Goal: Task Accomplishment & Management: Manage account settings

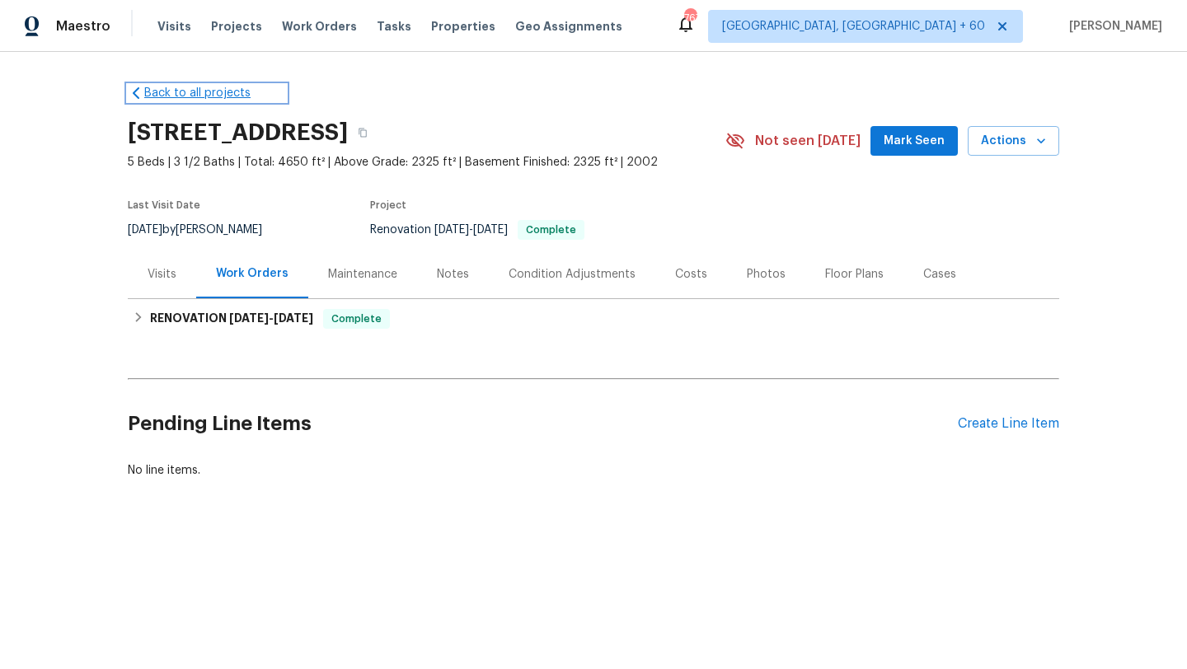
click at [145, 88] on link "Back to all projects" at bounding box center [207, 93] width 158 height 16
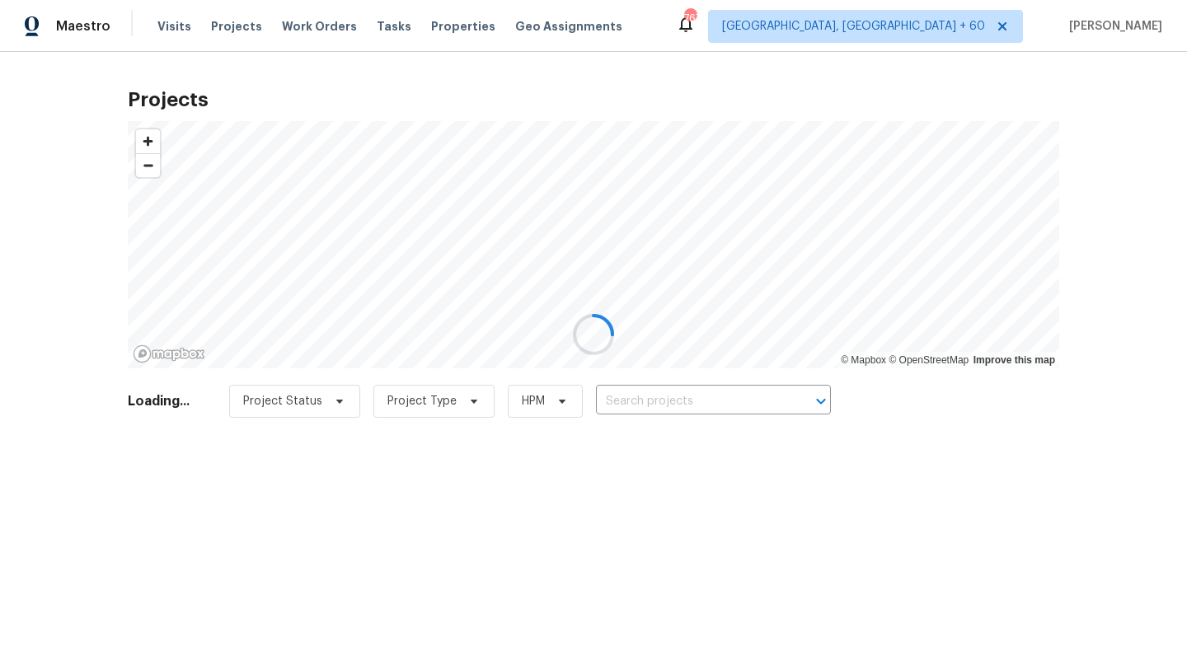
click at [312, 21] on div at bounding box center [593, 334] width 1187 height 669
click at [312, 30] on div at bounding box center [593, 334] width 1187 height 669
click at [302, 28] on div at bounding box center [593, 334] width 1187 height 669
click at [299, 26] on div at bounding box center [593, 334] width 1187 height 669
click at [10, 157] on div at bounding box center [593, 334] width 1187 height 669
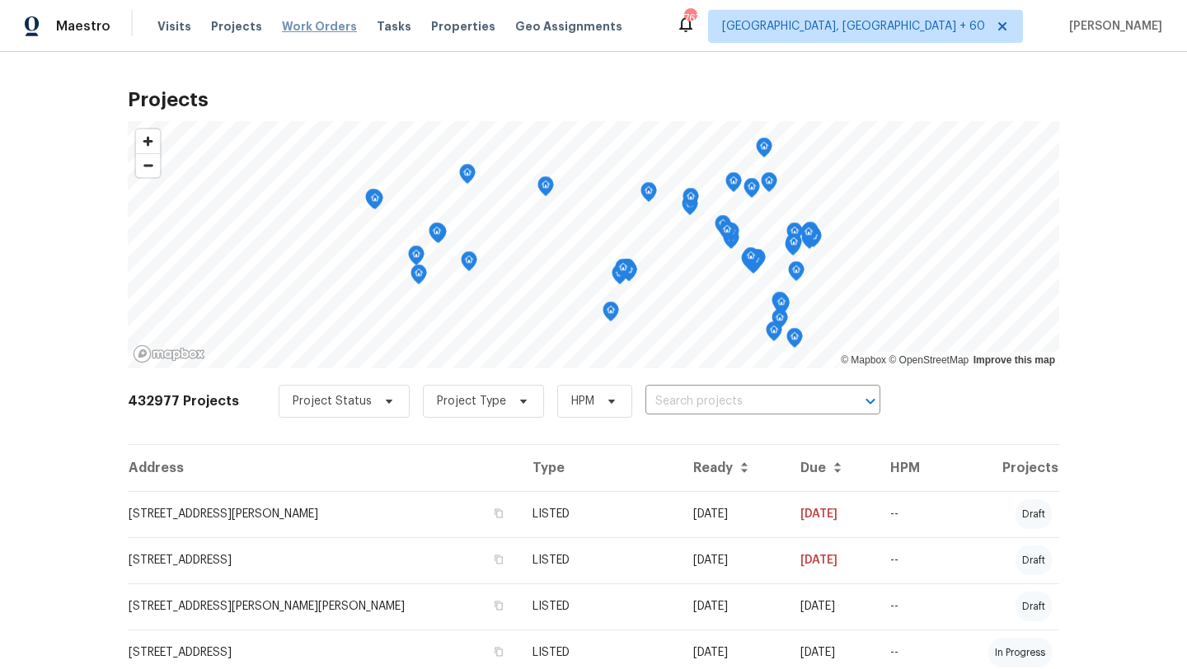
click at [295, 27] on span "Work Orders" at bounding box center [319, 26] width 75 height 16
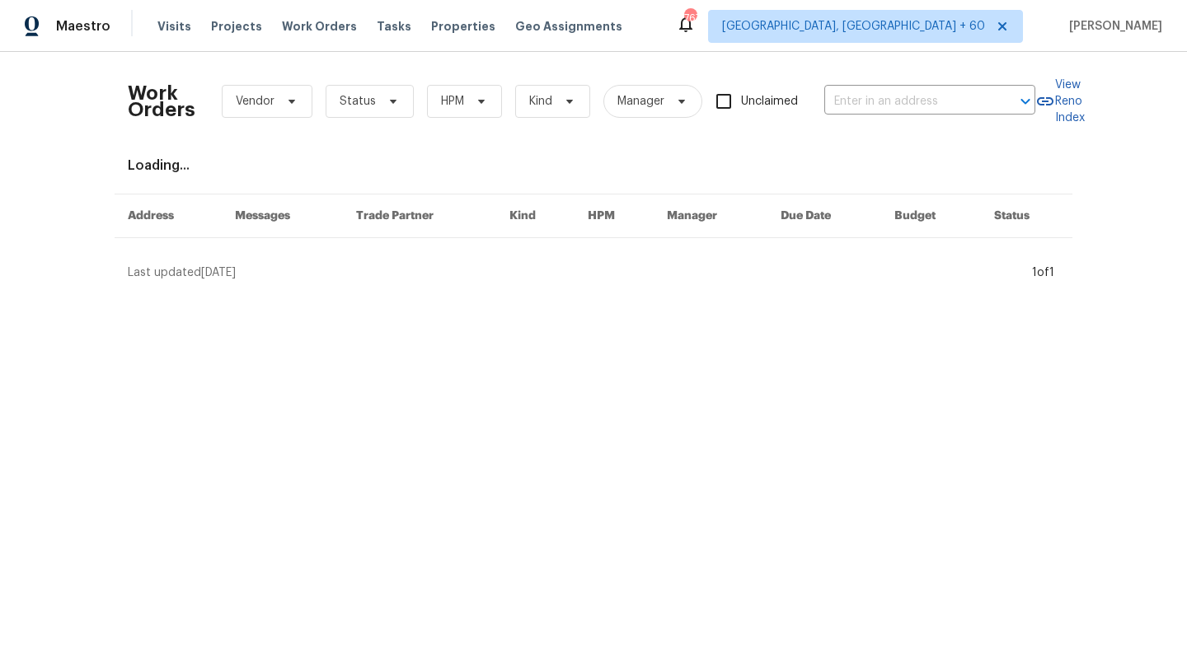
click at [879, 84] on div "Work Orders Vendor Status HPM Kind Manager Unclaimed ​" at bounding box center [581, 101] width 907 height 73
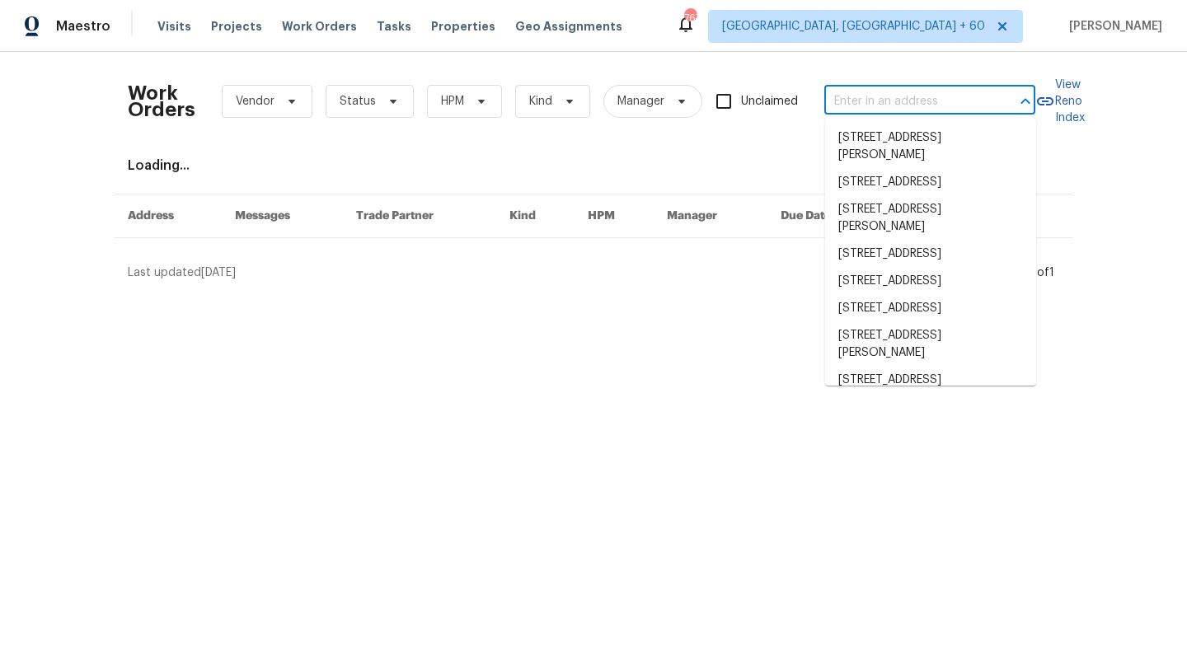
click at [879, 91] on input "text" at bounding box center [906, 102] width 165 height 26
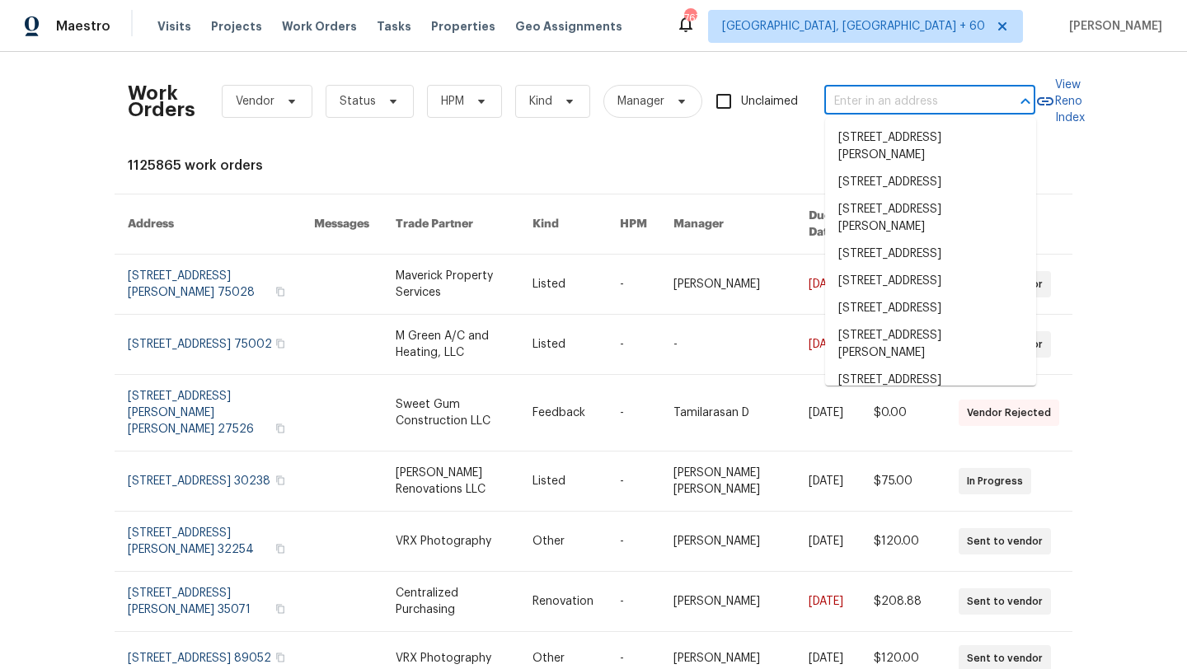
paste input "13999 Abbeyfield Ave, Rosemount, MN 55068"
type input "13999 Abbeyfield Ave, Rosemount, MN 55068"
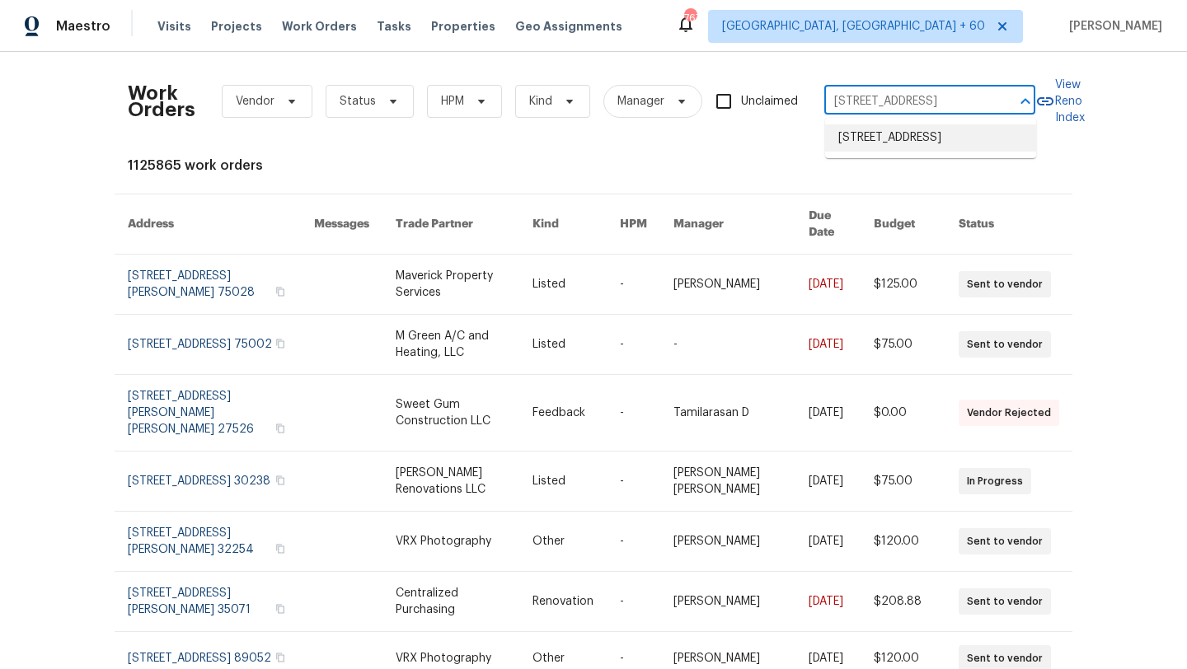
click at [895, 138] on li "13999 Abbeyfield Ave, Rosemount, MN 55068" at bounding box center [930, 137] width 211 height 27
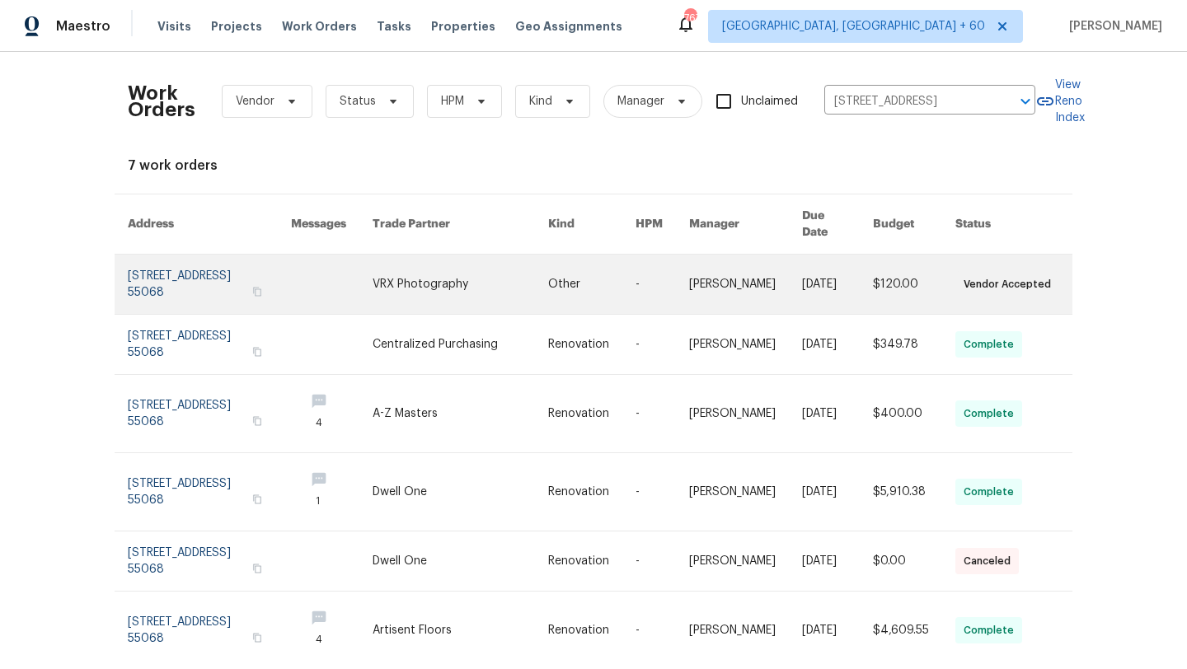
click at [214, 256] on link at bounding box center [209, 284] width 163 height 59
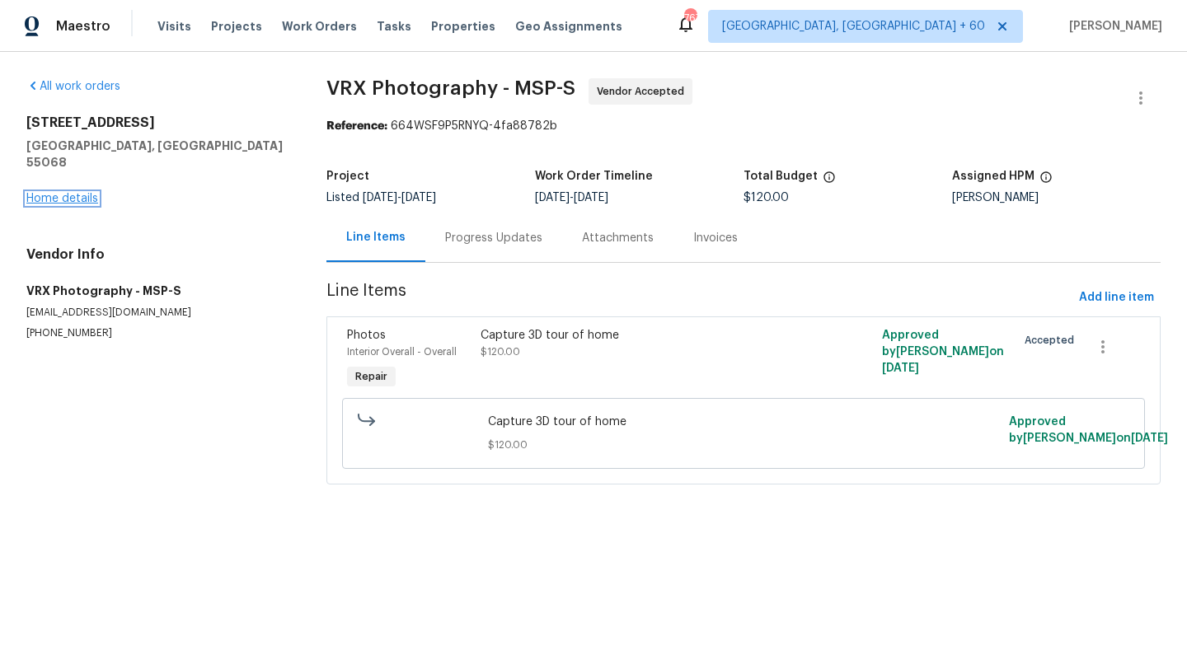
click at [42, 193] on link "Home details" at bounding box center [62, 199] width 72 height 12
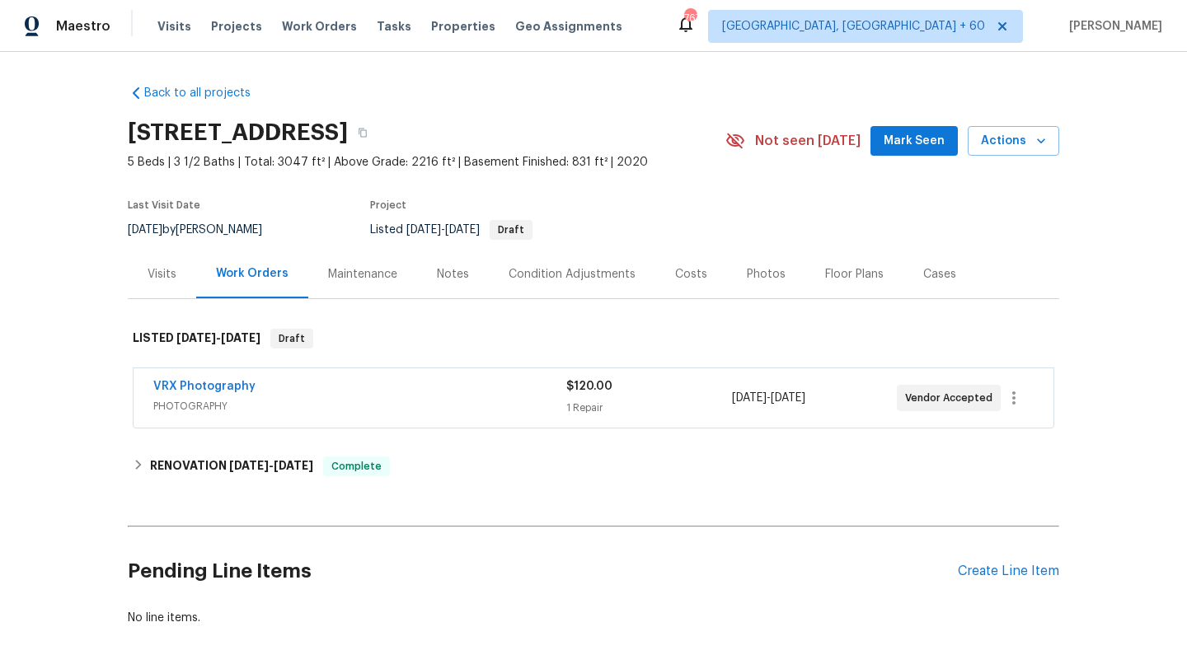
scroll to position [69, 0]
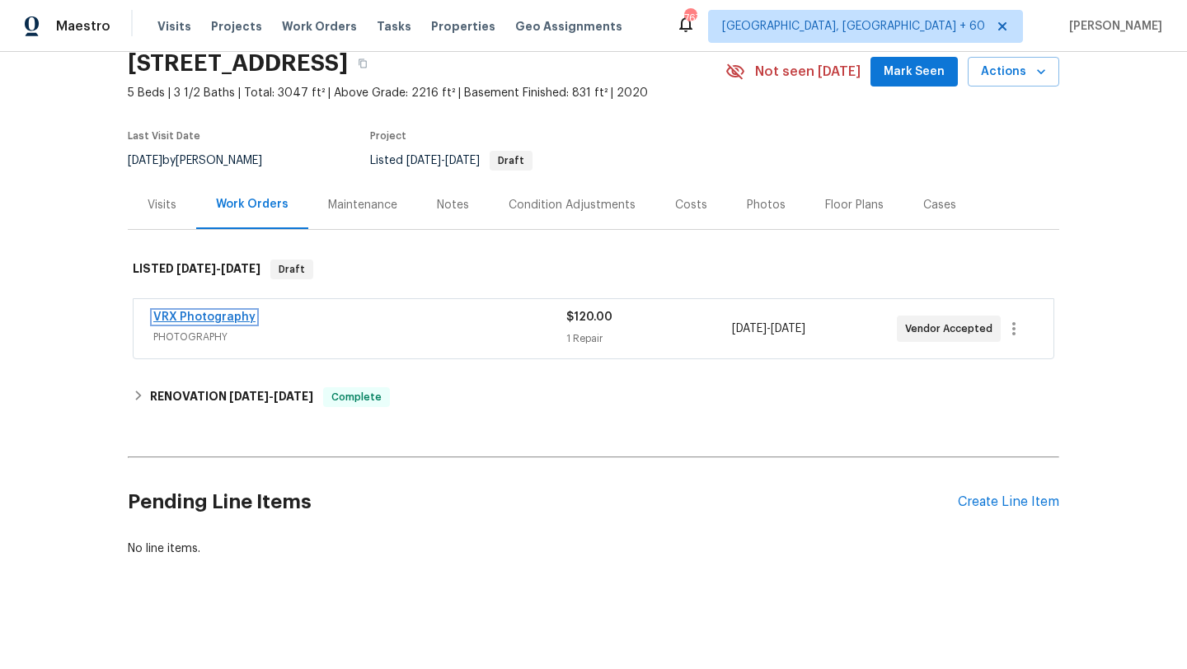
click at [232, 312] on link "VRX Photography" at bounding box center [204, 318] width 102 height 12
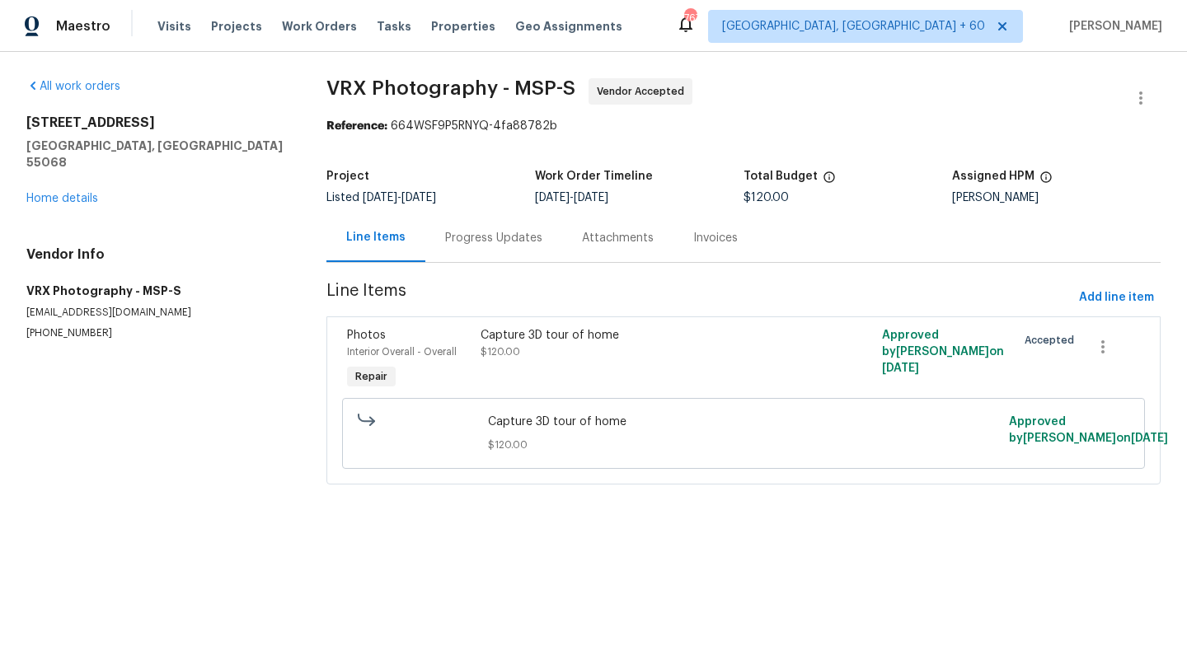
click at [80, 172] on div "13999 Abbeyfield Ave Rosemount, MN 55068 Home details" at bounding box center [156, 161] width 260 height 92
click at [82, 176] on div "13999 Abbeyfield Ave Rosemount, MN 55068 Home details" at bounding box center [156, 161] width 260 height 92
click at [81, 193] on link "Home details" at bounding box center [62, 199] width 72 height 12
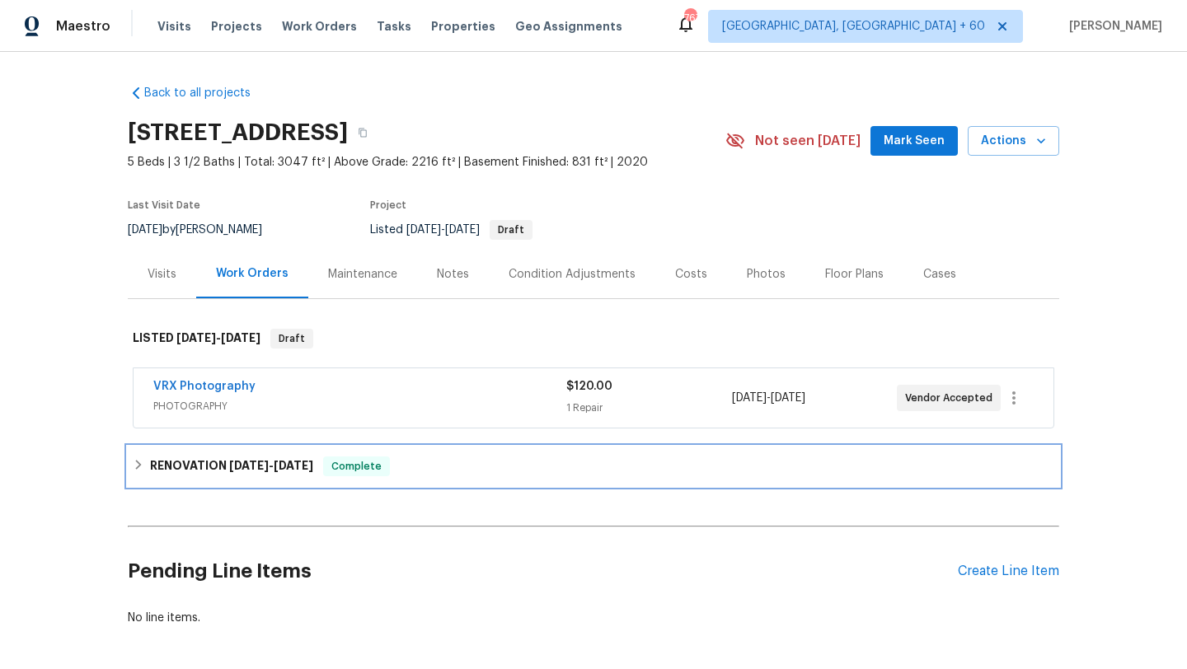
click at [281, 476] on div "RENOVATION 10/6/25 - 10/11/25 Complete" at bounding box center [593, 467] width 931 height 40
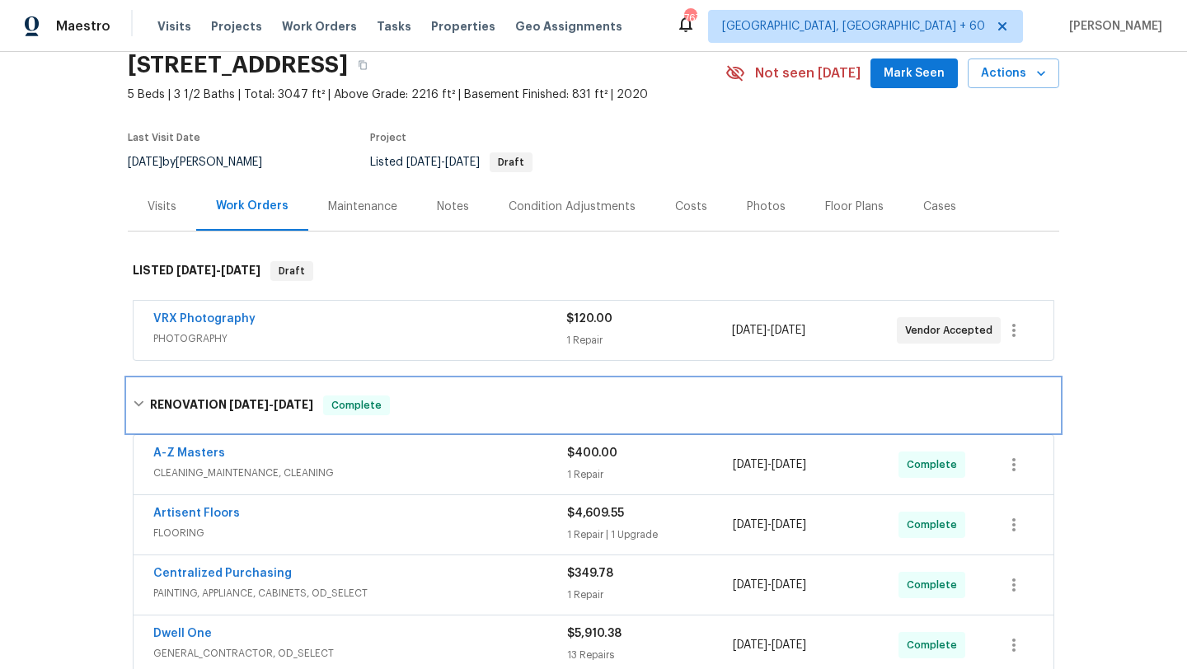
scroll to position [120, 0]
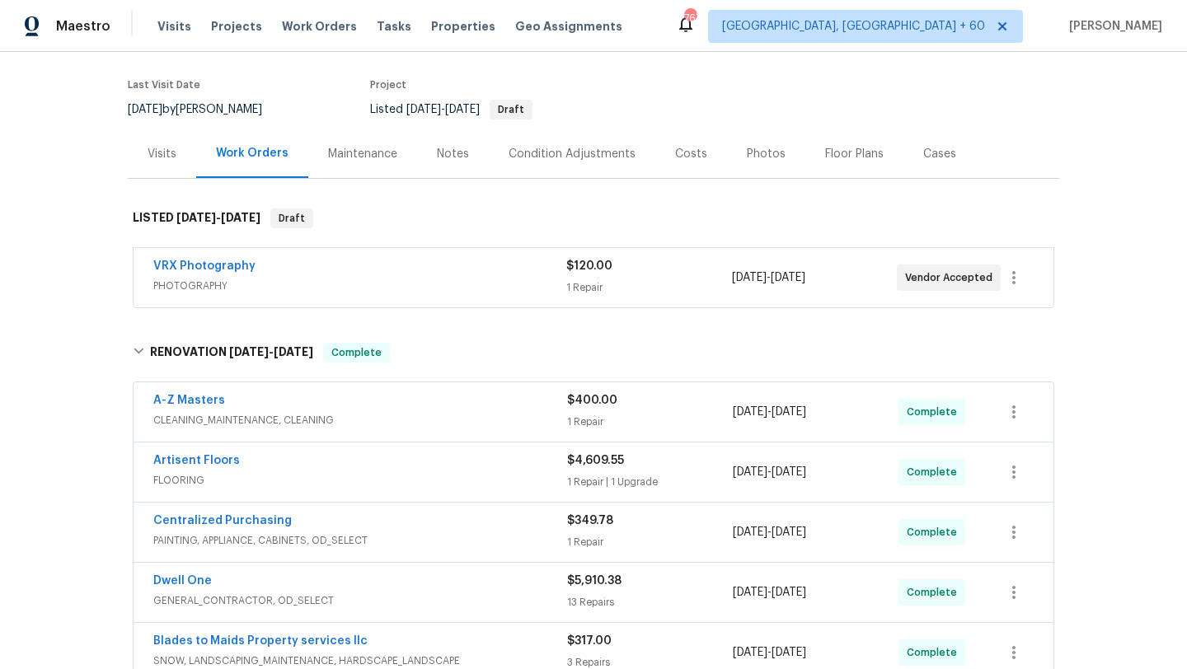
click at [297, 410] on div "A-Z Masters" at bounding box center [360, 402] width 414 height 20
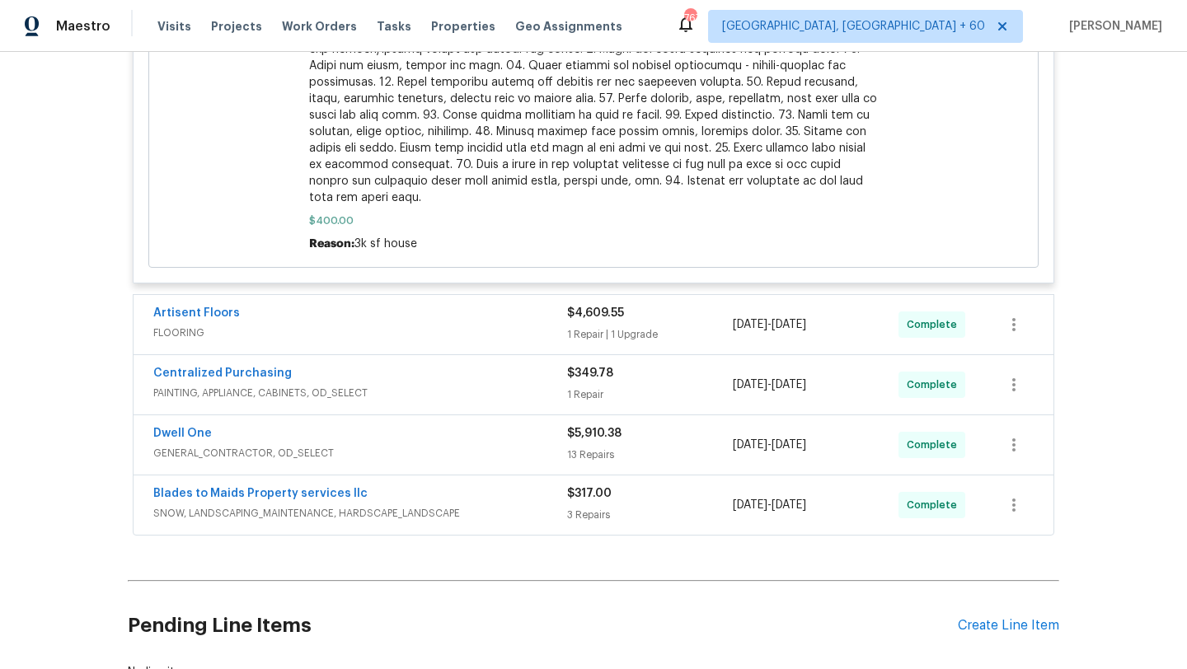
scroll to position [1147, 0]
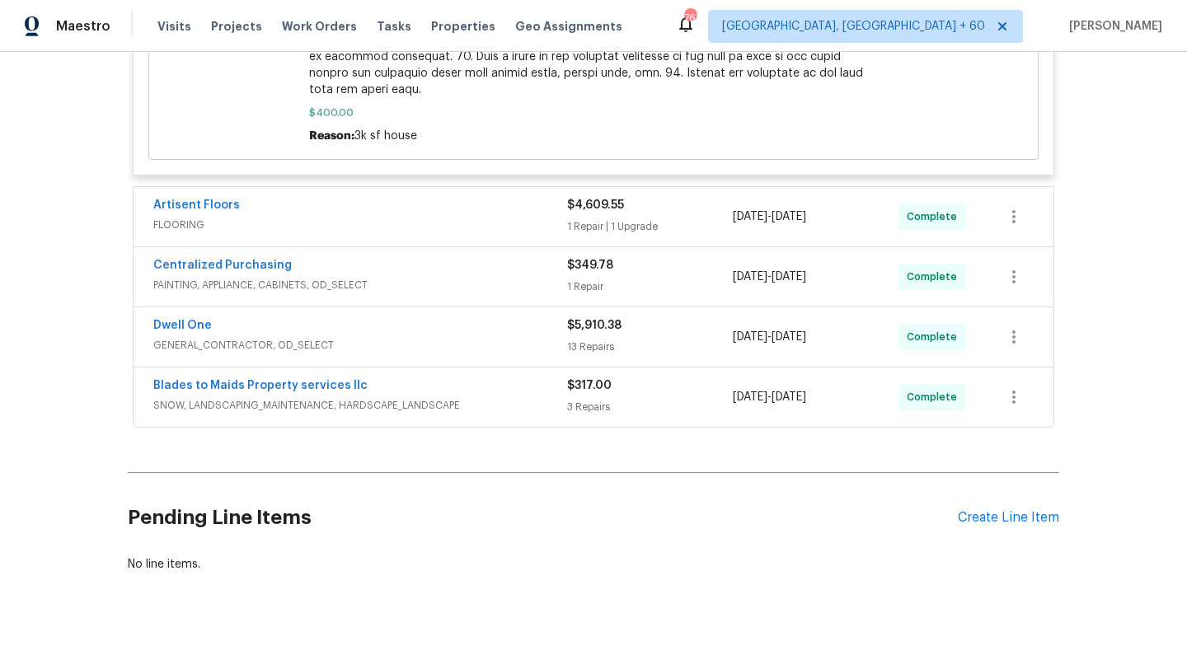
click at [352, 197] on div "Artisent Floors" at bounding box center [360, 207] width 414 height 20
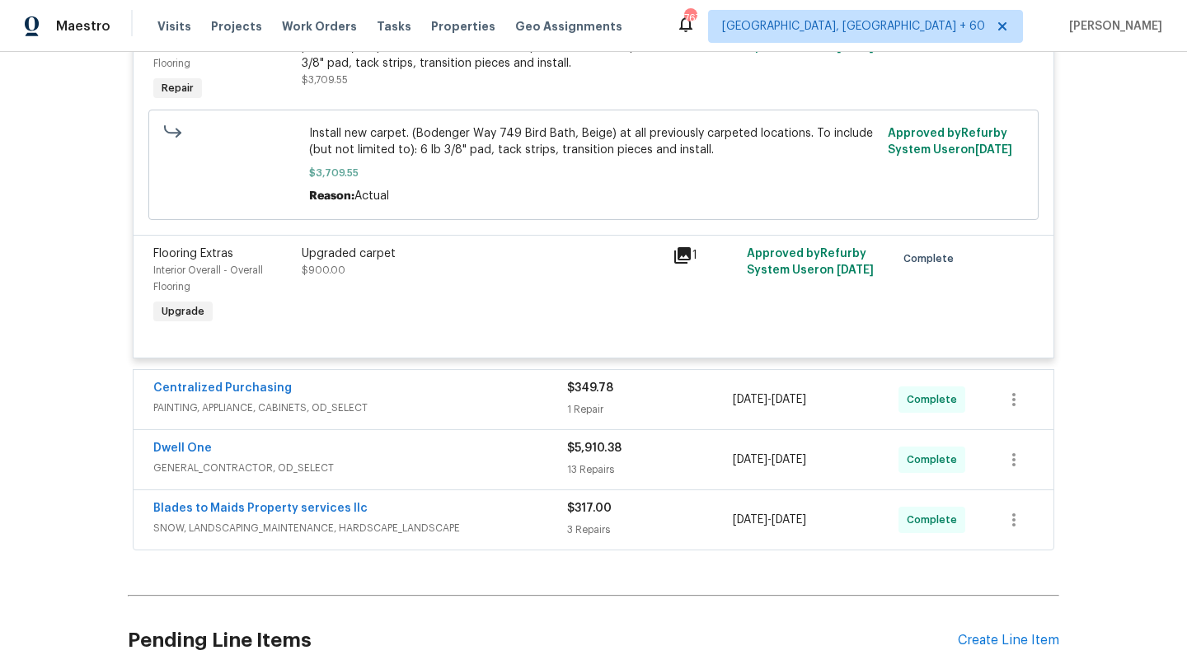
click at [388, 400] on span "PAINTING, APPLIANCE, CABINETS, OD_SELECT" at bounding box center [360, 408] width 414 height 16
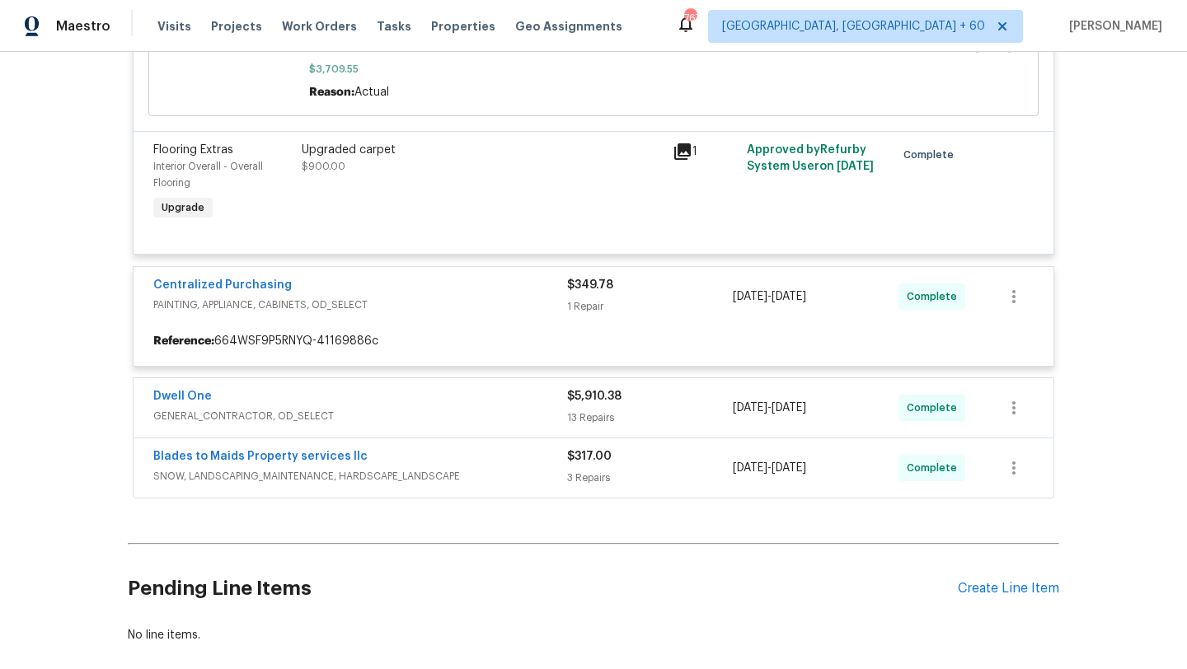
scroll to position [1589, 0]
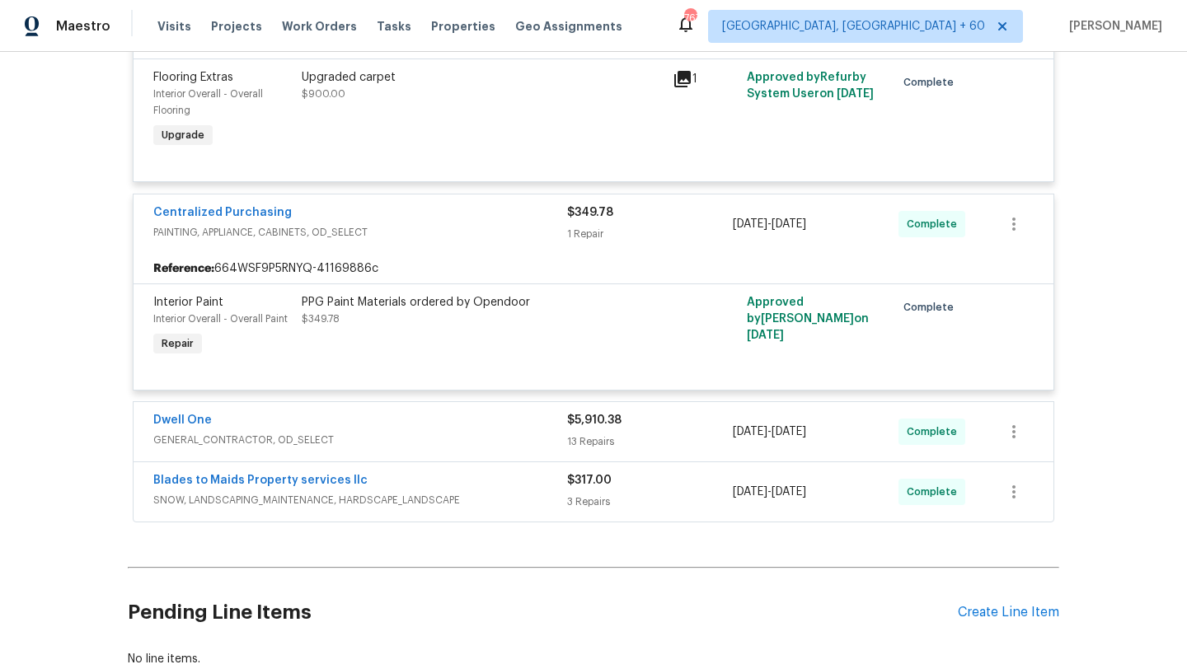
click at [405, 417] on div "Dwell One" at bounding box center [360, 422] width 414 height 20
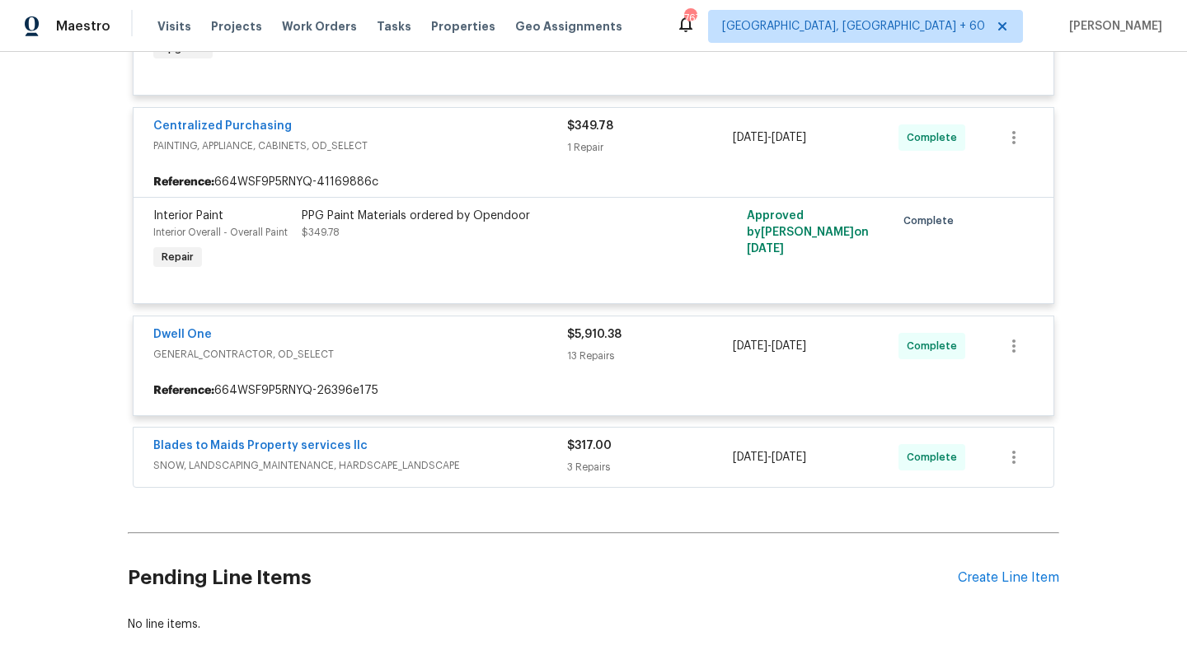
scroll to position [1738, 0]
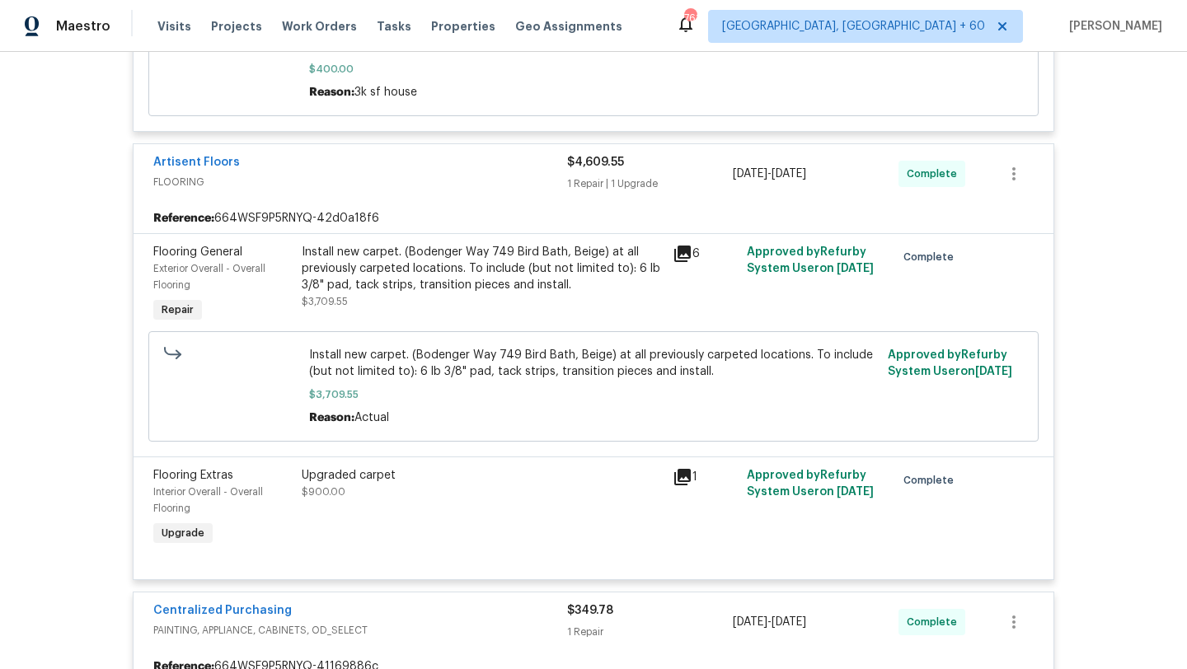
scroll to position [3601, 0]
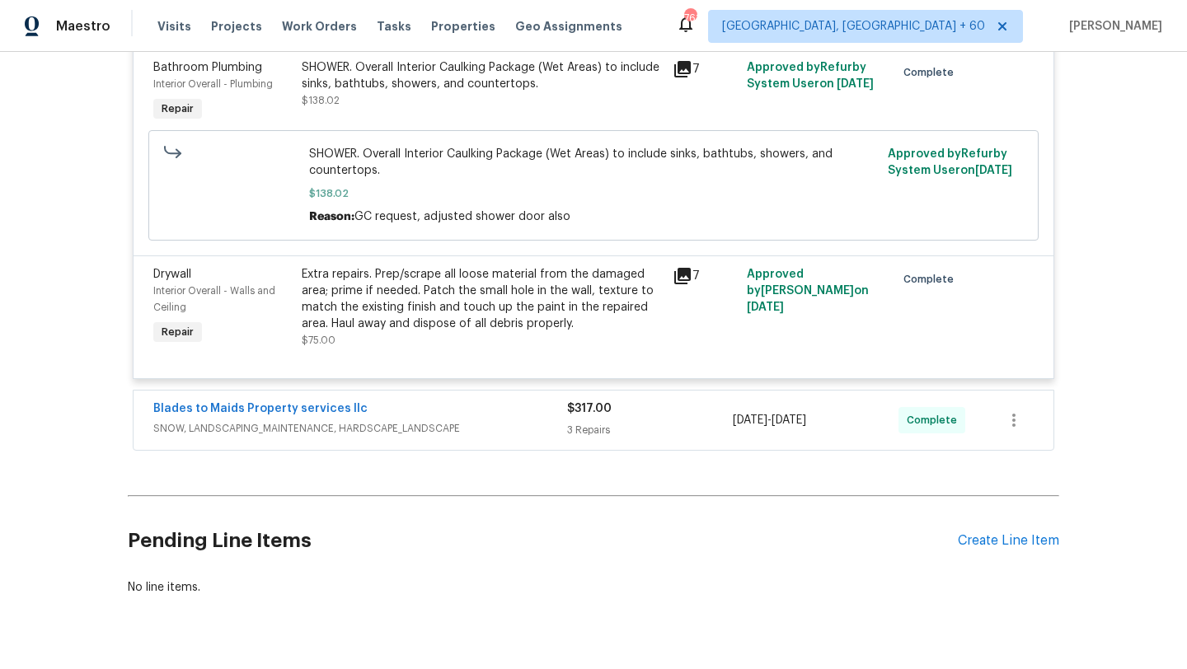
click at [363, 391] on div "Blades to Maids Property services llc SNOW, LANDSCAPING_MAINTENANCE, HARDSCAPE_…" at bounding box center [594, 420] width 920 height 59
click at [359, 401] on div "Blades to Maids Property services llc" at bounding box center [360, 411] width 414 height 20
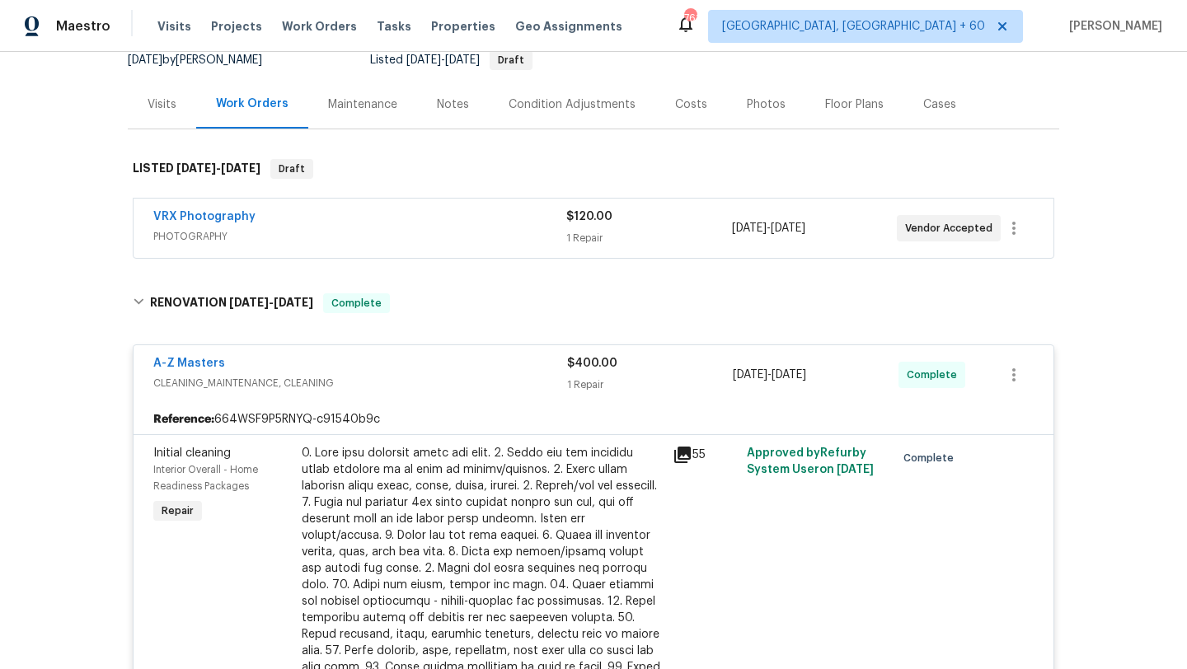
scroll to position [0, 0]
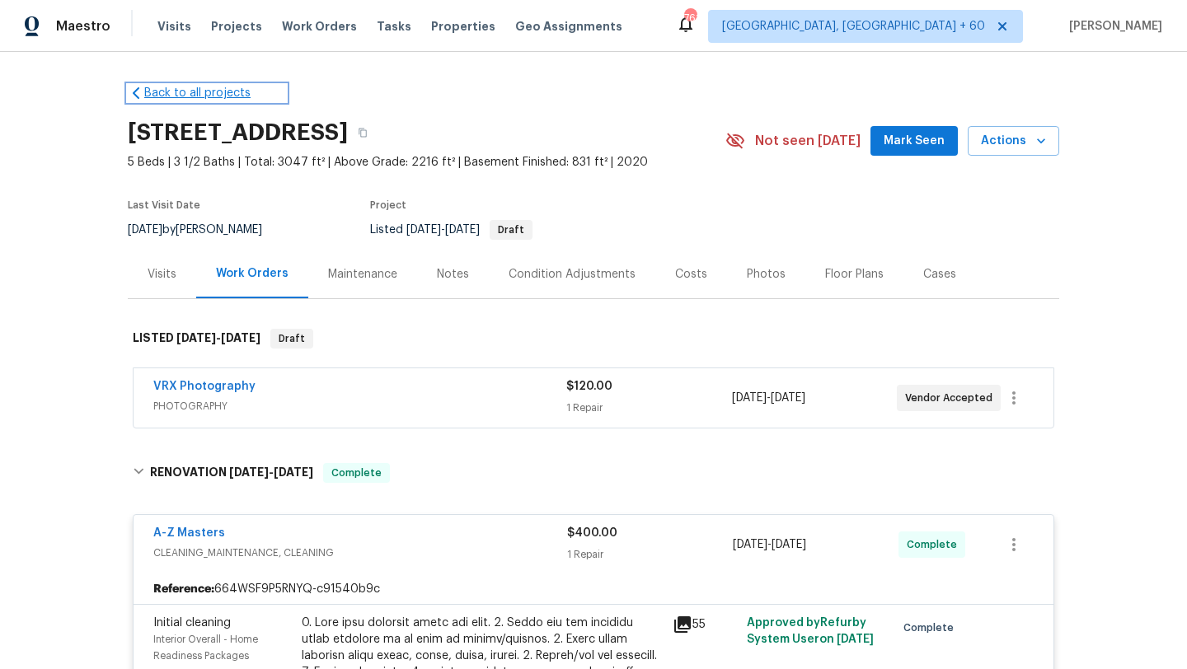
click at [146, 90] on link "Back to all projects" at bounding box center [207, 93] width 158 height 16
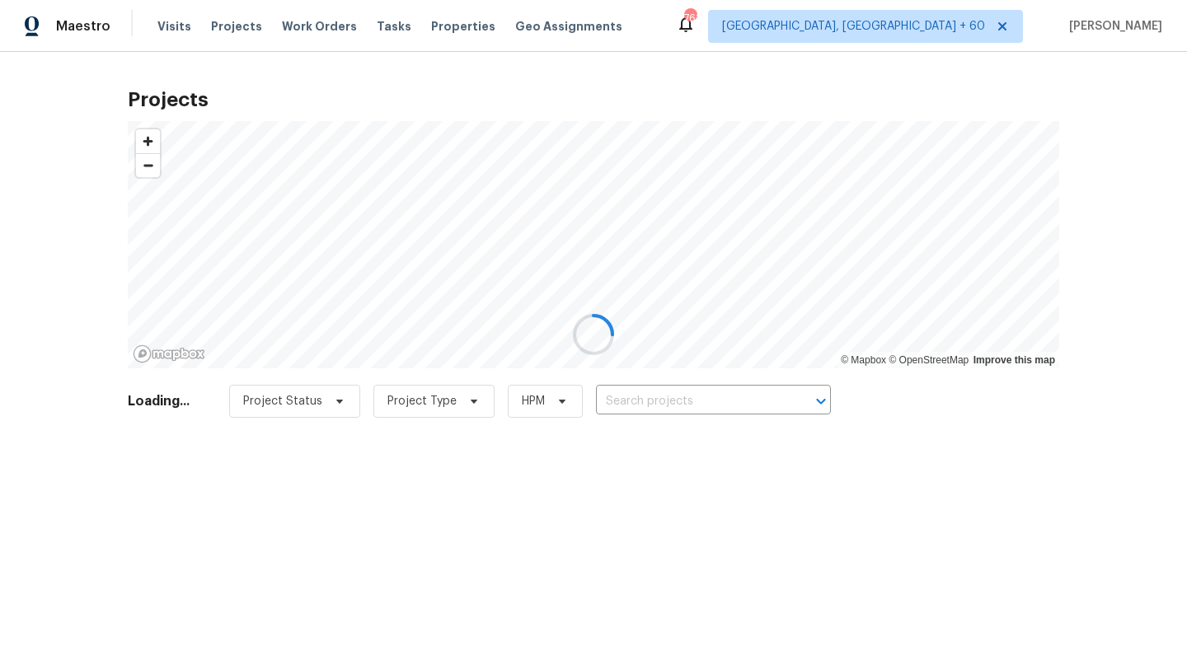
click at [297, 16] on div at bounding box center [593, 334] width 1187 height 669
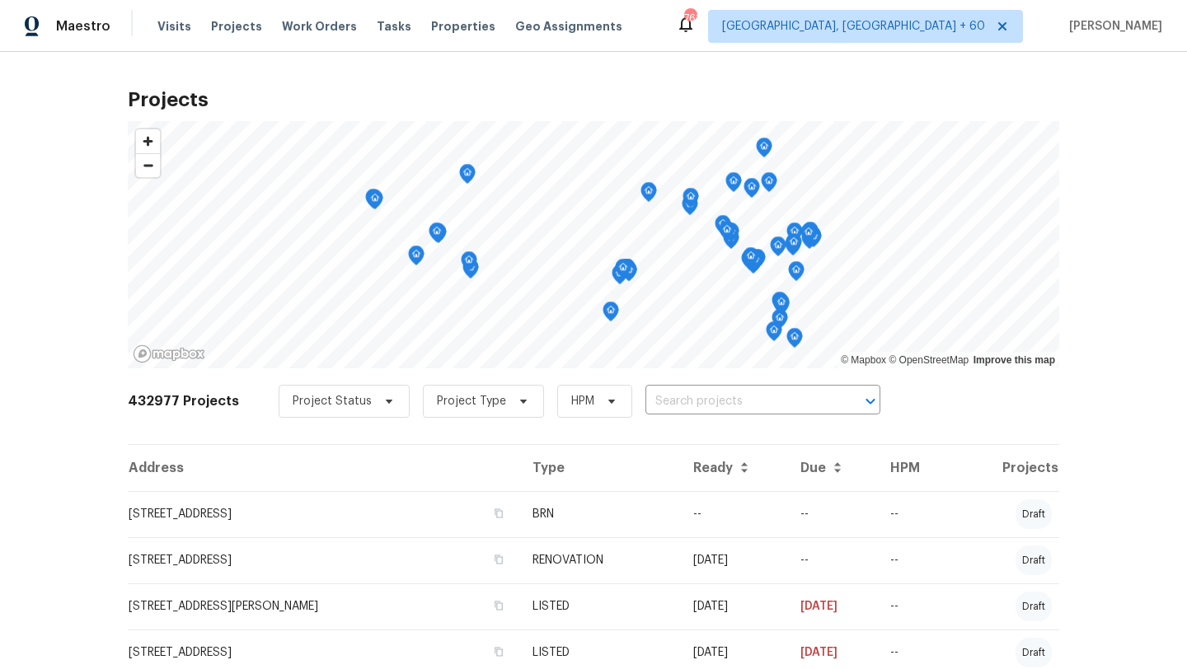
click at [314, 37] on div "Visits Projects Work Orders Tasks Properties Geo Assignments" at bounding box center [399, 26] width 485 height 33
click at [782, 393] on input "text" at bounding box center [739, 402] width 189 height 26
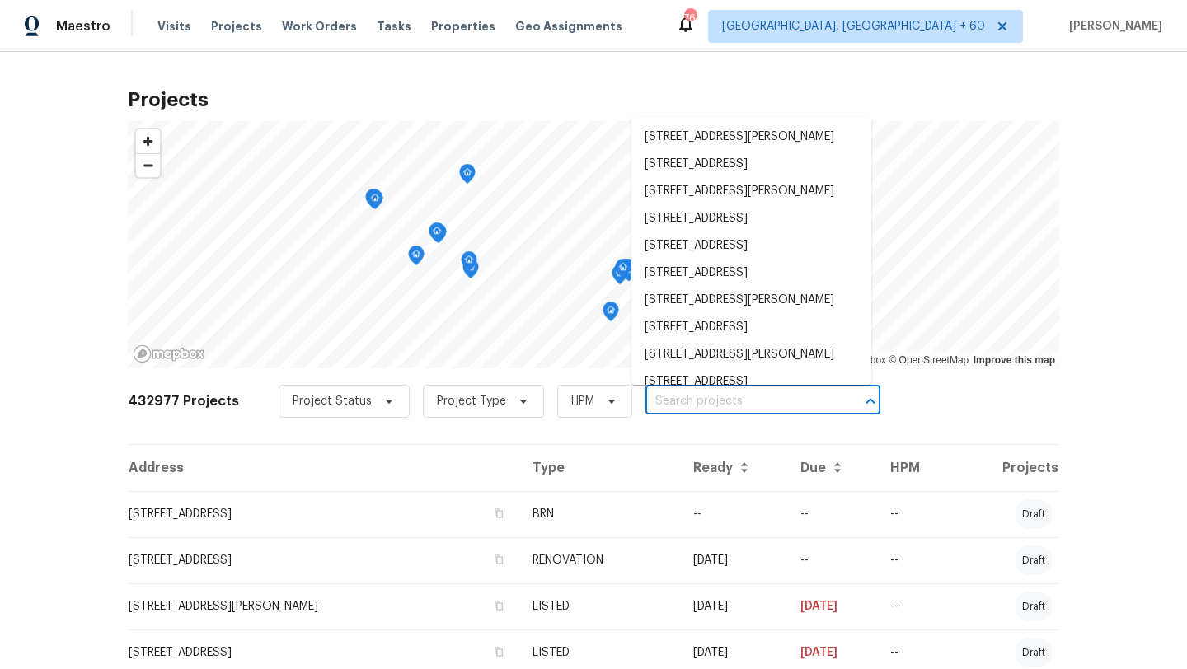
paste input "5533 Satel Dr Orlando, FL 32810"
type input "5533 Satel Dr Orlando, FL 32810"
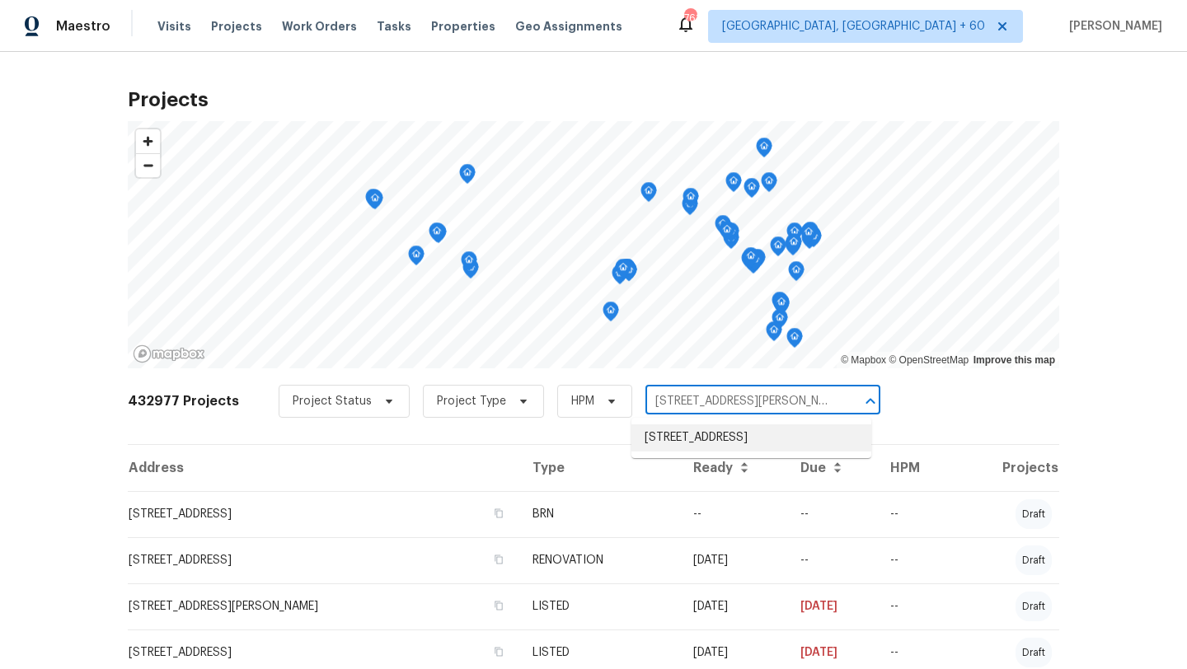
click at [781, 431] on li "5533 Satel Dr, Orlando, FL 32810" at bounding box center [751, 437] width 240 height 27
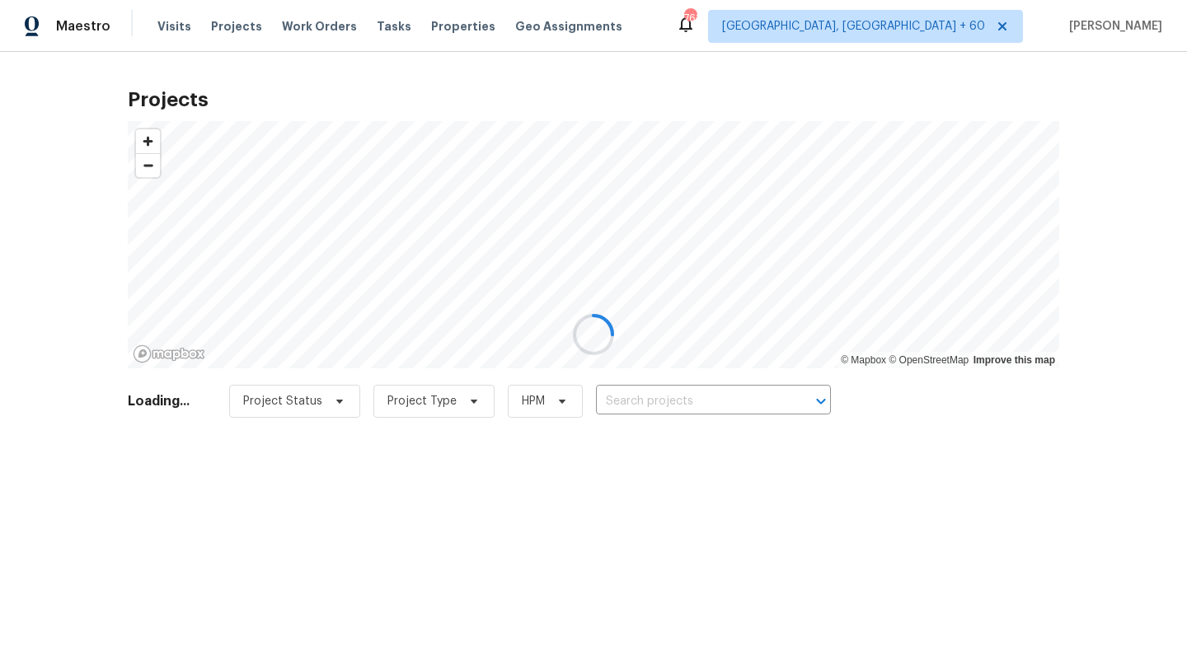
type input "5533 Satel Dr, Orlando, FL 32810"
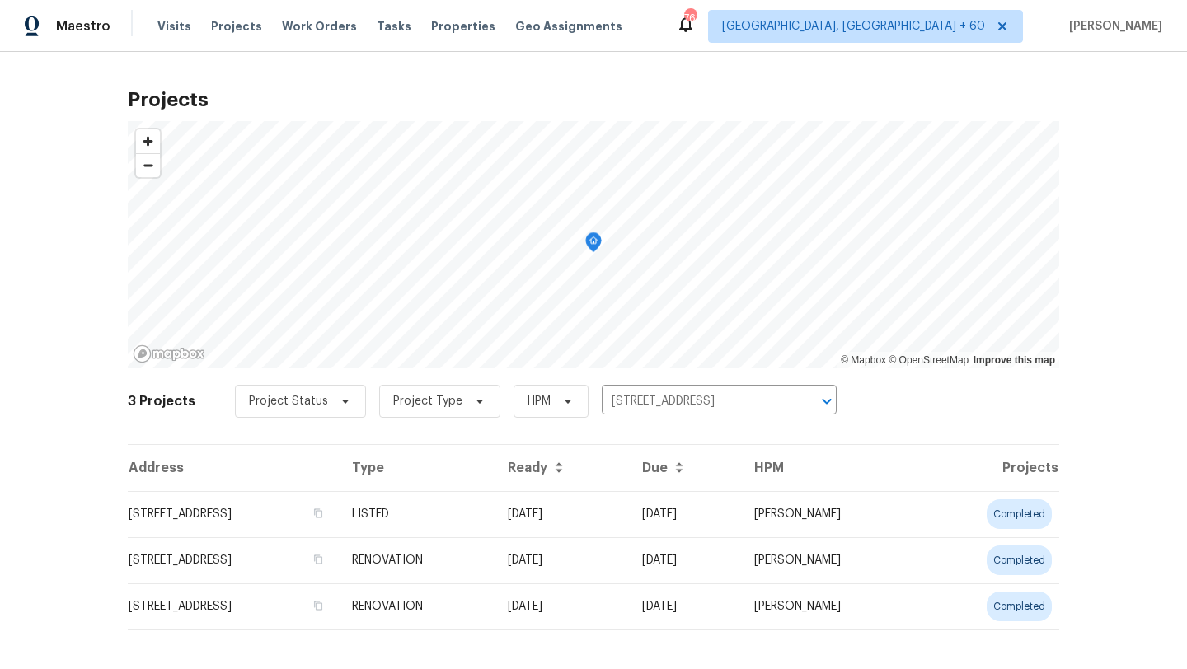
click at [319, 45] on div "Maestro Visits Projects Work Orders Tasks Properties Geo Assignments 761 Albuqu…" at bounding box center [593, 26] width 1187 height 52
click at [319, 35] on div "Visits Projects Work Orders Tasks Properties Geo Assignments" at bounding box center [399, 26] width 485 height 33
click at [318, 27] on span "Work Orders" at bounding box center [319, 26] width 75 height 16
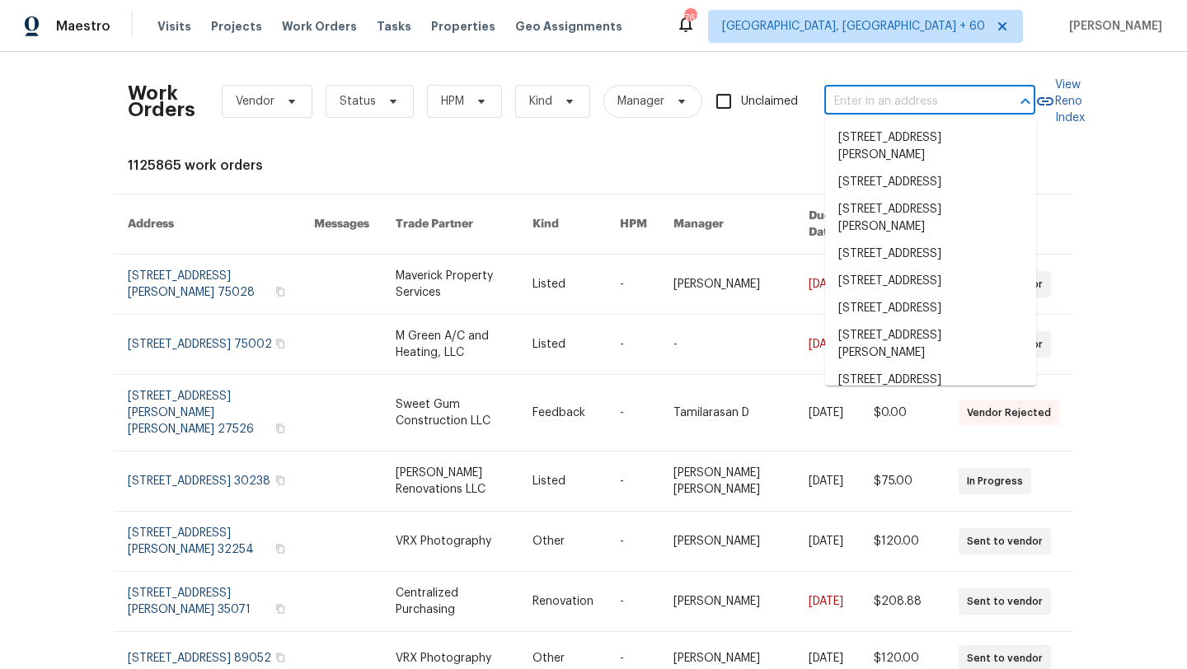
click at [938, 100] on input "text" at bounding box center [906, 102] width 165 height 26
paste input "5533 Satel Dr Orlando, FL 32810"
type input "5533 Satel Dr Orlando, FL 32810"
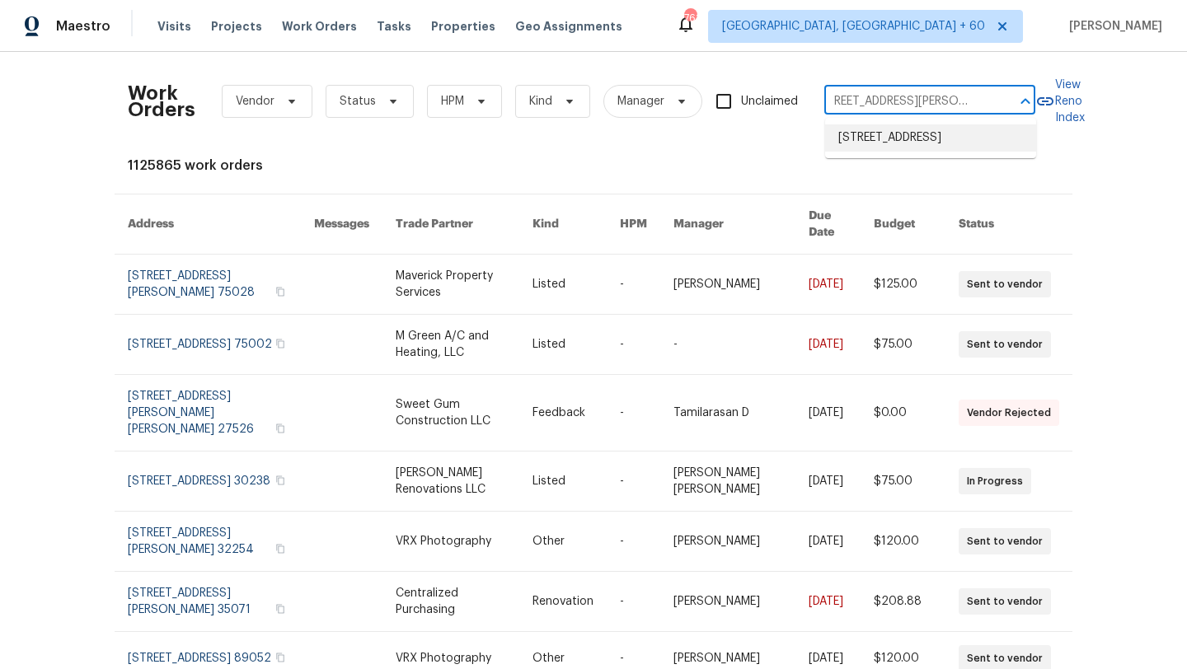
click at [948, 138] on li "5533 Satel Dr, Orlando, FL 32810" at bounding box center [930, 137] width 211 height 27
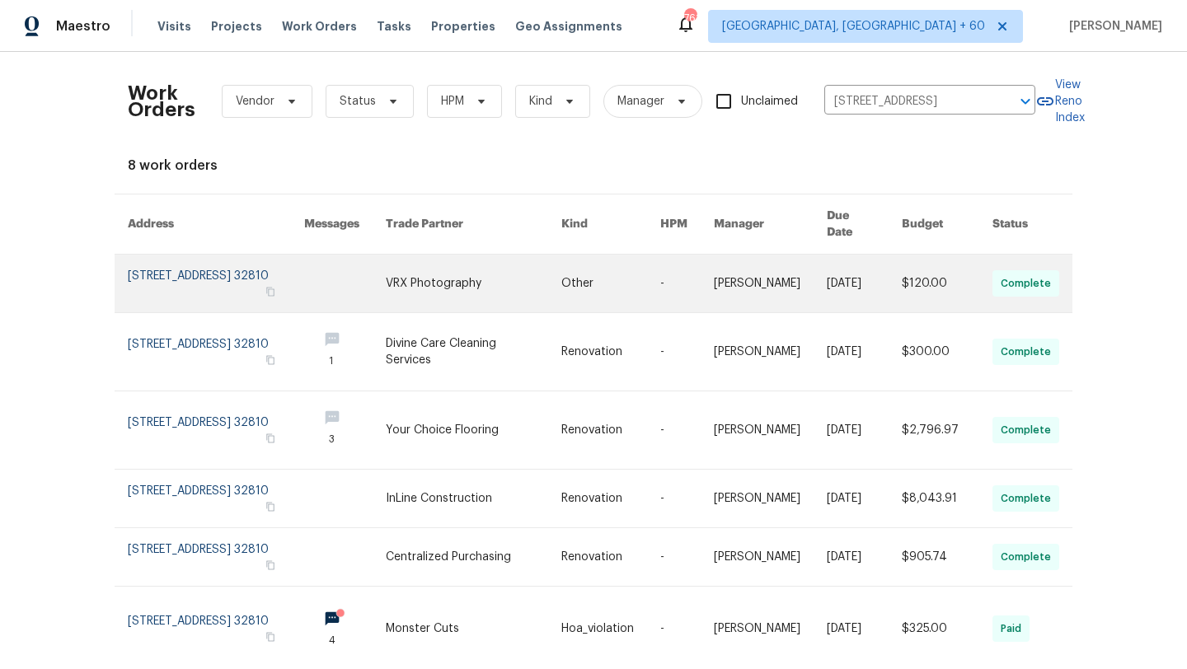
click at [222, 255] on link at bounding box center [216, 284] width 176 height 58
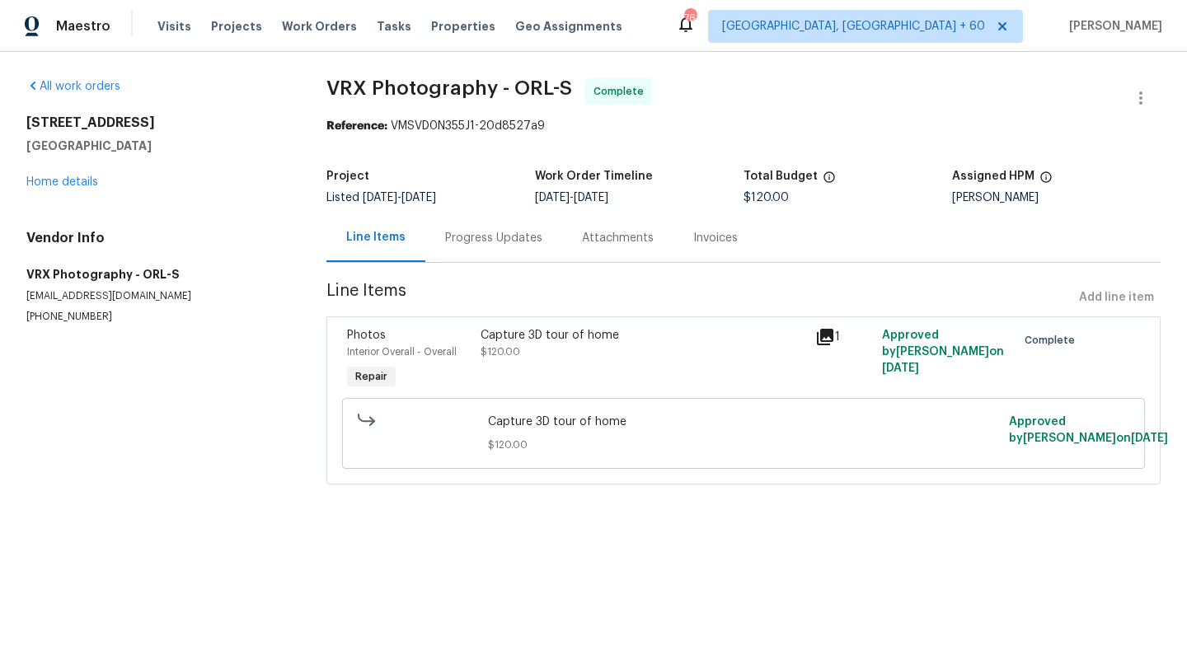
click at [83, 171] on div "5533 Satel Dr Orlando, FL 32810 Home details" at bounding box center [156, 153] width 260 height 76
click at [83, 181] on link "Home details" at bounding box center [62, 182] width 72 height 12
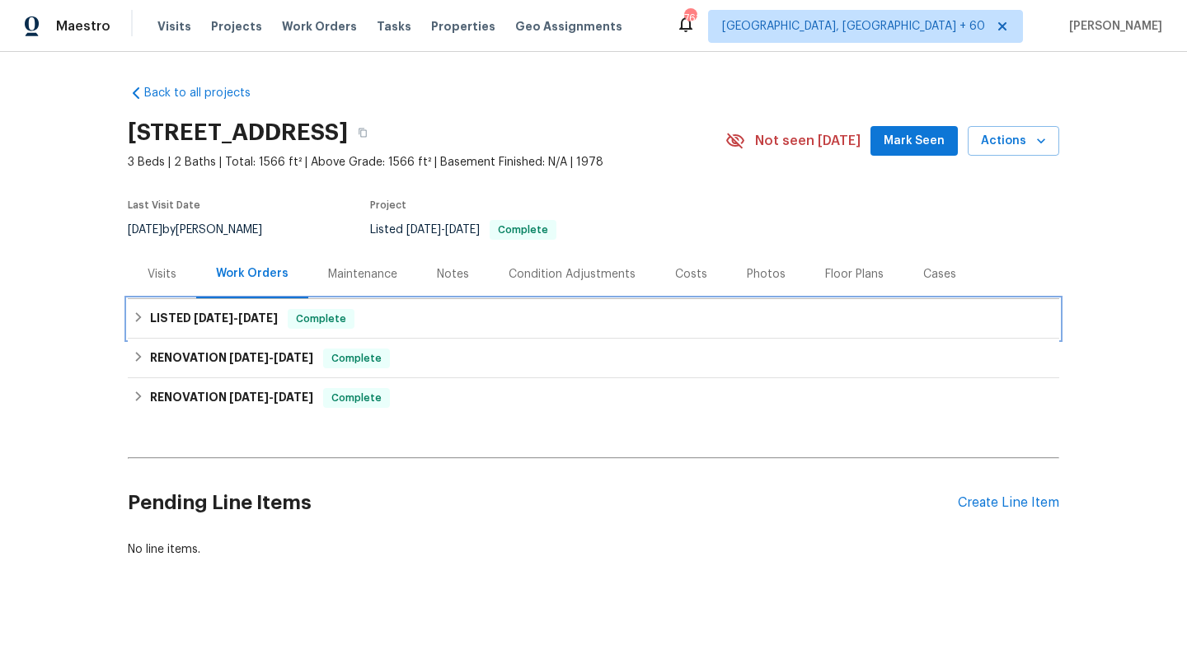
click at [141, 311] on div "LISTED 10/8/25 - 10/9/25 Complete" at bounding box center [593, 319] width 921 height 20
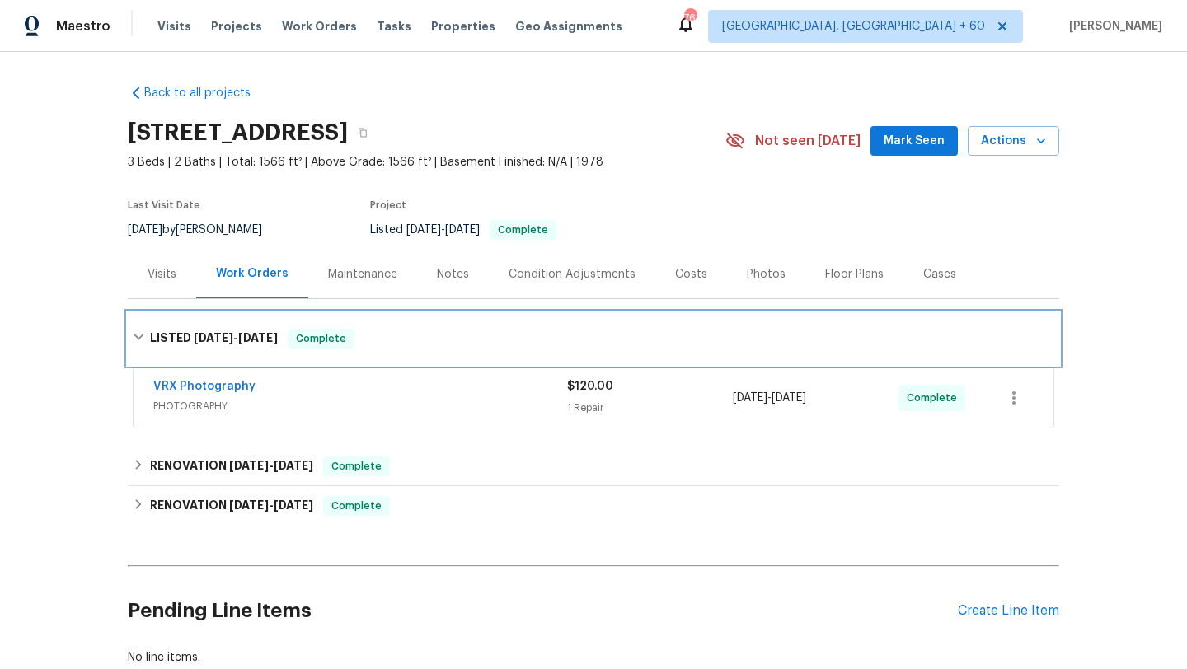
scroll to position [109, 0]
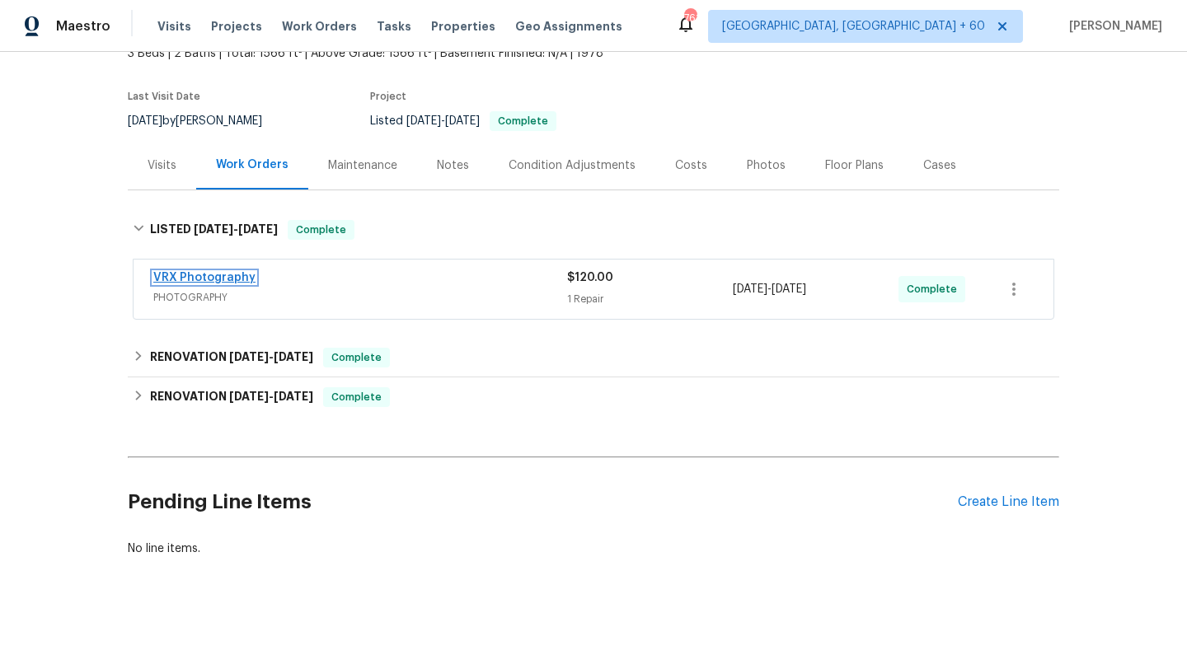
click at [229, 276] on link "VRX Photography" at bounding box center [204, 278] width 102 height 12
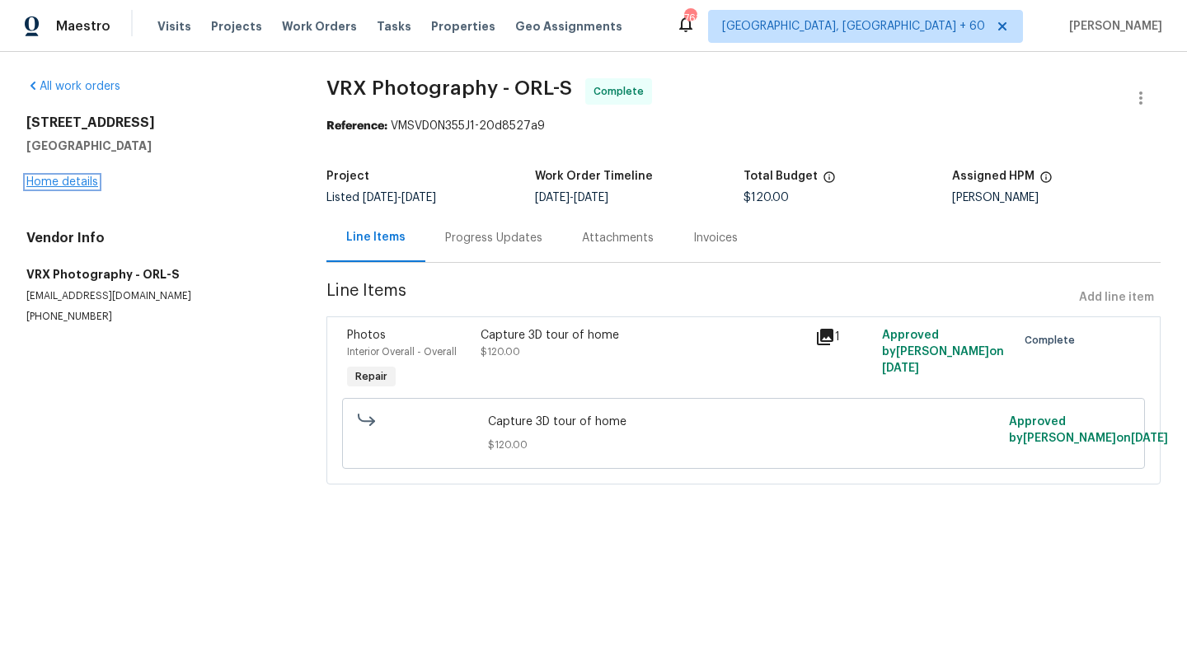
click at [95, 180] on link "Home details" at bounding box center [62, 182] width 72 height 12
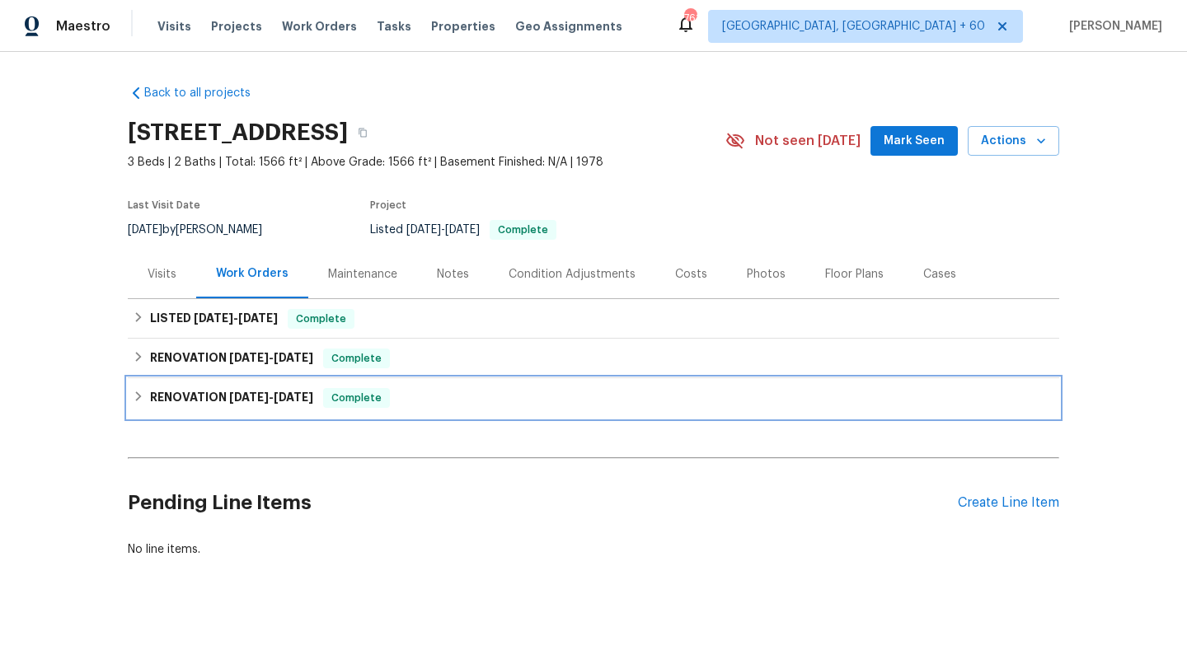
click at [142, 396] on icon at bounding box center [139, 397] width 12 height 12
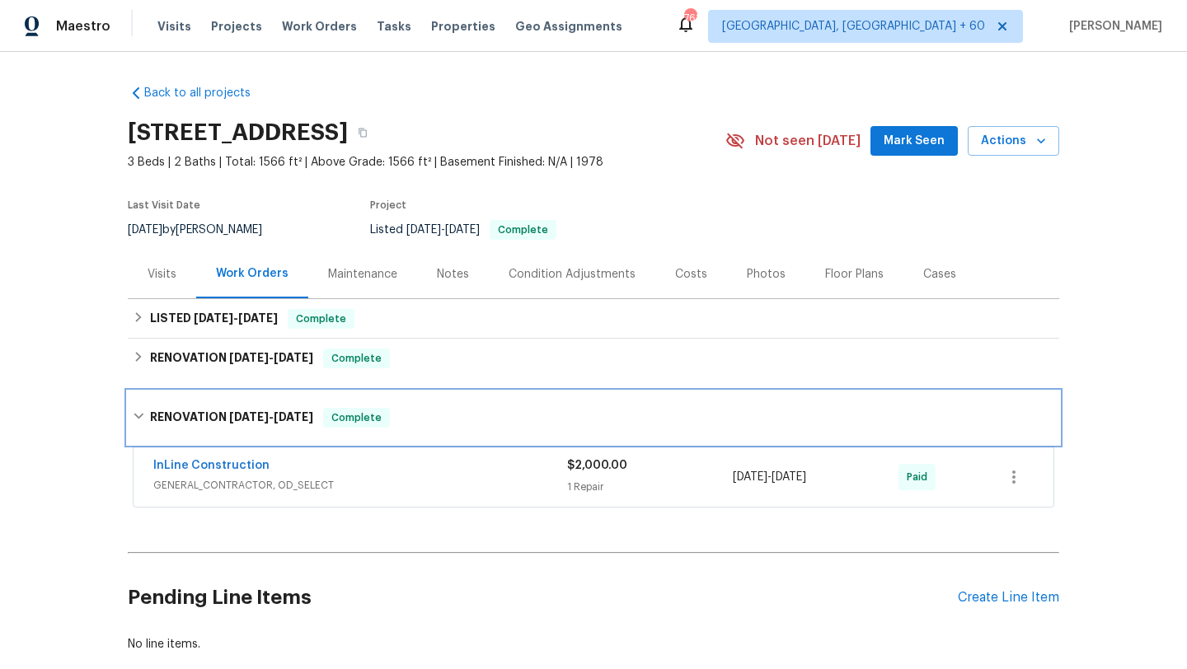
scroll to position [90, 0]
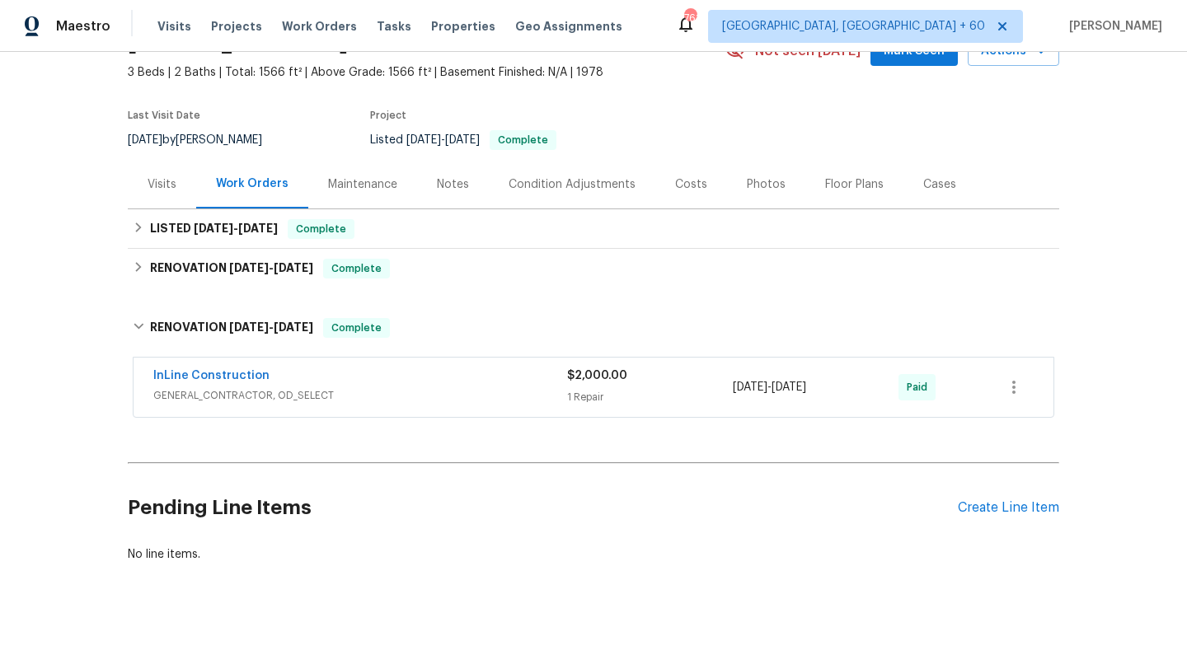
click at [284, 396] on span "GENERAL_CONTRACTOR, OD_SELECT" at bounding box center [360, 395] width 414 height 16
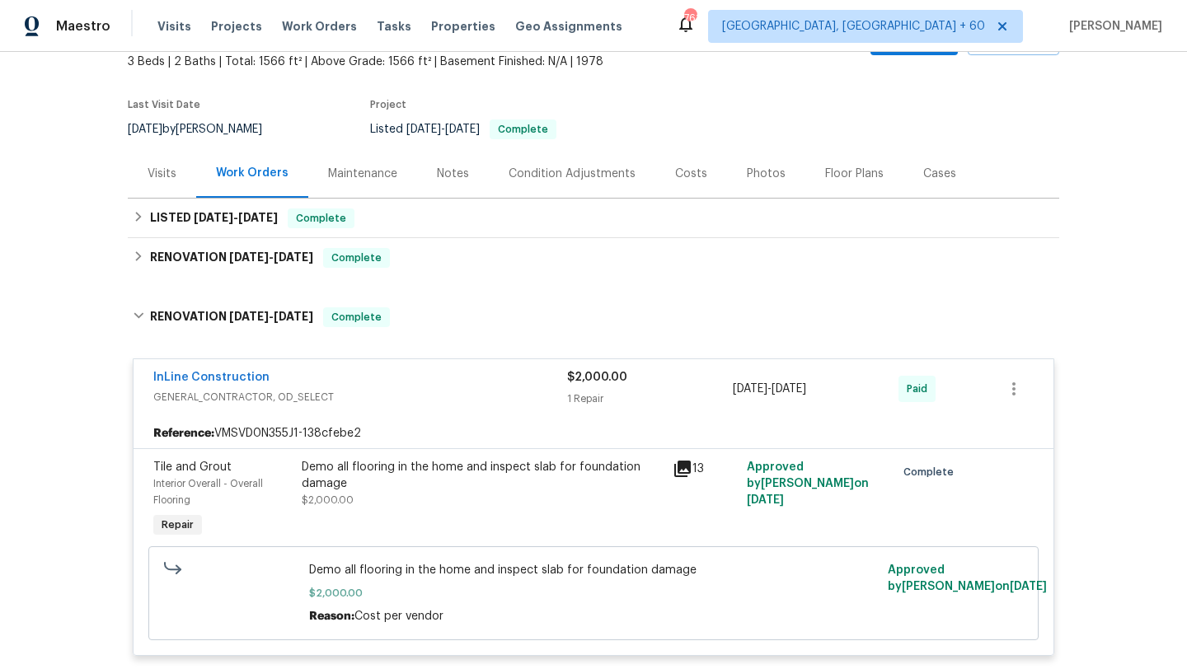
scroll to position [63, 0]
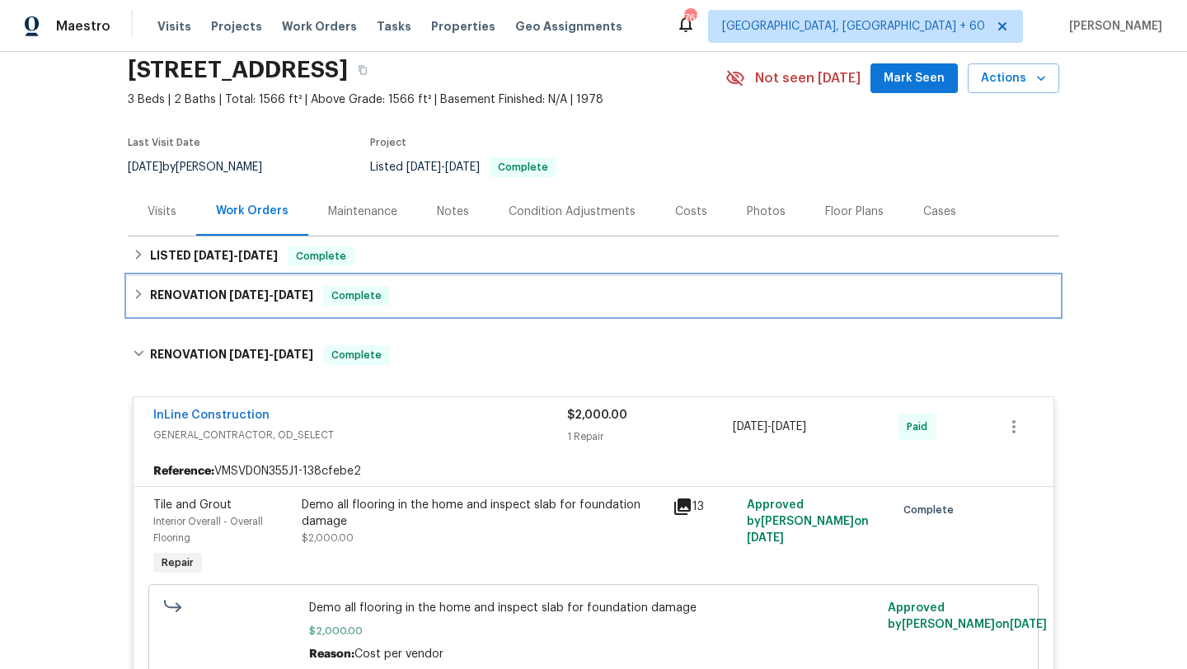
click at [137, 294] on icon at bounding box center [139, 294] width 12 height 12
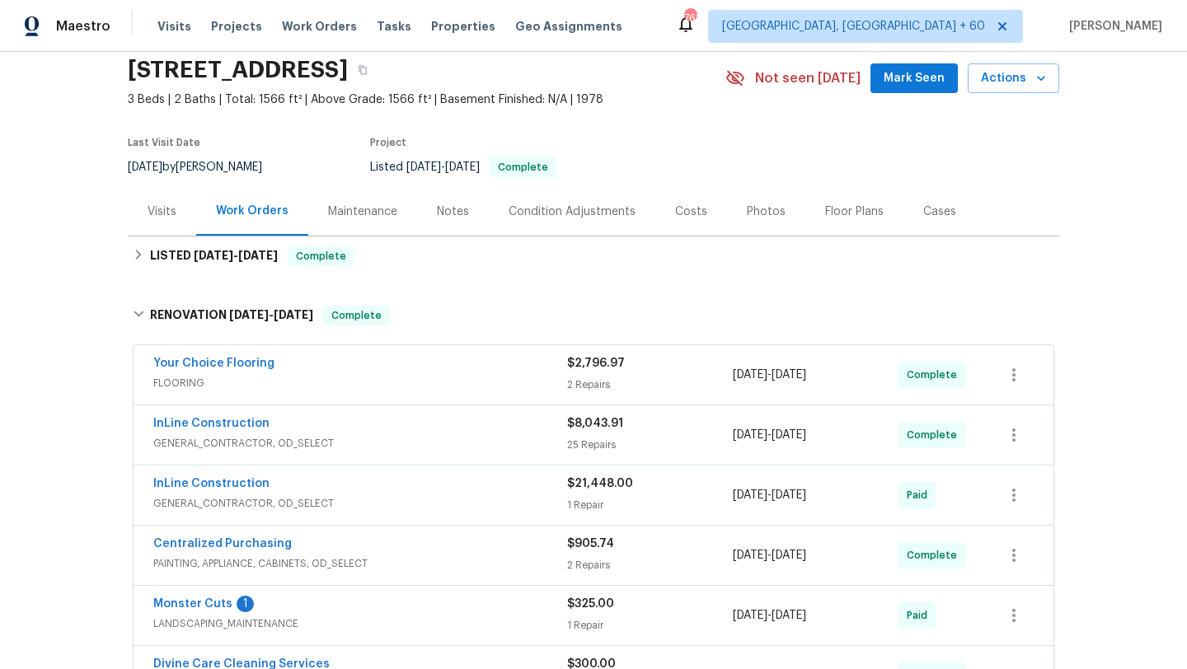
click at [296, 358] on div "Your Choice Flooring" at bounding box center [360, 365] width 414 height 20
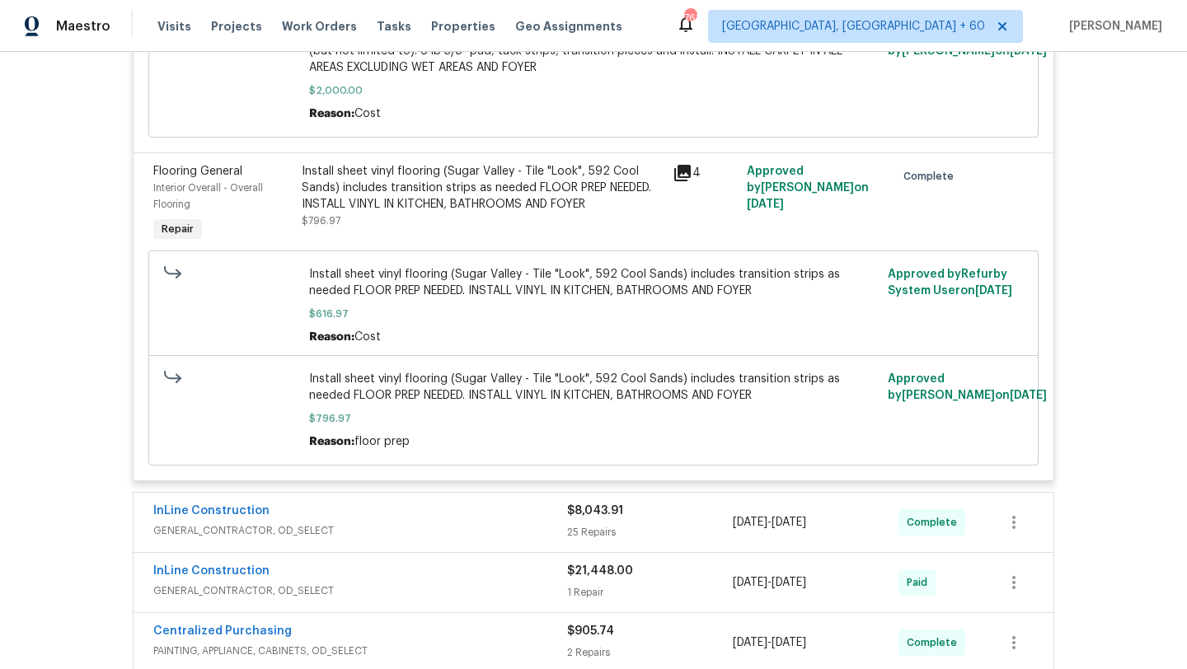
scroll to position [690, 0]
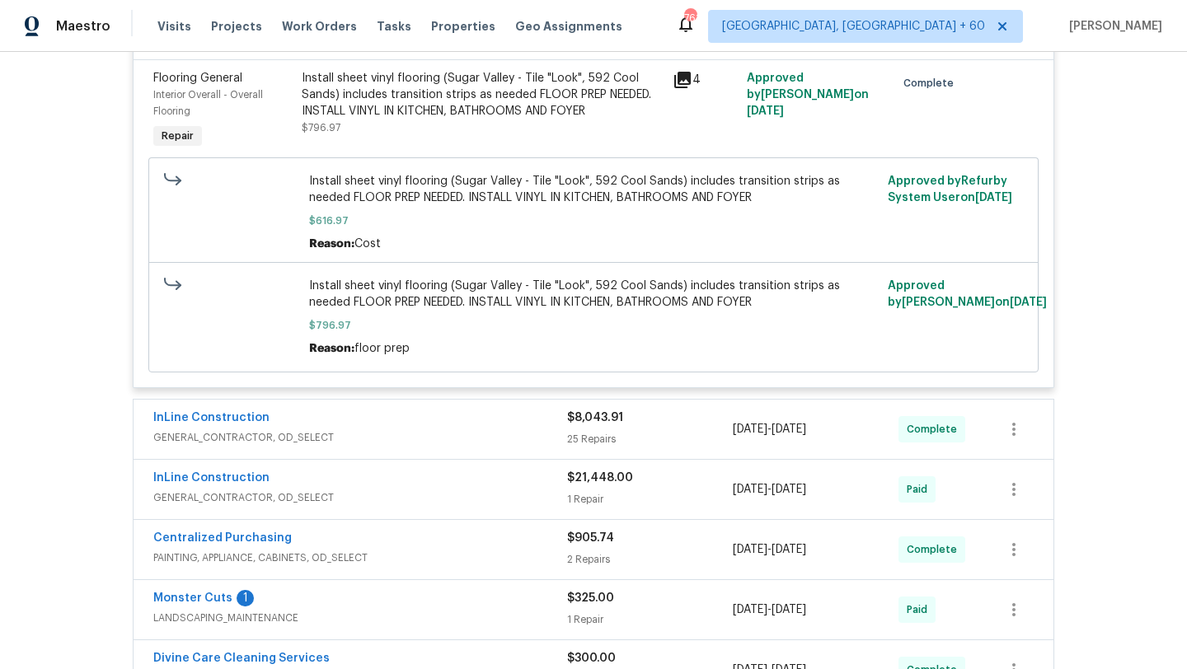
click at [316, 425] on div "InLine Construction" at bounding box center [360, 420] width 414 height 20
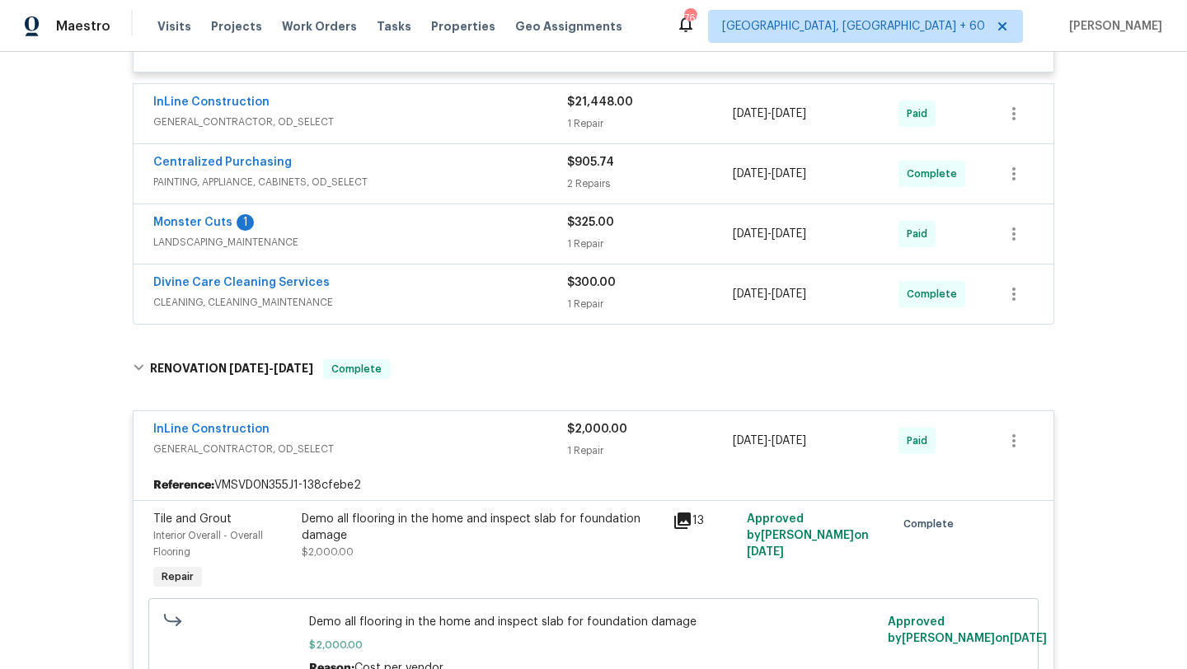
scroll to position [4824, 0]
click at [417, 115] on div "InLine Construction" at bounding box center [360, 106] width 414 height 20
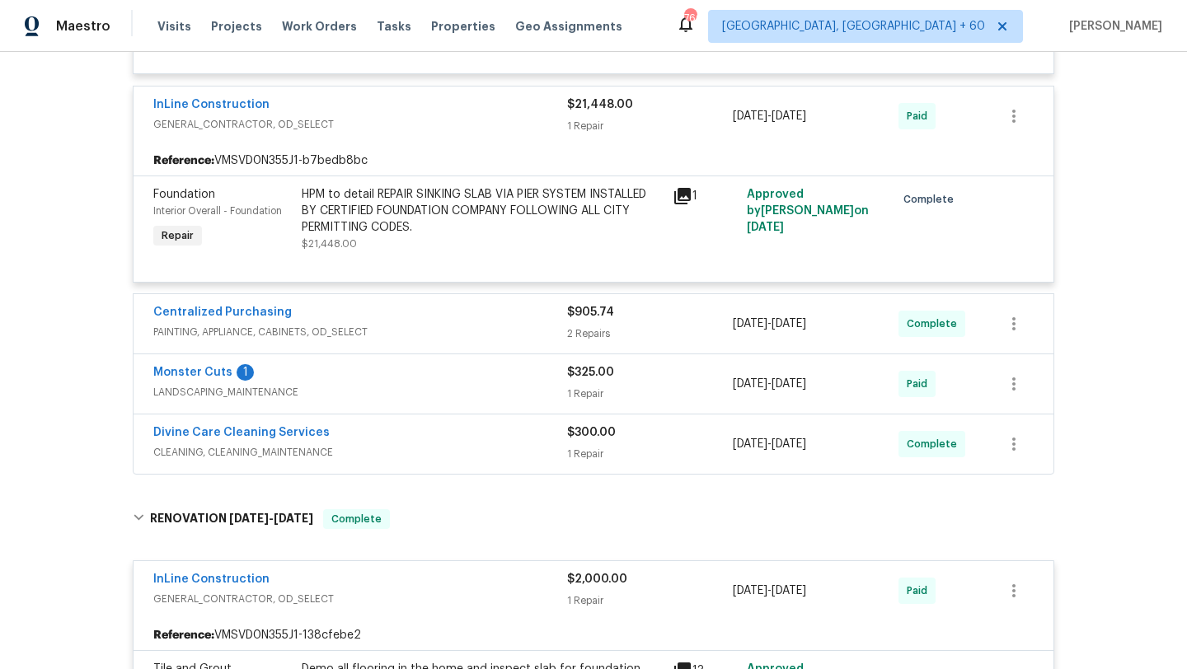
click at [420, 324] on div "Centralized Purchasing" at bounding box center [360, 314] width 414 height 20
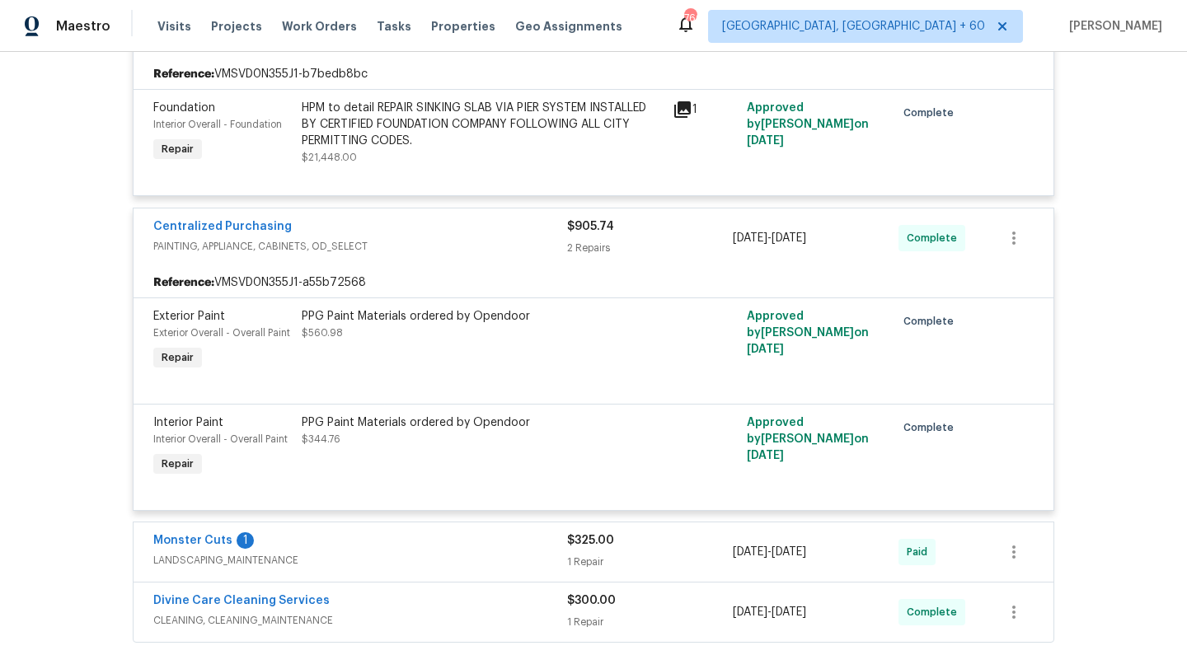
scroll to position [5048, 0]
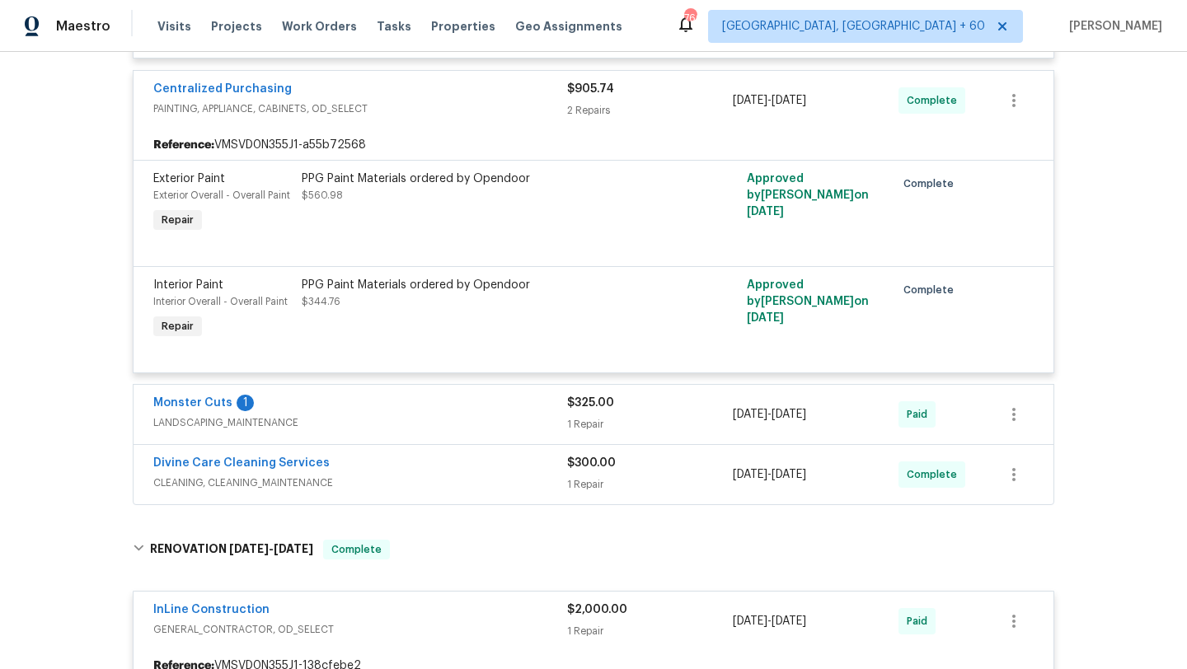
click at [397, 431] on span "LANDSCAPING_MAINTENANCE" at bounding box center [360, 423] width 414 height 16
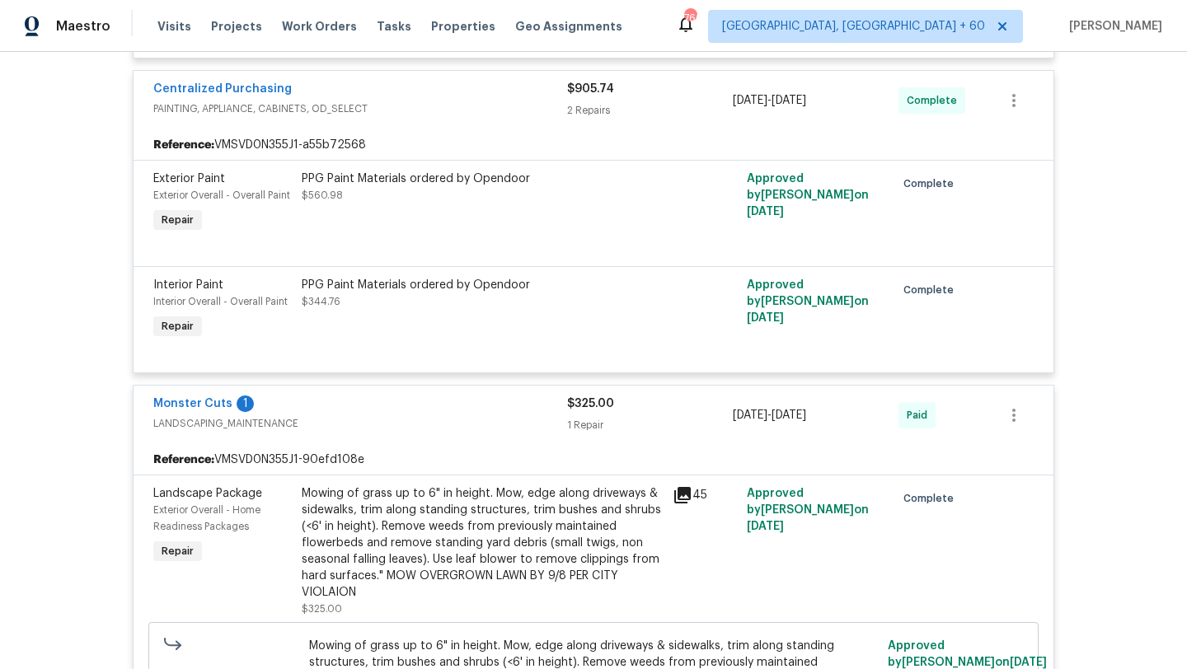
click at [397, 432] on span "LANDSCAPING_MAINTENANCE" at bounding box center [360, 423] width 414 height 16
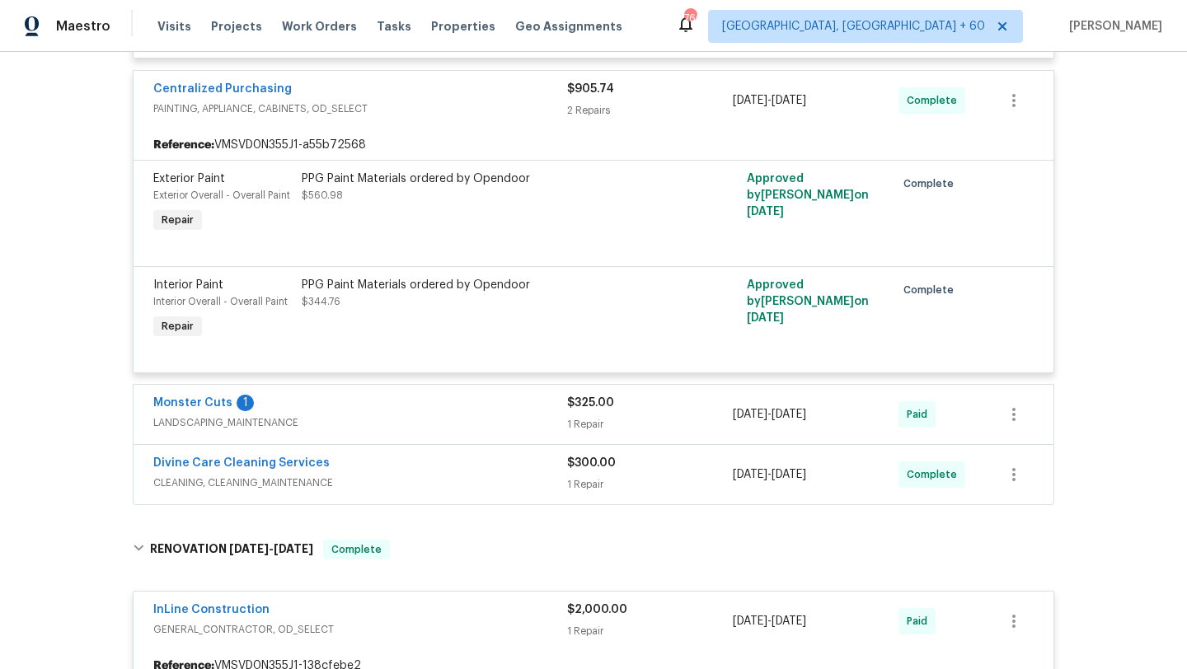
click at [397, 431] on span "LANDSCAPING_MAINTENANCE" at bounding box center [360, 423] width 414 height 16
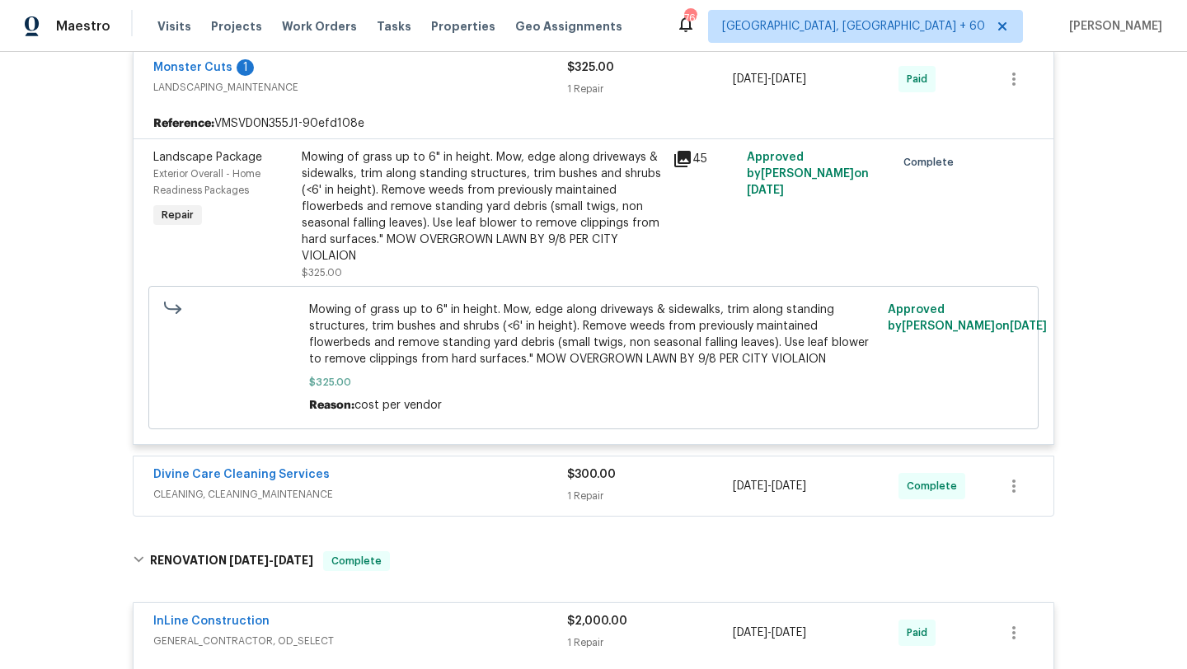
scroll to position [5399, 0]
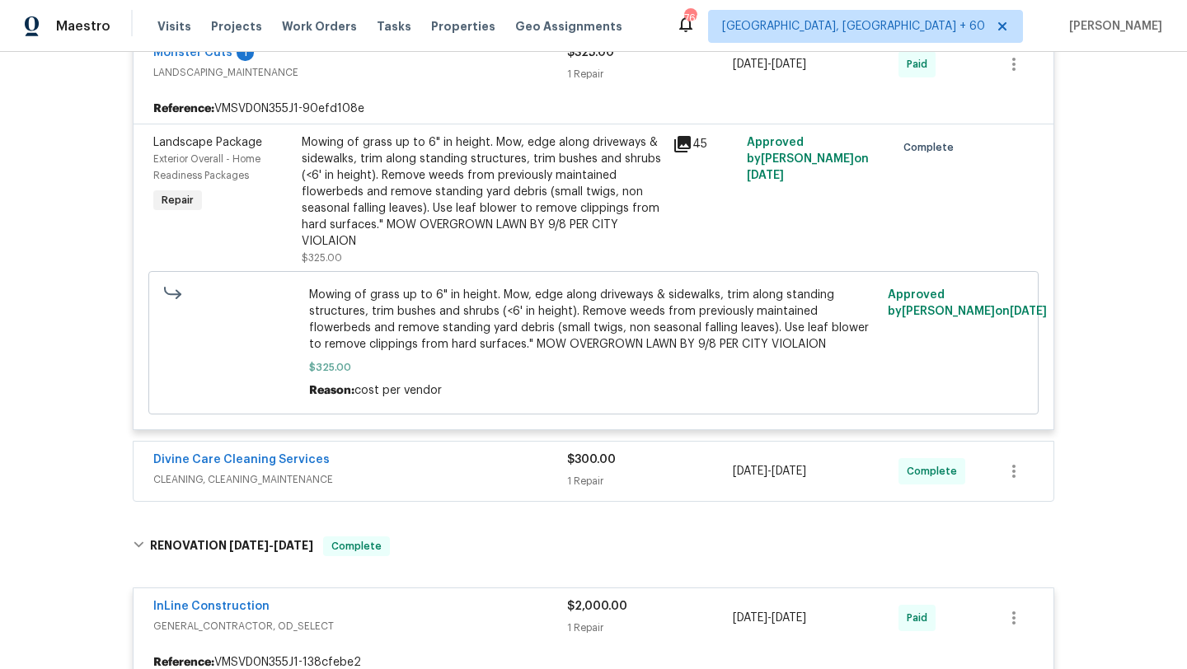
click at [406, 469] on div "Divine Care Cleaning Services" at bounding box center [360, 462] width 414 height 20
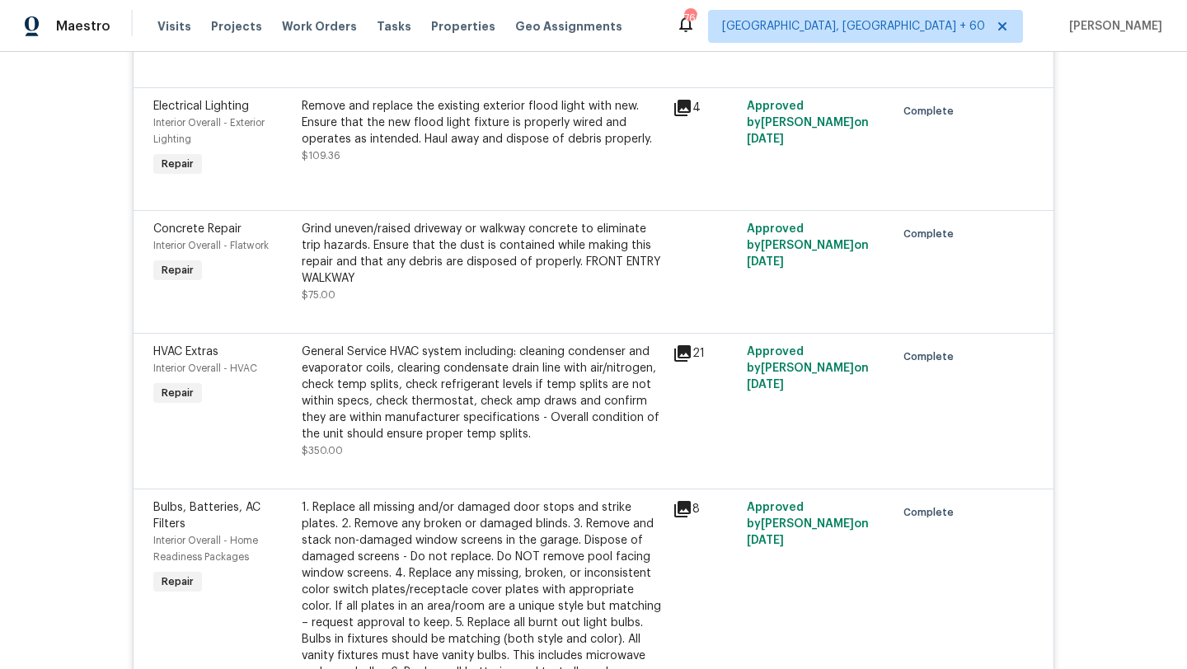
scroll to position [2490, 0]
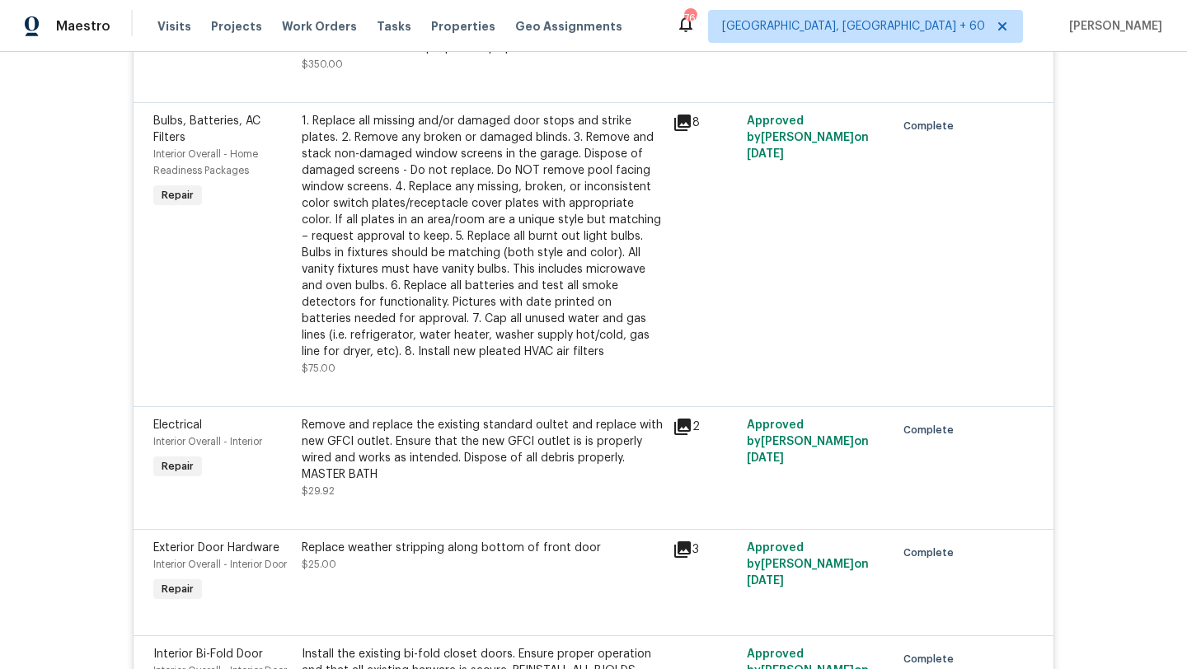
click at [490, 355] on div "1. Replace all missing and/or damaged door stops and strike plates. 2. Remove a…" at bounding box center [482, 236] width 361 height 247
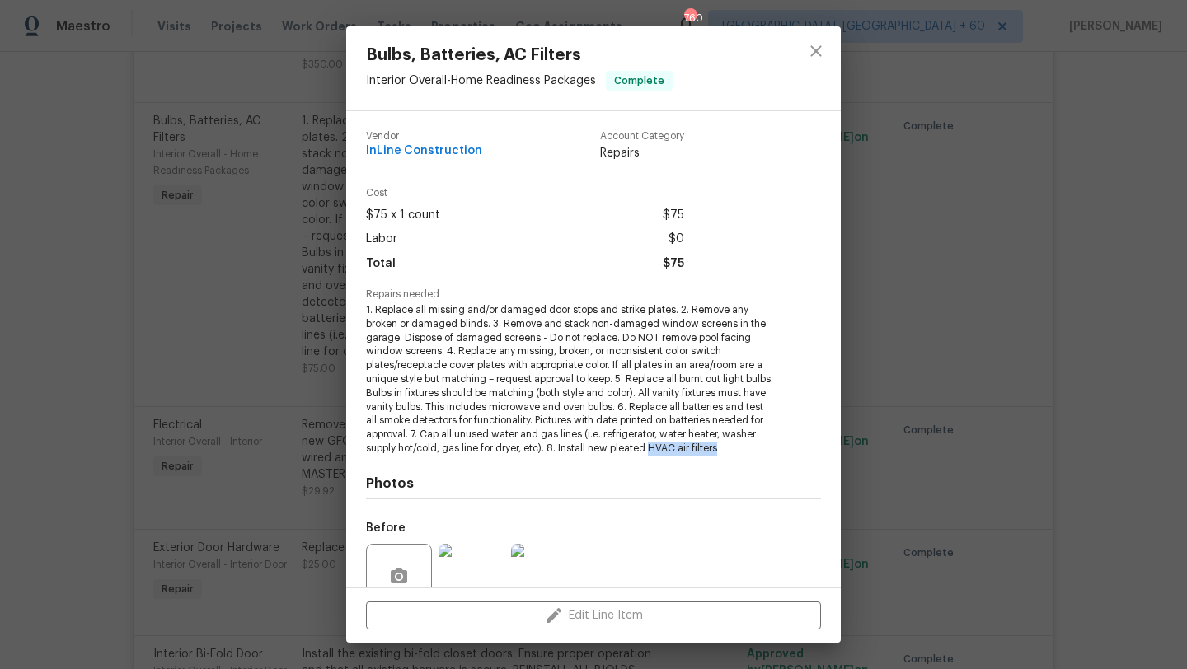
drag, startPoint x: 763, startPoint y: 447, endPoint x: 687, endPoint y: 447, distance: 75.8
click at [687, 447] on span "1. Replace all missing and/or damaged door stops and strike plates. 2. Remove a…" at bounding box center [571, 379] width 410 height 152
copy span "HVAC air filters"
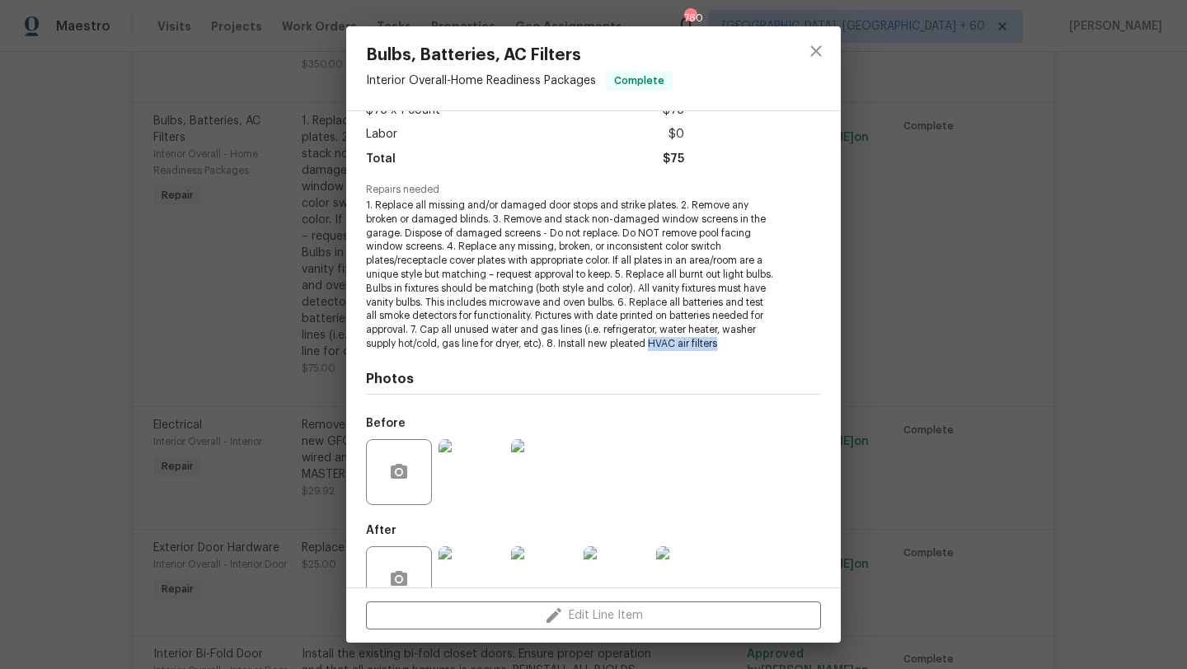
scroll to position [146, 0]
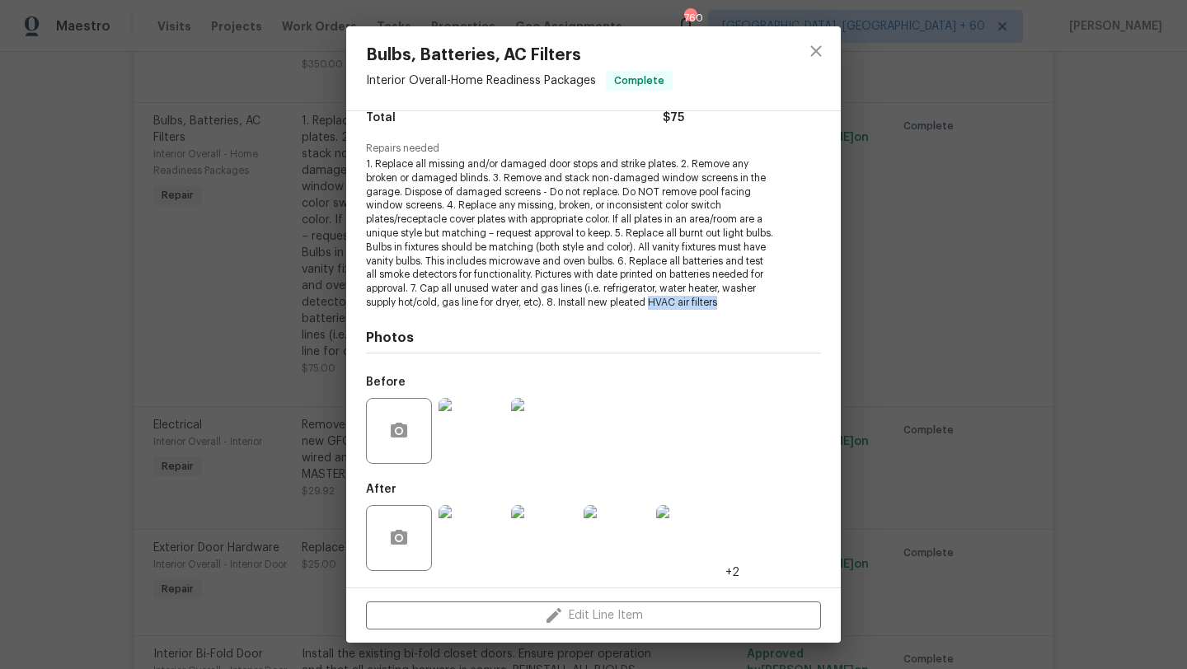
click at [473, 436] on img at bounding box center [471, 431] width 66 height 66
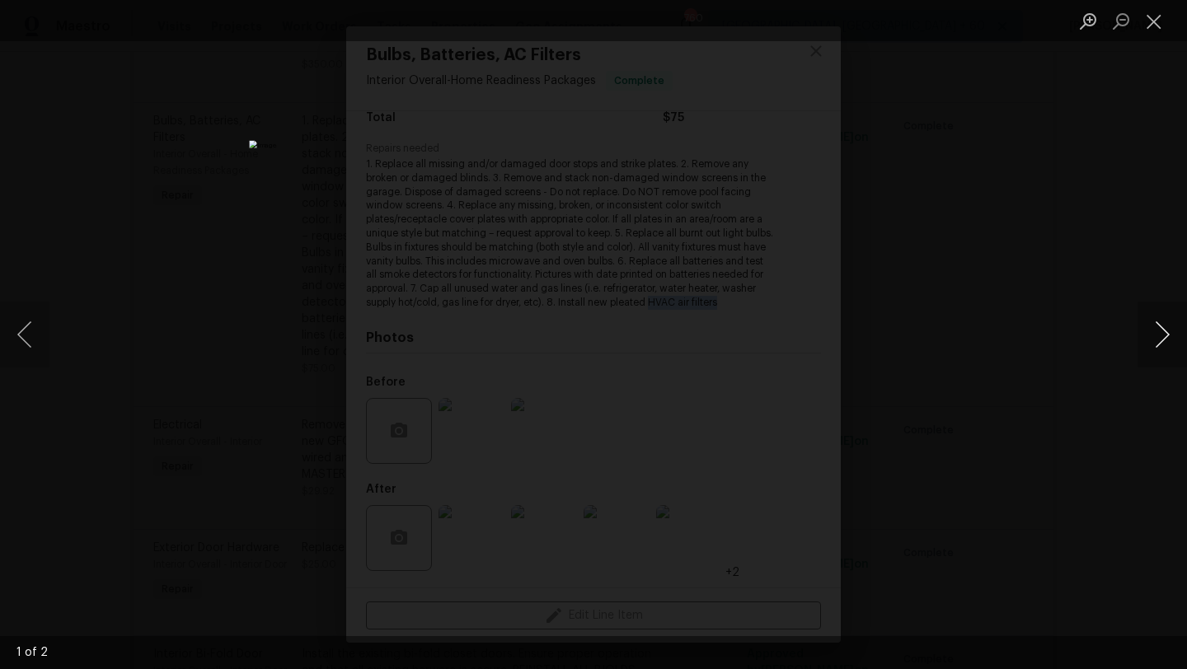
click at [1153, 345] on button "Next image" at bounding box center [1161, 335] width 49 height 66
click at [1153, 346] on button "Next image" at bounding box center [1161, 335] width 49 height 66
click at [1153, 349] on button "Next image" at bounding box center [1161, 335] width 49 height 66
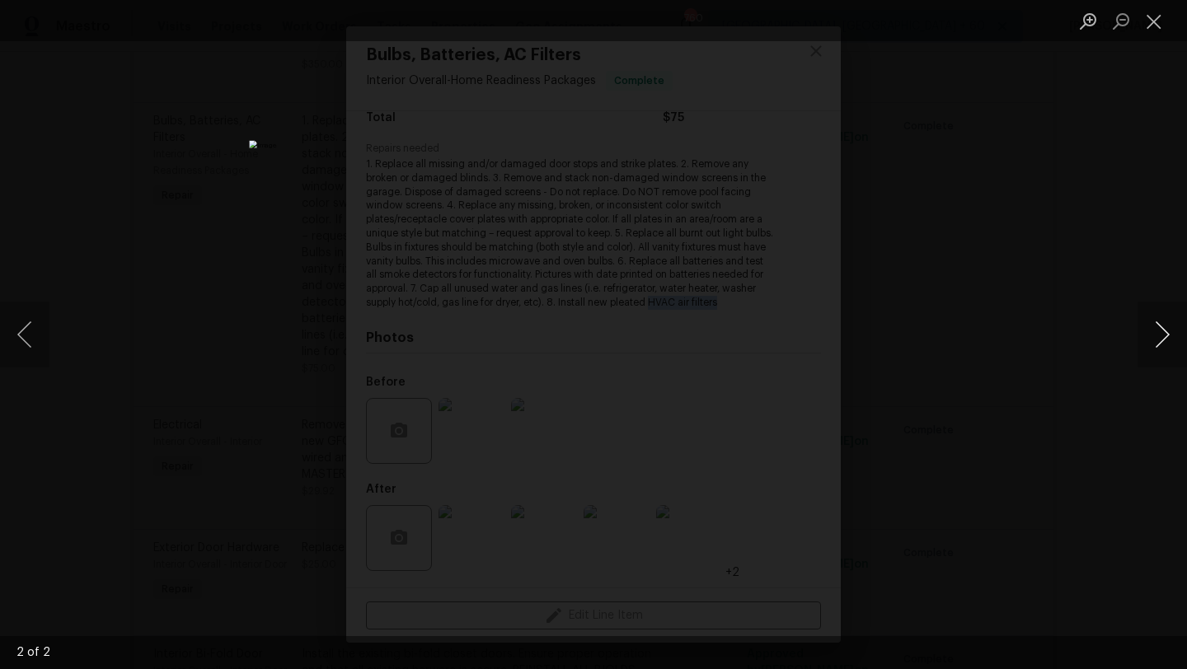
click at [1153, 349] on button "Next image" at bounding box center [1161, 335] width 49 height 66
click at [1153, 352] on button "Next image" at bounding box center [1161, 335] width 49 height 66
click at [1153, 355] on button "Next image" at bounding box center [1161, 335] width 49 height 66
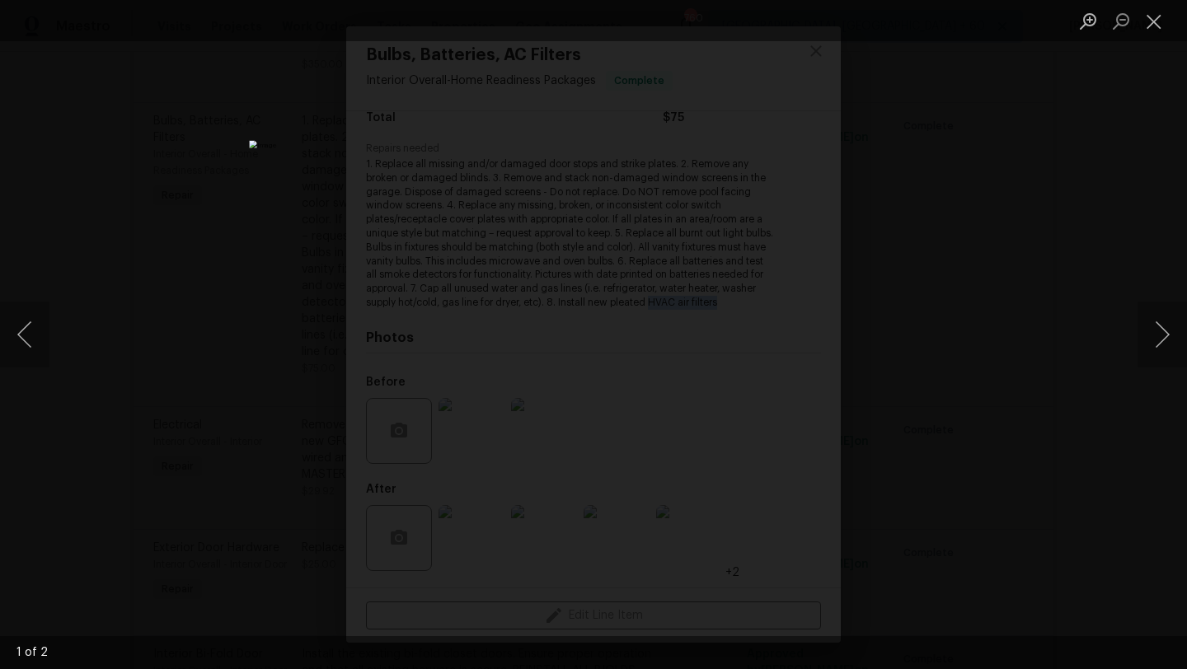
click at [1086, 382] on div "Lightbox" at bounding box center [593, 334] width 1187 height 669
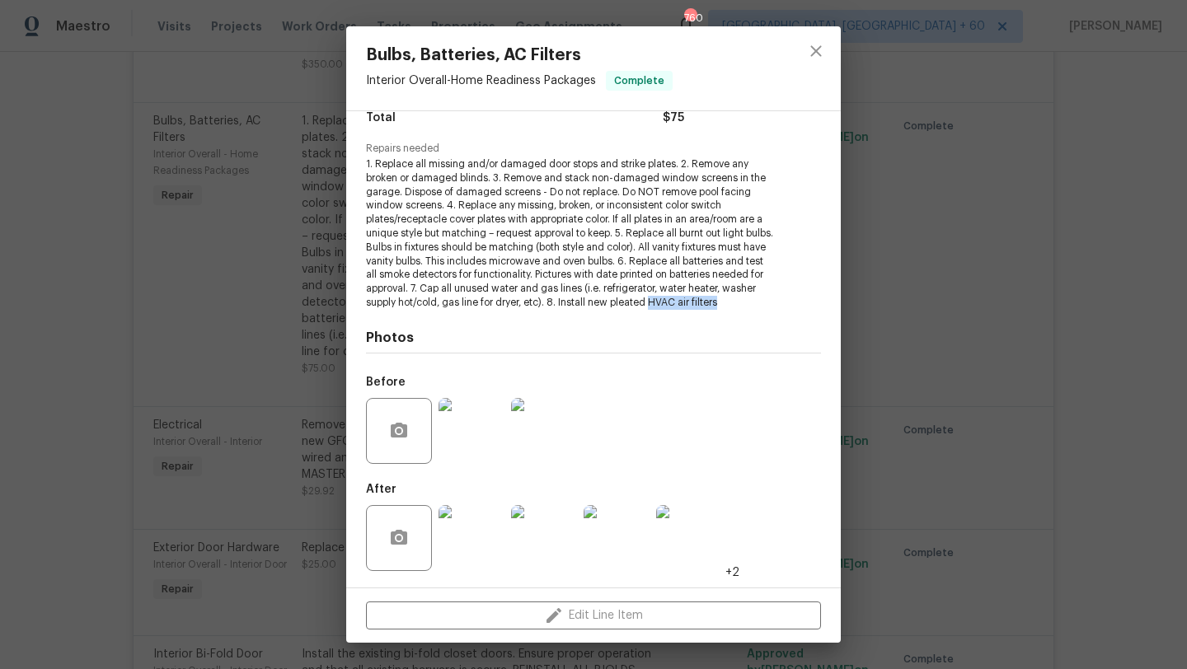
click at [474, 425] on img at bounding box center [471, 431] width 66 height 66
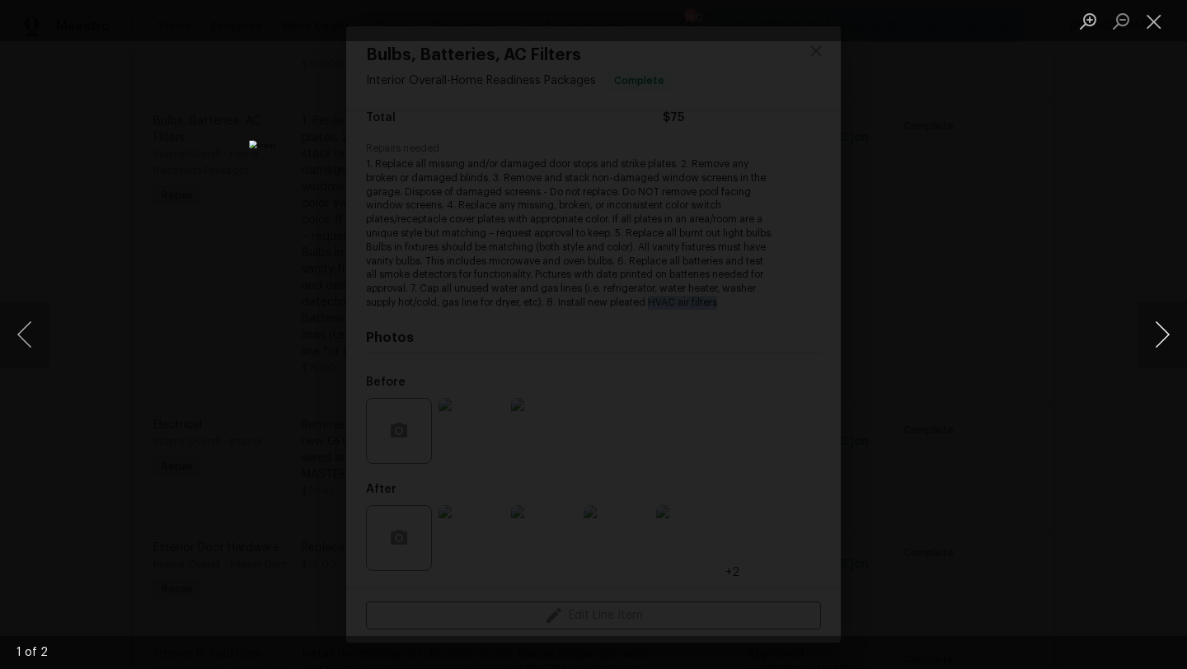
click at [1166, 338] on button "Next image" at bounding box center [1161, 335] width 49 height 66
click at [1165, 342] on button "Next image" at bounding box center [1161, 335] width 49 height 66
click at [1156, 26] on button "Close lightbox" at bounding box center [1153, 21] width 33 height 29
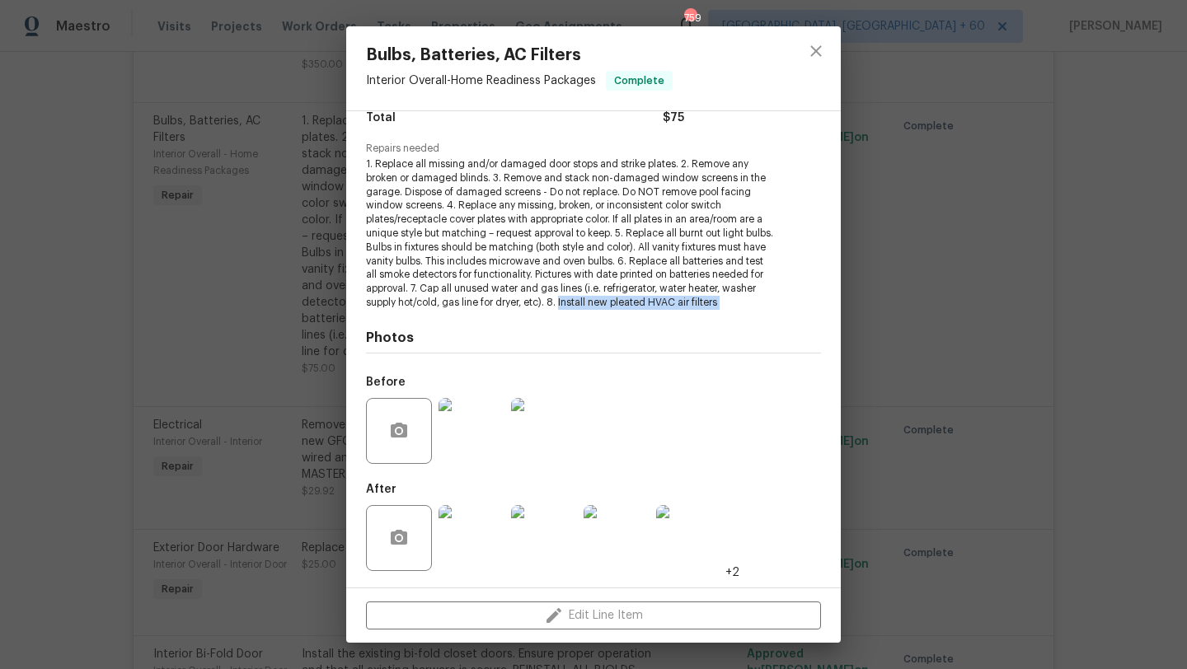
drag, startPoint x: 770, startPoint y: 310, endPoint x: 597, endPoint y: 294, distance: 173.8
click at [597, 295] on div "Vendor InLine Construction Account Category Repairs Cost $75 x 1 count $75 Labo…" at bounding box center [593, 276] width 455 height 609
copy span "Install new pleated HVAC air filters"
copy span "gas lines (i.e. refrigerator, water heater, washer supply hot/cold, gas line fo…"
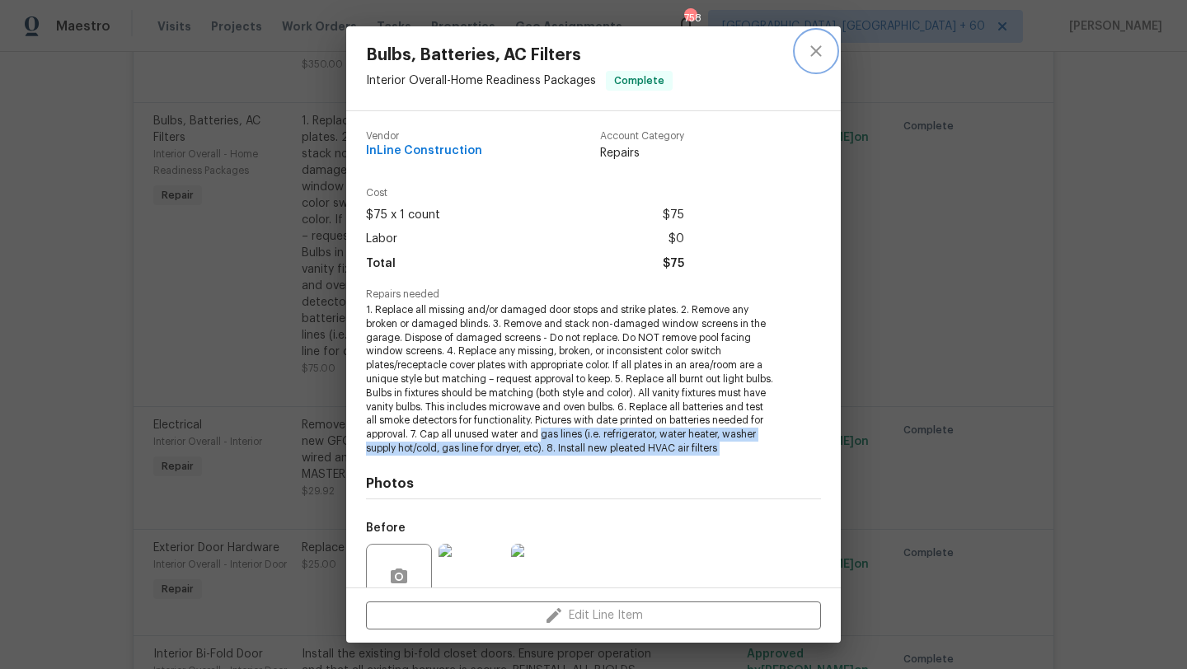
click at [822, 54] on icon "close" at bounding box center [816, 51] width 20 height 20
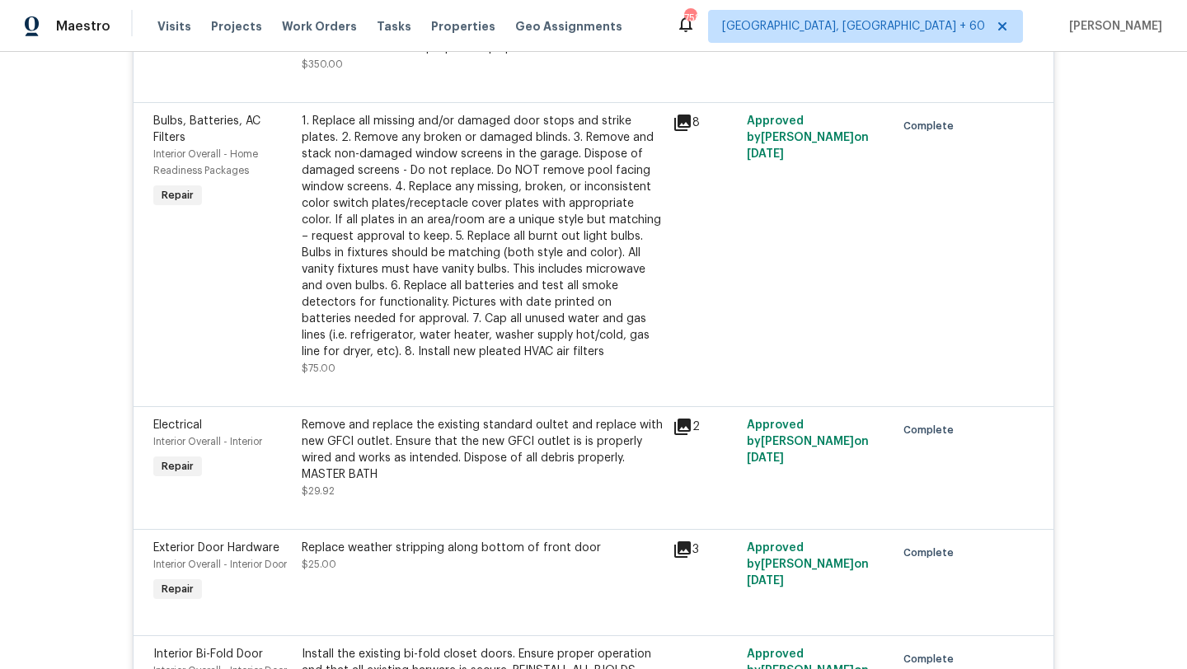
click at [411, 134] on div "1. Replace all missing and/or damaged door stops and strike plates. 2. Remove a…" at bounding box center [482, 236] width 361 height 247
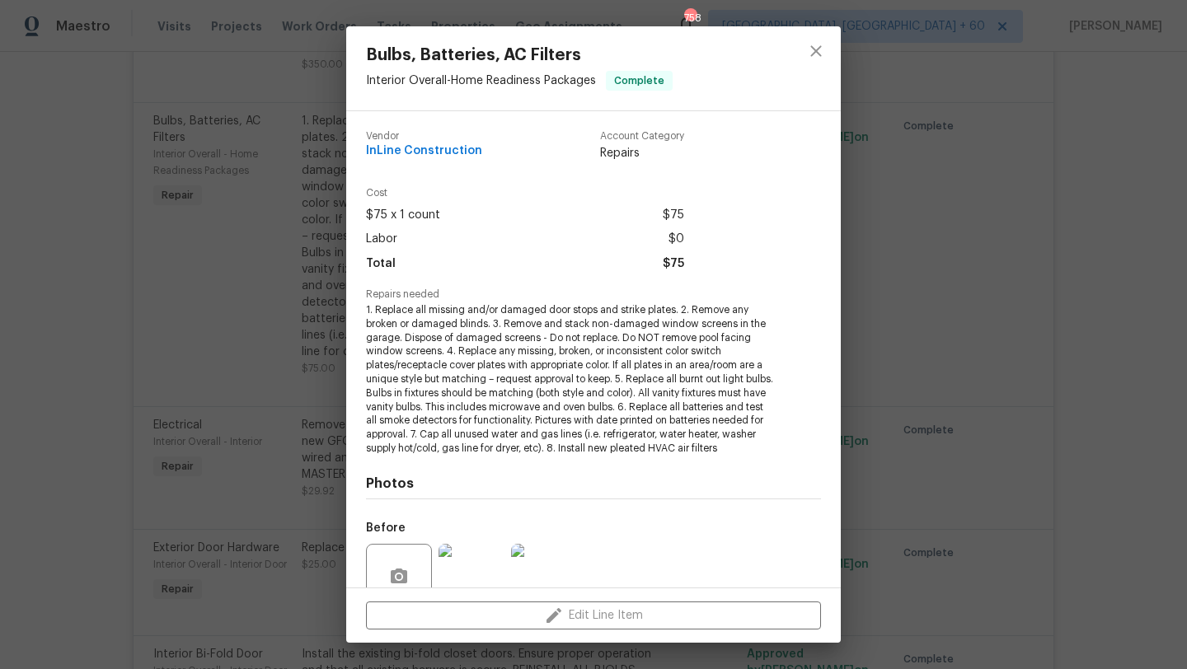
click at [186, 337] on div "Bulbs, Batteries, AC Filters Interior Overall - Home Readiness Packages Complet…" at bounding box center [593, 334] width 1187 height 669
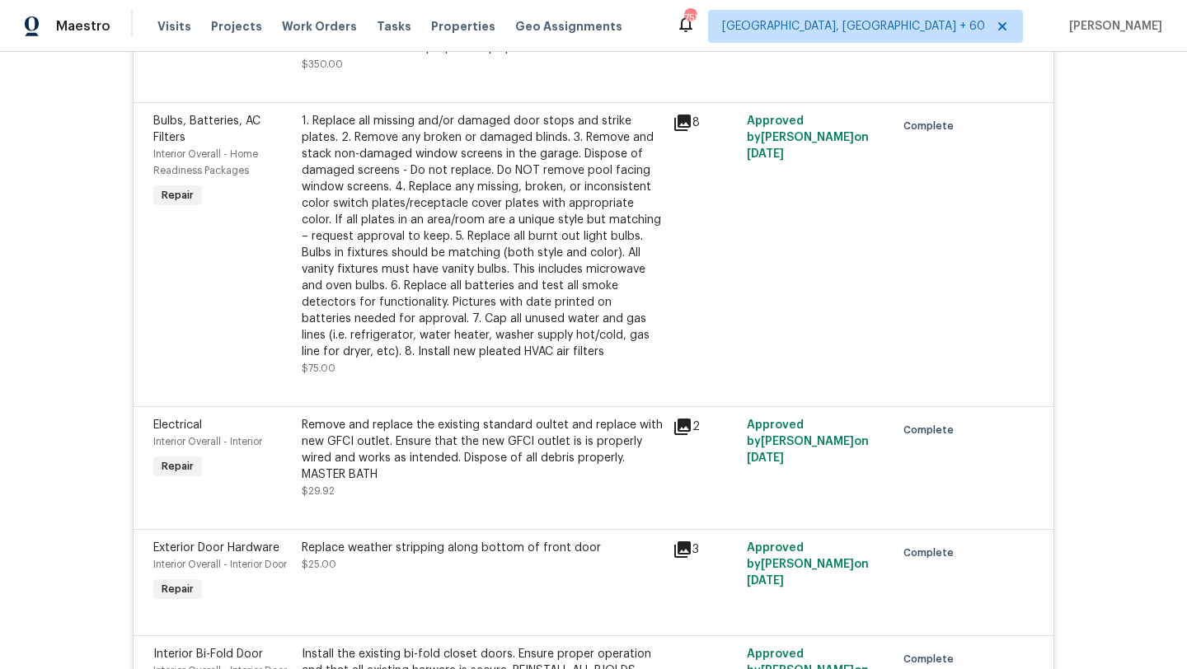
click at [205, 139] on div "Bulbs, Batteries, AC Filters" at bounding box center [222, 129] width 138 height 33
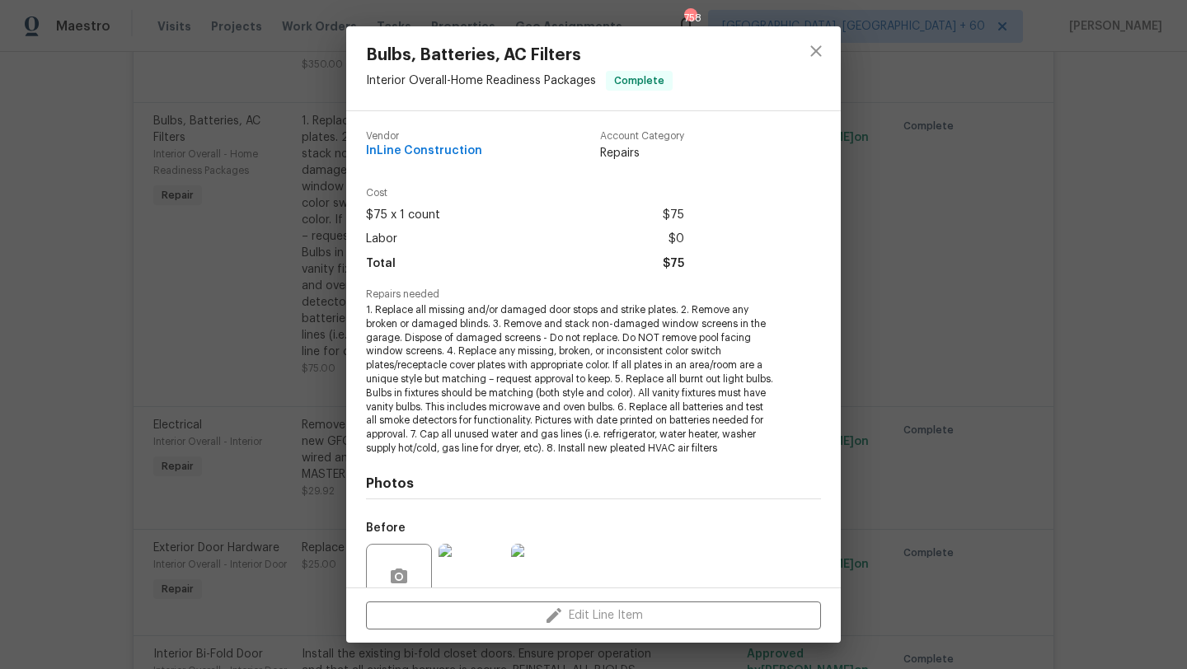
scroll to position [146, 0]
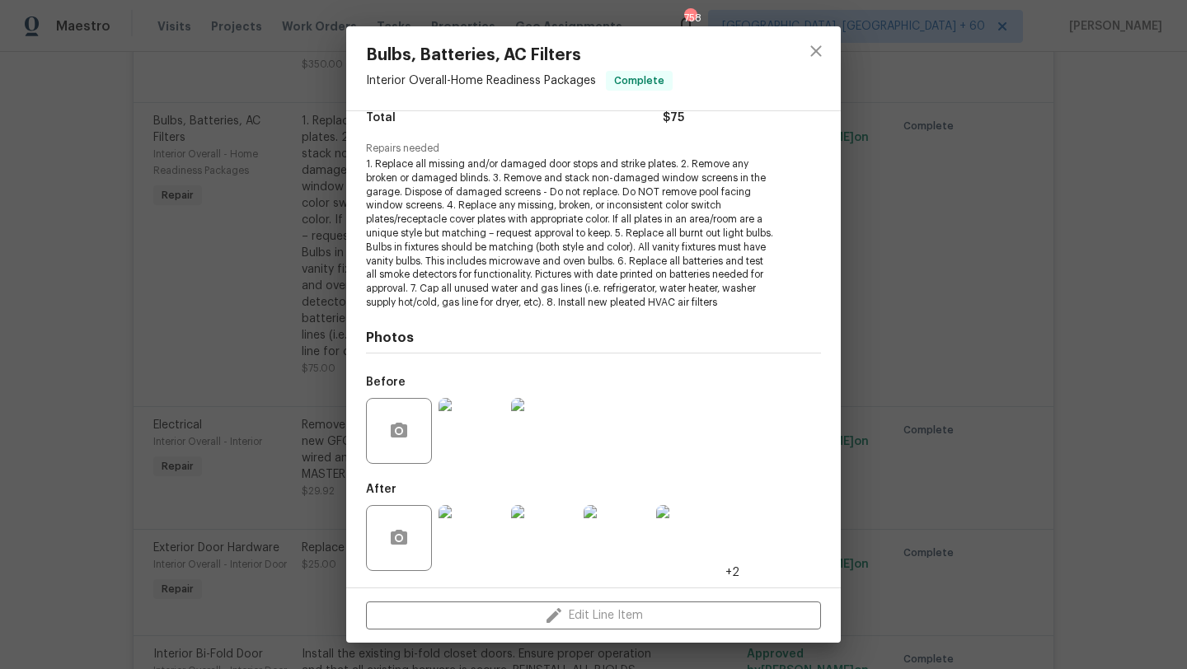
click at [191, 373] on div "Bulbs, Batteries, AC Filters Interior Overall - Home Readiness Packages Complet…" at bounding box center [593, 334] width 1187 height 669
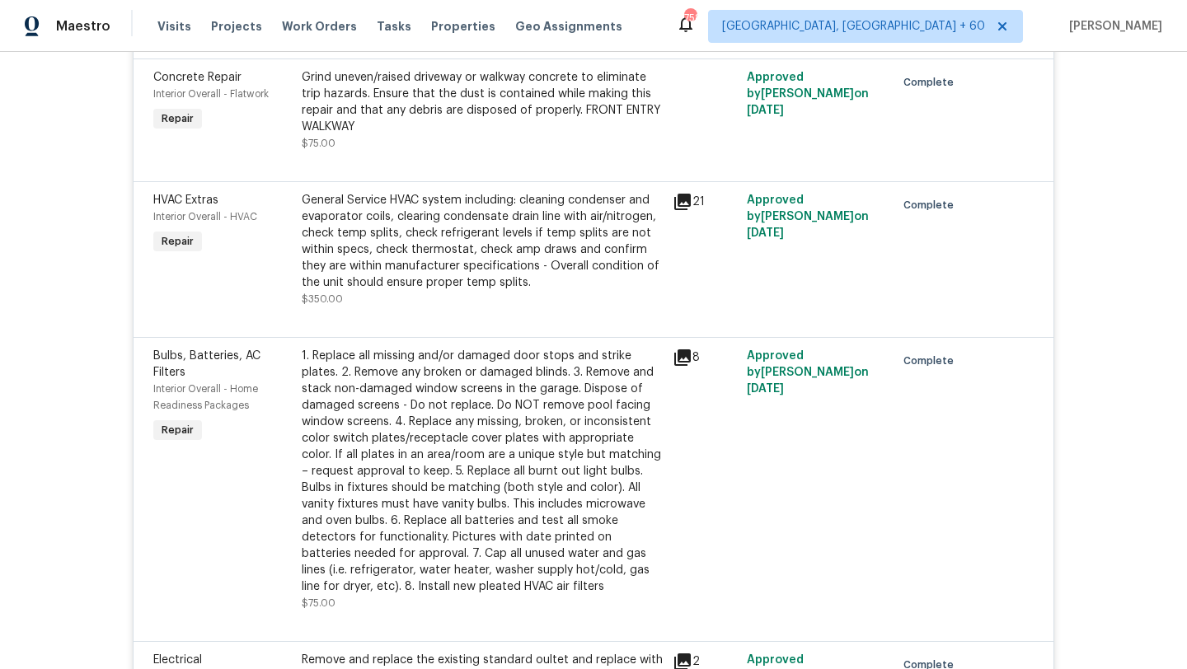
scroll to position [2473, 0]
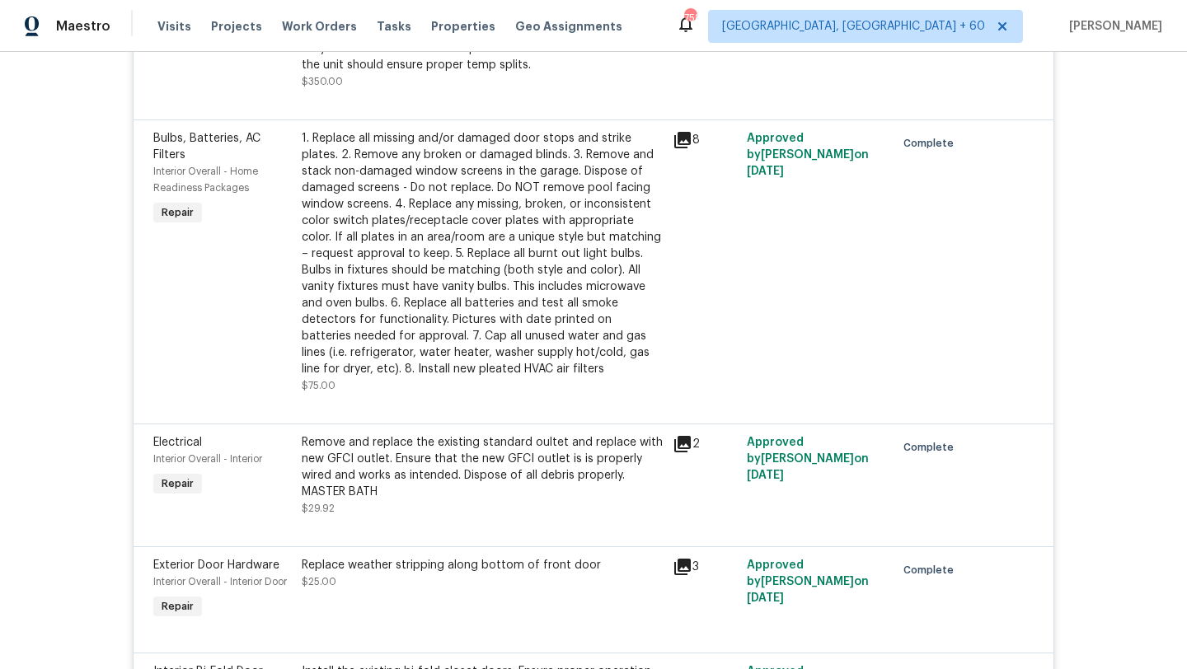
click at [180, 221] on span "Repair" at bounding box center [177, 212] width 45 height 16
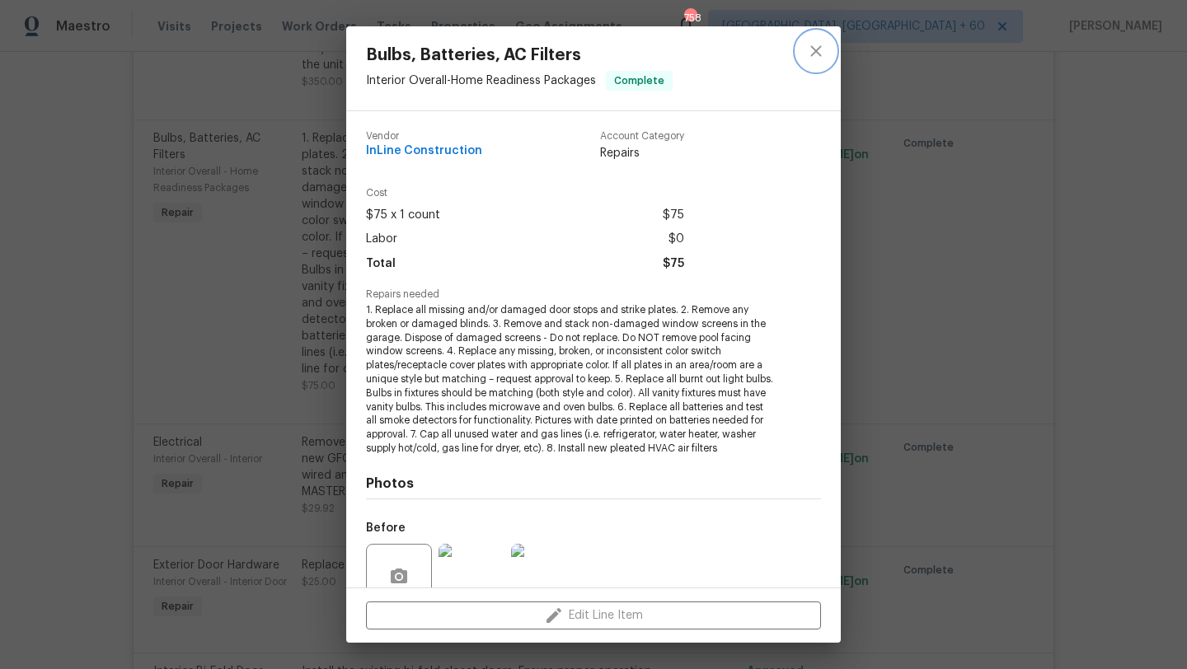
click at [813, 63] on button "close" at bounding box center [816, 51] width 40 height 40
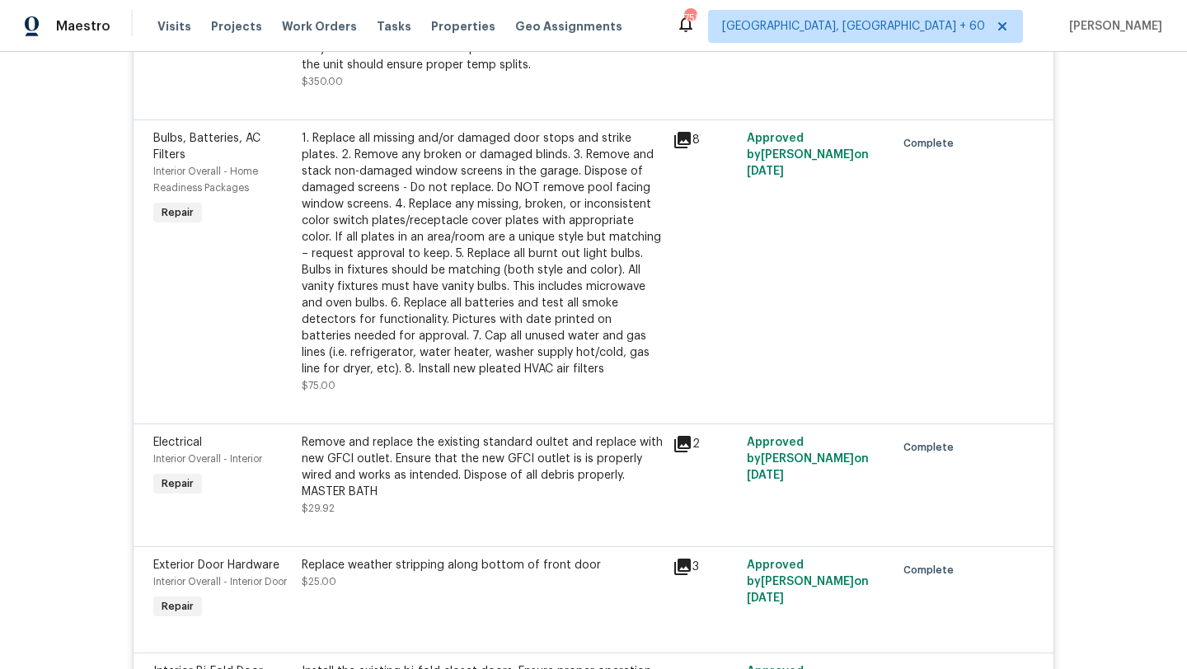
click at [819, 153] on div "Approved by Josh Devinney on 9/28/2025" at bounding box center [816, 262] width 148 height 274
click at [789, 153] on div "Approved by Josh Devinney on 9/28/2025" at bounding box center [816, 262] width 148 height 274
click at [677, 150] on icon at bounding box center [683, 140] width 20 height 20
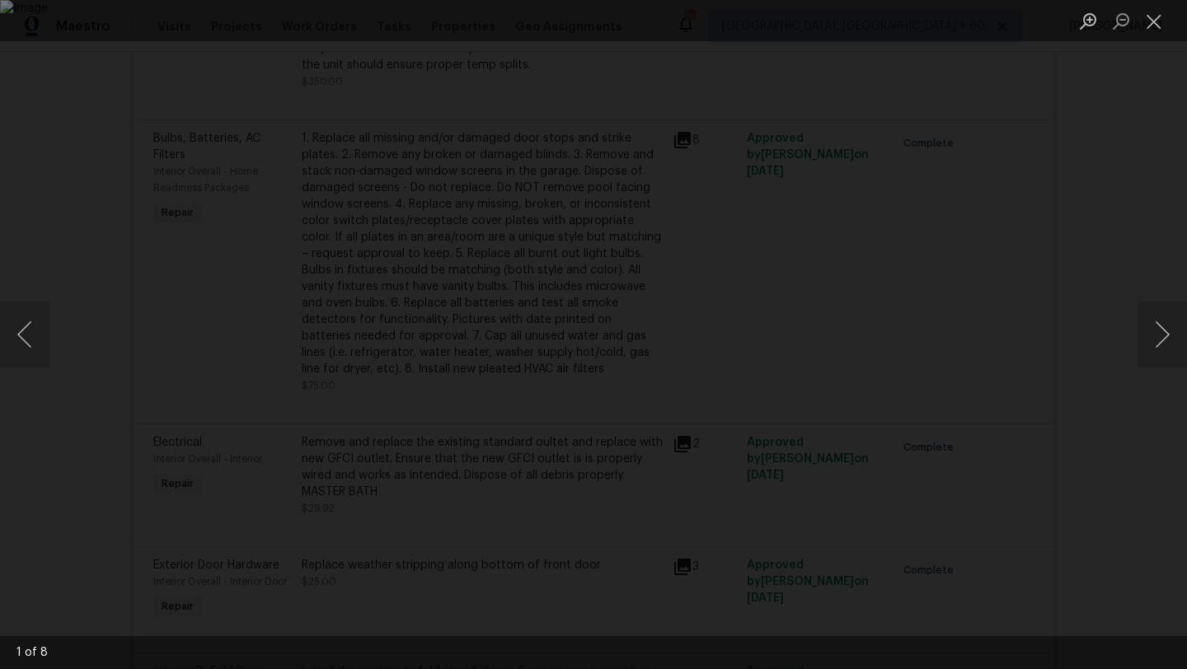
click at [668, 359] on img "Lightbox" at bounding box center [593, 334] width 1187 height 669
click at [1143, 303] on button "Next image" at bounding box center [1161, 335] width 49 height 66
click at [1170, 329] on button "Next image" at bounding box center [1161, 335] width 49 height 66
click at [1170, 330] on button "Next image" at bounding box center [1161, 335] width 49 height 66
click at [1169, 332] on button "Next image" at bounding box center [1161, 335] width 49 height 66
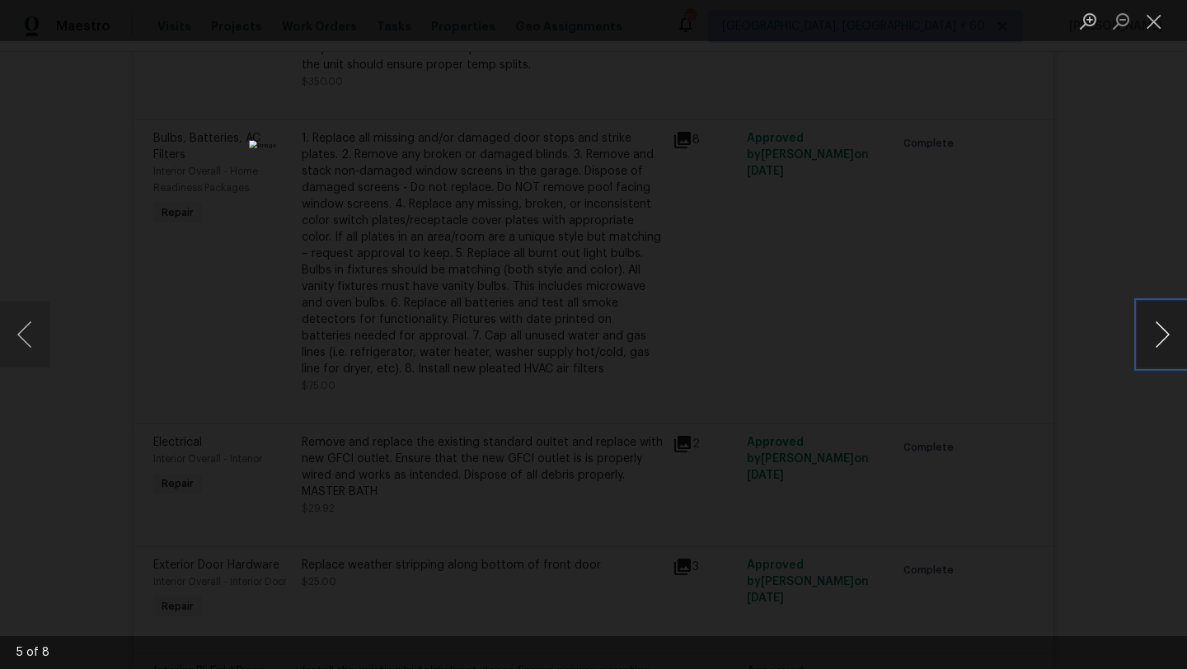
click at [1169, 332] on button "Next image" at bounding box center [1161, 335] width 49 height 66
click at [1169, 333] on button "Next image" at bounding box center [1161, 335] width 49 height 66
click at [1169, 335] on button "Next image" at bounding box center [1161, 335] width 49 height 66
click at [1169, 336] on button "Next image" at bounding box center [1161, 335] width 49 height 66
click at [1169, 340] on button "Next image" at bounding box center [1161, 335] width 49 height 66
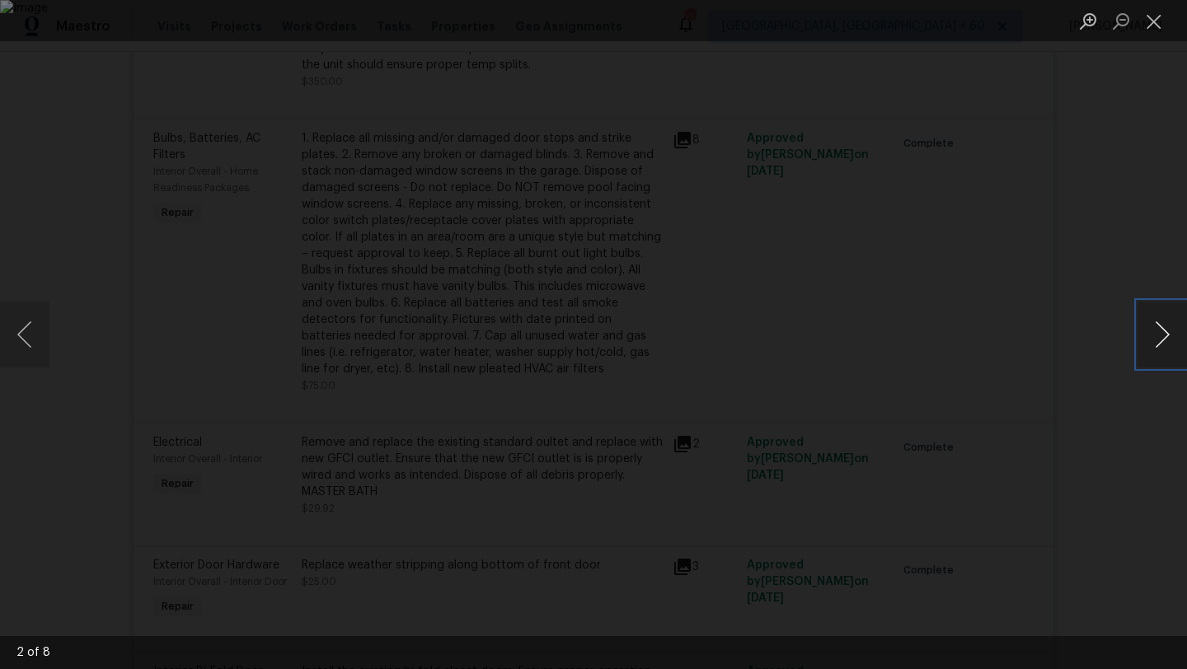
click at [1169, 343] on button "Next image" at bounding box center [1161, 335] width 49 height 66
click at [1168, 347] on button "Next image" at bounding box center [1161, 335] width 49 height 66
click at [1168, 351] on button "Next image" at bounding box center [1161, 335] width 49 height 66
click at [1167, 353] on button "Next image" at bounding box center [1161, 335] width 49 height 66
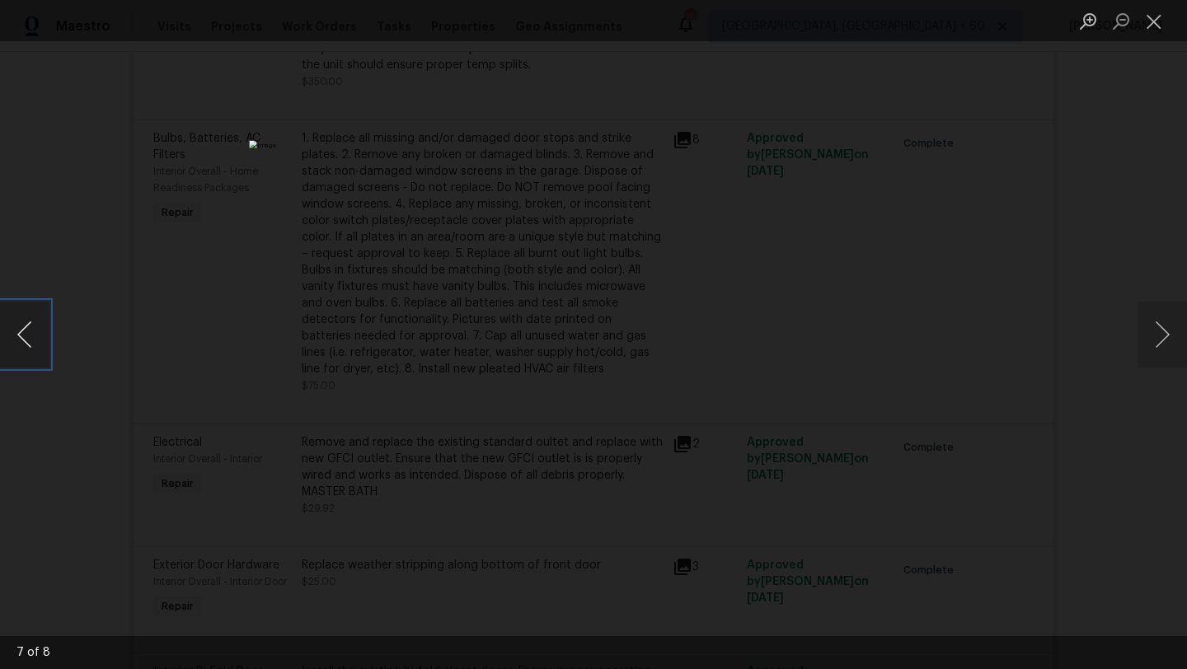
click at [22, 330] on button "Previous image" at bounding box center [24, 335] width 49 height 66
click at [1159, 31] on button "Close lightbox" at bounding box center [1153, 21] width 33 height 29
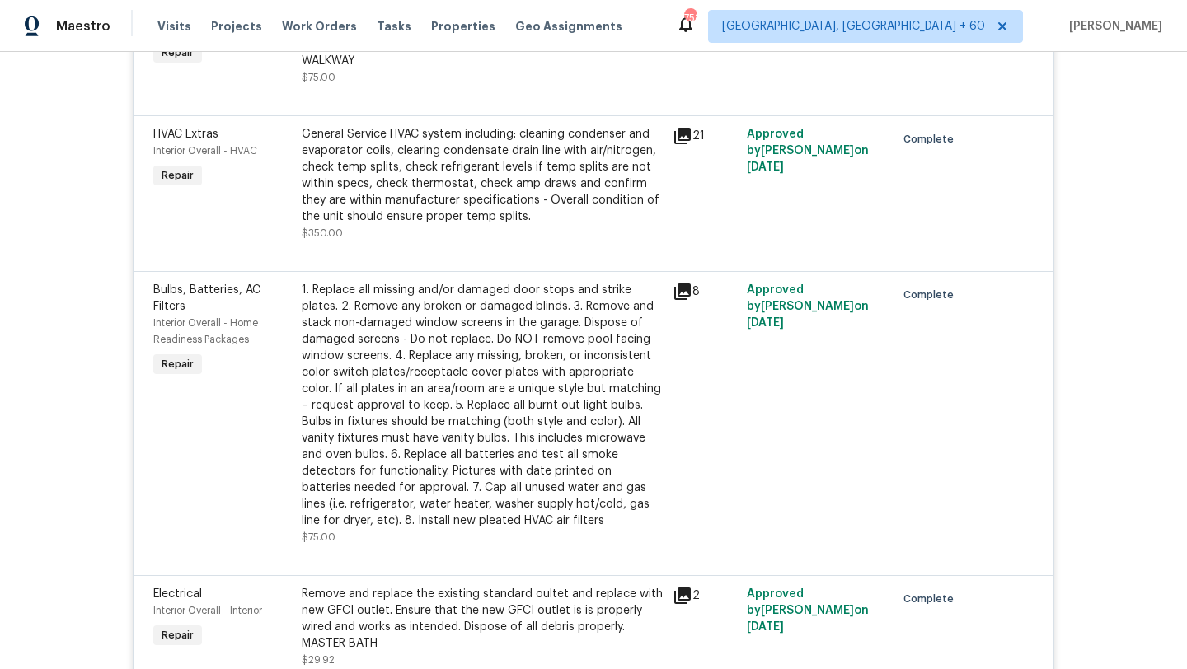
scroll to position [2256, 0]
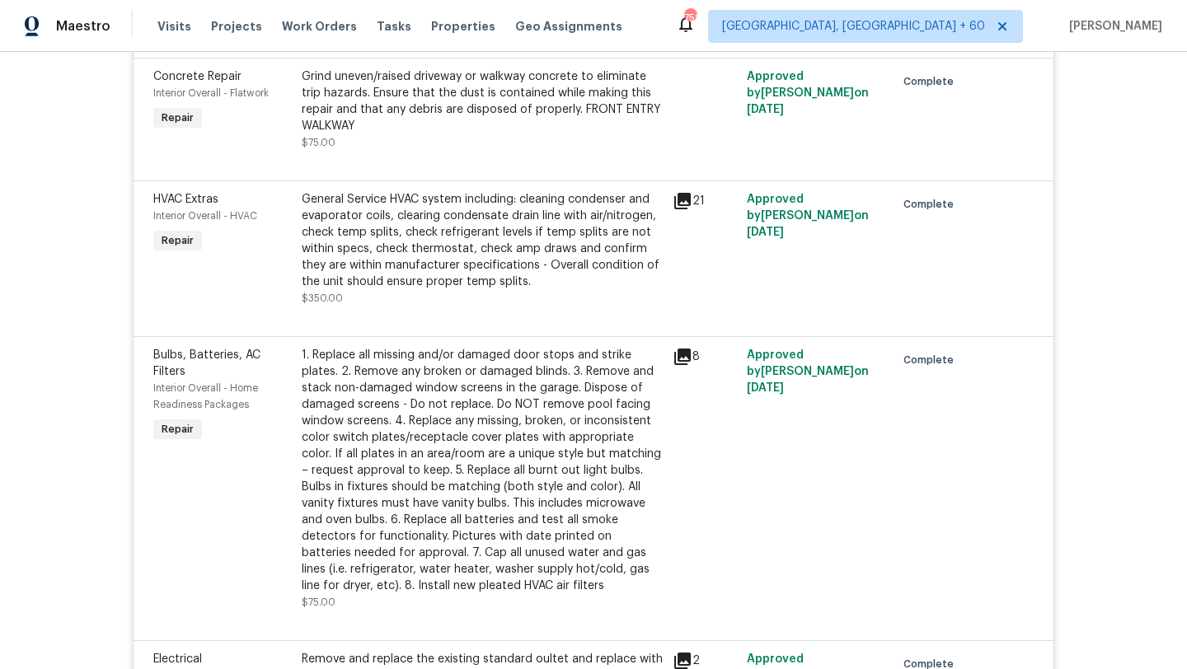
click at [594, 391] on div "1. Replace all missing and/or damaged door stops and strike plates. 2. Remove a…" at bounding box center [482, 470] width 361 height 247
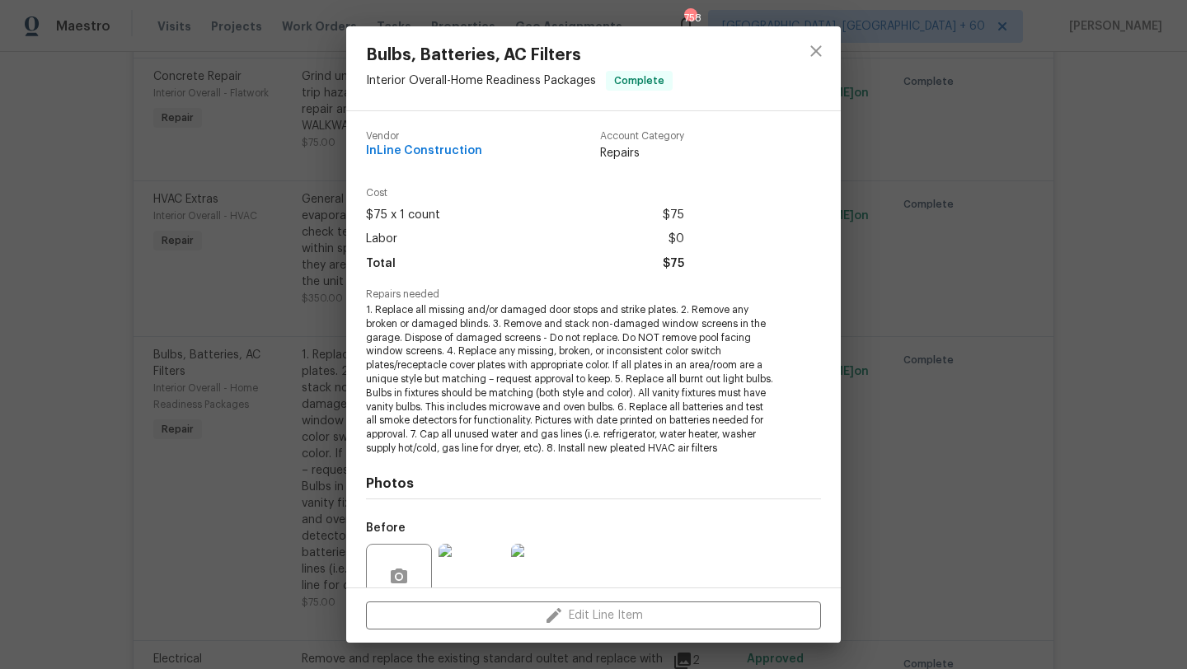
click at [507, 66] on div "Bulbs, Batteries, AC Filters Interior Overall - Home Readiness Packages Complete" at bounding box center [519, 68] width 346 height 84
click at [506, 59] on span "Bulbs, Batteries, AC Filters" at bounding box center [519, 55] width 307 height 18
click at [400, 152] on span "InLine Construction" at bounding box center [424, 151] width 116 height 12
click at [461, 154] on span "InLine Construction" at bounding box center [424, 151] width 116 height 12
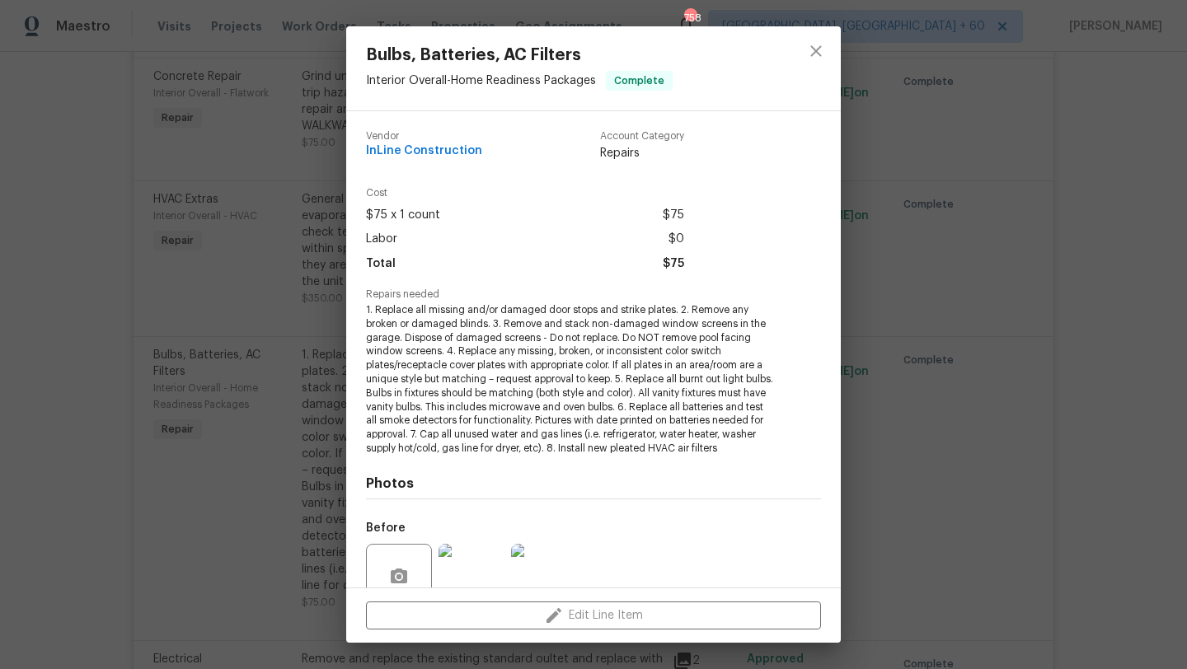
click at [281, 202] on div "Bulbs, Batteries, AC Filters Interior Overall - Home Readiness Packages Complet…" at bounding box center [593, 334] width 1187 height 669
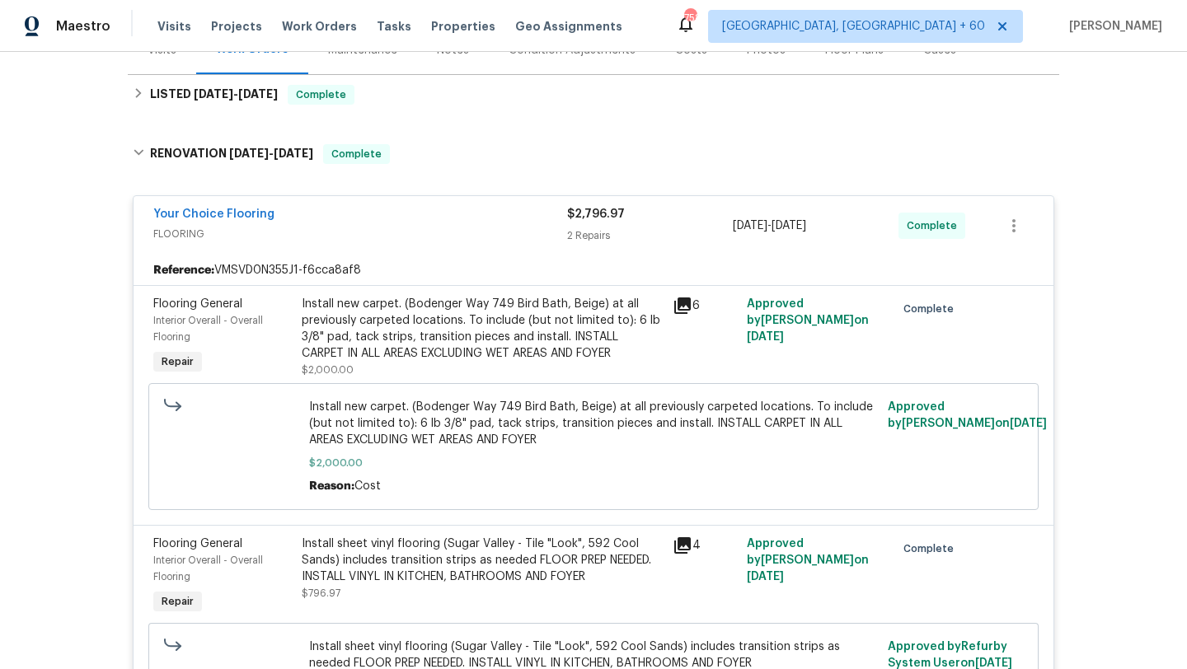
scroll to position [0, 0]
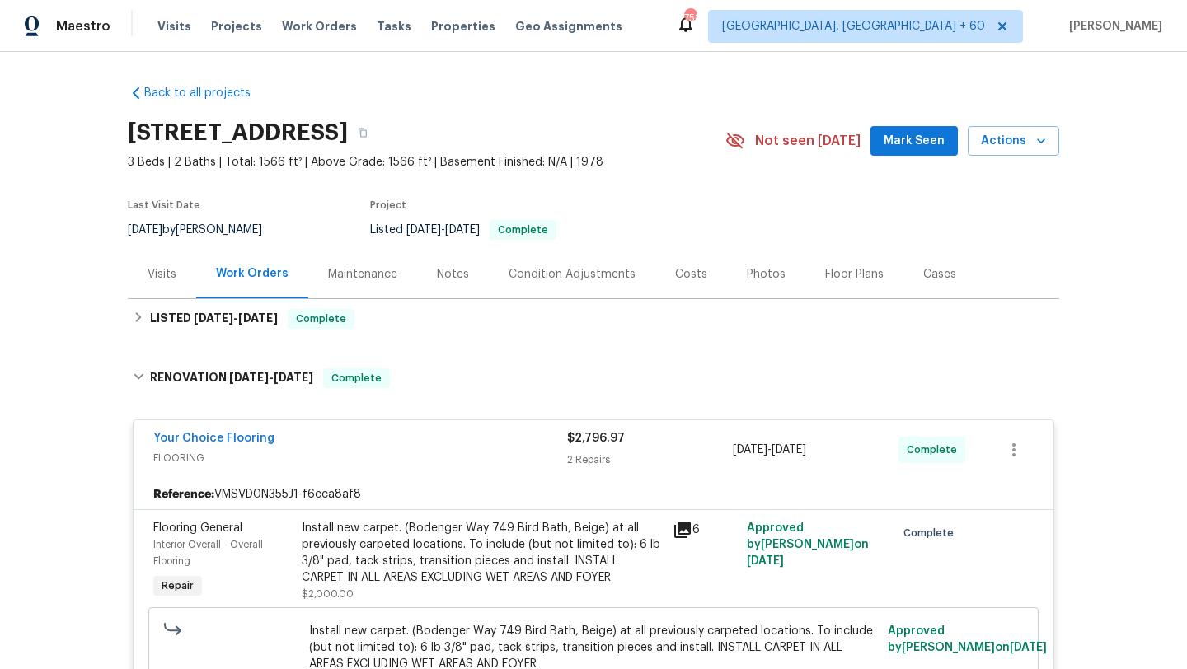
click at [344, 277] on div "Maintenance" at bounding box center [362, 274] width 69 height 16
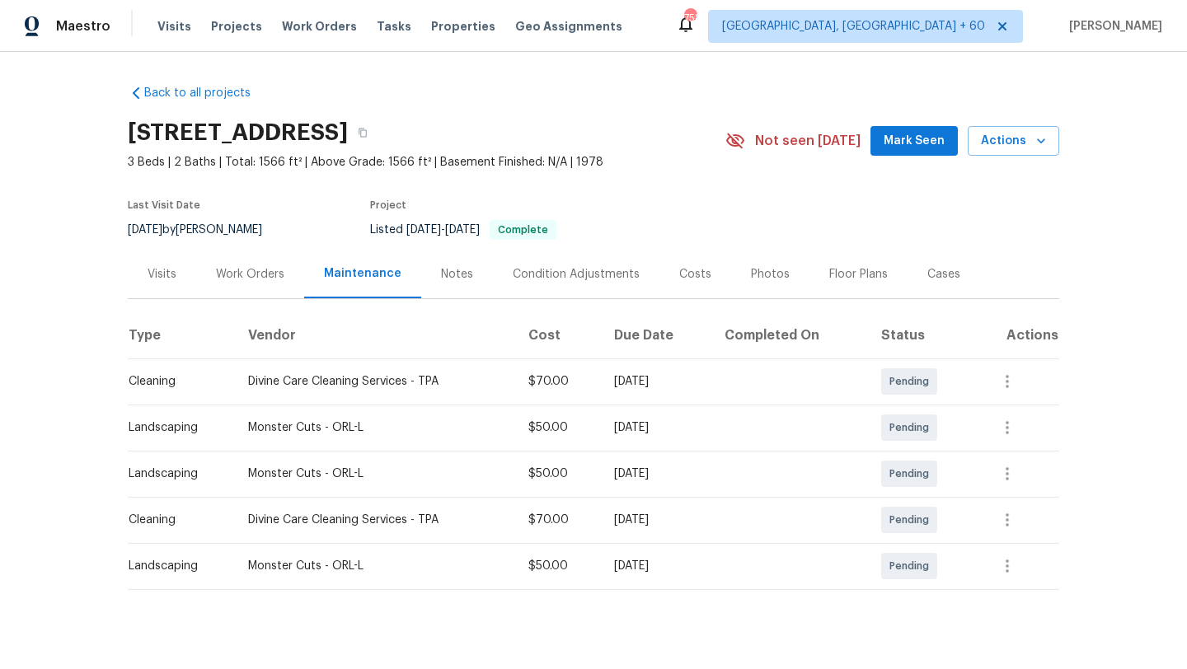
click at [239, 274] on div "Work Orders" at bounding box center [250, 274] width 68 height 16
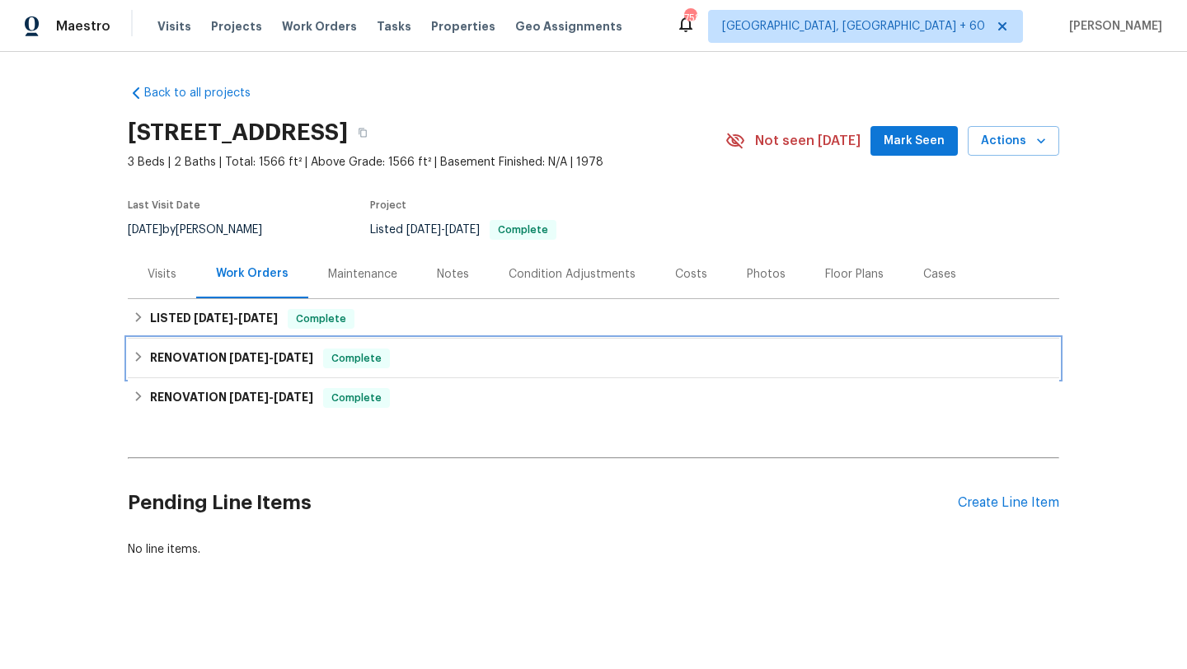
click at [144, 352] on icon at bounding box center [139, 357] width 12 height 12
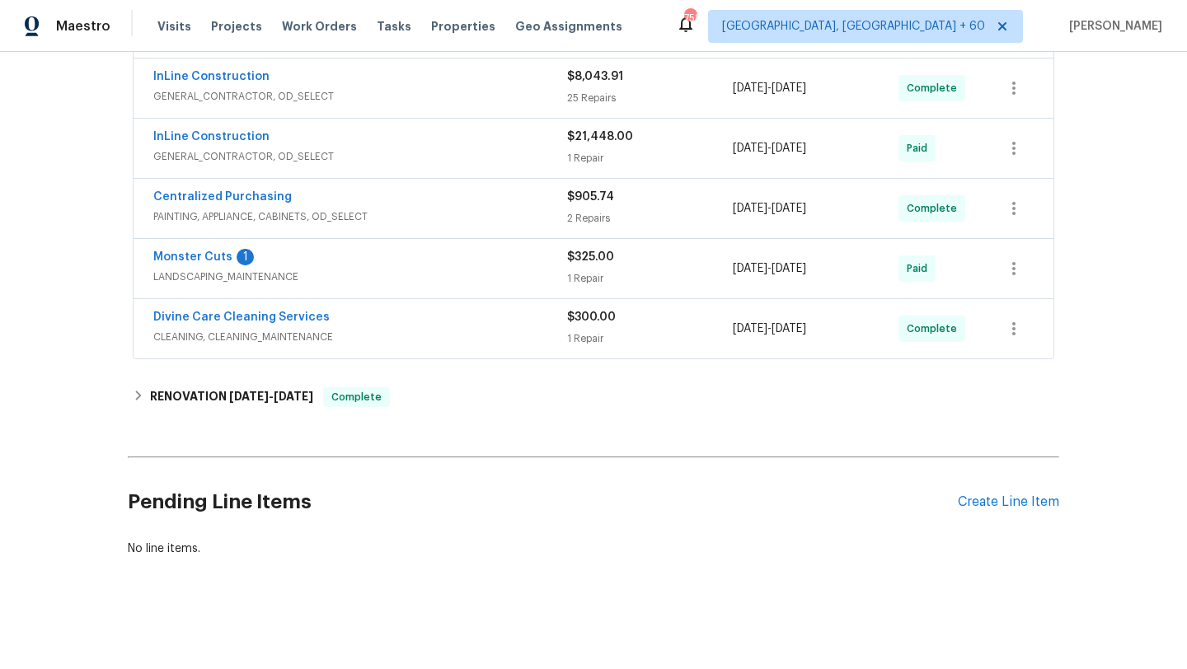
scroll to position [406, 0]
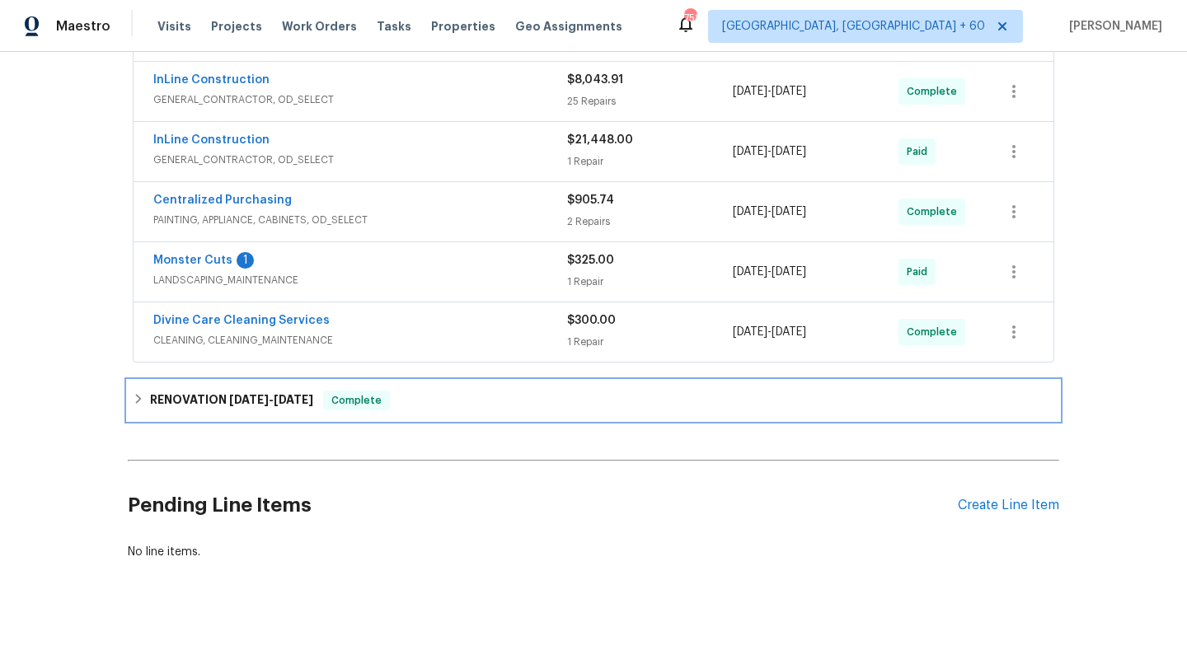
click at [142, 396] on icon at bounding box center [139, 399] width 12 height 12
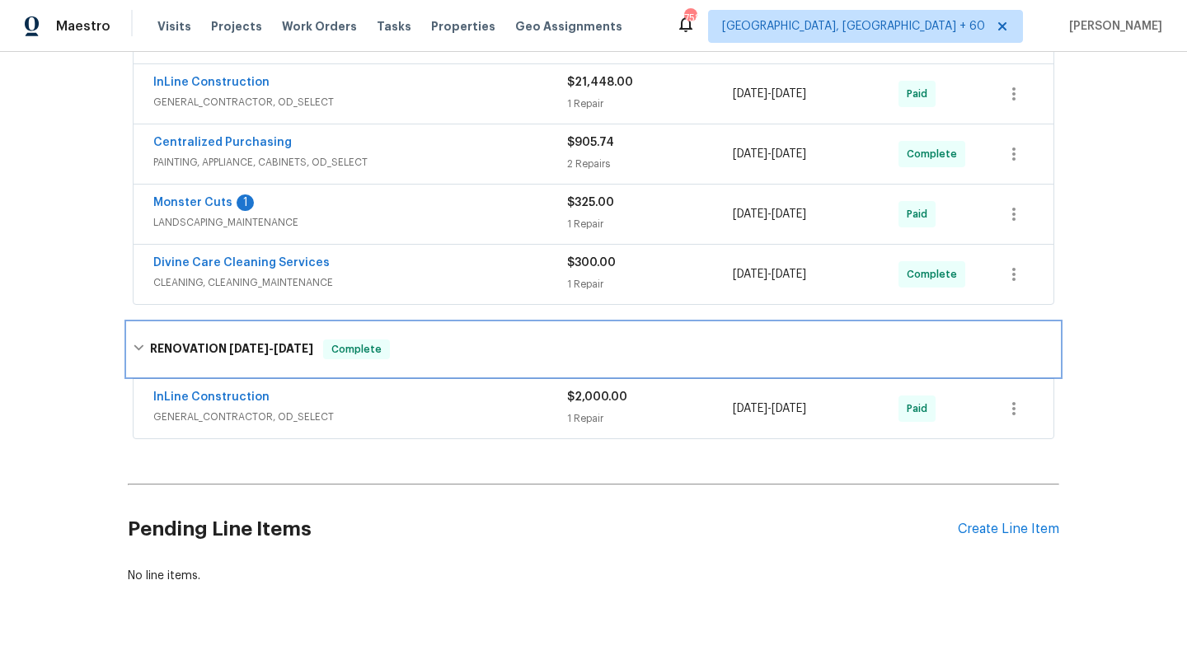
scroll to position [491, 0]
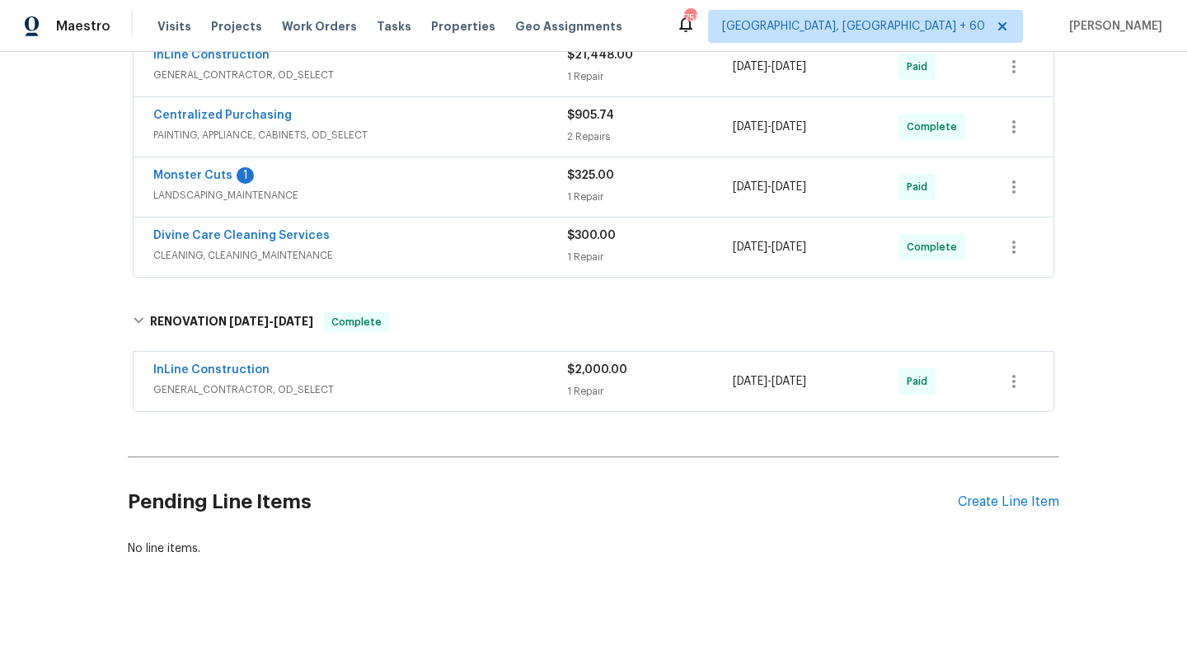
click at [218, 377] on span "InLine Construction" at bounding box center [211, 370] width 116 height 16
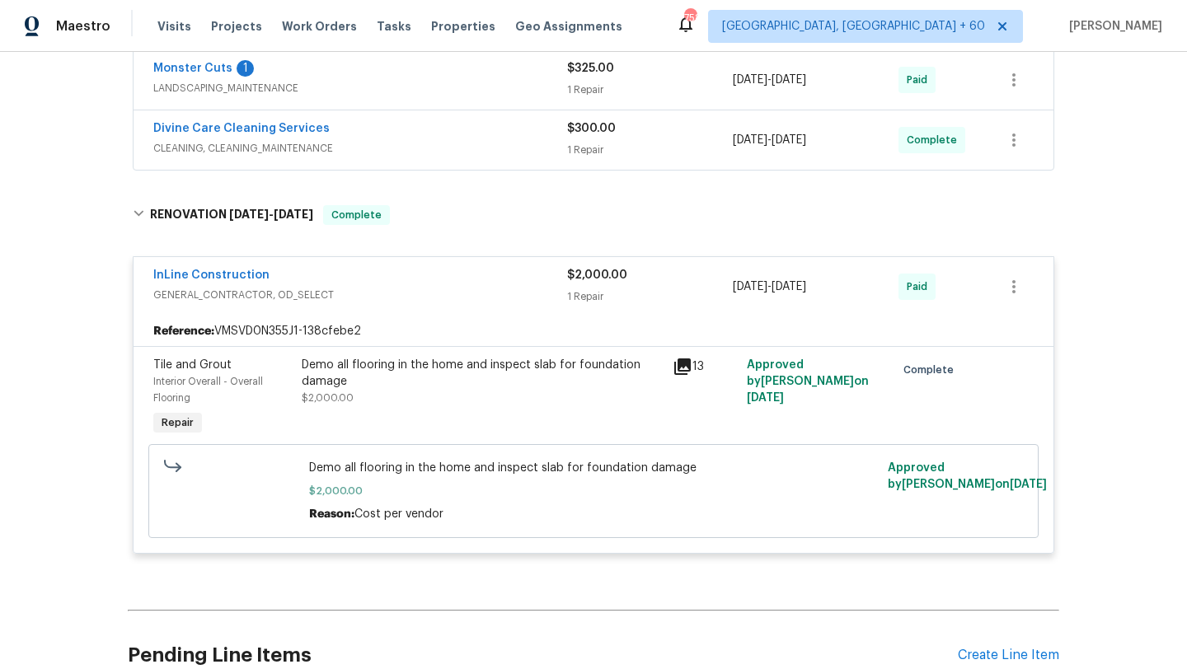
scroll to position [352, 0]
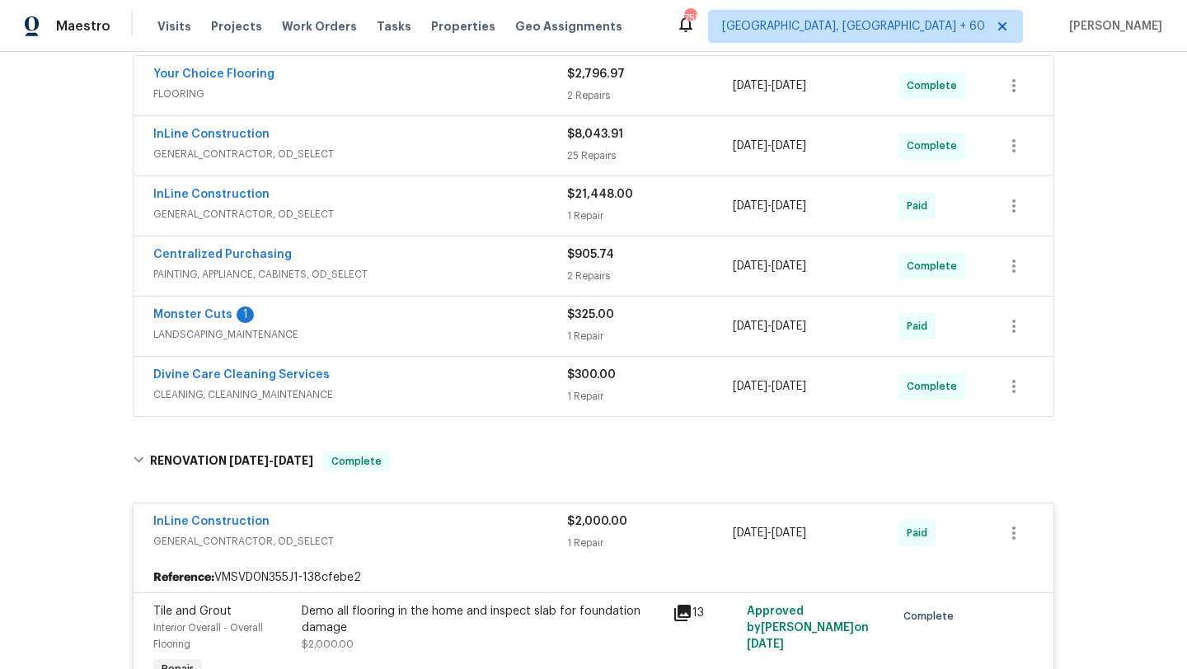
click at [300, 388] on span "CLEANING, CLEANING_MAINTENANCE" at bounding box center [360, 395] width 414 height 16
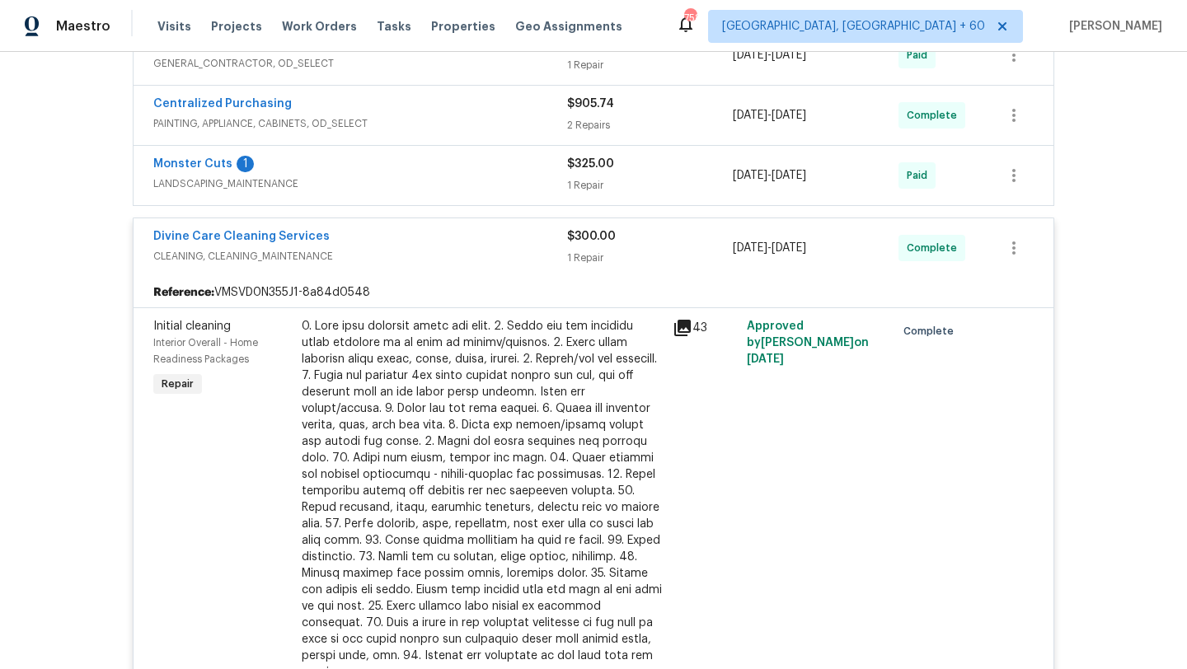
scroll to position [241, 0]
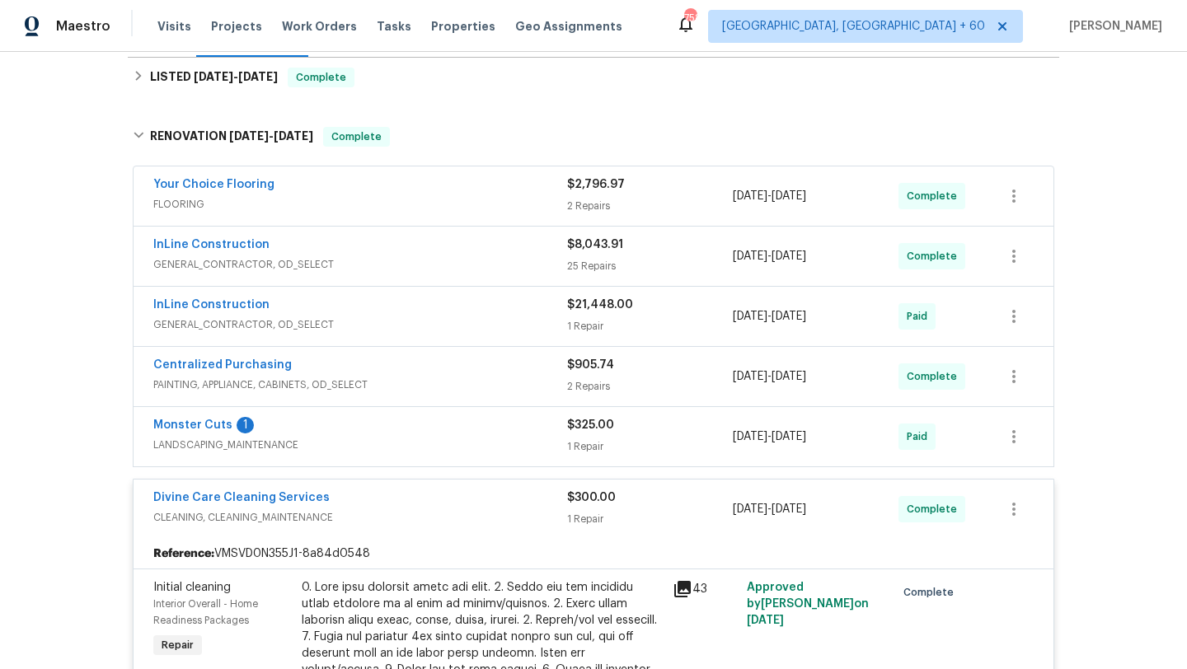
click at [317, 427] on div "Monster Cuts 1" at bounding box center [360, 427] width 414 height 20
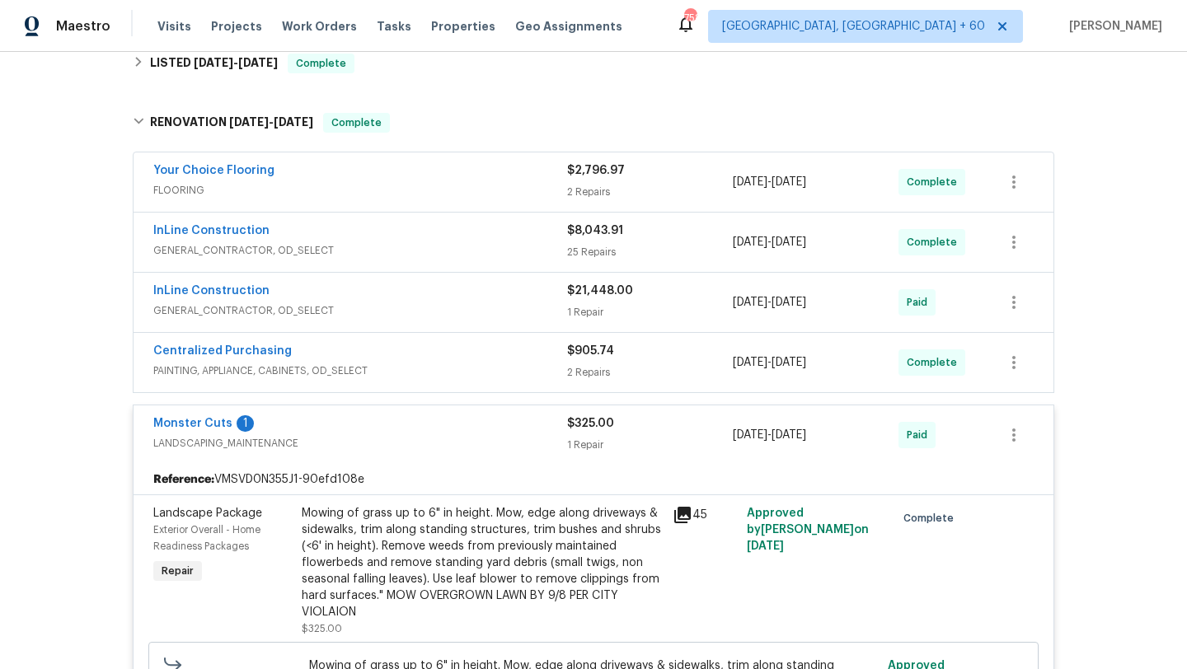
scroll to position [260, 0]
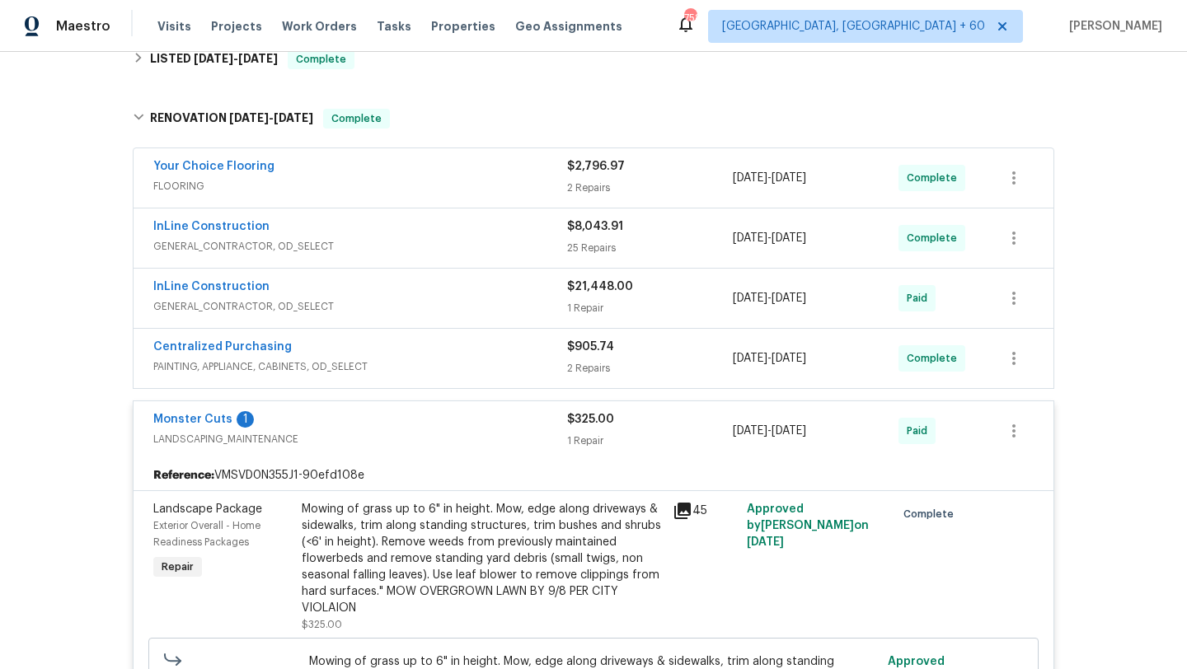
click at [345, 373] on span "PAINTING, APPLIANCE, CABINETS, OD_SELECT" at bounding box center [360, 367] width 414 height 16
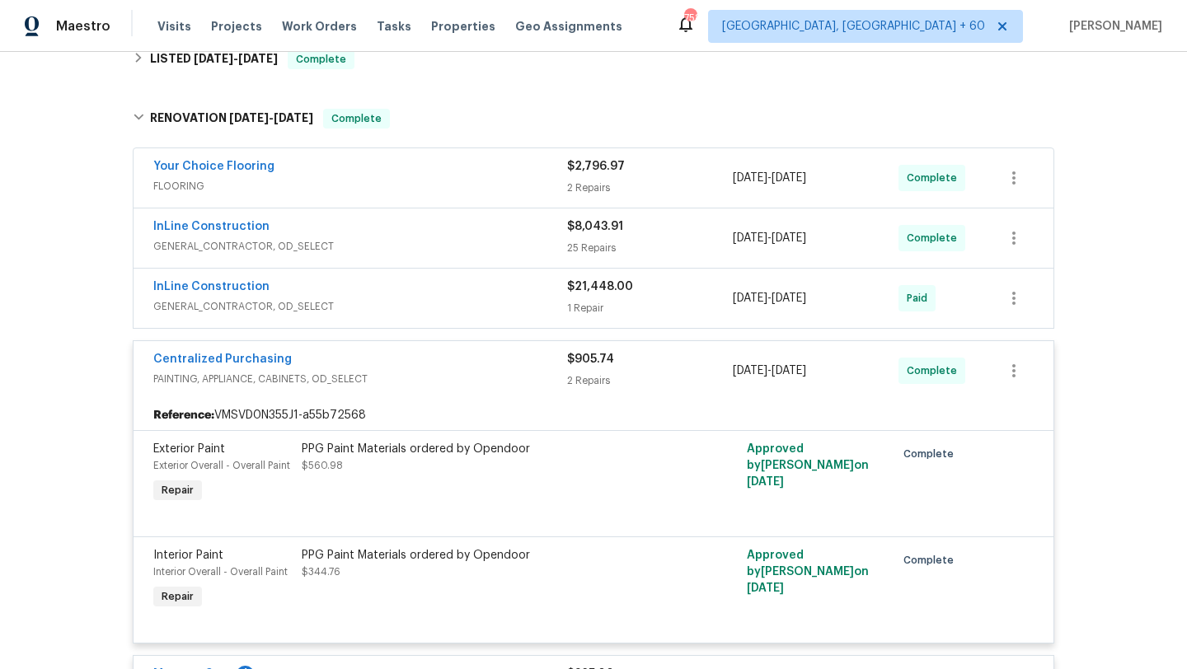
click at [373, 326] on div "InLine Construction GENERAL_CONTRACTOR, OD_SELECT $21,448.00 1 Repair 8/11/2025…" at bounding box center [594, 298] width 920 height 59
click at [362, 285] on div "InLine Construction" at bounding box center [360, 289] width 414 height 20
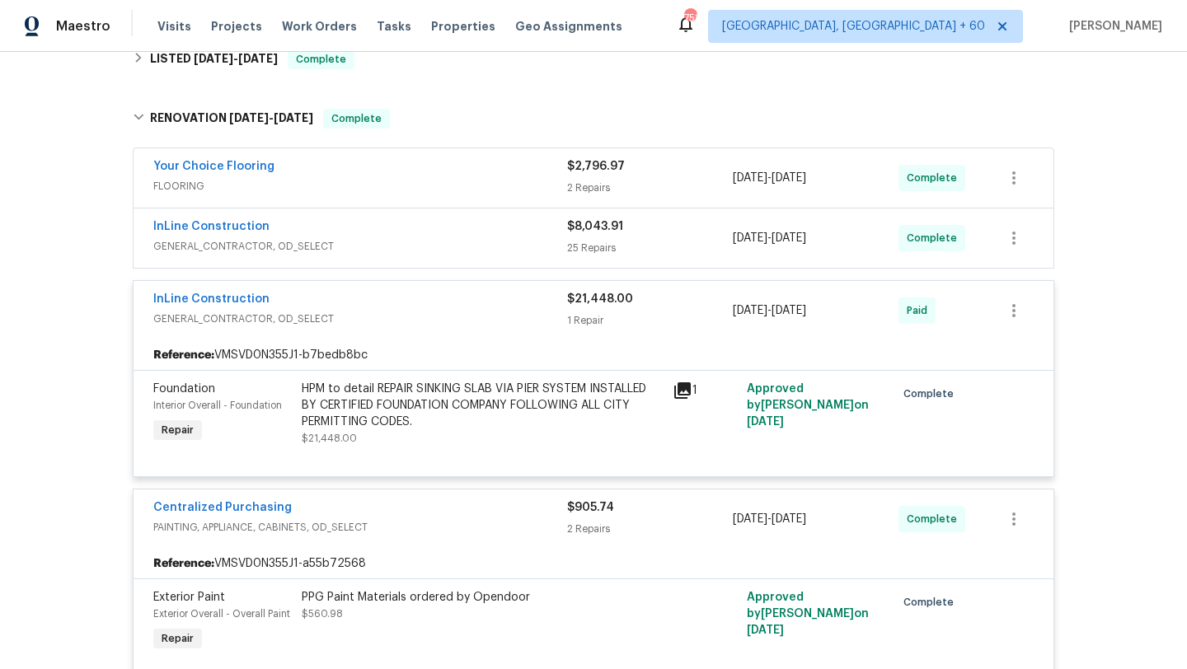
click at [353, 251] on span "GENERAL_CONTRACTOR, OD_SELECT" at bounding box center [360, 246] width 414 height 16
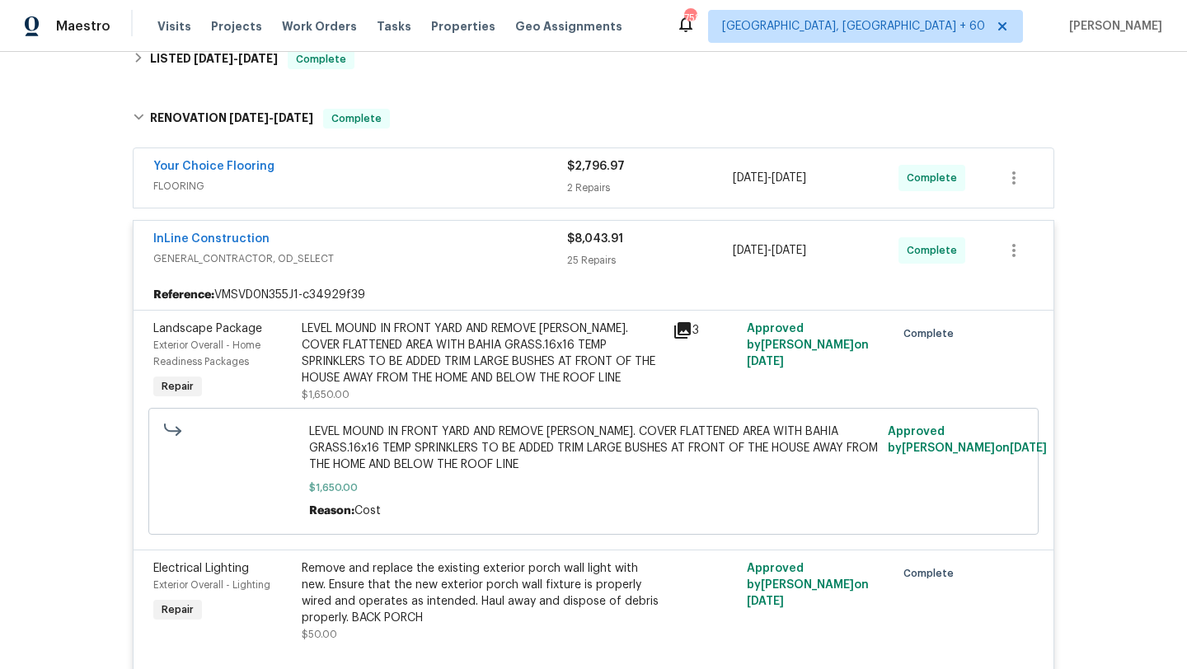
click at [283, 173] on div "Your Choice Flooring" at bounding box center [360, 168] width 414 height 20
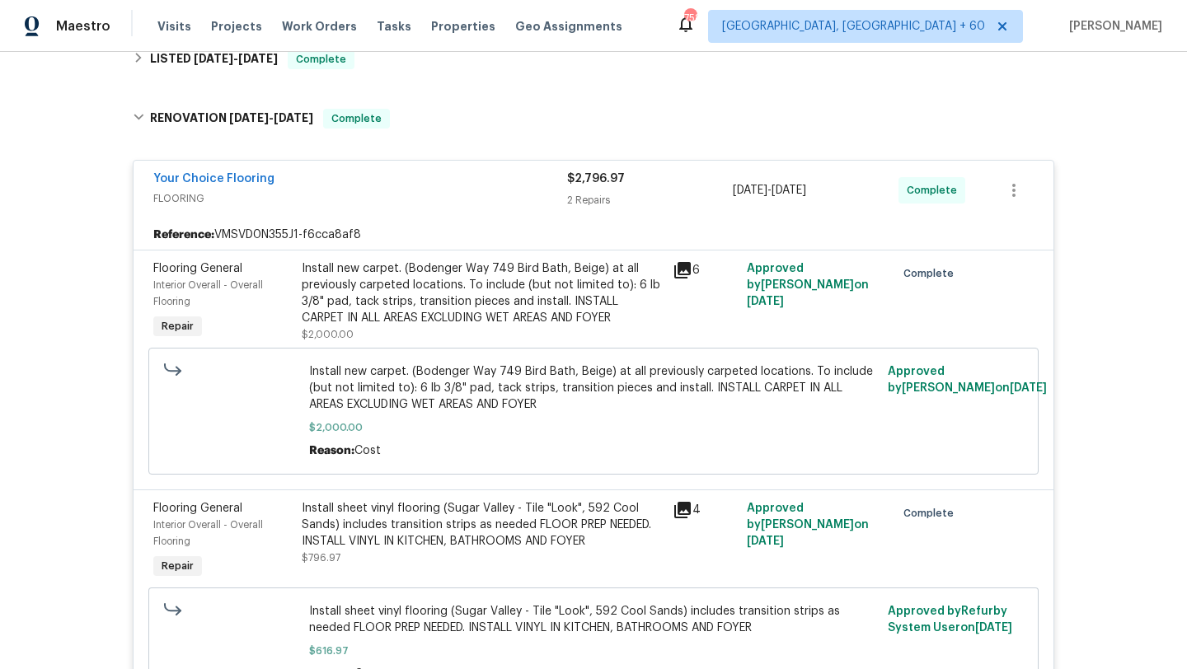
scroll to position [890, 0]
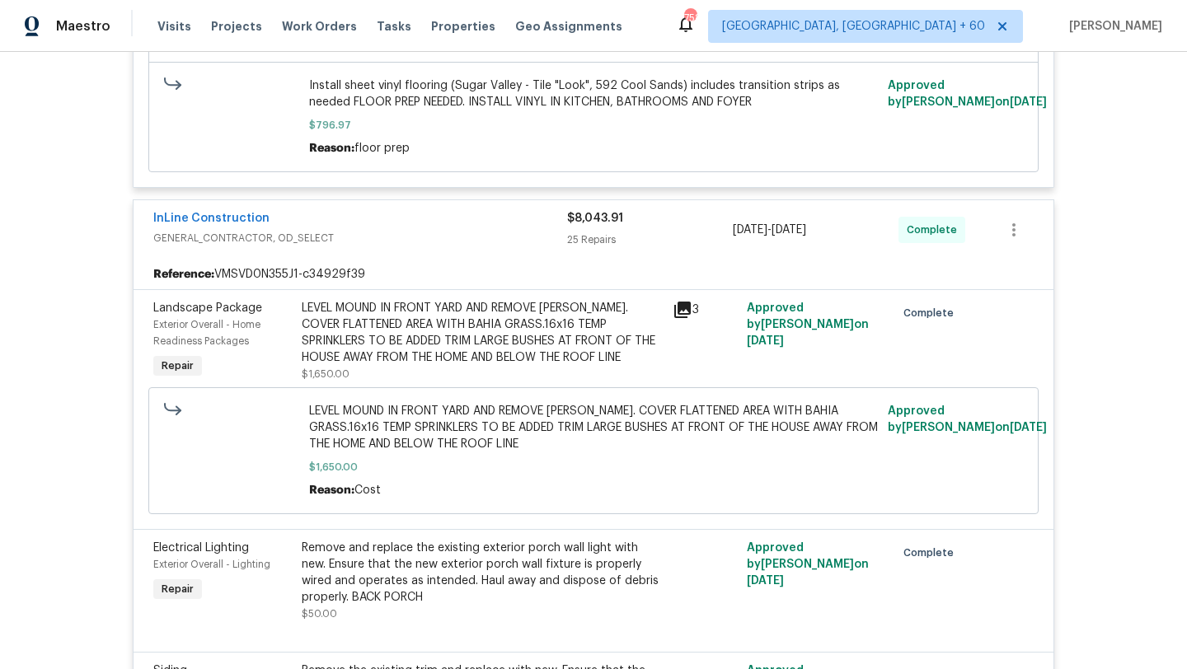
click at [378, 413] on span "LEVEL MOUND IN FRONT YARD AND REMOVE STUMP. COVER FLATTENED AREA WITH BAHIA GRA…" at bounding box center [594, 427] width 570 height 49
click at [443, 424] on span "LEVEL MOUND IN FRONT YARD AND REMOVE STUMP. COVER FLATTENED AREA WITH BAHIA GRA…" at bounding box center [594, 427] width 570 height 49
click at [455, 334] on div "LEVEL MOUND IN FRONT YARD AND REMOVE STUMP. COVER FLATTENED AREA WITH BAHIA GRA…" at bounding box center [482, 333] width 361 height 66
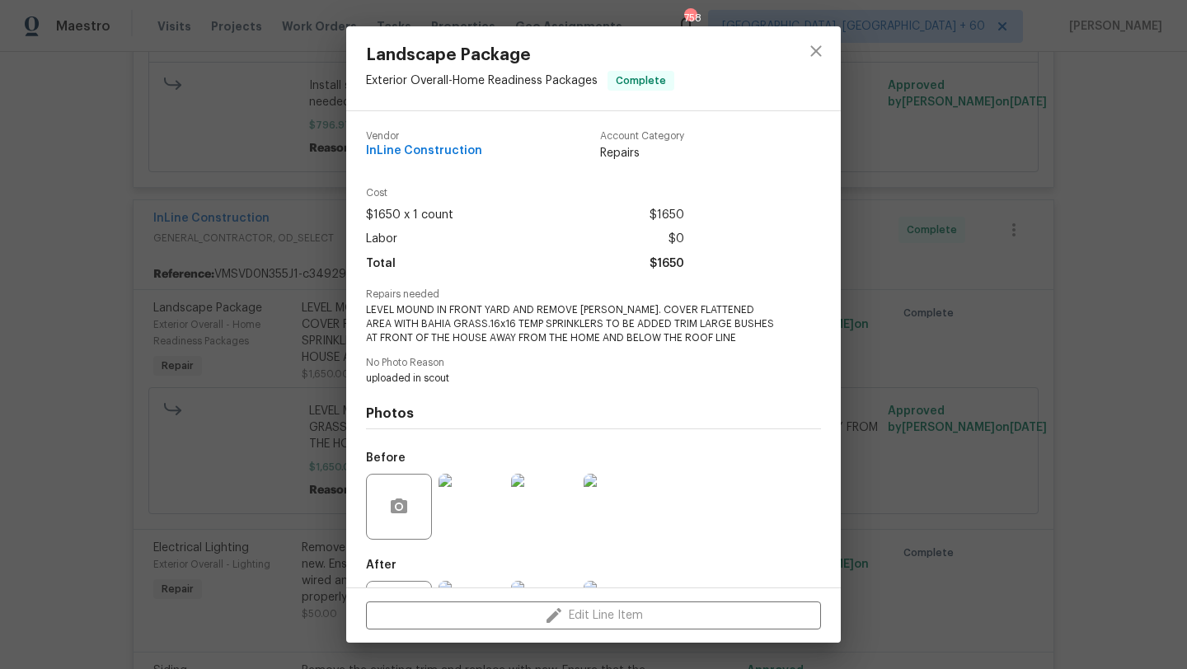
scroll to position [76, 0]
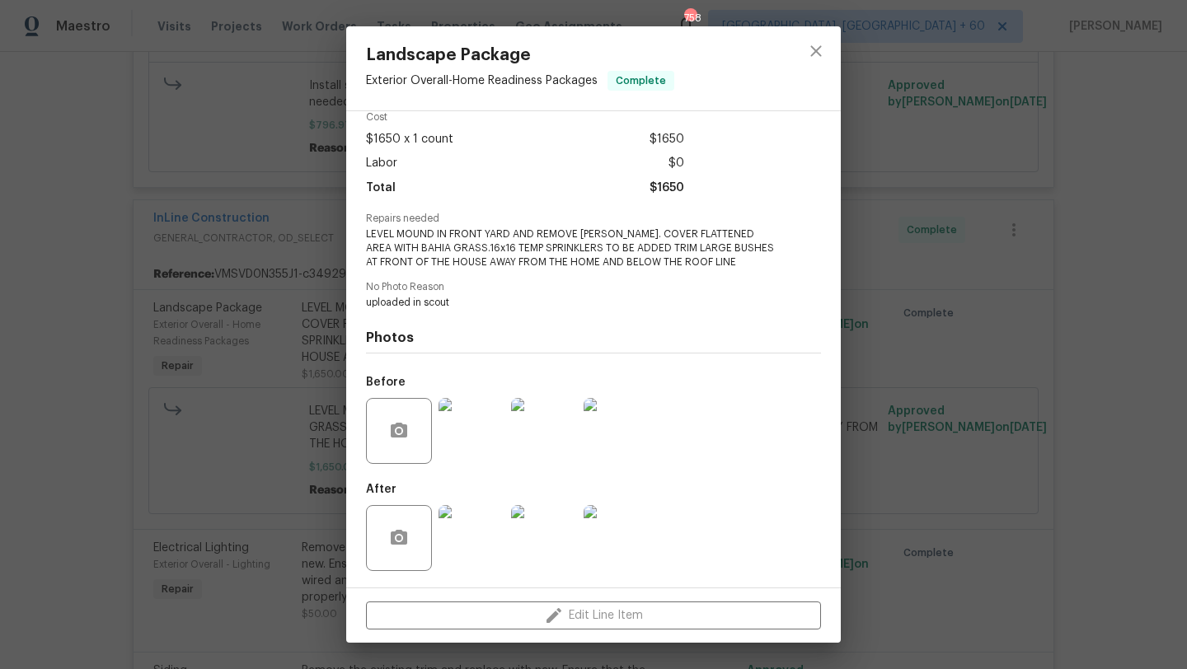
click at [456, 429] on img at bounding box center [471, 431] width 66 height 66
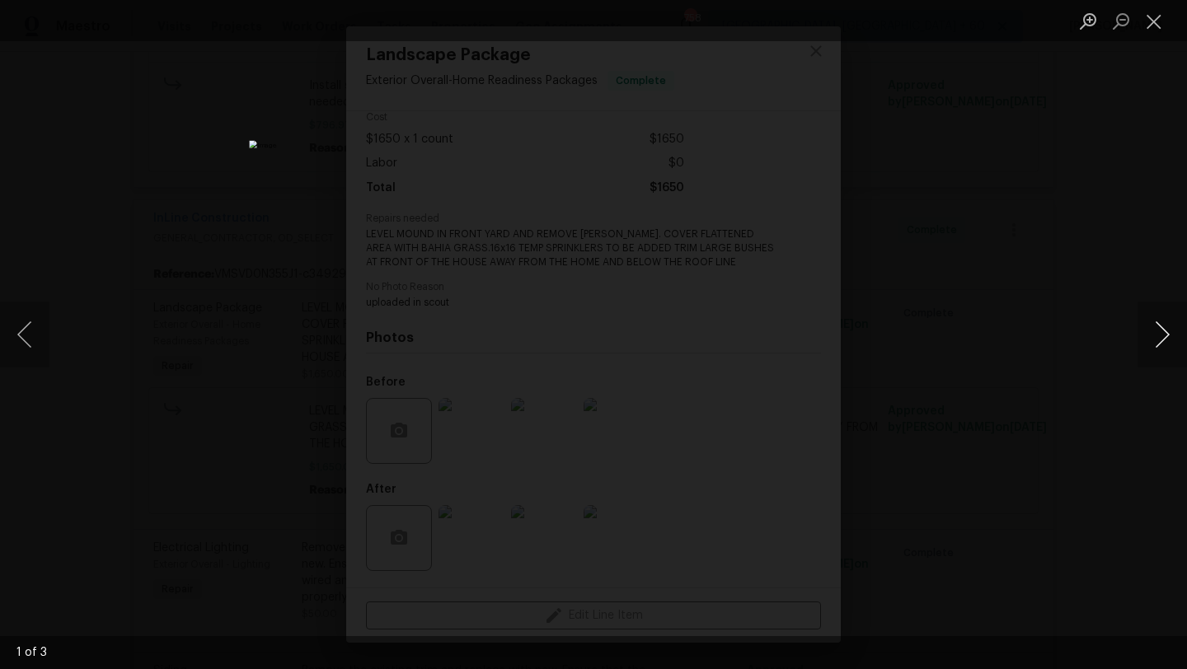
click at [1170, 333] on button "Next image" at bounding box center [1161, 335] width 49 height 66
click at [1170, 335] on button "Next image" at bounding box center [1161, 335] width 49 height 66
click at [1170, 339] on button "Next image" at bounding box center [1161, 335] width 49 height 66
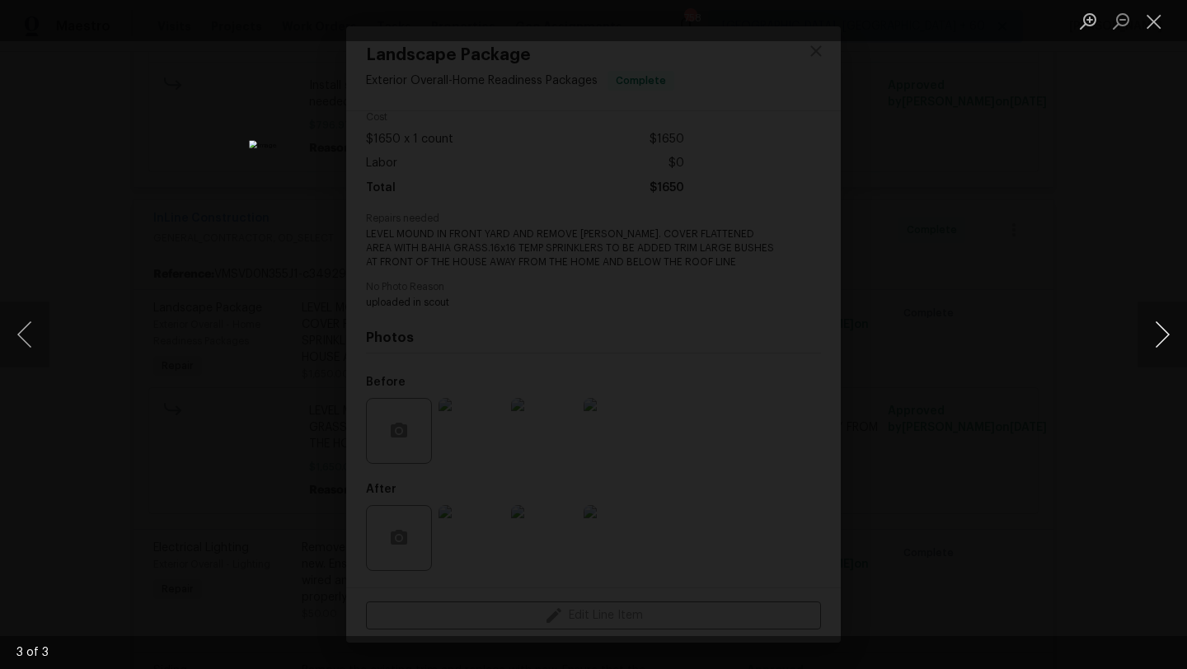
click at [1181, 340] on button "Next image" at bounding box center [1161, 335] width 49 height 66
click at [1169, 326] on button "Next image" at bounding box center [1161, 335] width 49 height 66
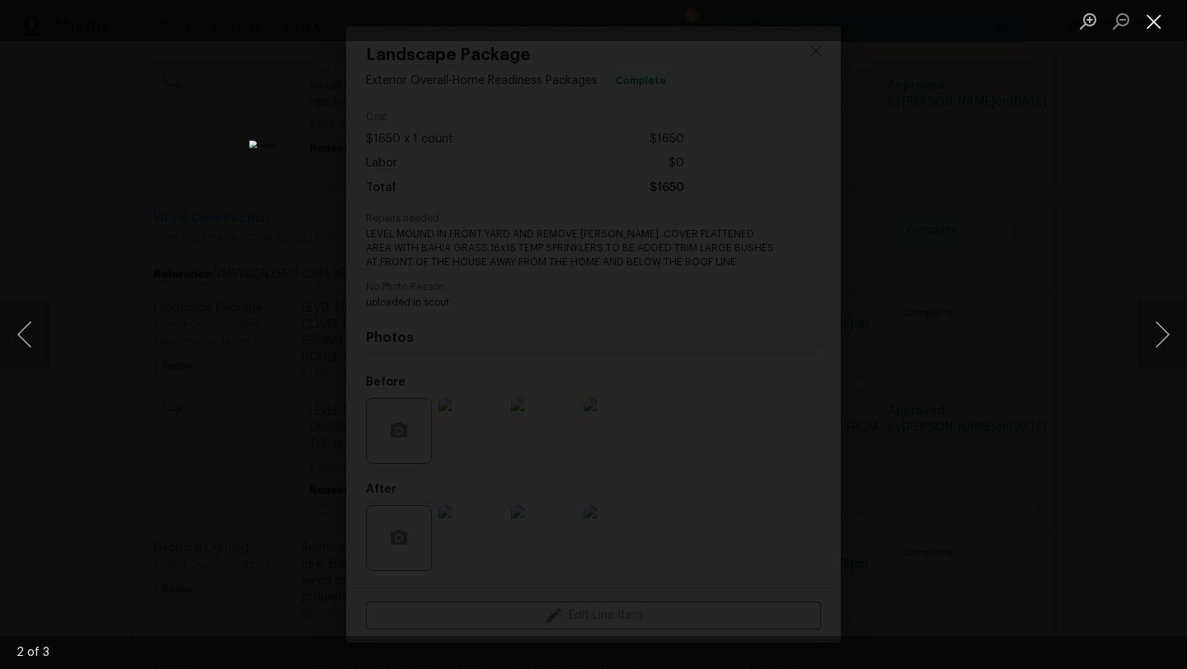
click at [1155, 20] on button "Close lightbox" at bounding box center [1153, 21] width 33 height 29
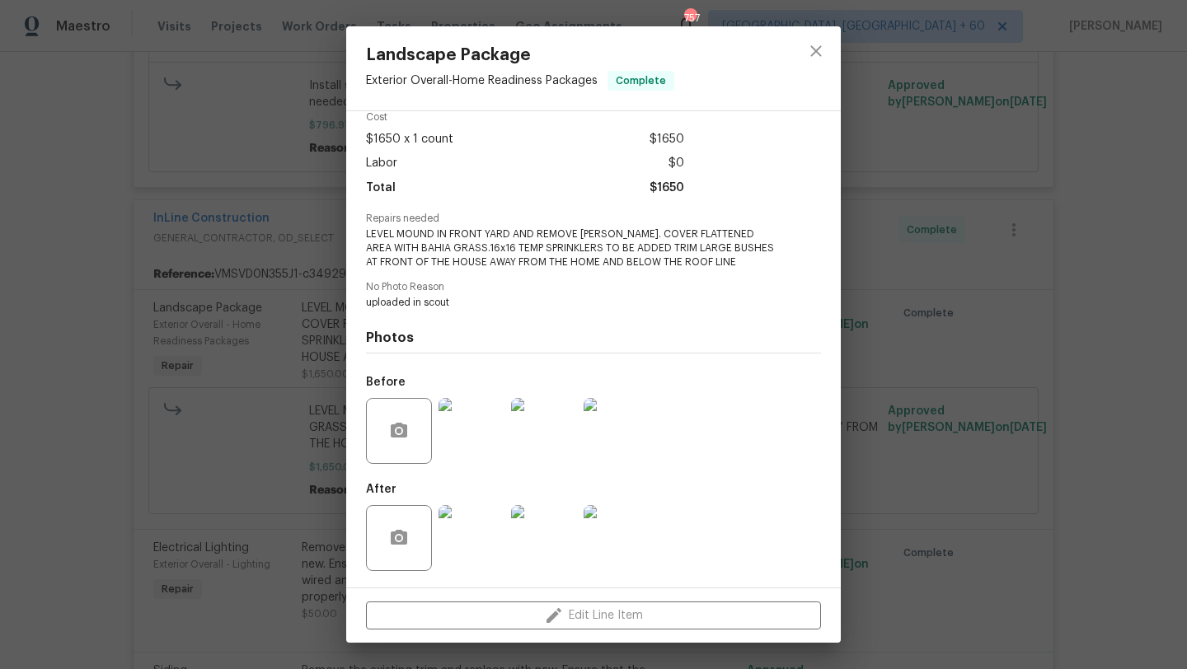
click at [1033, 337] on div "Landscape Package Exterior Overall - Home Readiness Packages Complete Vendor In…" at bounding box center [593, 334] width 1187 height 669
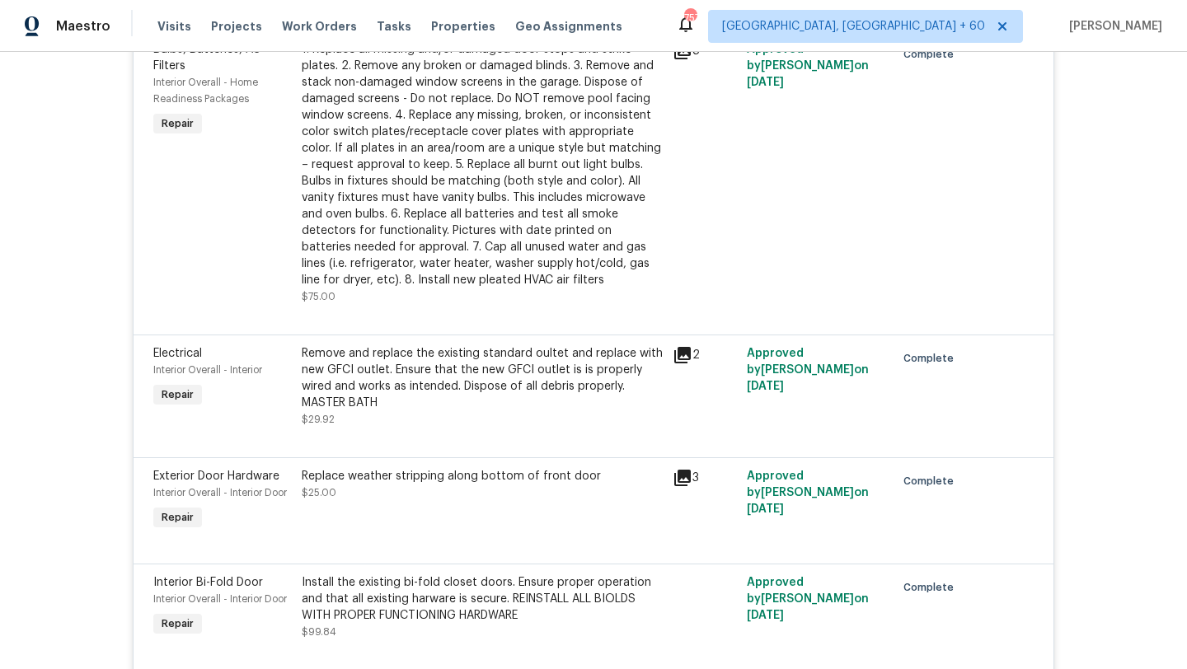
scroll to position [2604, 0]
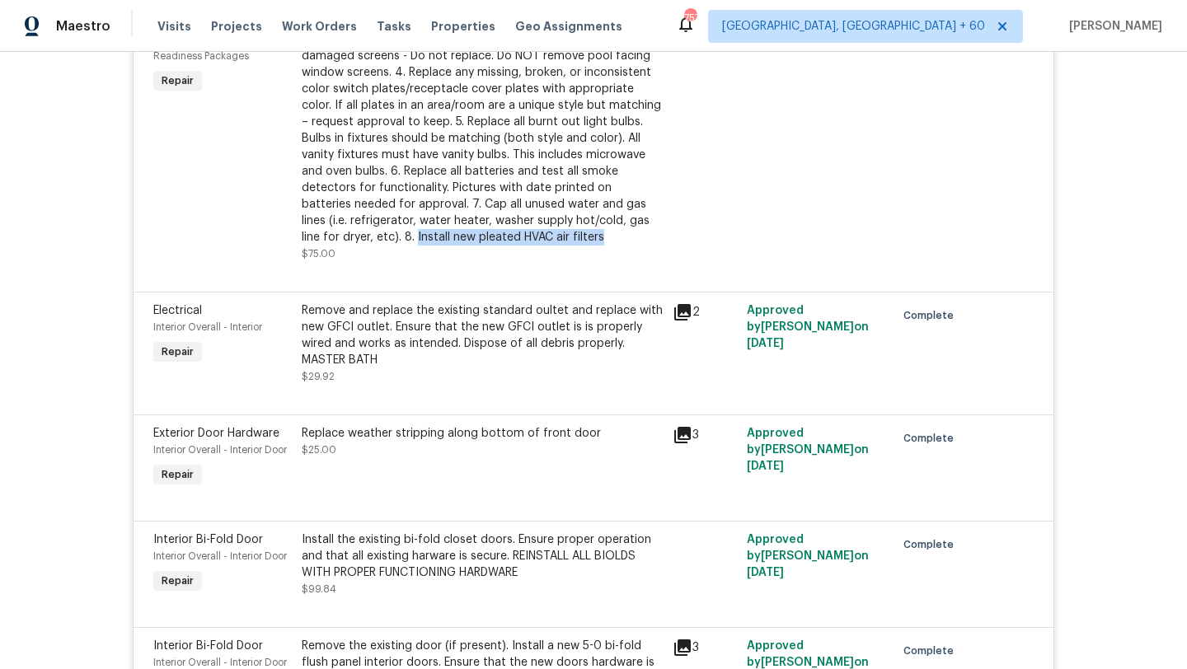
drag, startPoint x: 497, startPoint y: 246, endPoint x: 301, endPoint y: 240, distance: 196.2
click at [301, 240] on div "1. Replace all missing and/or damaged door stops and strike plates. 2. Remove a…" at bounding box center [482, 130] width 371 height 274
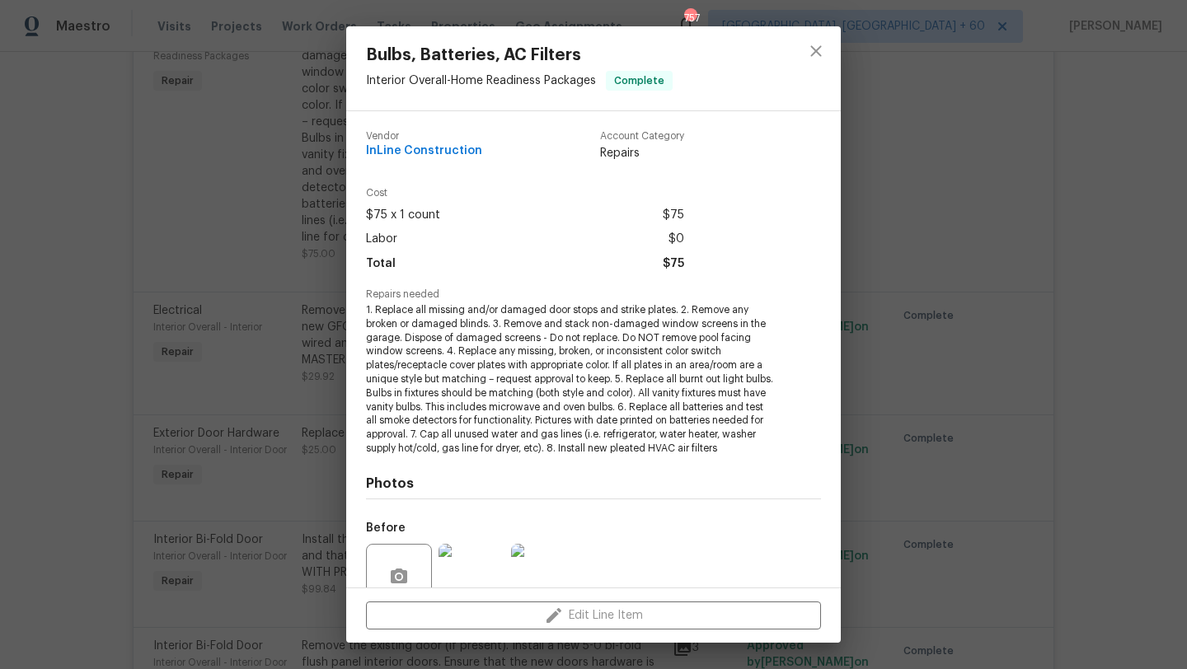
copy div "Install new pleated HVAC air filters"
click at [780, 410] on div "Repairs needed 1. Replace all missing and/or damaged door stops and strike plat…" at bounding box center [593, 372] width 455 height 166
drag, startPoint x: 759, startPoint y: 450, endPoint x: 593, endPoint y: 454, distance: 165.7
click at [593, 454] on span "1. Replace all missing and/or damaged door stops and strike plates. 2. Remove a…" at bounding box center [571, 379] width 410 height 152
copy span "Install new pleated HVAC air filters"
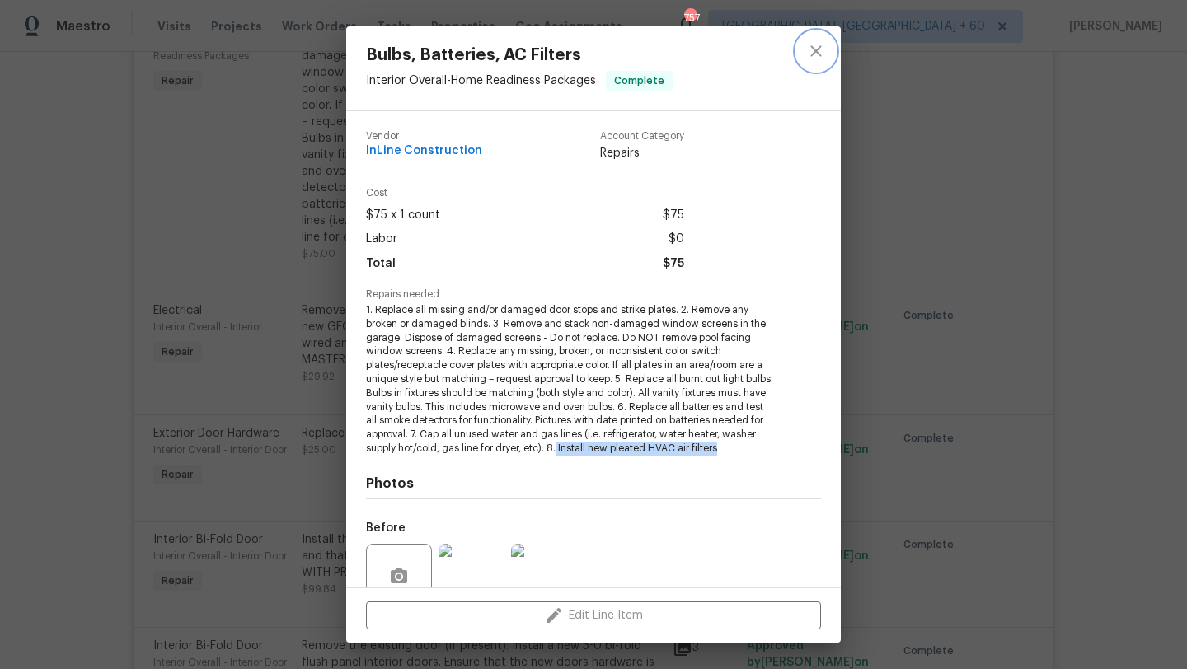
click at [813, 67] on button "close" at bounding box center [816, 51] width 40 height 40
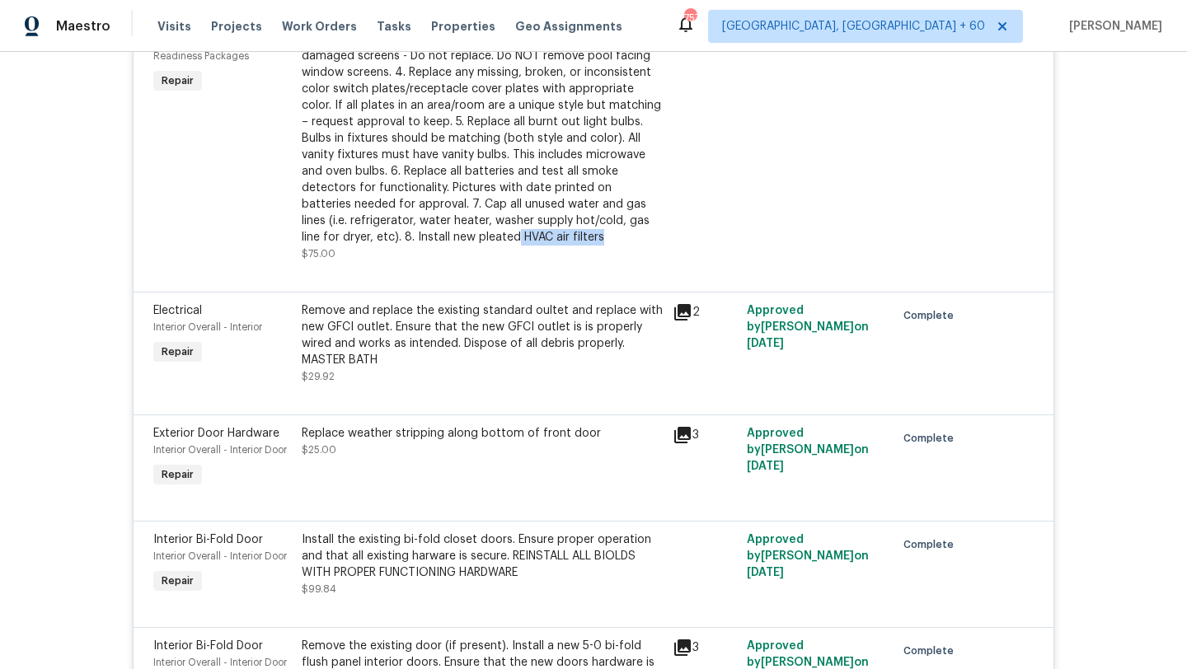
drag, startPoint x: 498, startPoint y: 245, endPoint x: 401, endPoint y: 244, distance: 96.4
click at [401, 244] on div "1. Replace all missing and/or damaged door stops and strike plates. 2. Remove a…" at bounding box center [482, 121] width 361 height 247
copy div "HVAC air filters"
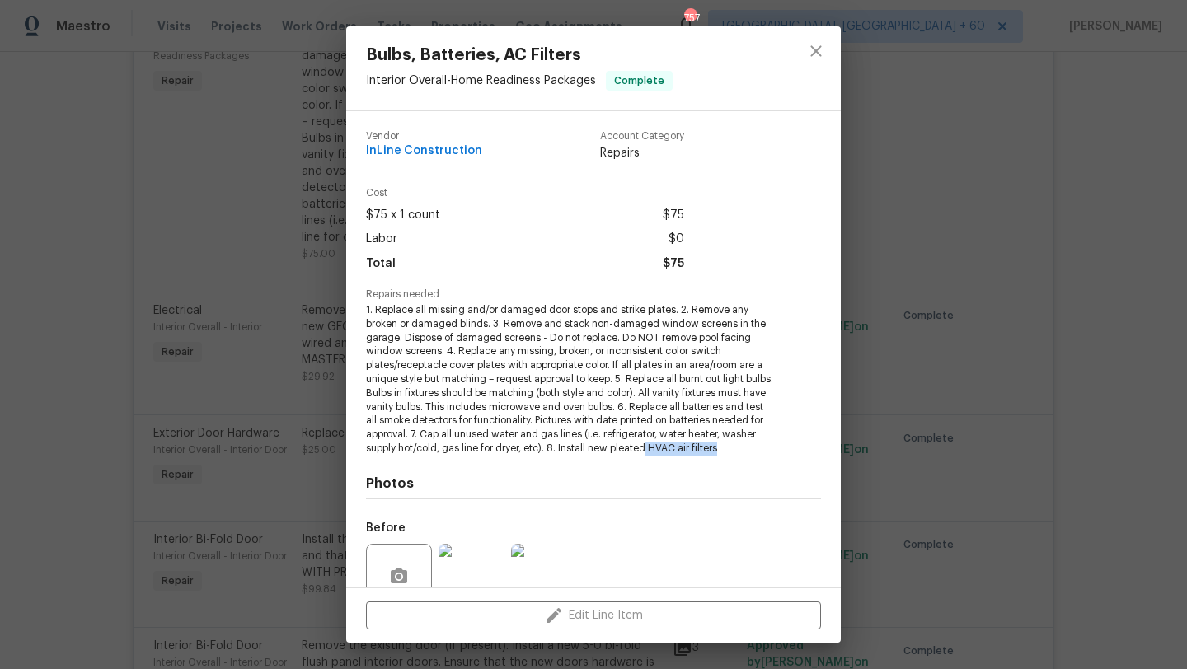
drag, startPoint x: 761, startPoint y: 448, endPoint x: 684, endPoint y: 450, distance: 76.7
click at [684, 450] on span "1. Replace all missing and/or damaged door stops and strike plates. 2. Remove a…" at bounding box center [571, 379] width 410 height 152
copy span "HVAC air filters"
click at [270, 231] on div "Bulbs, Batteries, AC Filters Interior Overall - Home Readiness Packages Complet…" at bounding box center [593, 334] width 1187 height 669
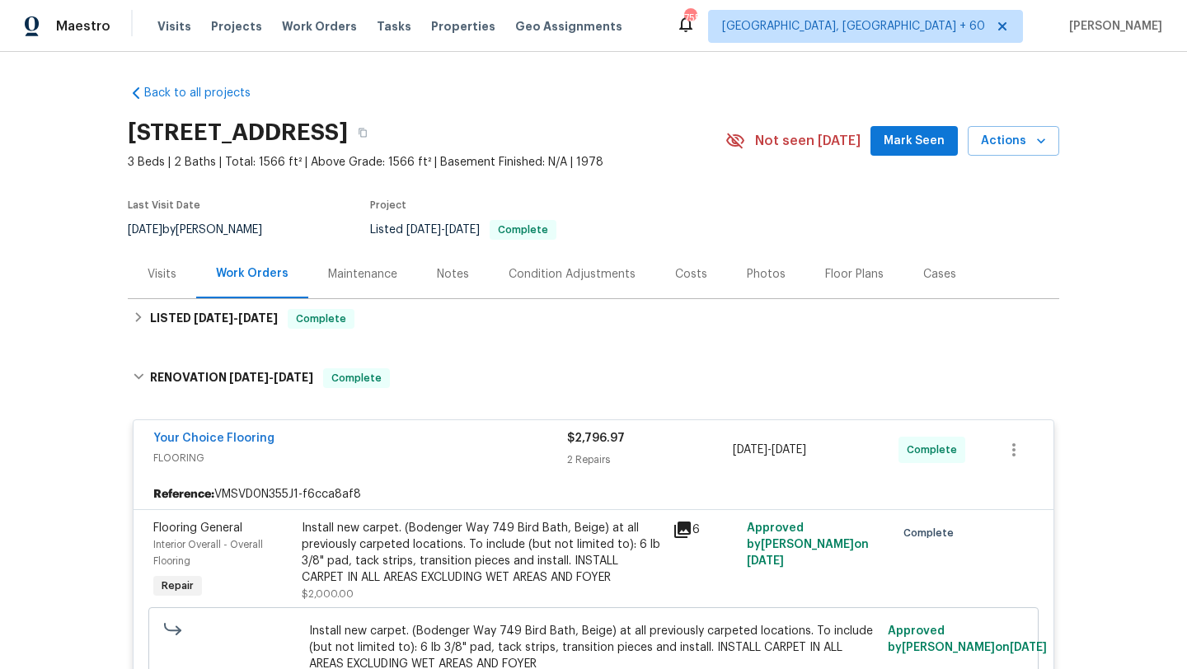
scroll to position [0, 0]
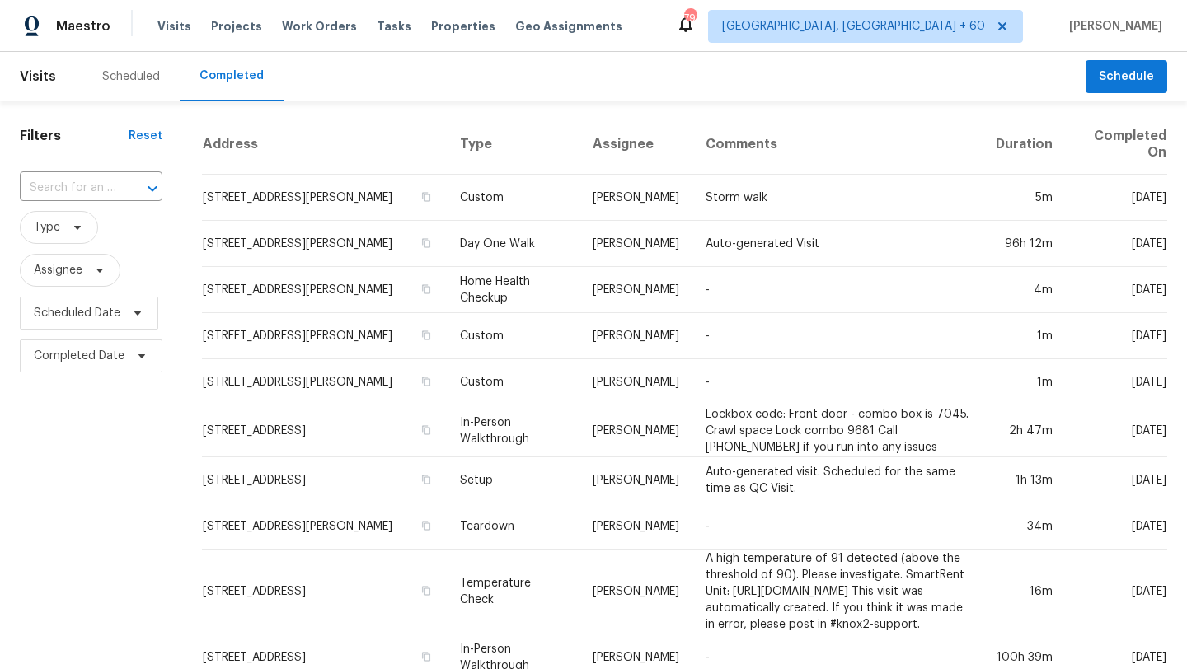
click at [318, 32] on span "Work Orders" at bounding box center [319, 26] width 75 height 16
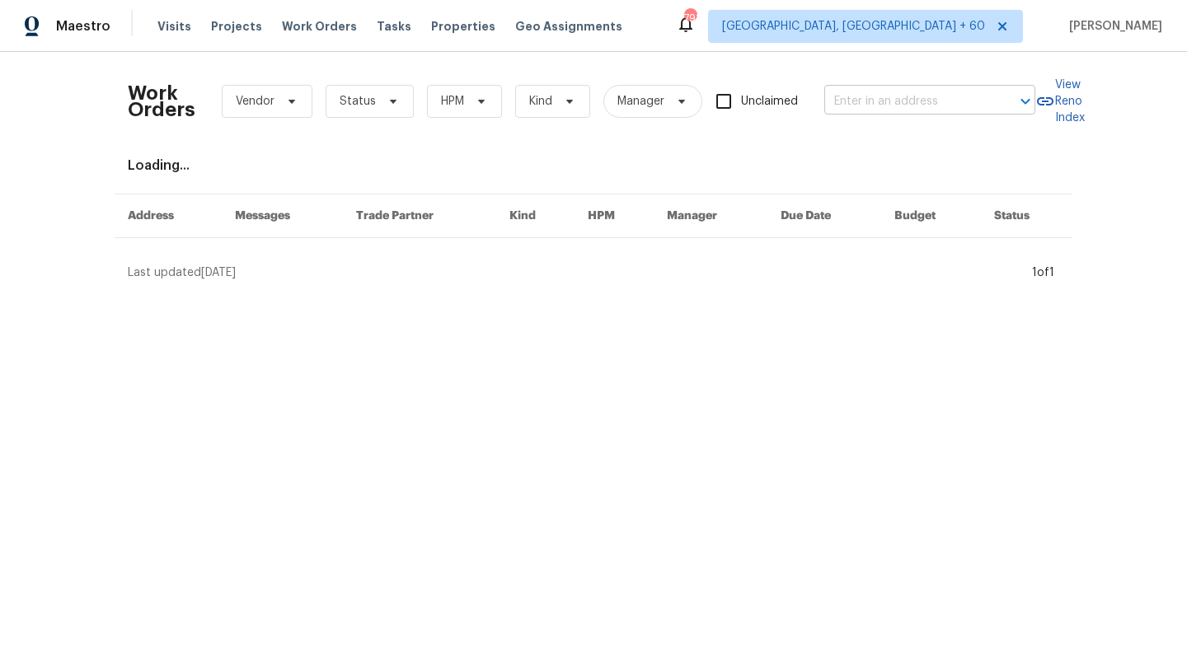
click at [890, 106] on input "text" at bounding box center [906, 102] width 165 height 26
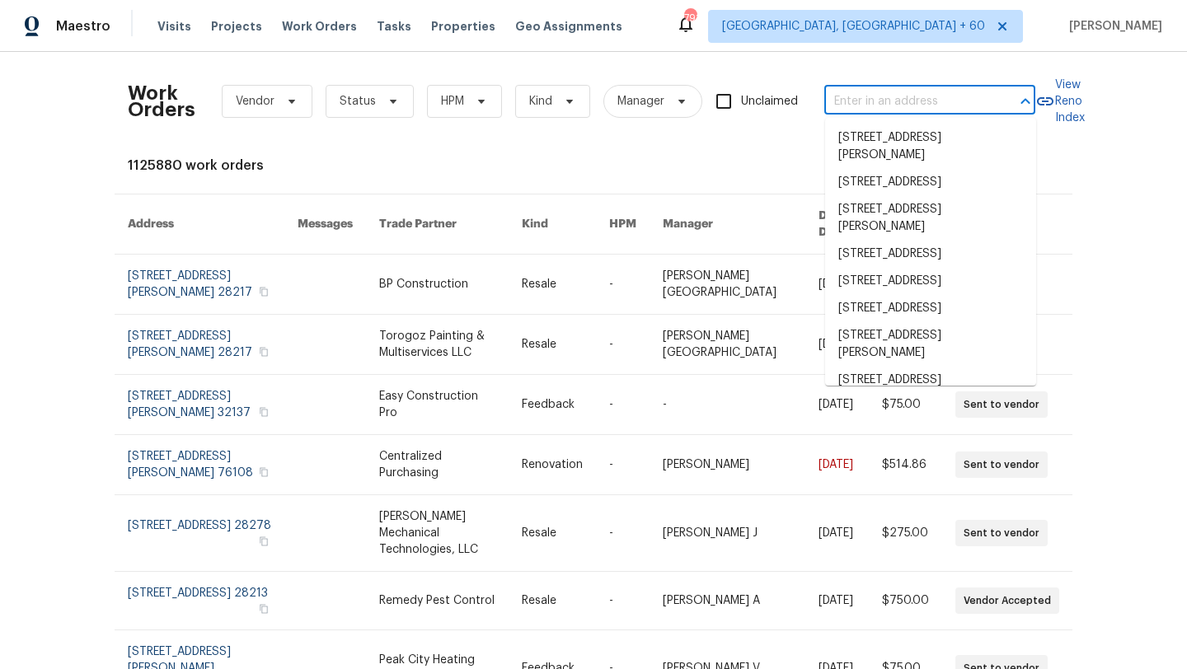
paste input "7GCX1VJMKV1BQ"
type input "7GCX1VJMKV1BQ"
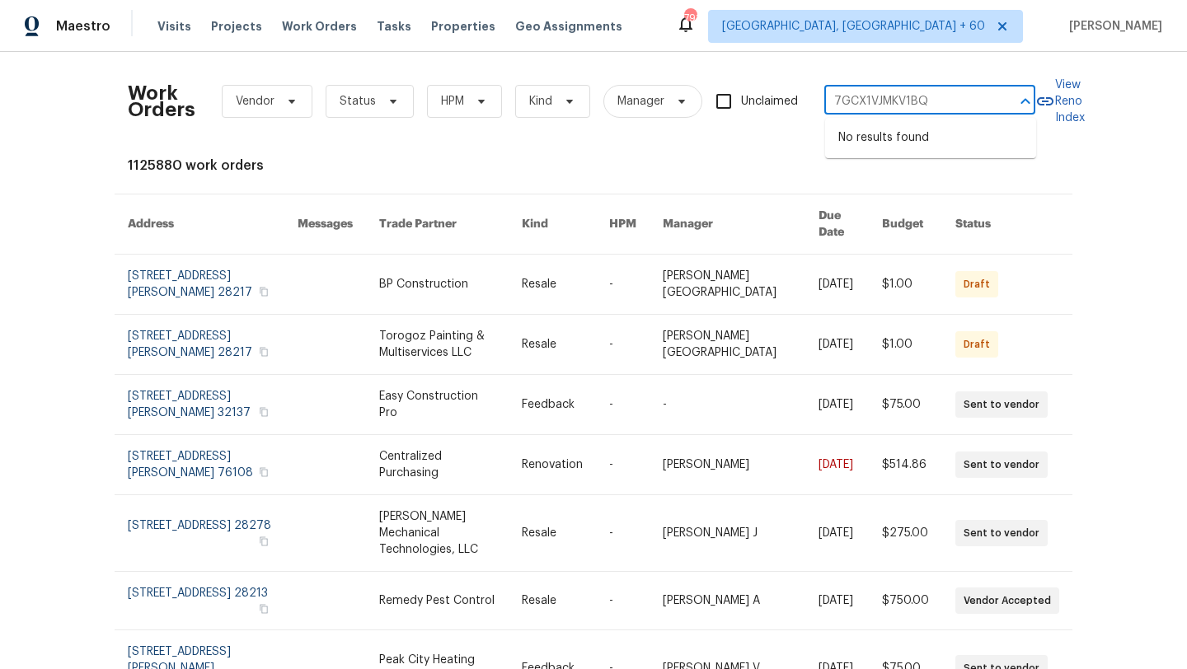
drag, startPoint x: 943, startPoint y: 107, endPoint x: 785, endPoint y: 107, distance: 157.4
click at [787, 107] on div "Work Orders Vendor Status HPM Kind Manager Unclaimed 7GCX1VJMKV1BQ ​" at bounding box center [581, 101] width 907 height 73
click at [852, 105] on input "text" at bounding box center [906, 102] width 165 height 26
paste input "[STREET_ADDRESS][PERSON_NAME][PERSON_NAME]"
type input "[STREET_ADDRESS][PERSON_NAME][PERSON_NAME]"
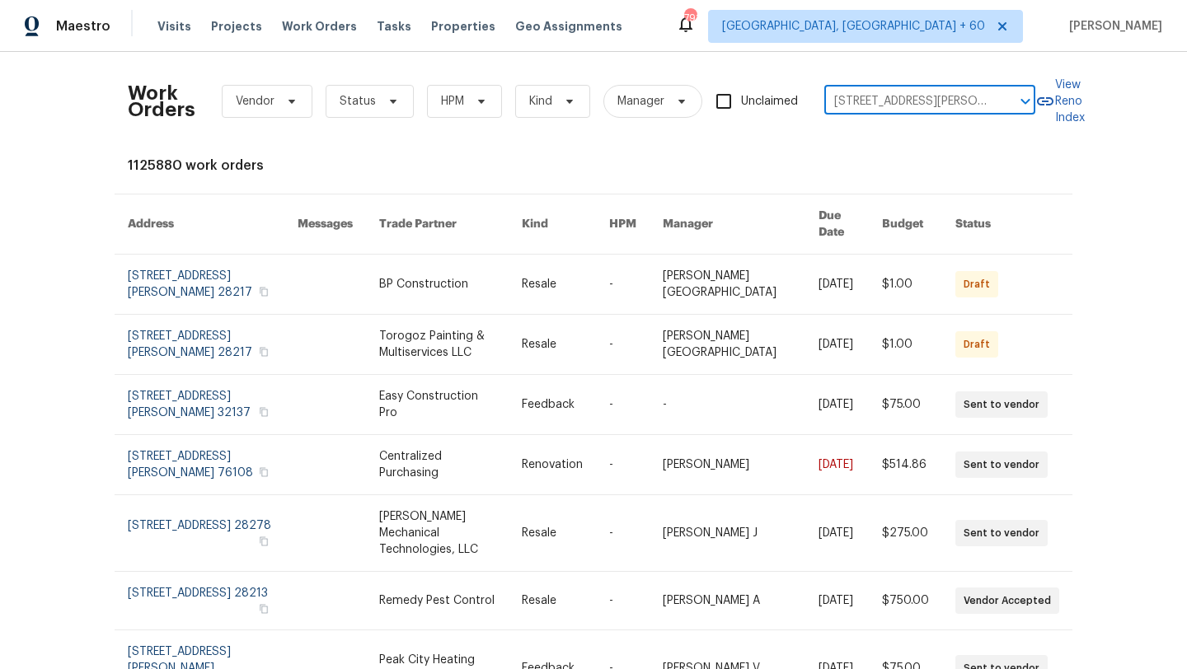
scroll to position [0, 53]
click at [873, 153] on li "[STREET_ADDRESS][PERSON_NAME][PERSON_NAME]" at bounding box center [930, 146] width 211 height 45
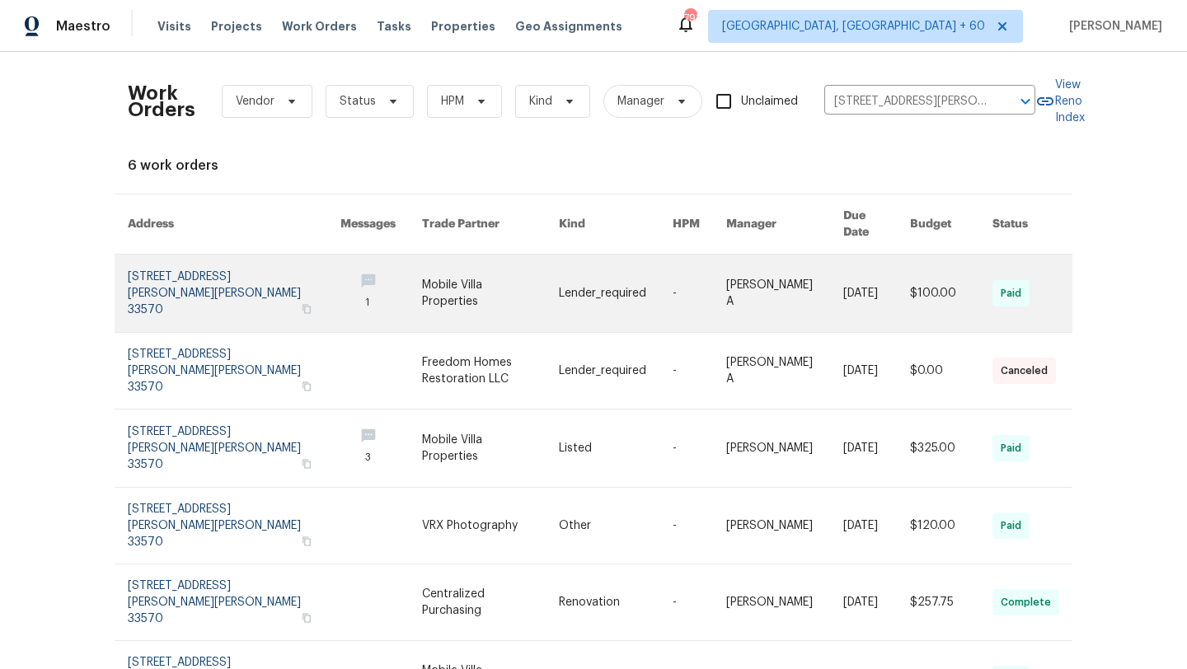
click at [185, 265] on link at bounding box center [234, 293] width 213 height 77
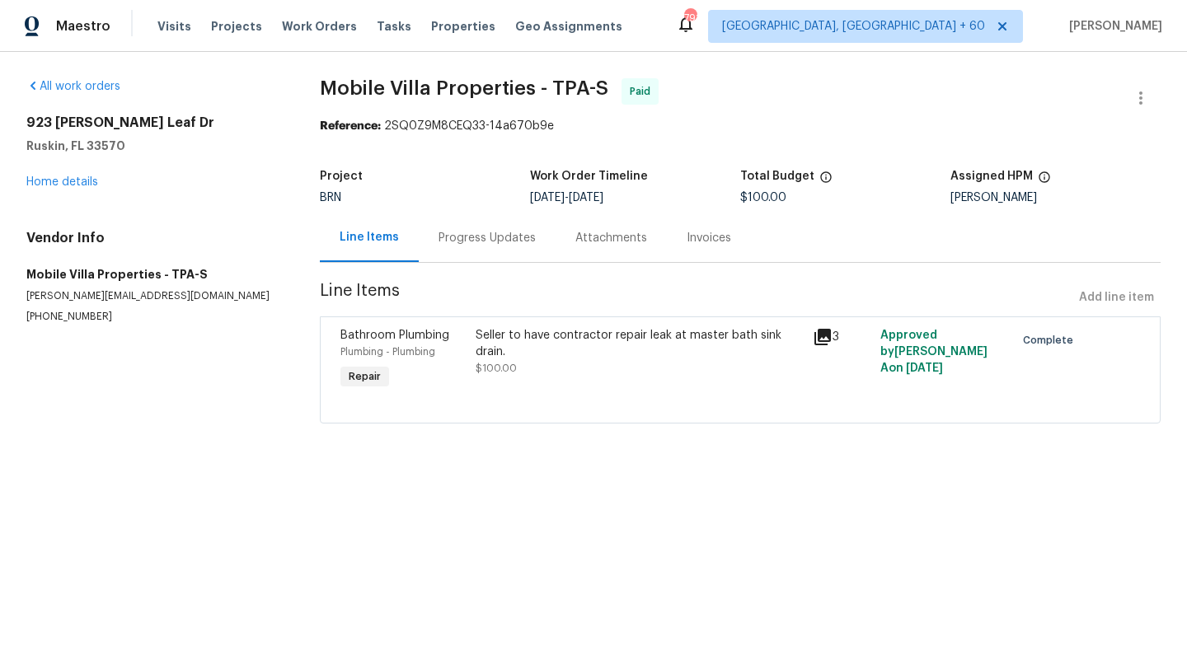
click at [82, 189] on div "[STREET_ADDRESS][PERSON_NAME][PERSON_NAME] Home details" at bounding box center [153, 153] width 254 height 76
click at [54, 182] on link "Home details" at bounding box center [62, 182] width 72 height 12
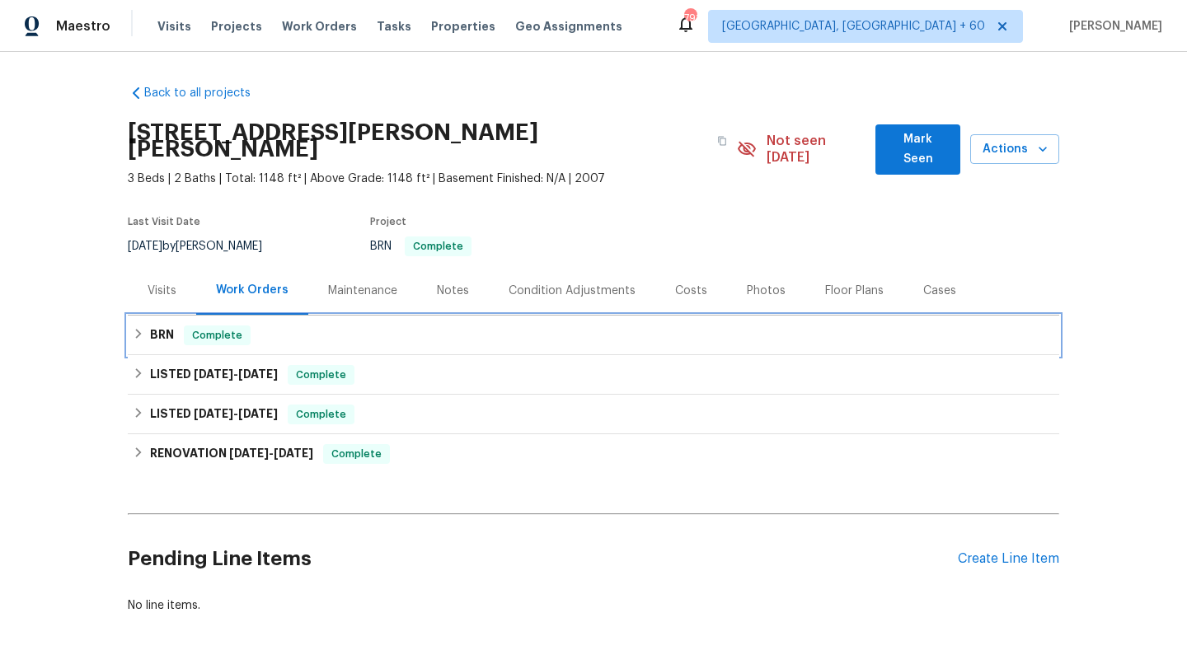
click at [135, 328] on icon at bounding box center [139, 334] width 12 height 12
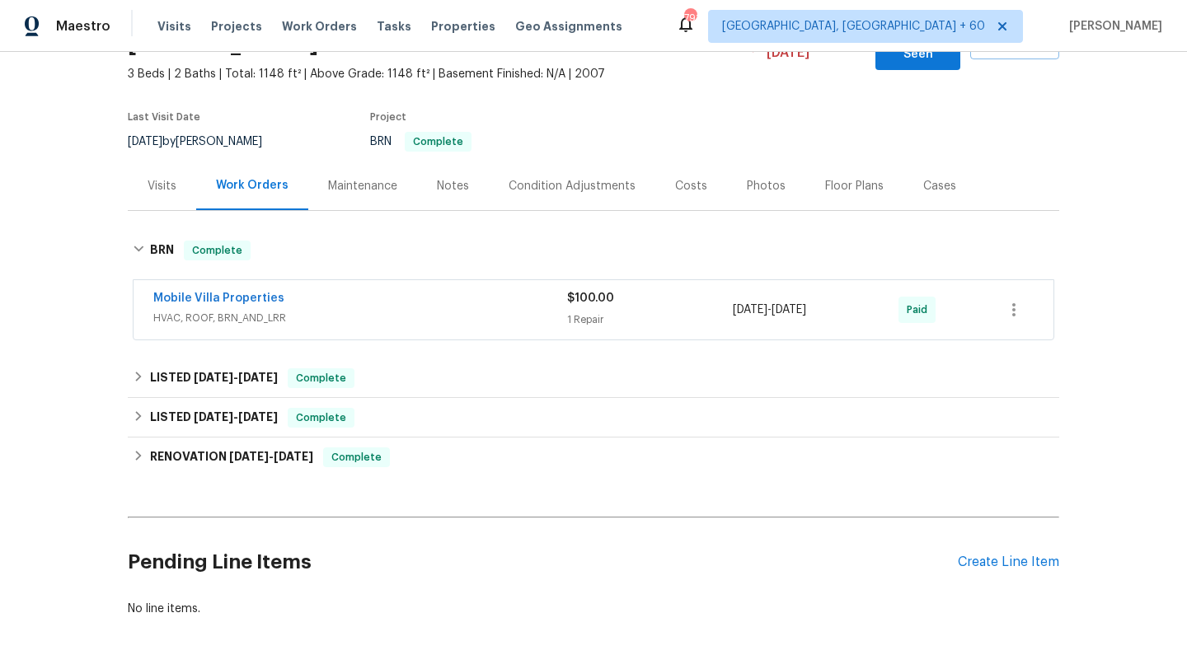
click at [244, 310] on span "HVAC, ROOF, BRN_AND_LRR" at bounding box center [360, 318] width 414 height 16
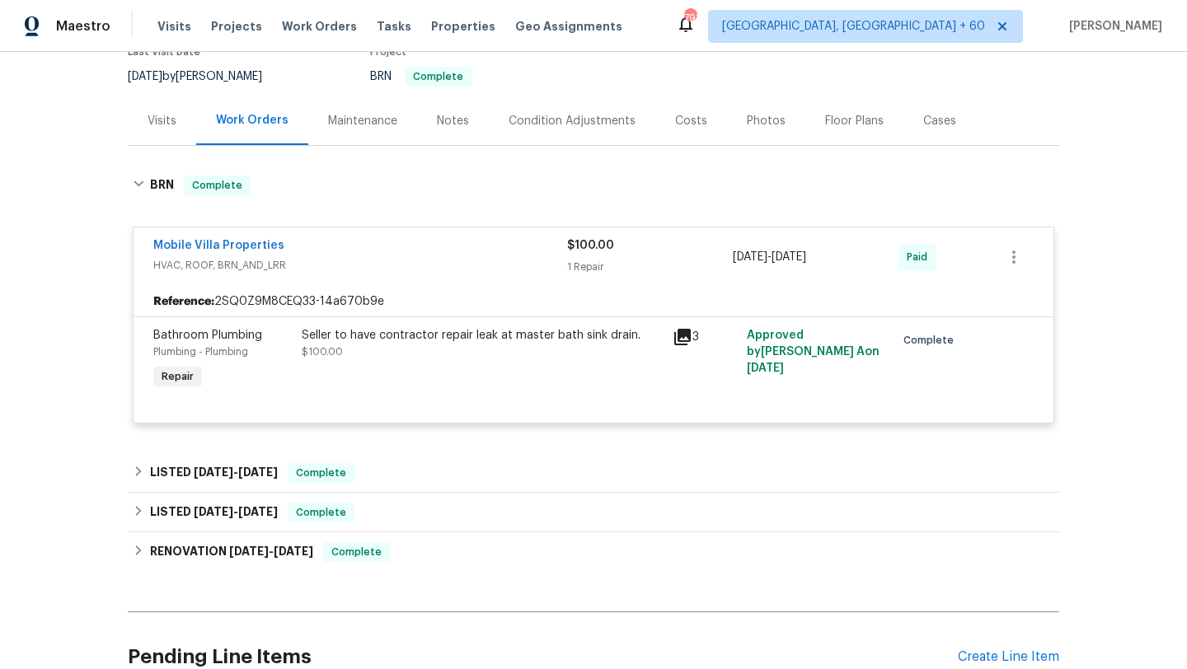
scroll to position [218, 0]
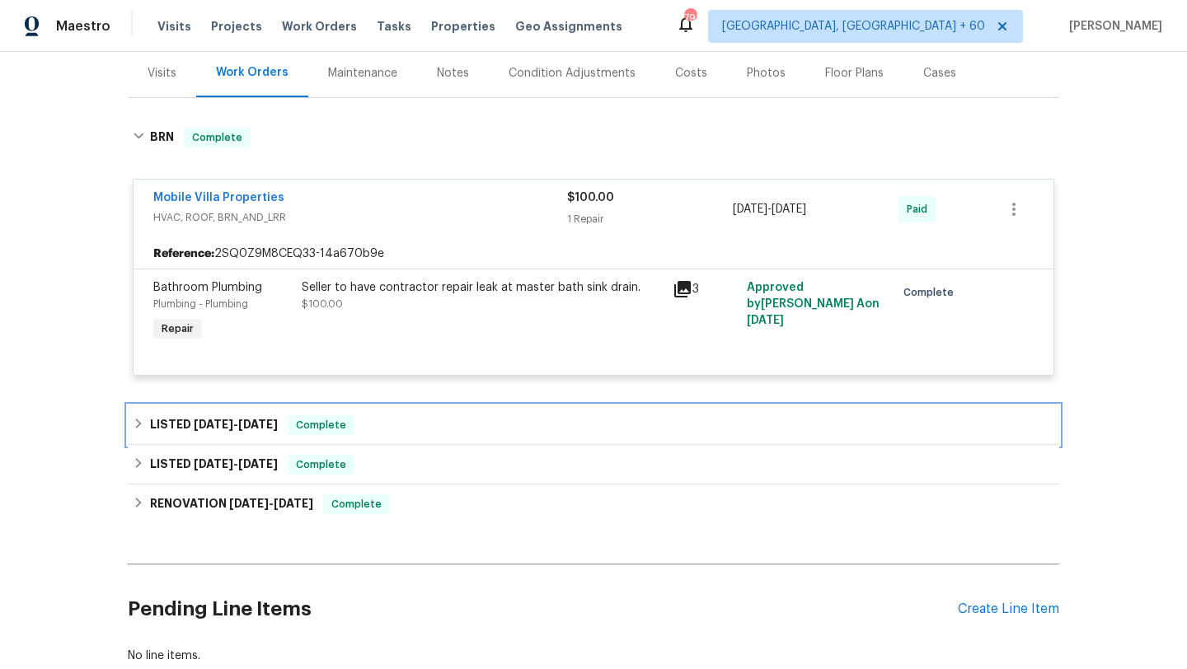
click at [255, 419] on span "[DATE]" at bounding box center [258, 425] width 40 height 12
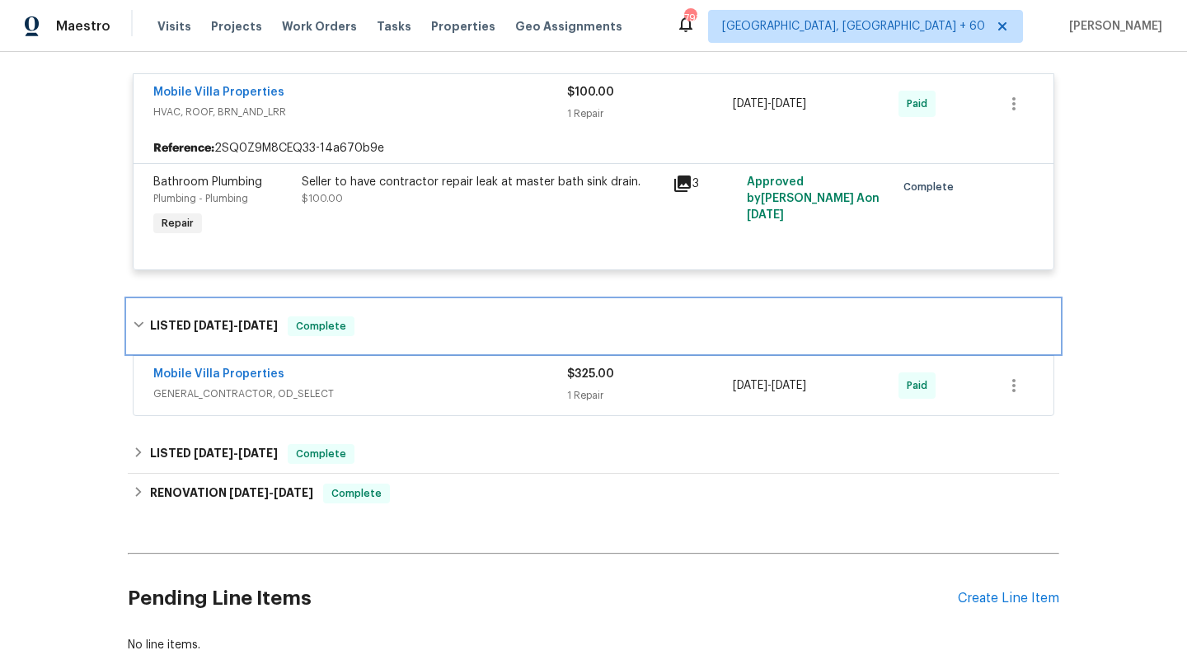
scroll to position [368, 0]
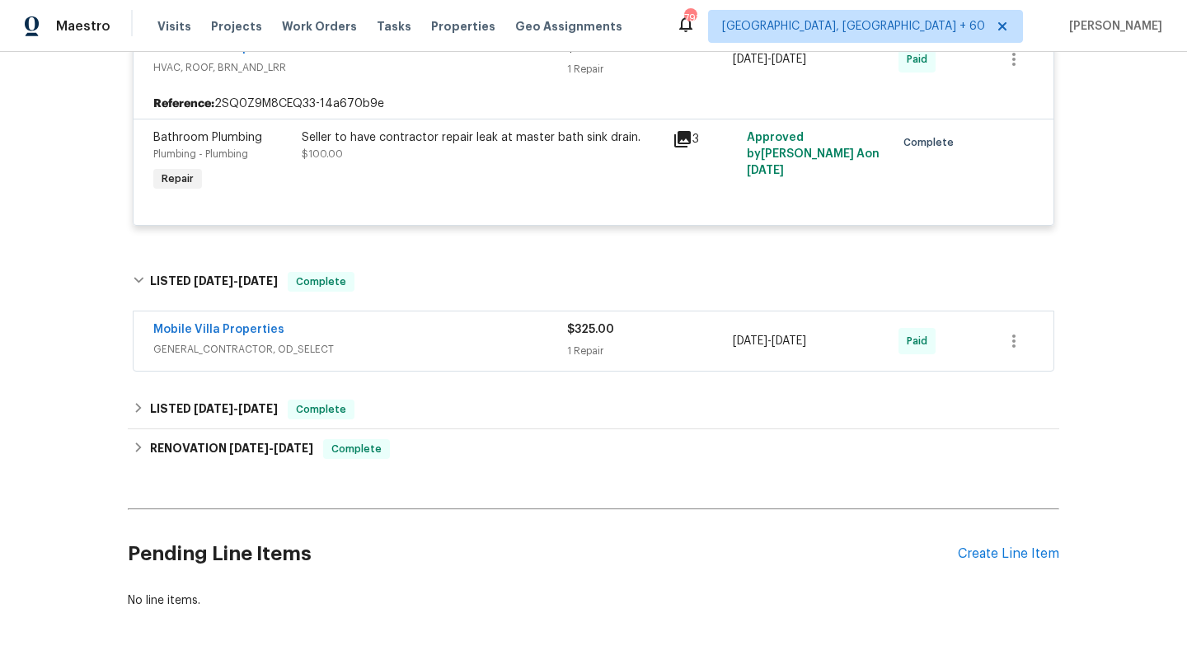
click at [303, 322] on div "Mobile Villa Properties" at bounding box center [360, 331] width 414 height 20
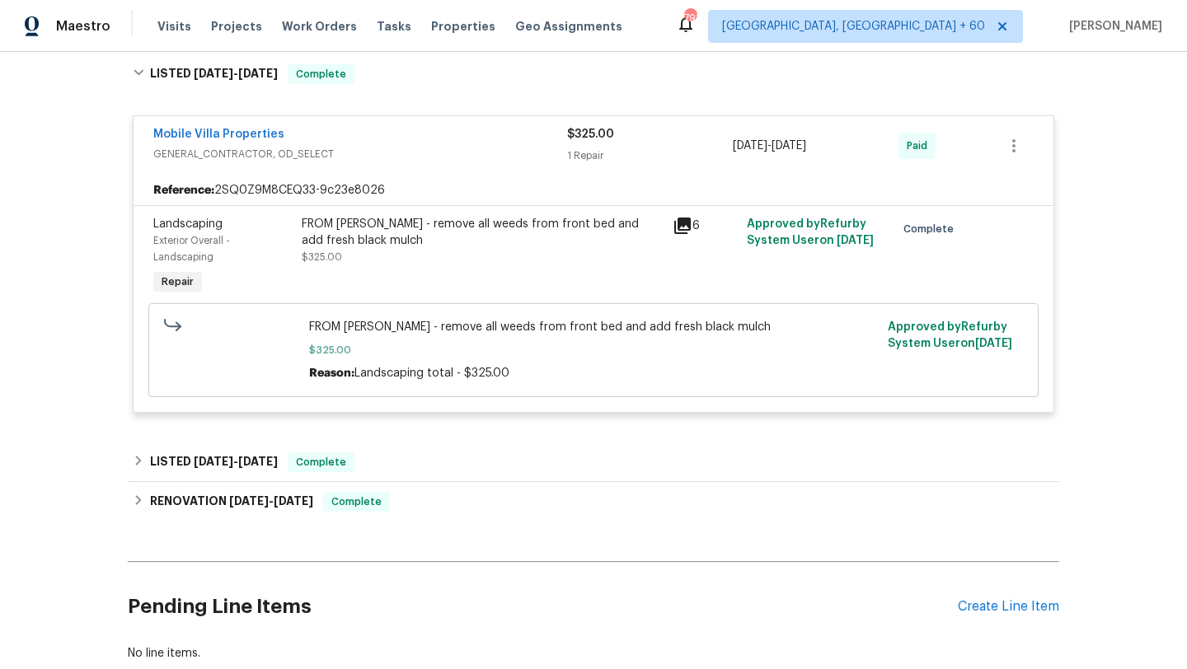
scroll to position [665, 0]
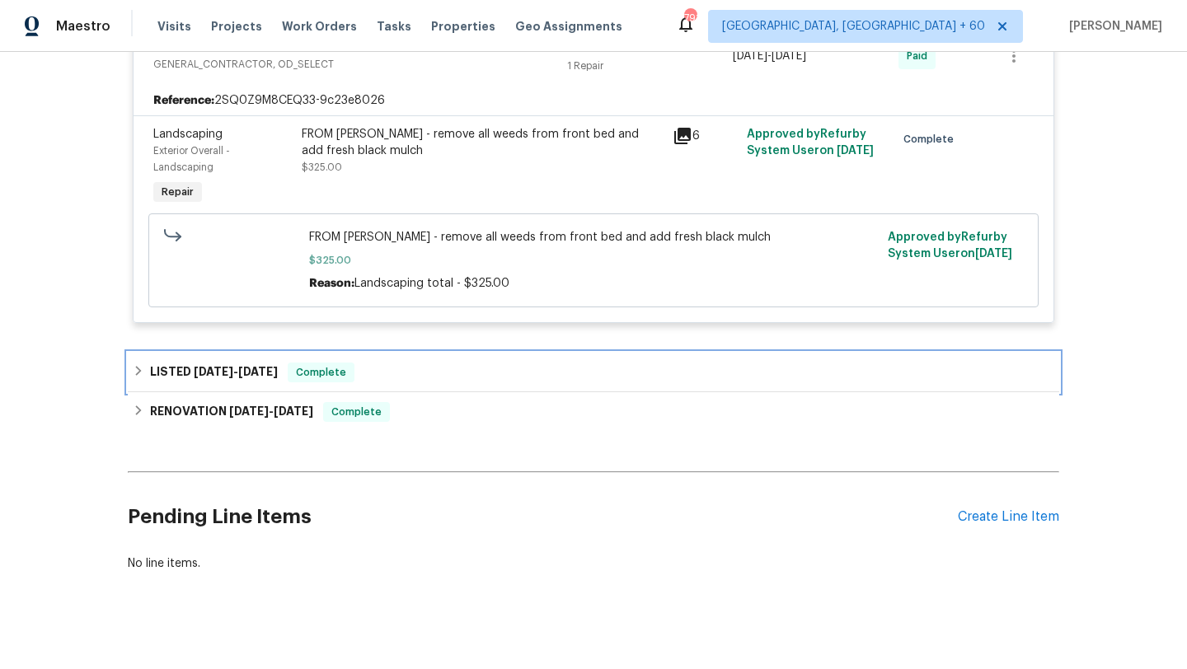
click at [230, 373] on div "LISTED [DATE] - [DATE] Complete" at bounding box center [593, 373] width 931 height 40
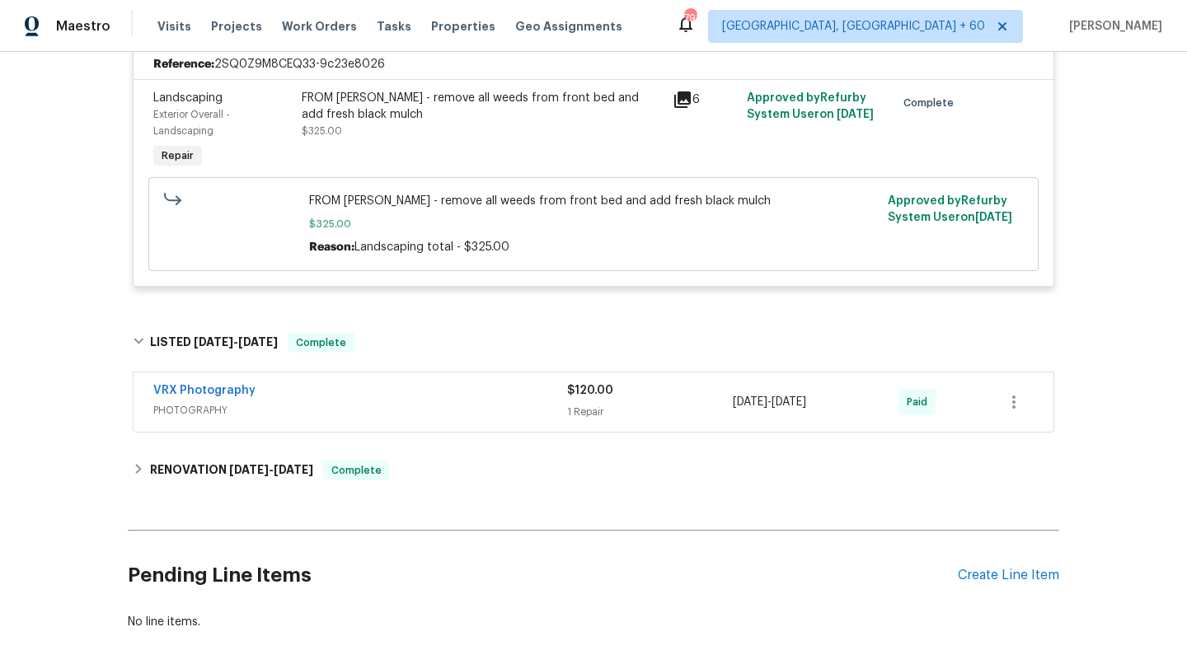
click at [265, 385] on div "VRX Photography" at bounding box center [360, 392] width 414 height 20
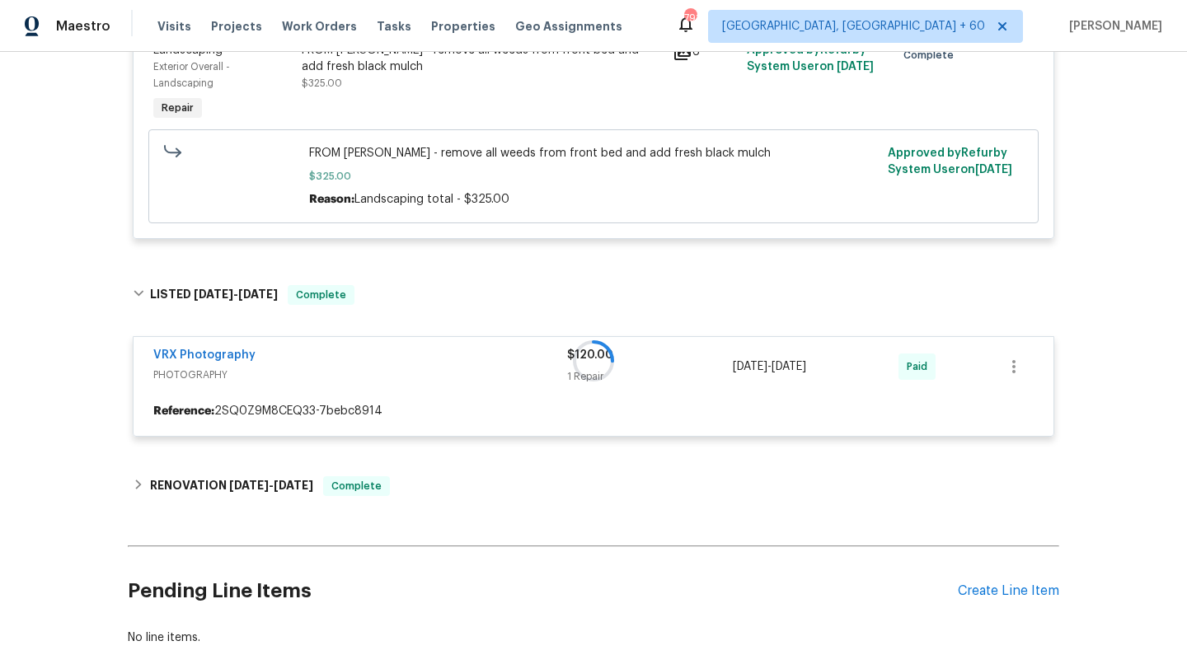
scroll to position [790, 0]
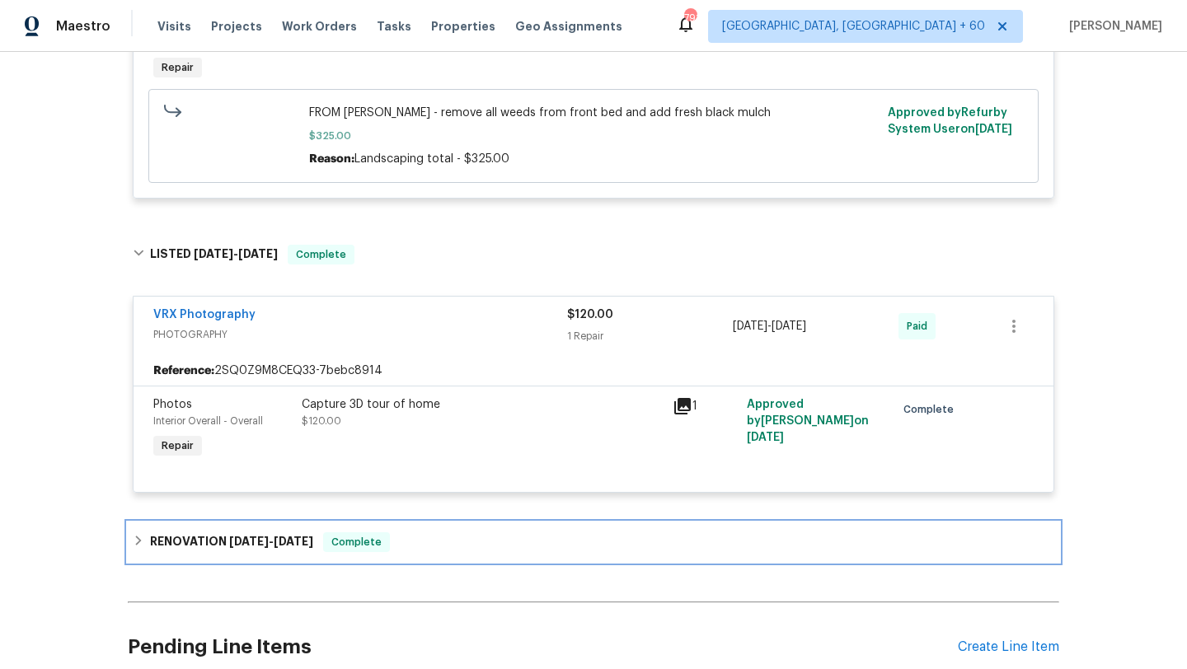
click at [232, 533] on h6 "RENOVATION [DATE] - [DATE]" at bounding box center [231, 542] width 163 height 20
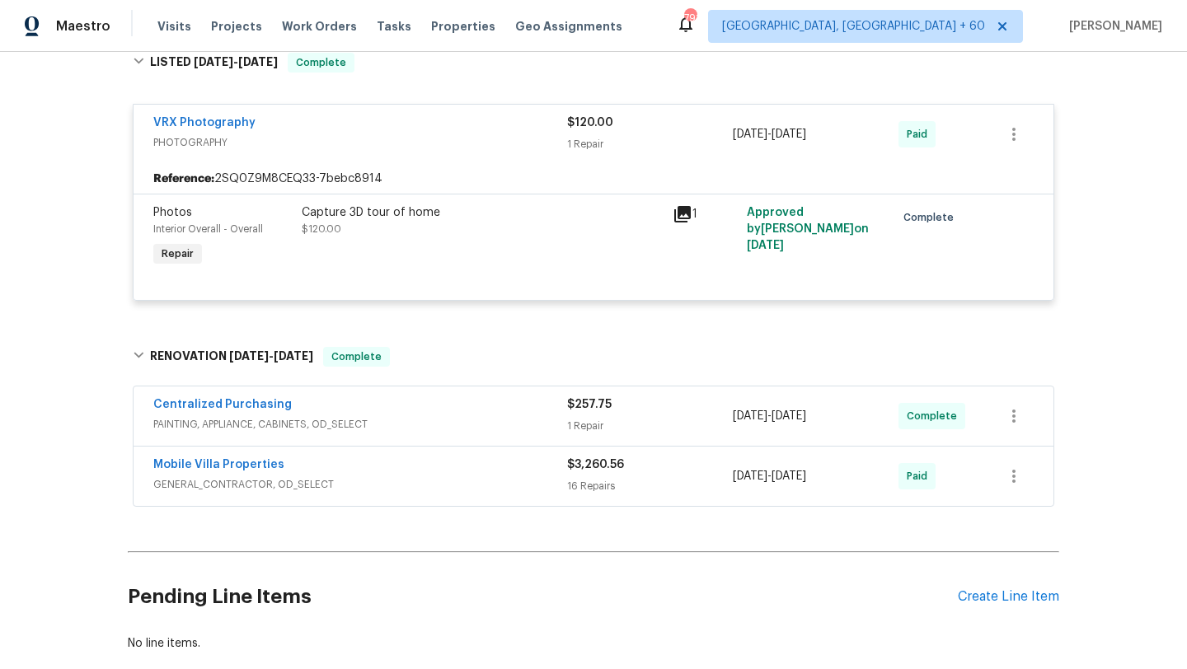
click at [321, 396] on div "Centralized Purchasing" at bounding box center [360, 406] width 414 height 20
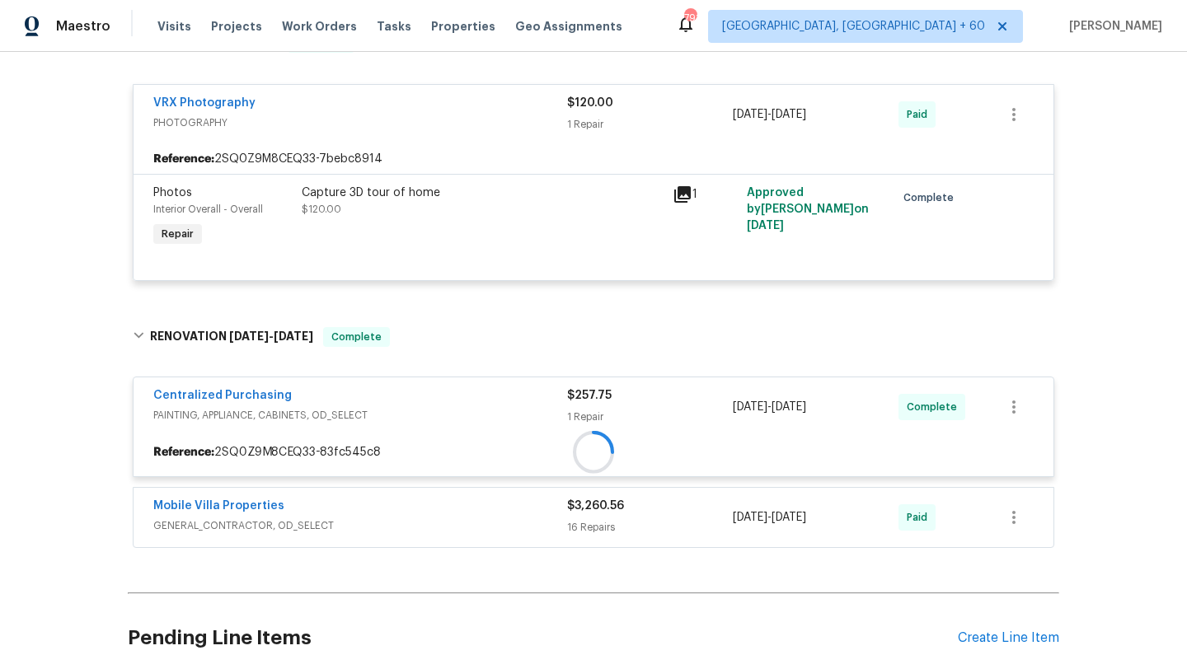
scroll to position [1125, 0]
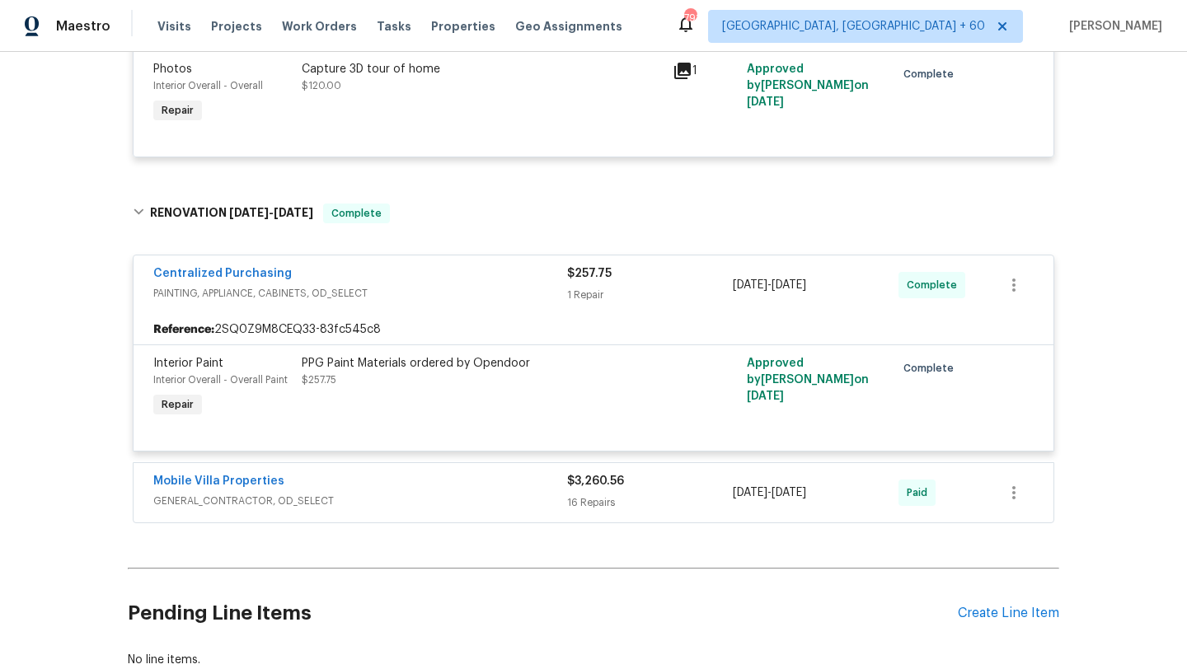
click at [410, 473] on div "Mobile Villa Properties" at bounding box center [360, 483] width 414 height 20
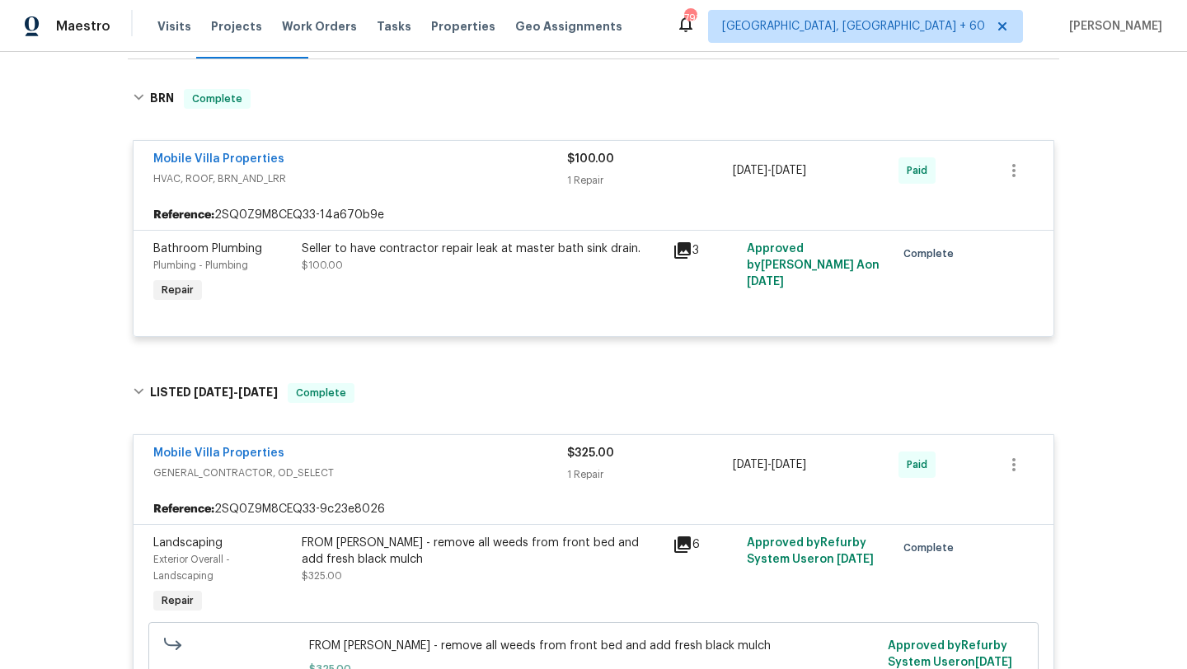
scroll to position [321, 0]
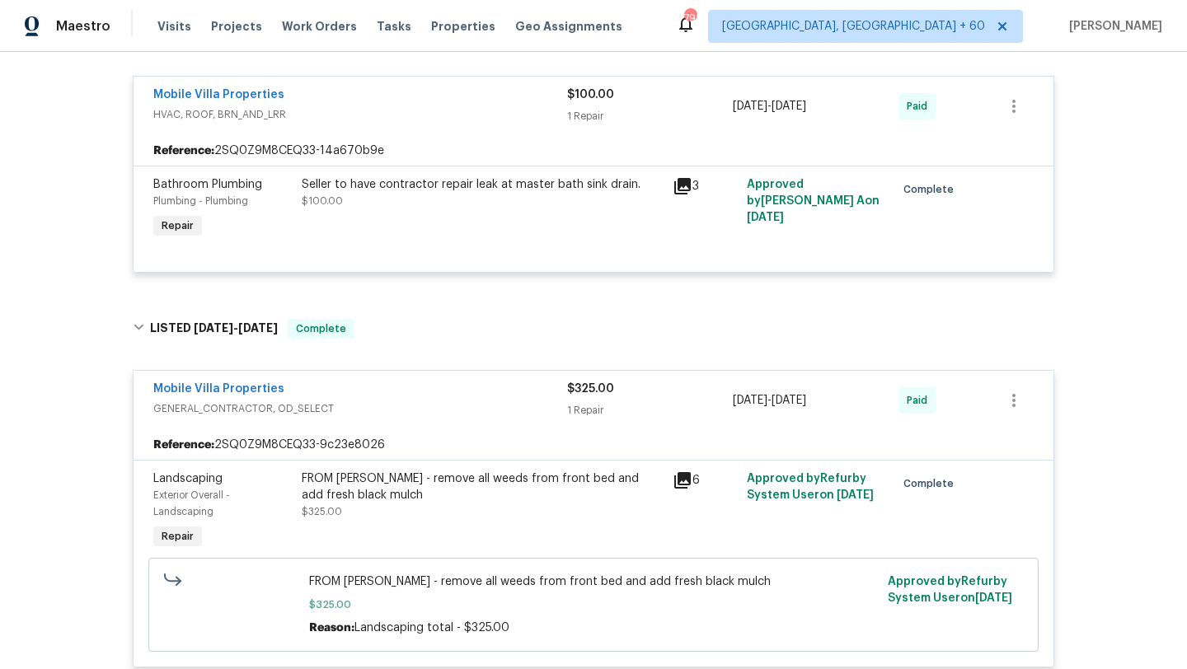
click at [523, 176] on div "Seller to have contractor repair leak at master bath sink drain." at bounding box center [482, 184] width 361 height 16
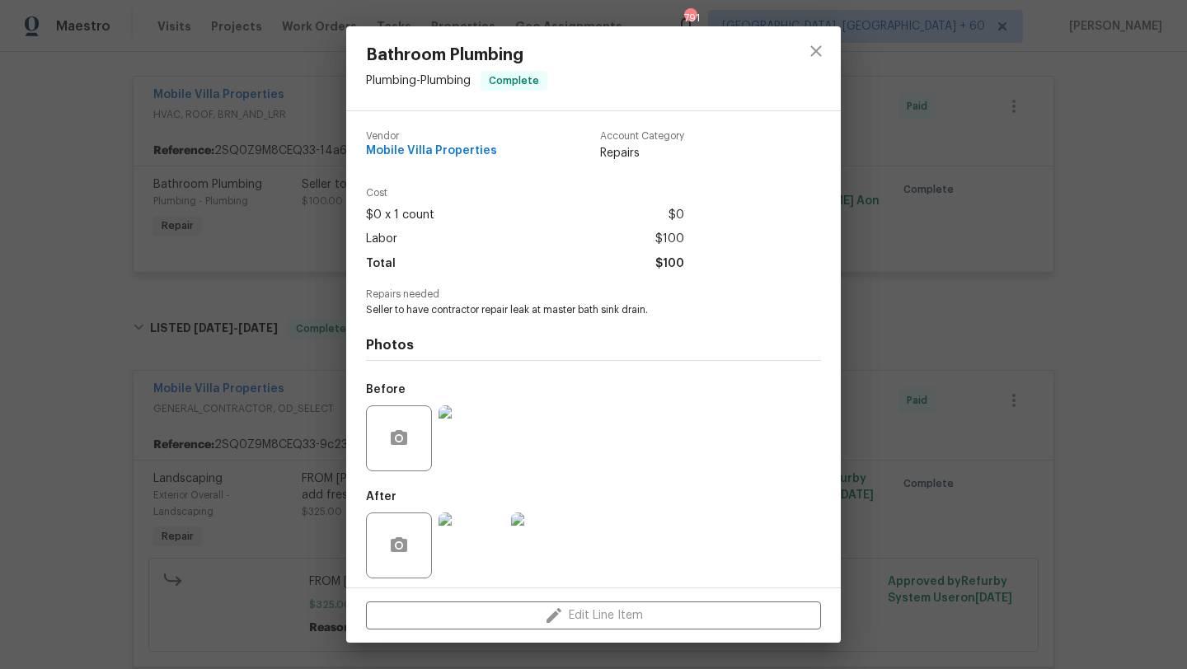
scroll to position [7, 0]
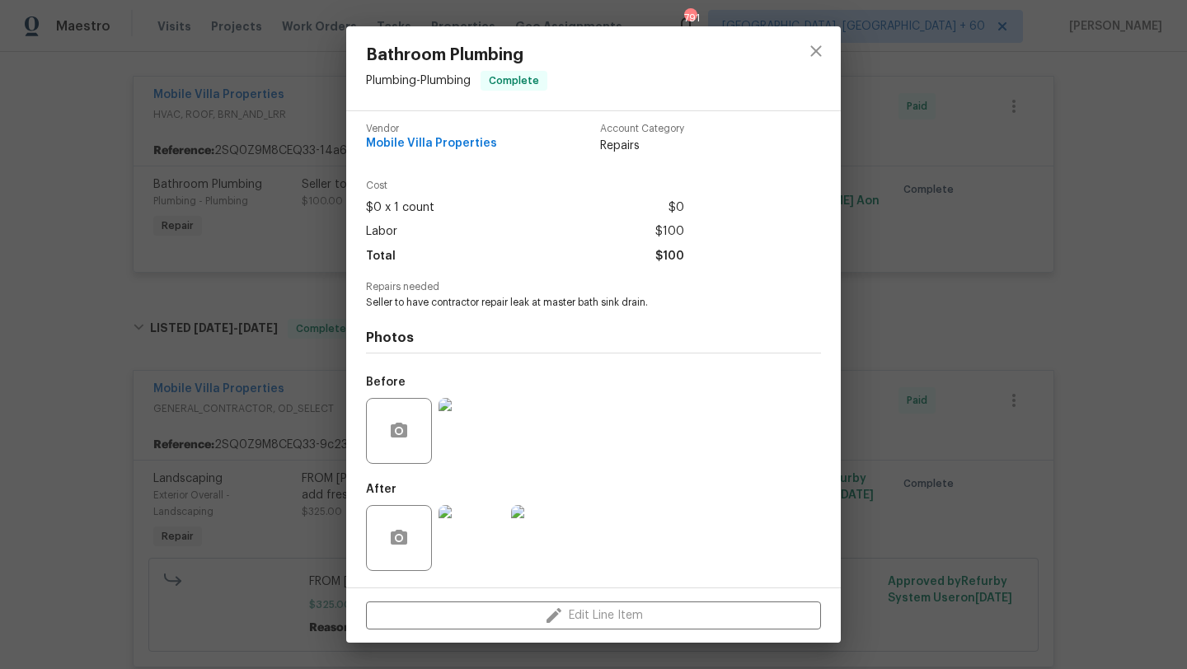
click at [461, 298] on span "Seller to have contractor repair leak at master bath sink drain." at bounding box center [571, 303] width 410 height 14
click at [480, 438] on img at bounding box center [471, 431] width 66 height 66
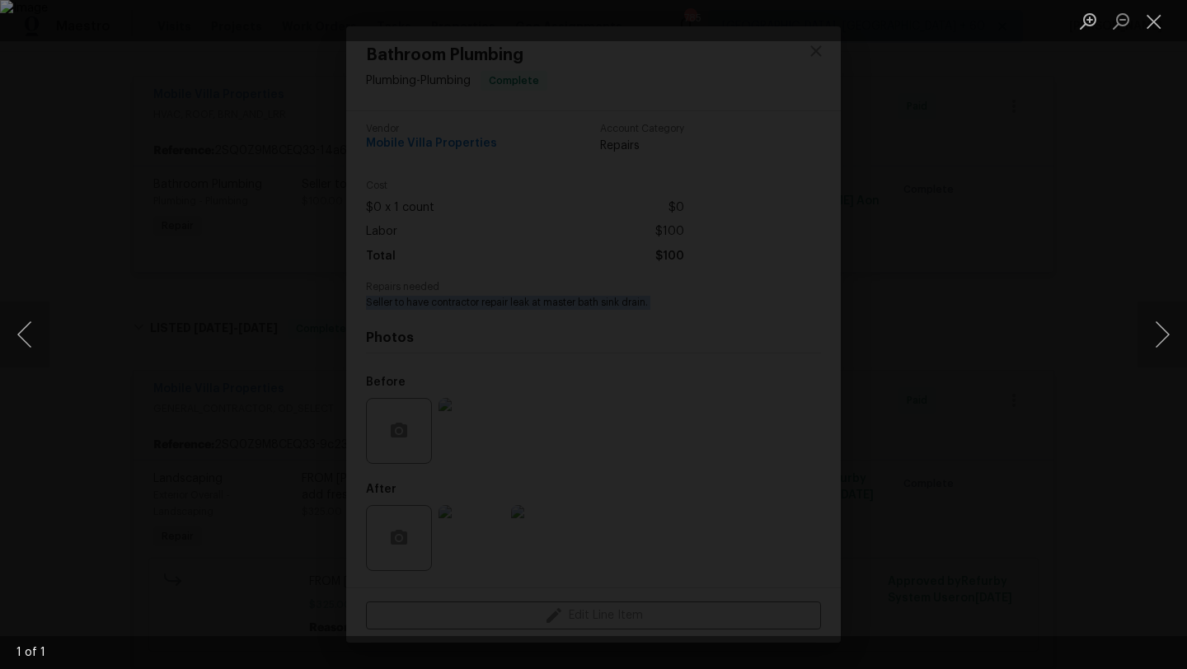
click at [504, 501] on div "Lightbox" at bounding box center [593, 334] width 1187 height 669
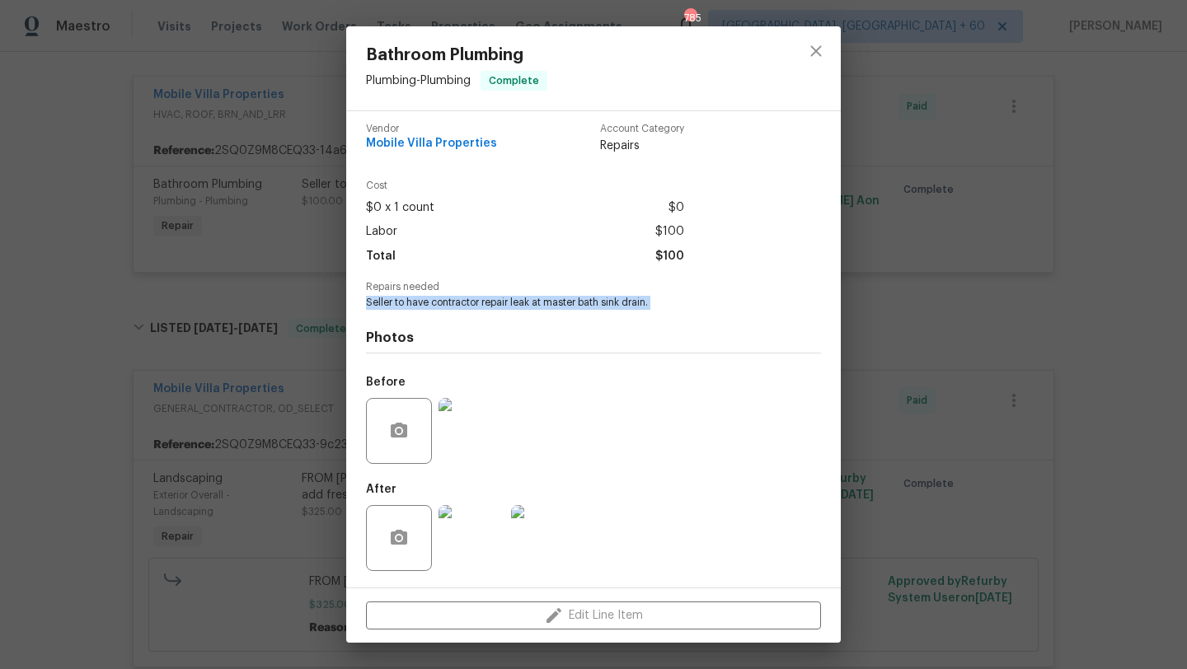
click at [340, 316] on div "Bathroom Plumbing Plumbing - Plumbing Complete Vendor Mobile Villa Properties A…" at bounding box center [593, 334] width 1187 height 669
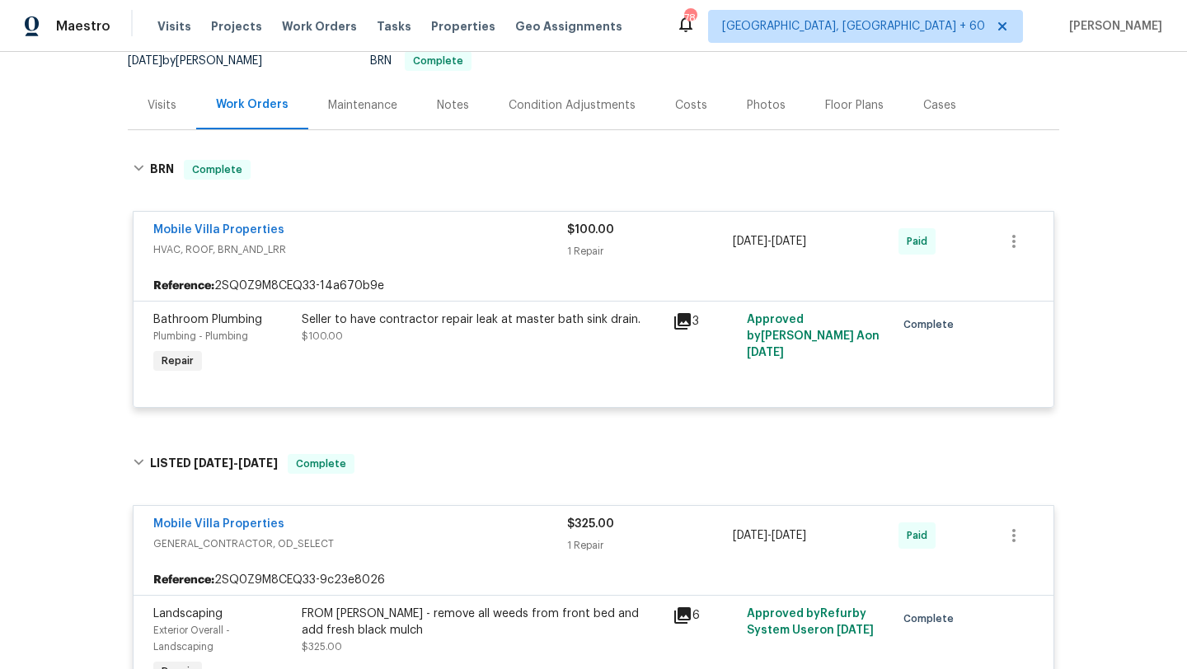
scroll to position [186, 0]
click at [498, 311] on div "Seller to have contractor repair leak at master bath sink drain." at bounding box center [482, 319] width 361 height 16
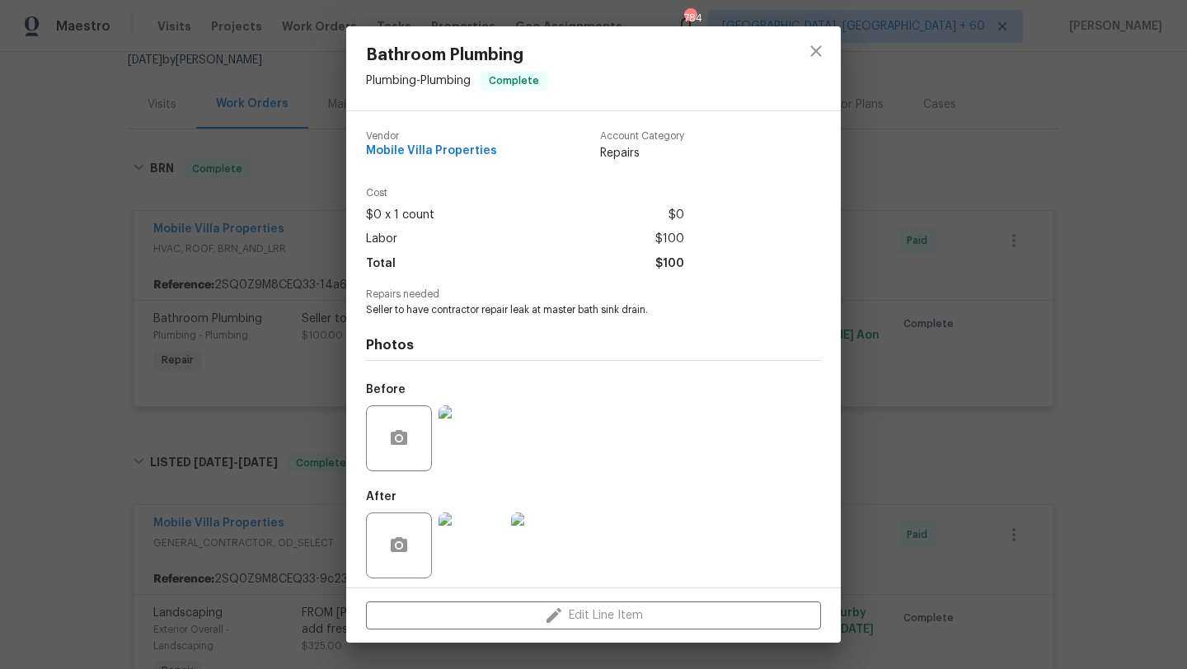
click at [321, 351] on div "Bathroom Plumbing Plumbing - Plumbing Complete Vendor Mobile Villa Properties A…" at bounding box center [593, 334] width 1187 height 669
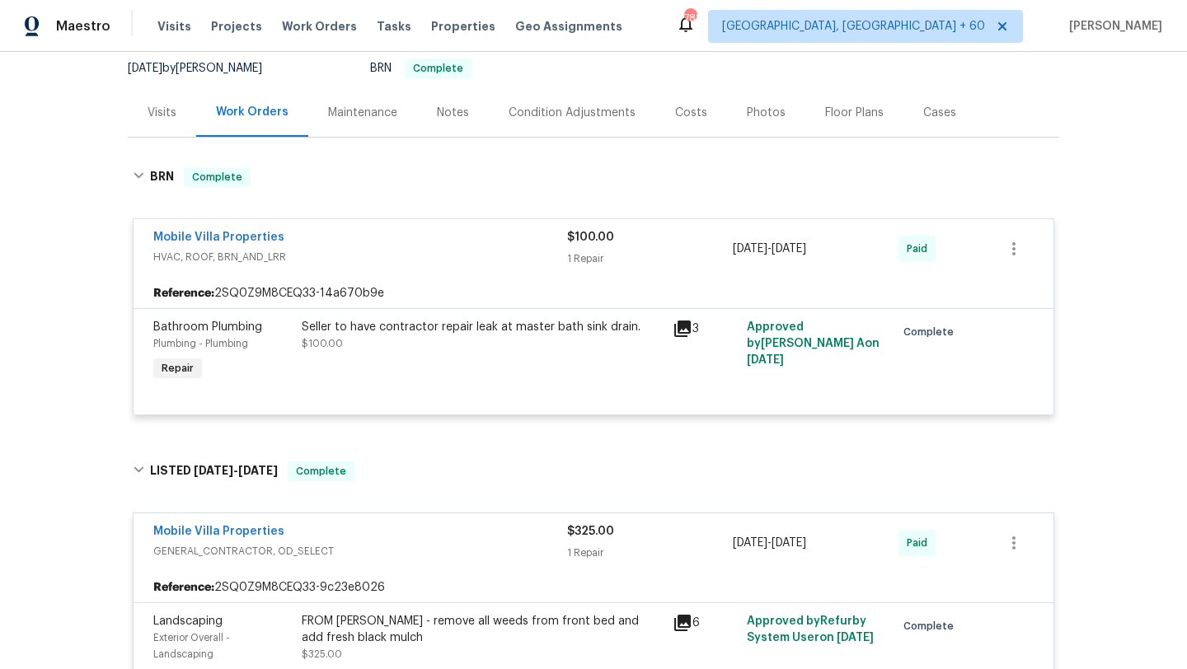
scroll to position [173, 0]
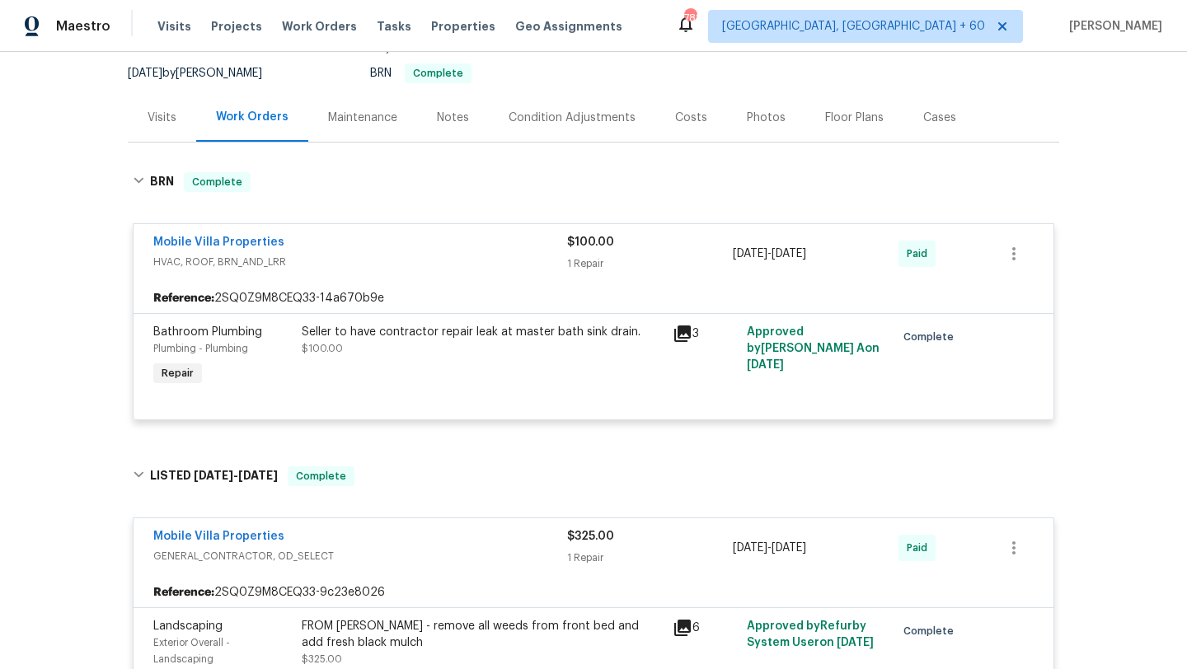
click at [562, 319] on div "Seller to have contractor repair leak at master bath sink drain. $100.00" at bounding box center [482, 357] width 371 height 76
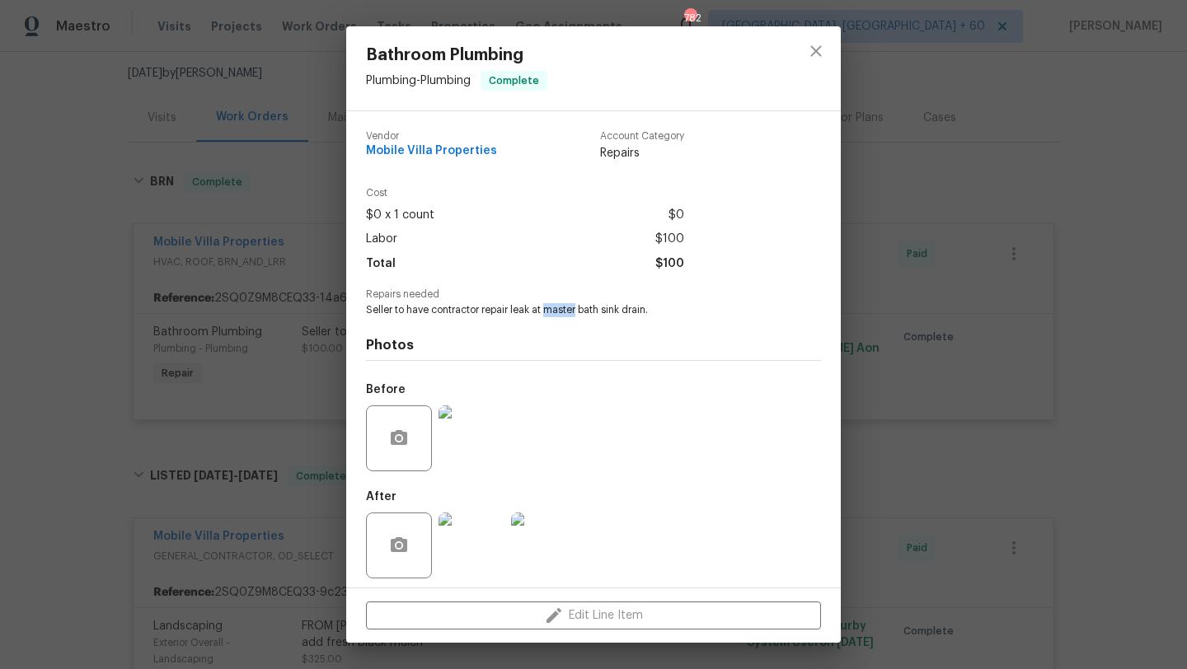
click at [562, 307] on span "Seller to have contractor repair leak at master bath sink drain." at bounding box center [571, 310] width 410 height 14
copy span "Seller to have contractor repair leak at master bath sink drain."
click at [803, 42] on button "close" at bounding box center [816, 51] width 40 height 40
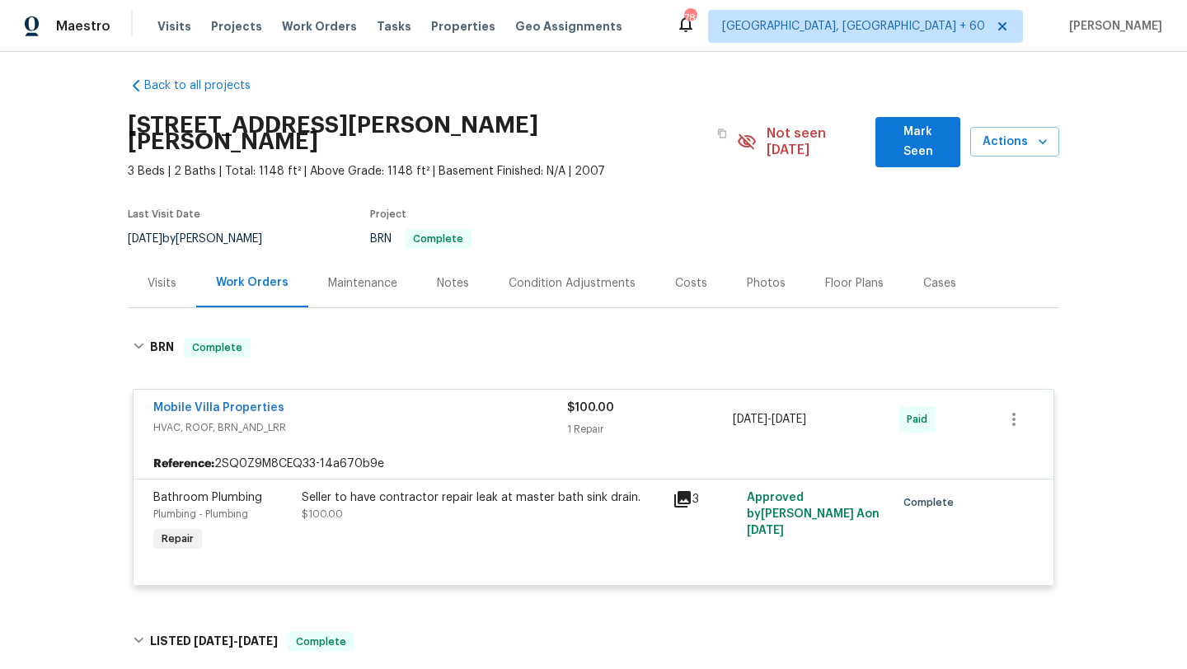
scroll to position [0, 0]
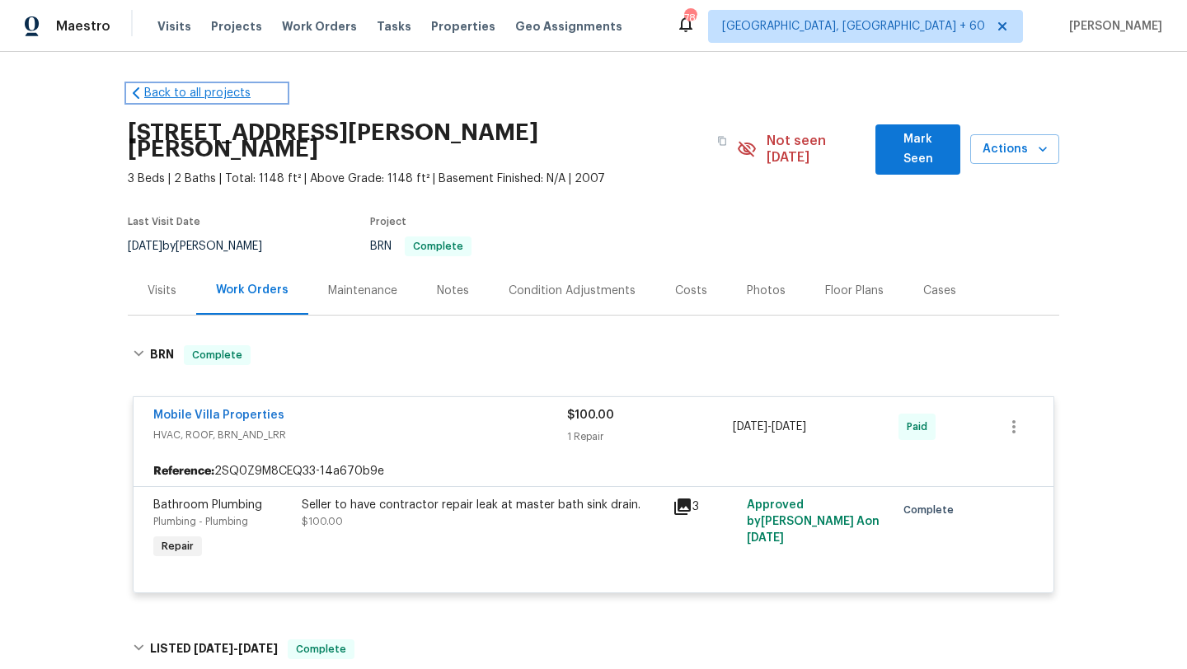
click at [139, 98] on icon at bounding box center [136, 93] width 16 height 16
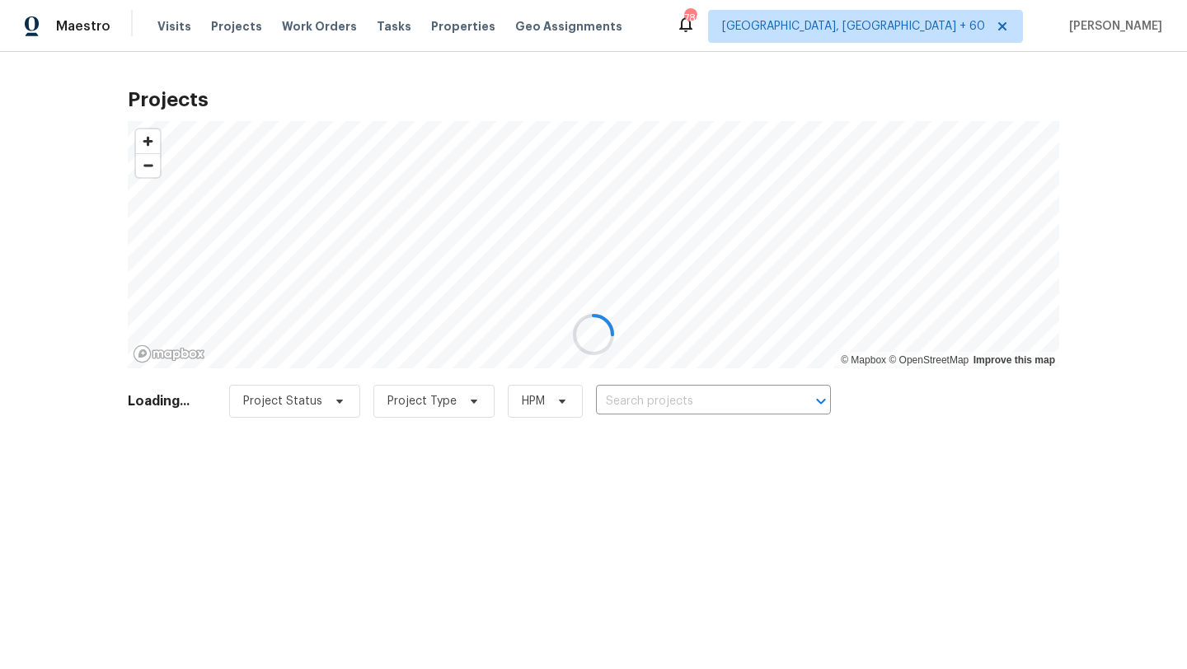
click at [303, 17] on div at bounding box center [593, 334] width 1187 height 669
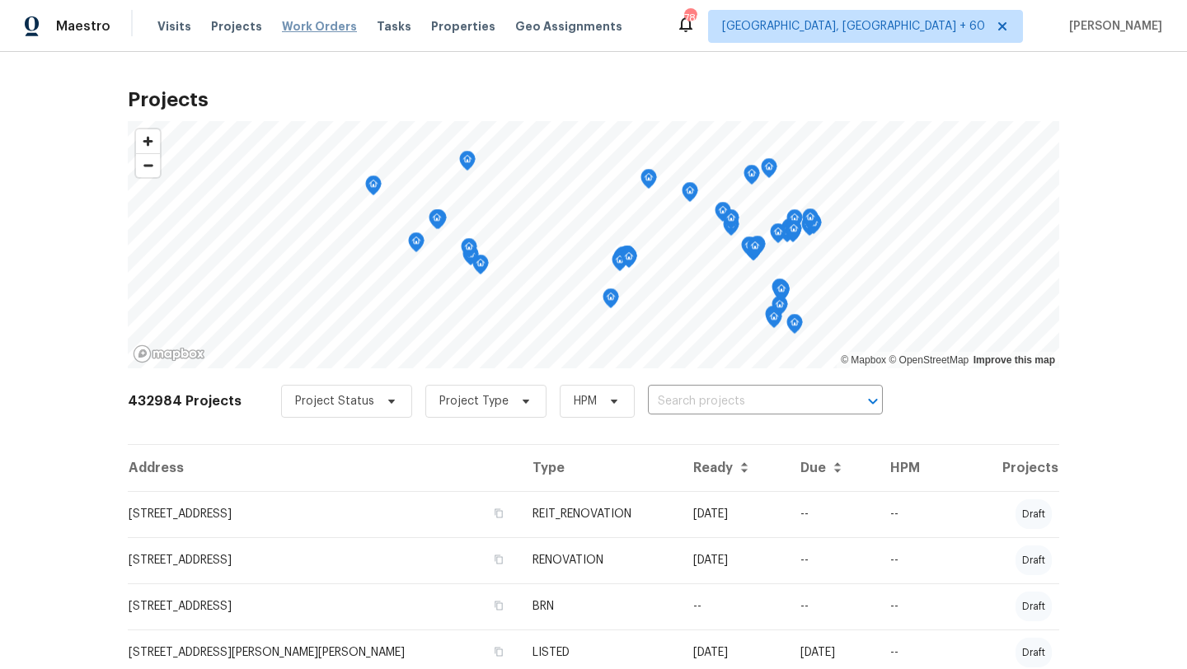
click at [310, 26] on span "Work Orders" at bounding box center [319, 26] width 75 height 16
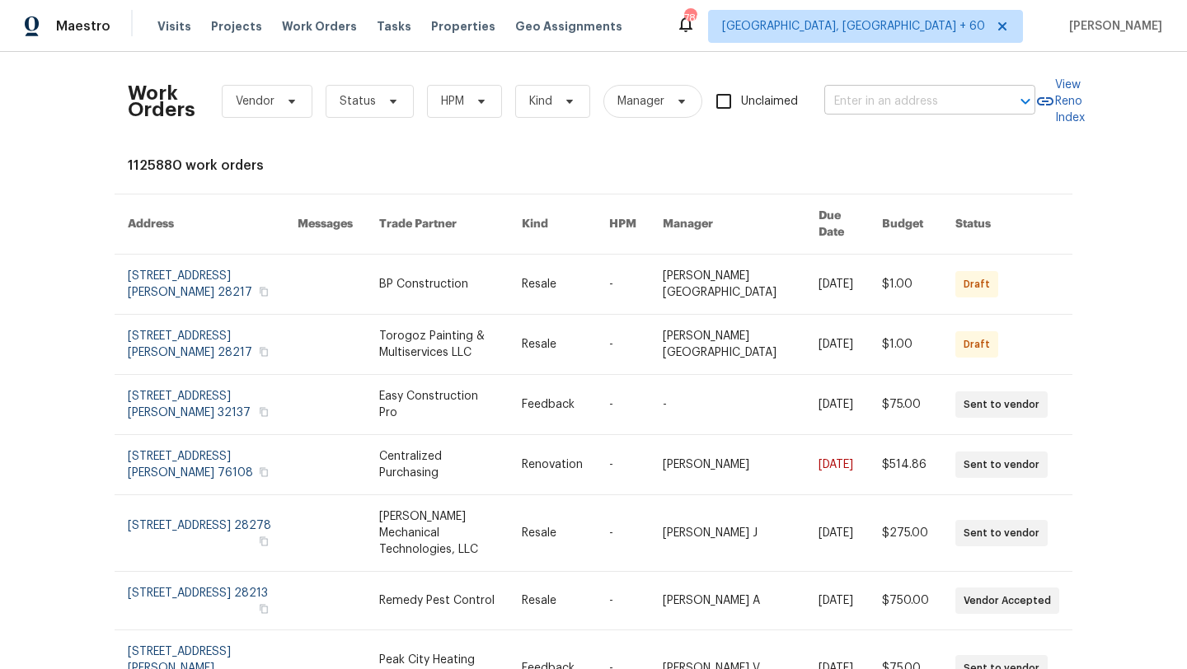
click at [863, 90] on input "text" at bounding box center [906, 102] width 165 height 26
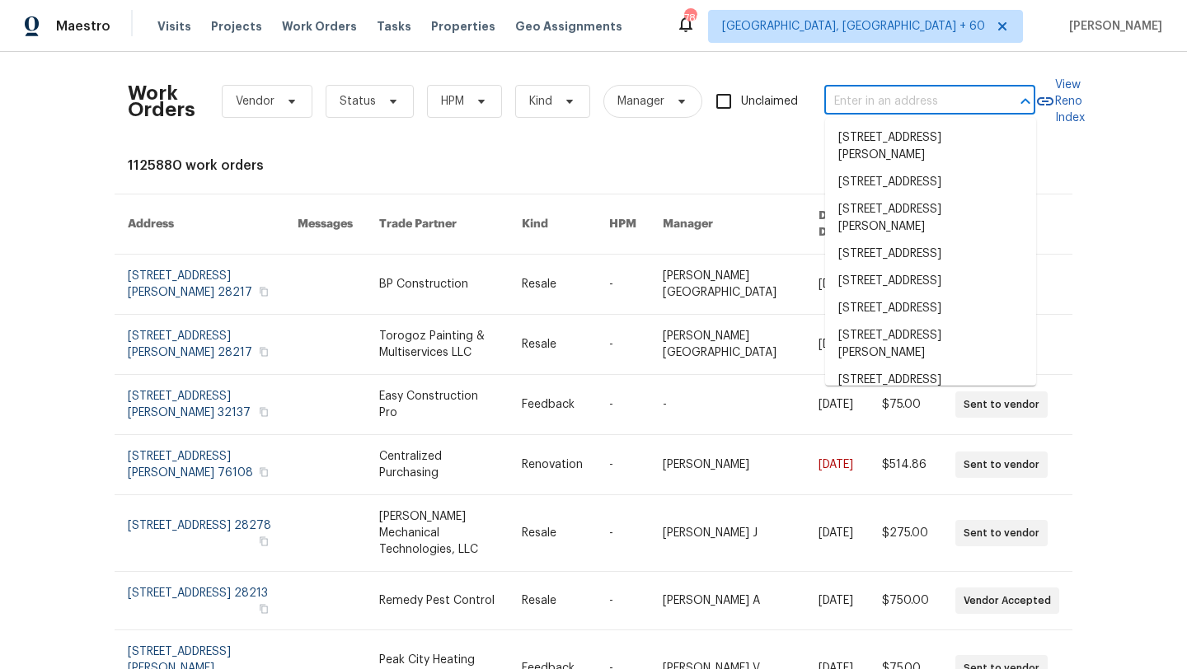
paste input "[STREET_ADDRESS]"
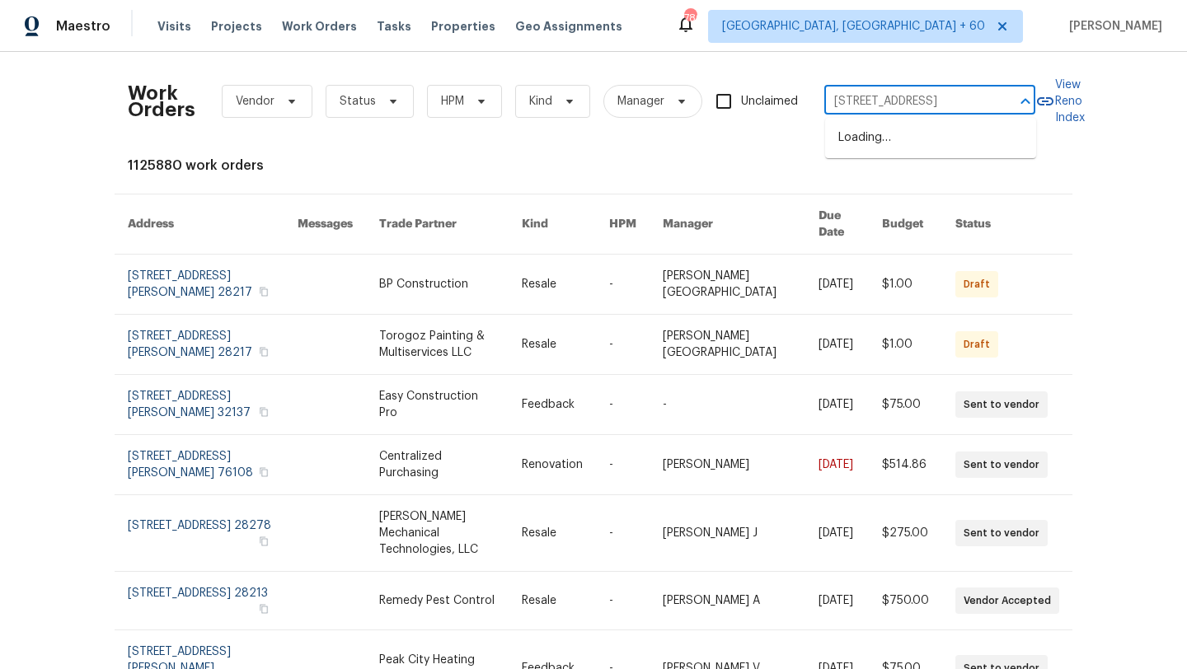
scroll to position [0, 88]
drag, startPoint x: 1001, startPoint y: 101, endPoint x: 938, endPoint y: 101, distance: 62.6
click at [938, 101] on div "[STREET_ADDRESS] ​" at bounding box center [929, 102] width 211 height 26
drag, startPoint x: 935, startPoint y: 101, endPoint x: 1005, endPoint y: 101, distance: 70.1
click at [1005, 101] on div "[STREET_ADDRESS] ​" at bounding box center [929, 102] width 211 height 26
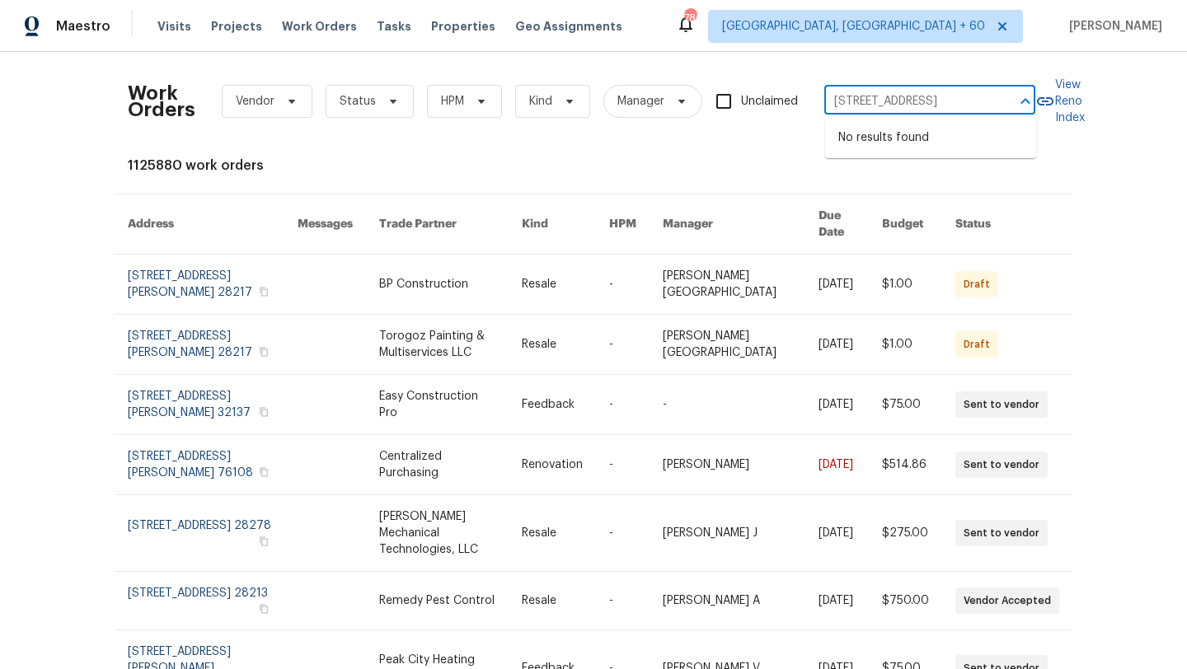
type input "[STREET_ADDRESS]"
click at [953, 145] on li "[STREET_ADDRESS]" at bounding box center [930, 137] width 211 height 27
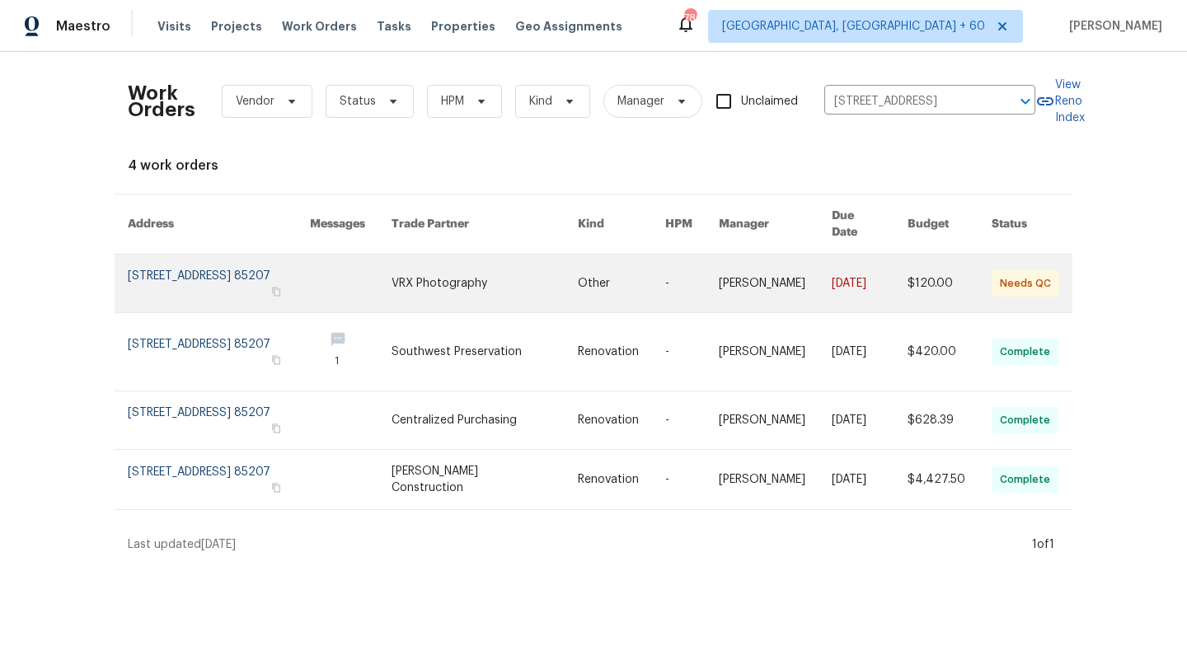
click at [242, 262] on link at bounding box center [219, 284] width 182 height 58
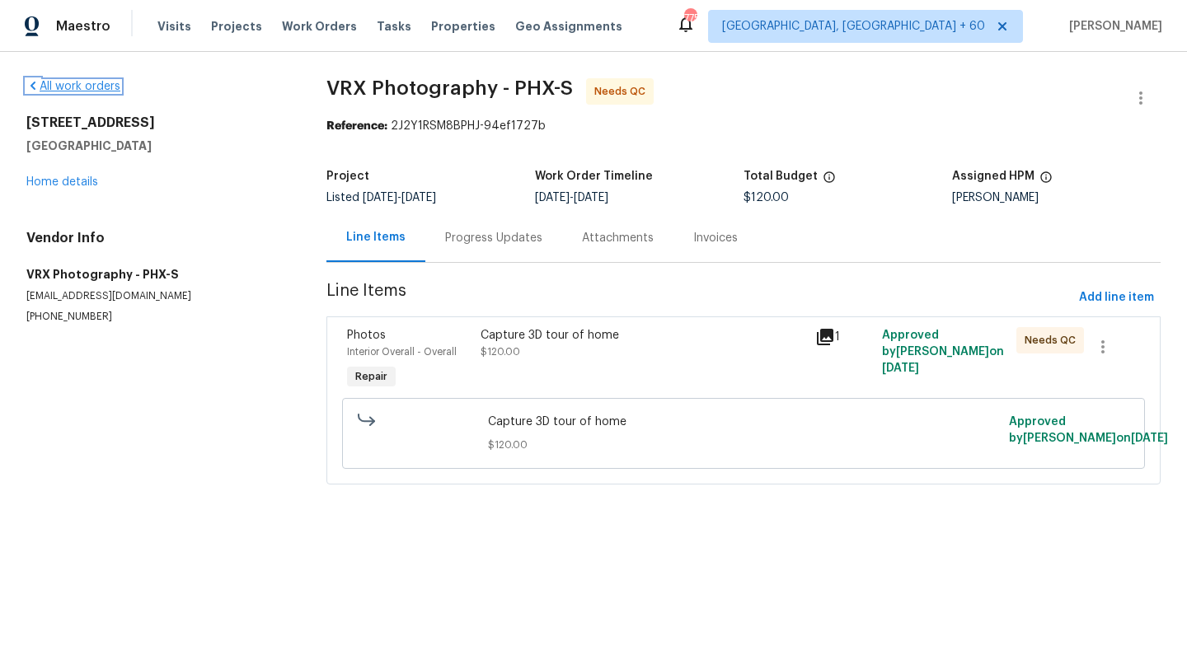
click at [73, 82] on link "All work orders" at bounding box center [73, 87] width 94 height 12
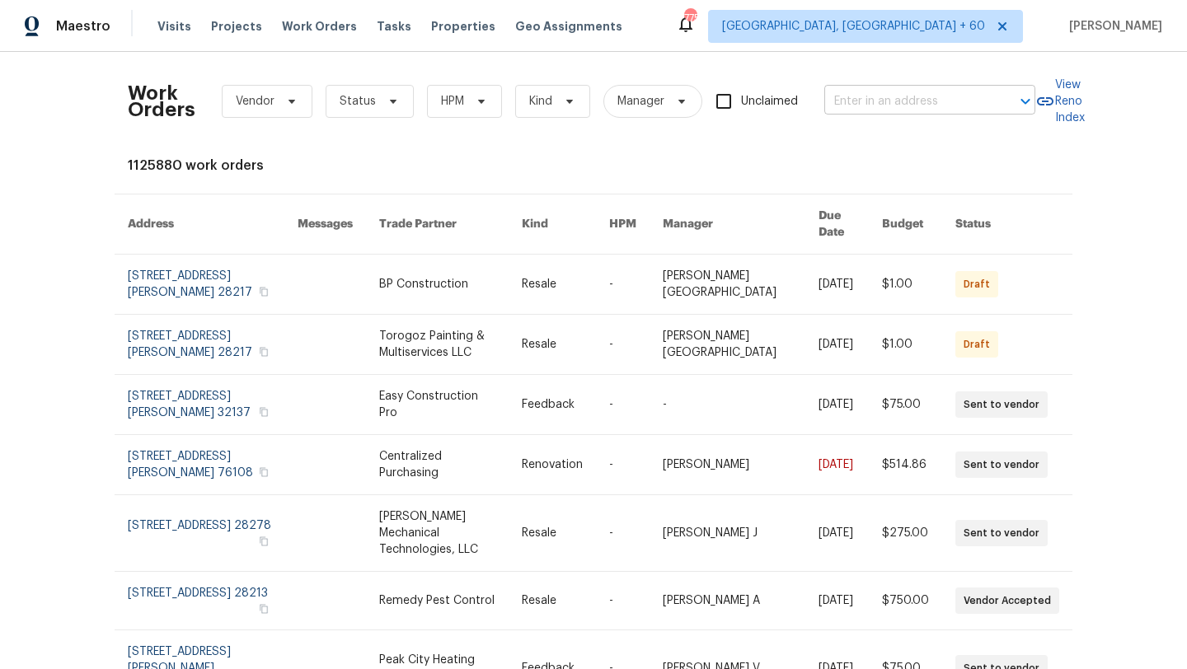
click at [912, 96] on input "text" at bounding box center [906, 102] width 165 height 26
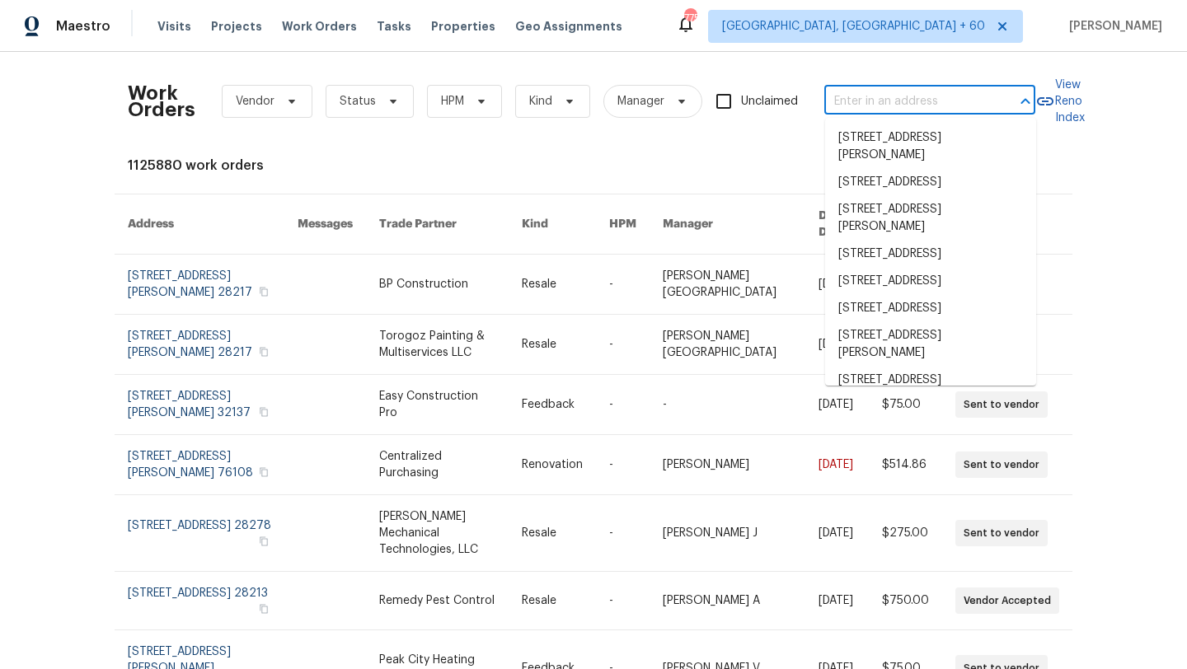
paste input "[STREET_ADDRESS]"
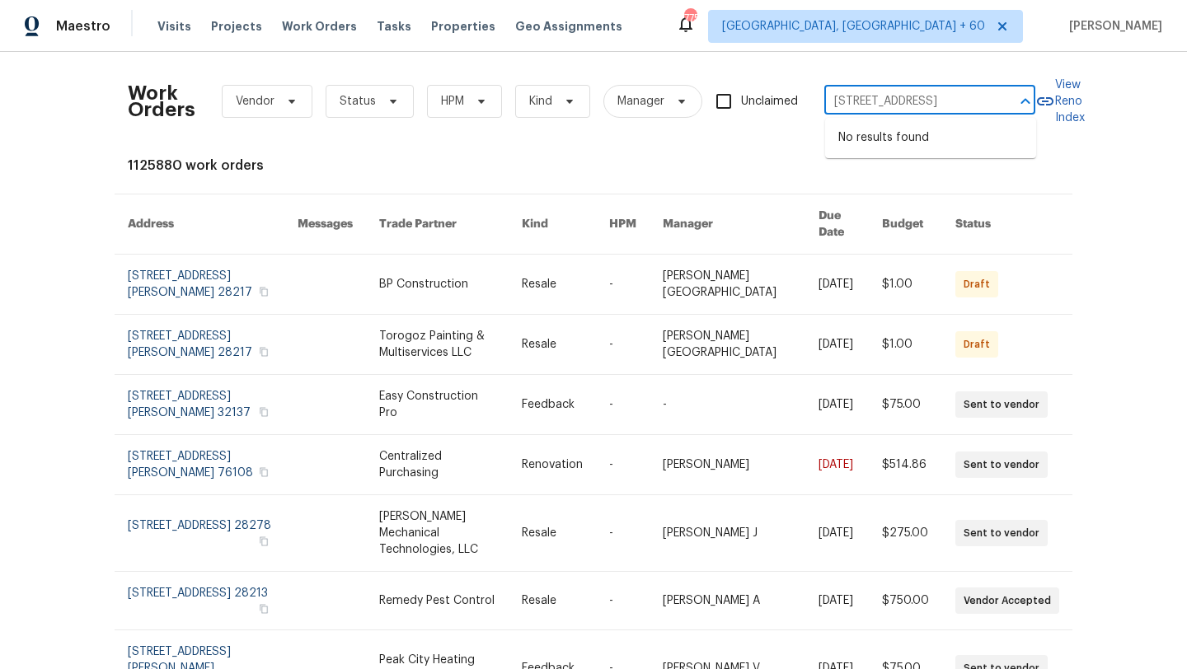
drag, startPoint x: 995, startPoint y: 98, endPoint x: 940, endPoint y: 101, distance: 54.5
click at [940, 101] on div "[STREET_ADDRESS] ​" at bounding box center [929, 102] width 211 height 26
drag, startPoint x: 938, startPoint y: 100, endPoint x: 1047, endPoint y: 101, distance: 108.8
click at [1047, 101] on div "Work Orders Vendor Status HPM Kind Manager Unclaimed [STREET_ADDRESS] ([GEOGRAP…" at bounding box center [593, 101] width 931 height 73
type input "[STREET_ADDRESS]"
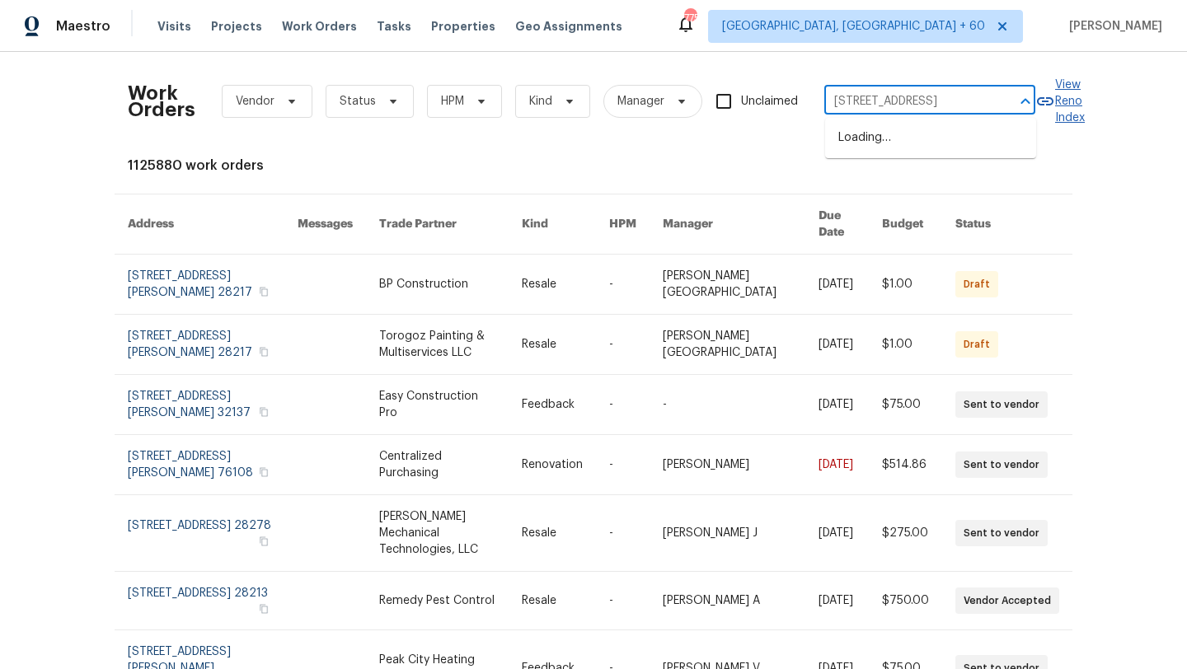
scroll to position [0, 35]
click at [907, 140] on li "[STREET_ADDRESS]" at bounding box center [930, 137] width 211 height 27
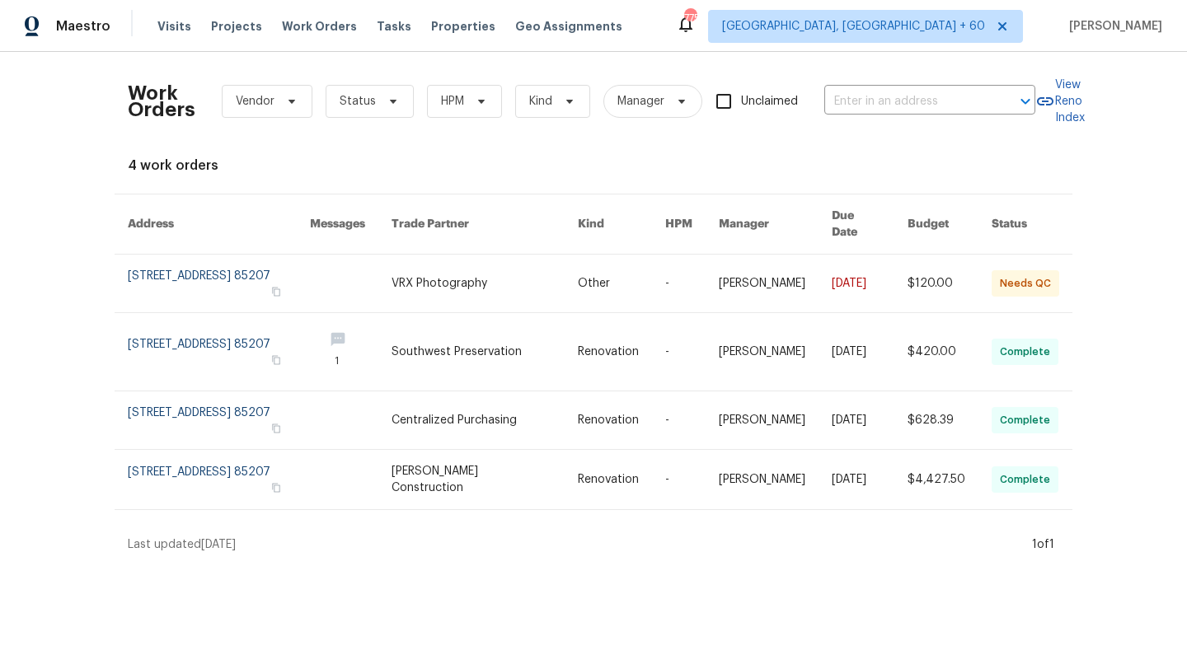
type input "[STREET_ADDRESS]"
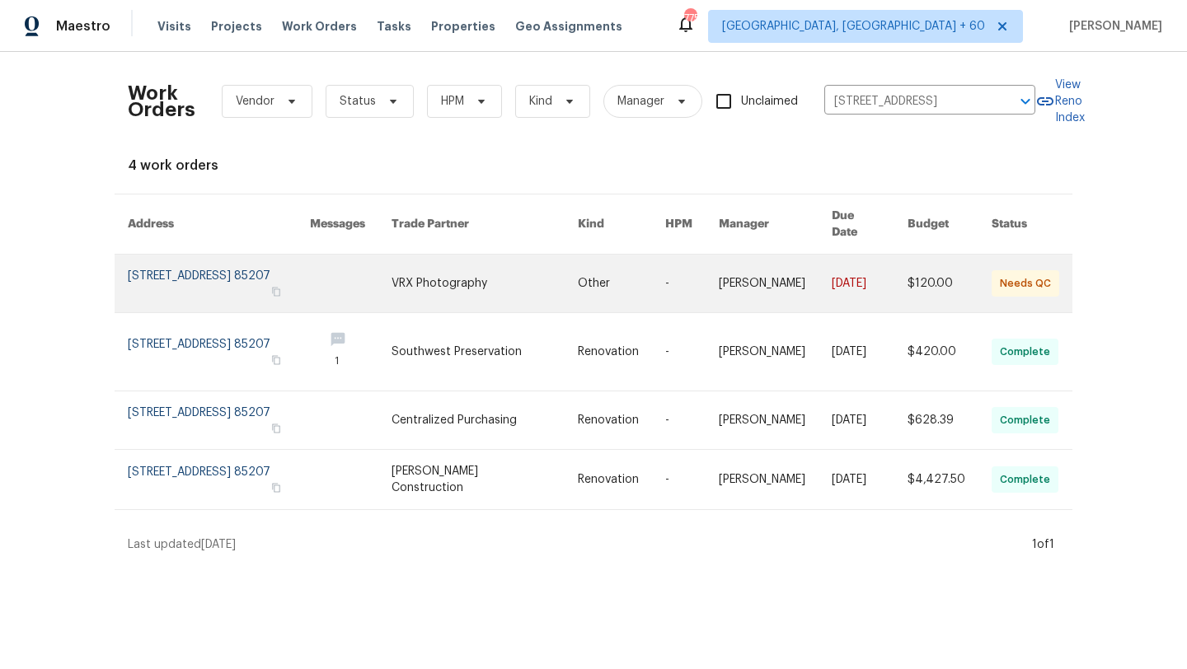
click at [224, 258] on link at bounding box center [219, 284] width 182 height 58
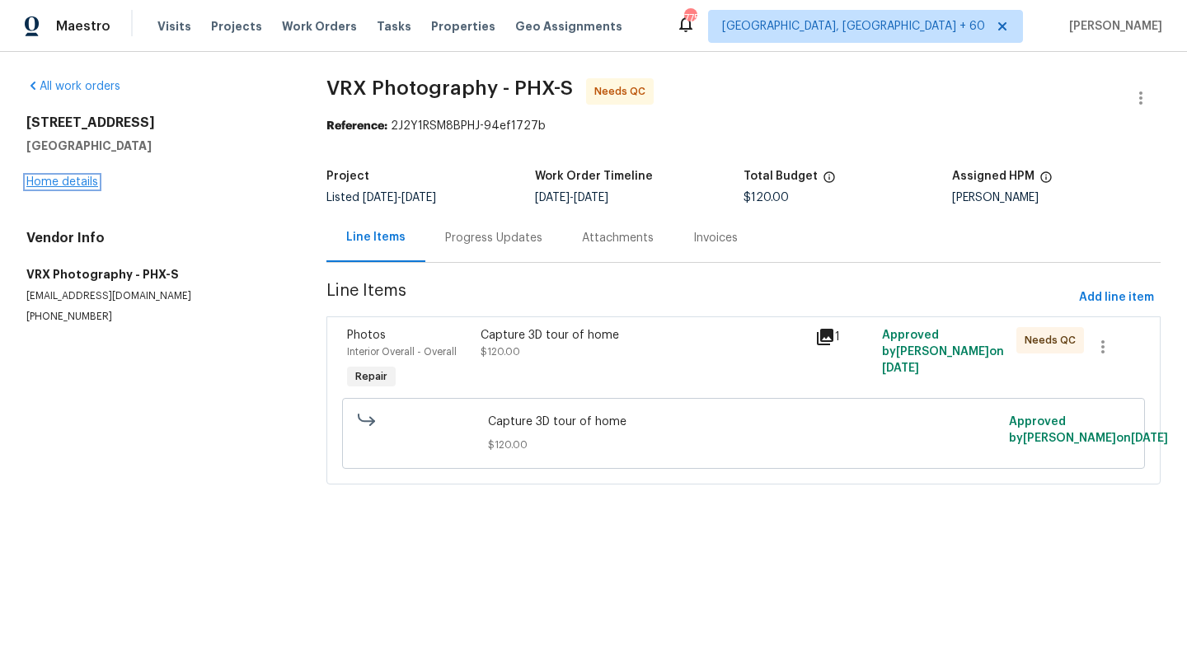
click at [82, 186] on link "Home details" at bounding box center [62, 182] width 72 height 12
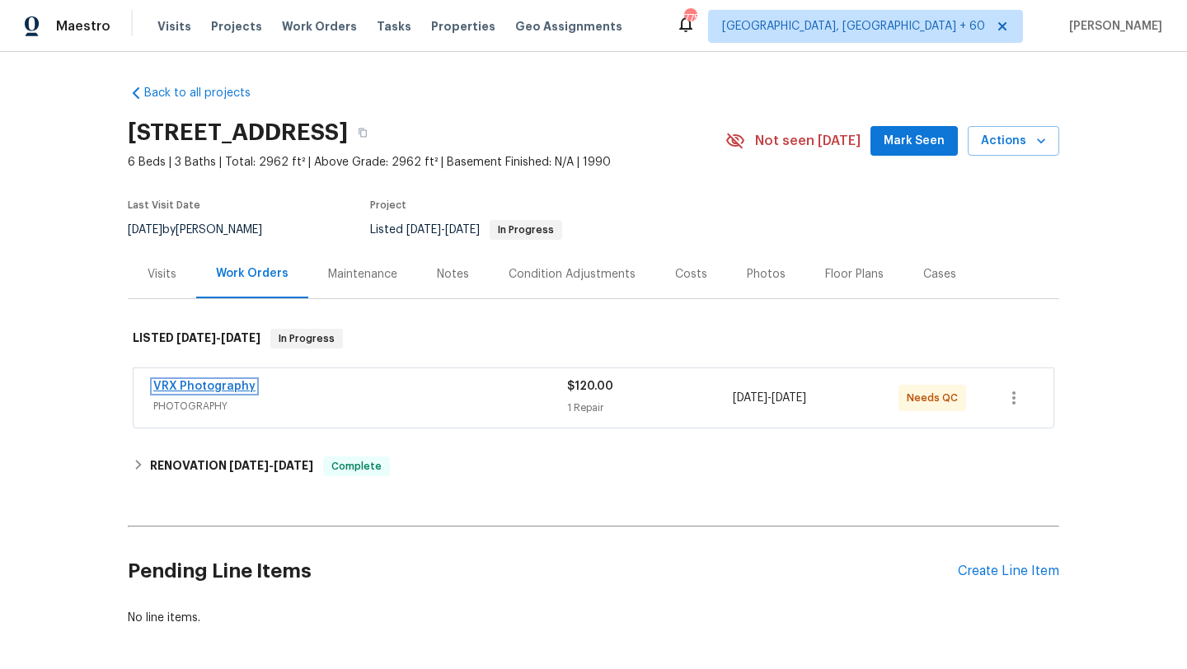
click at [196, 382] on link "VRX Photography" at bounding box center [204, 387] width 102 height 12
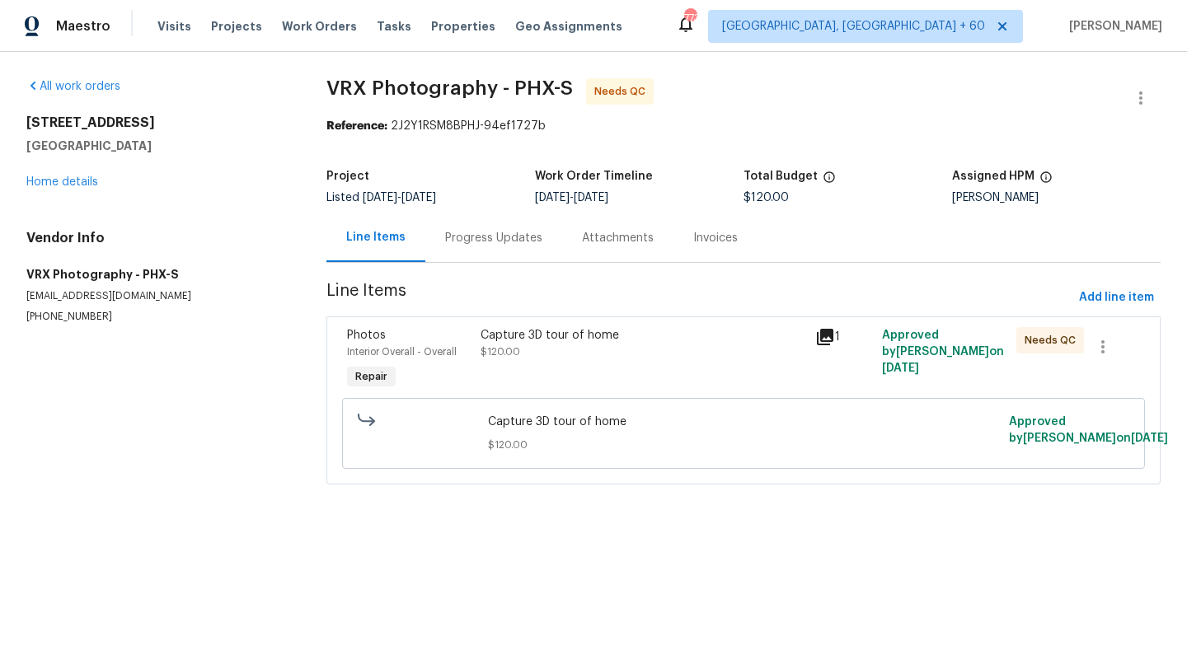
click at [510, 335] on div "Capture 3D tour of home" at bounding box center [643, 335] width 325 height 16
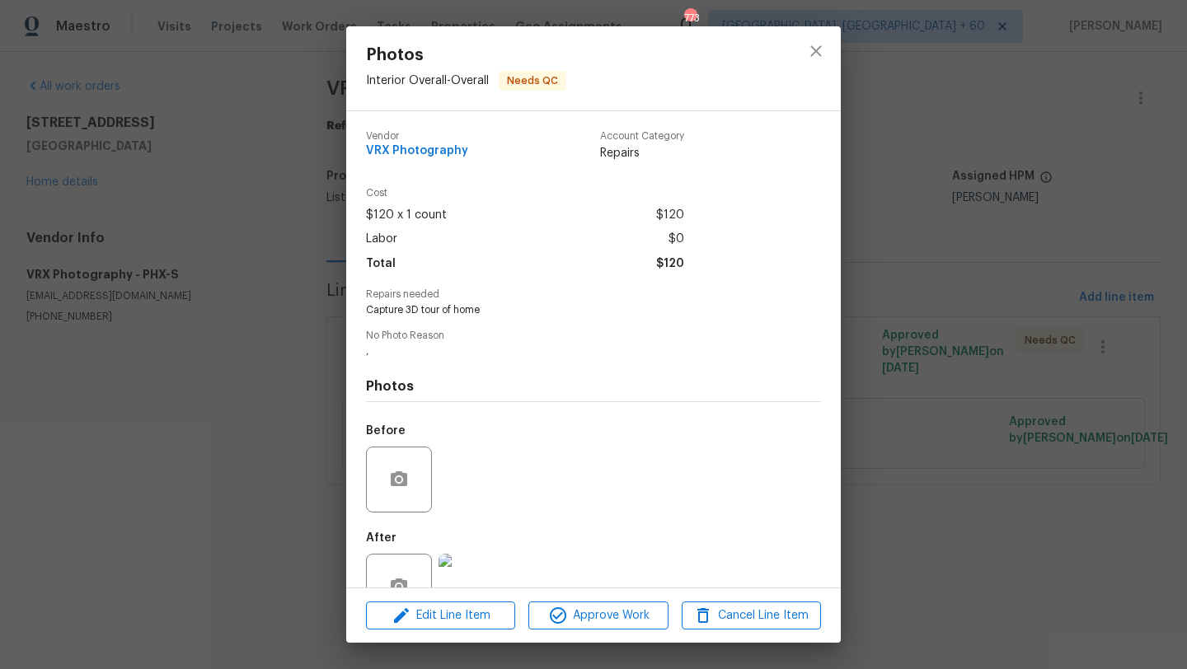
click at [204, 367] on div "Photos Interior Overall - Overall Needs QC Vendor VRX Photography Account Categ…" at bounding box center [593, 334] width 1187 height 669
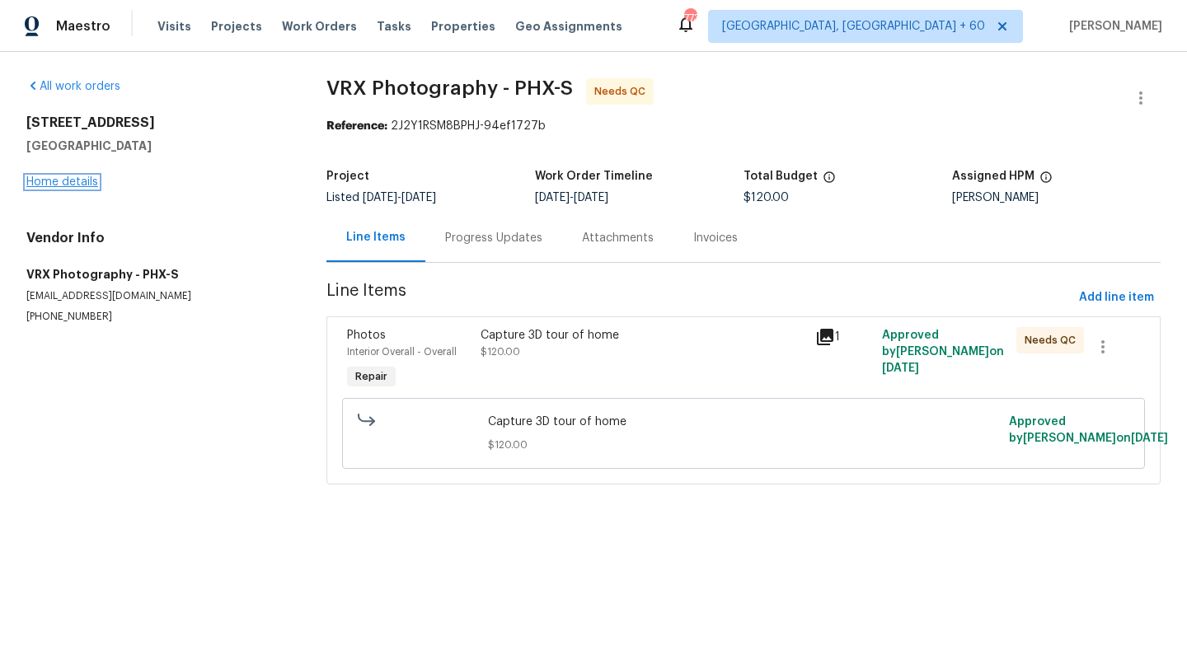
click at [69, 184] on link "Home details" at bounding box center [62, 182] width 72 height 12
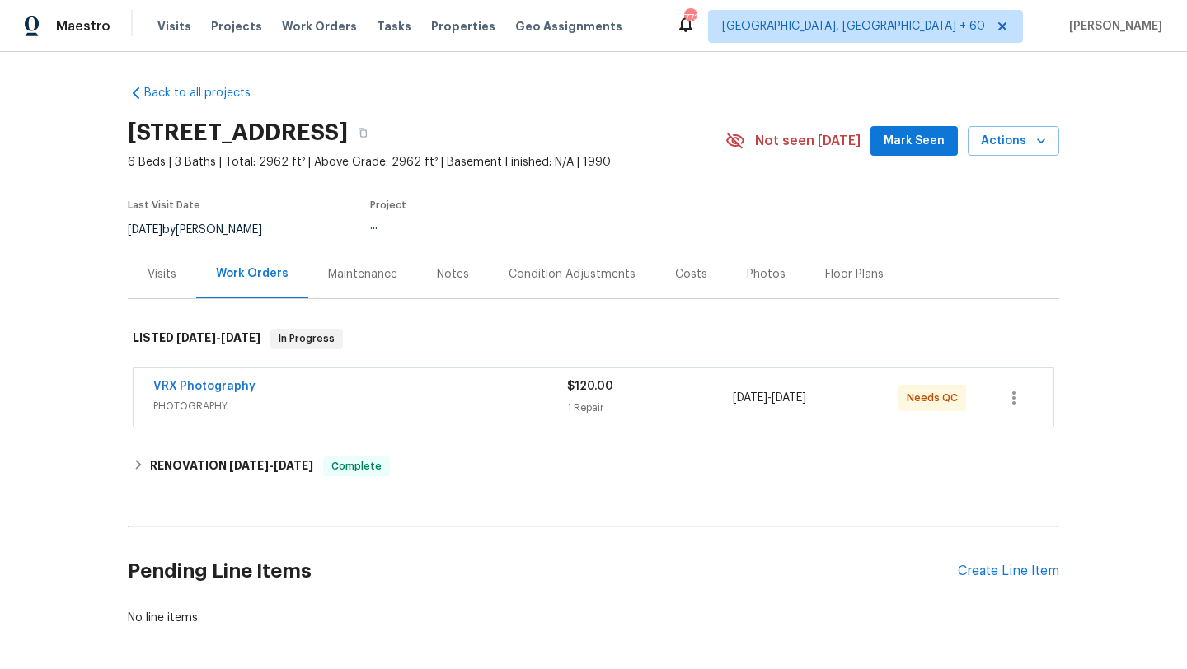
scroll to position [36, 0]
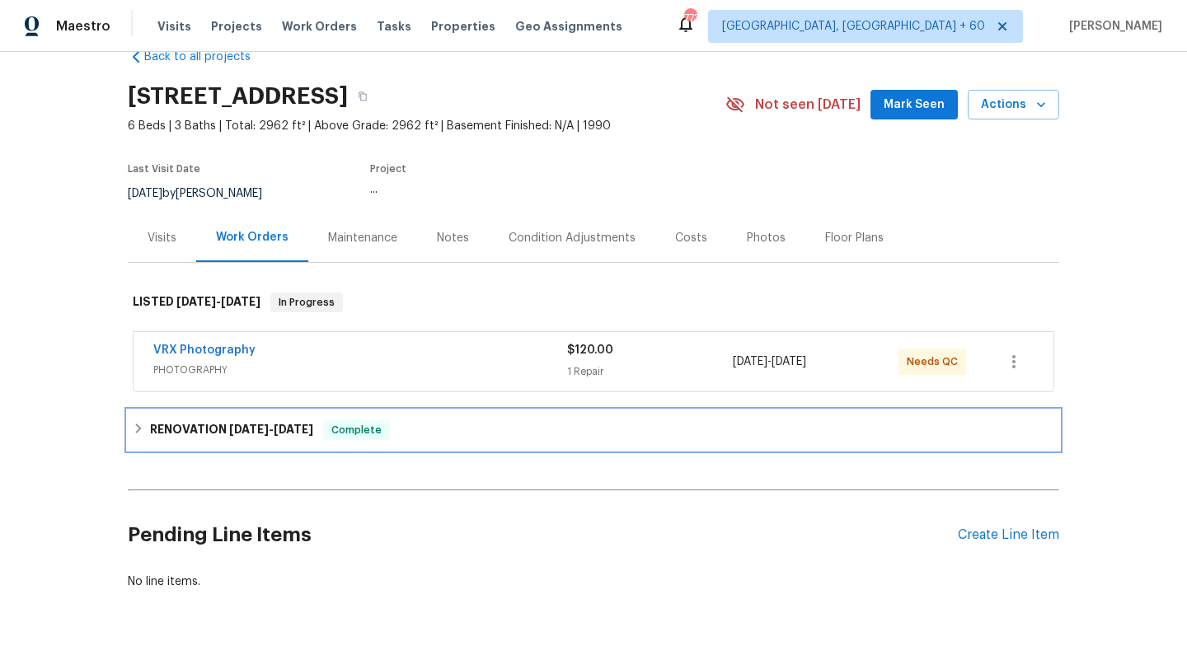
click at [143, 421] on div "RENOVATION [DATE] - [DATE] Complete" at bounding box center [593, 430] width 921 height 20
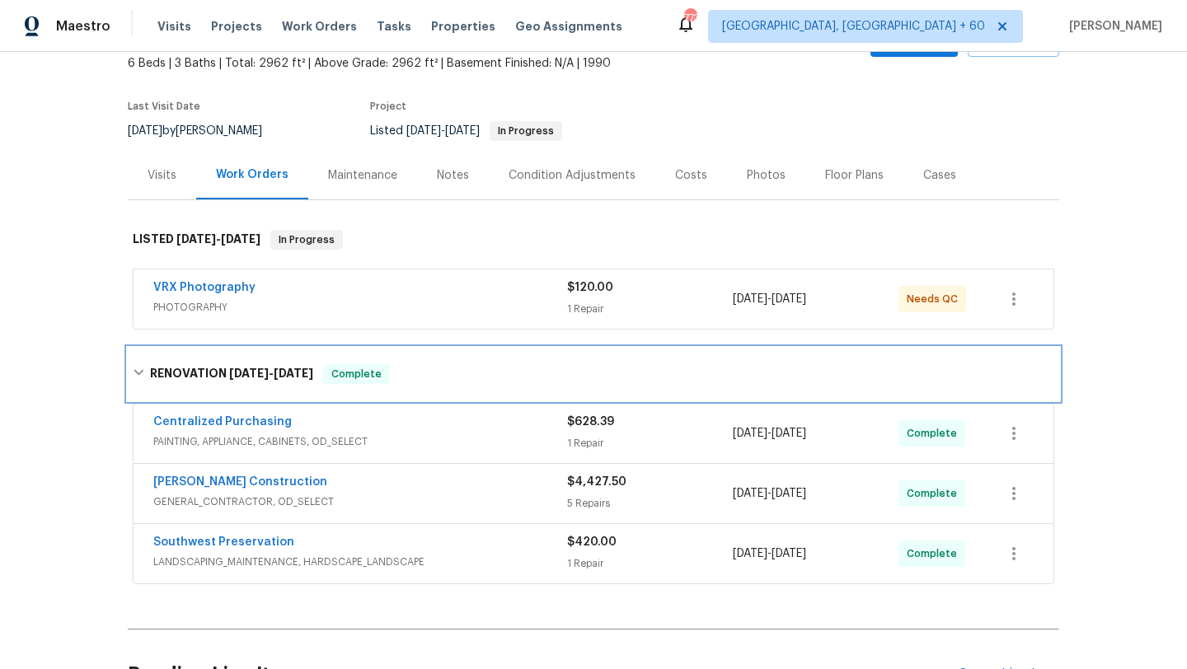
scroll to position [128, 0]
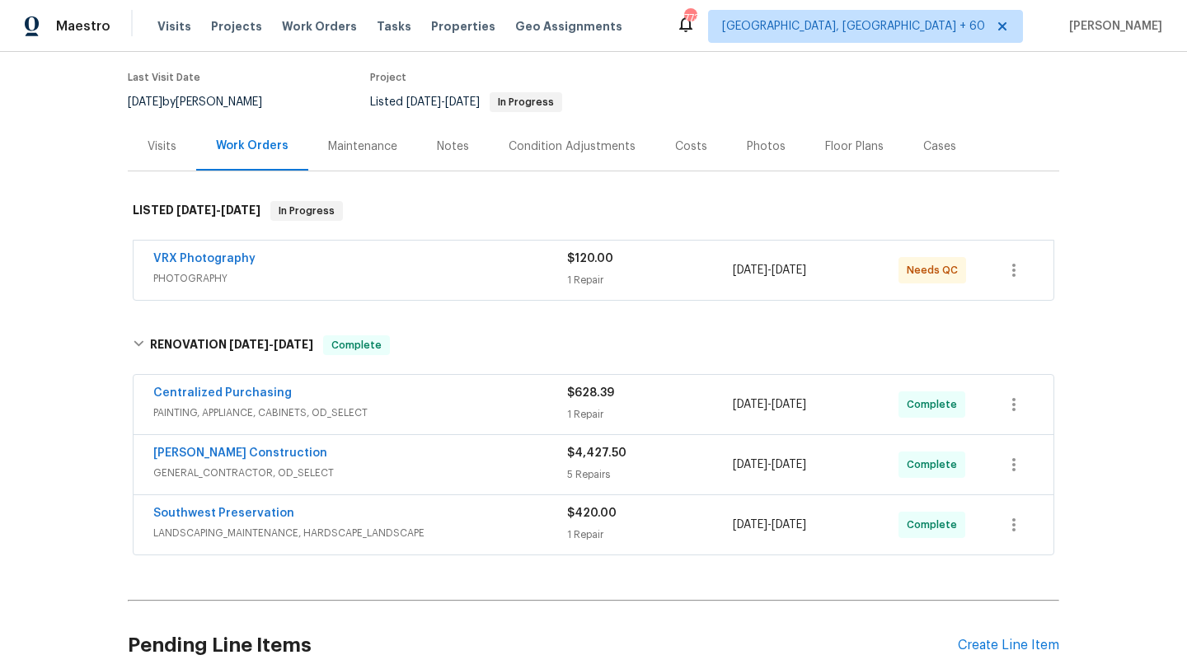
click at [368, 406] on span "PAINTING, APPLIANCE, CABINETS, OD_SELECT" at bounding box center [360, 413] width 414 height 16
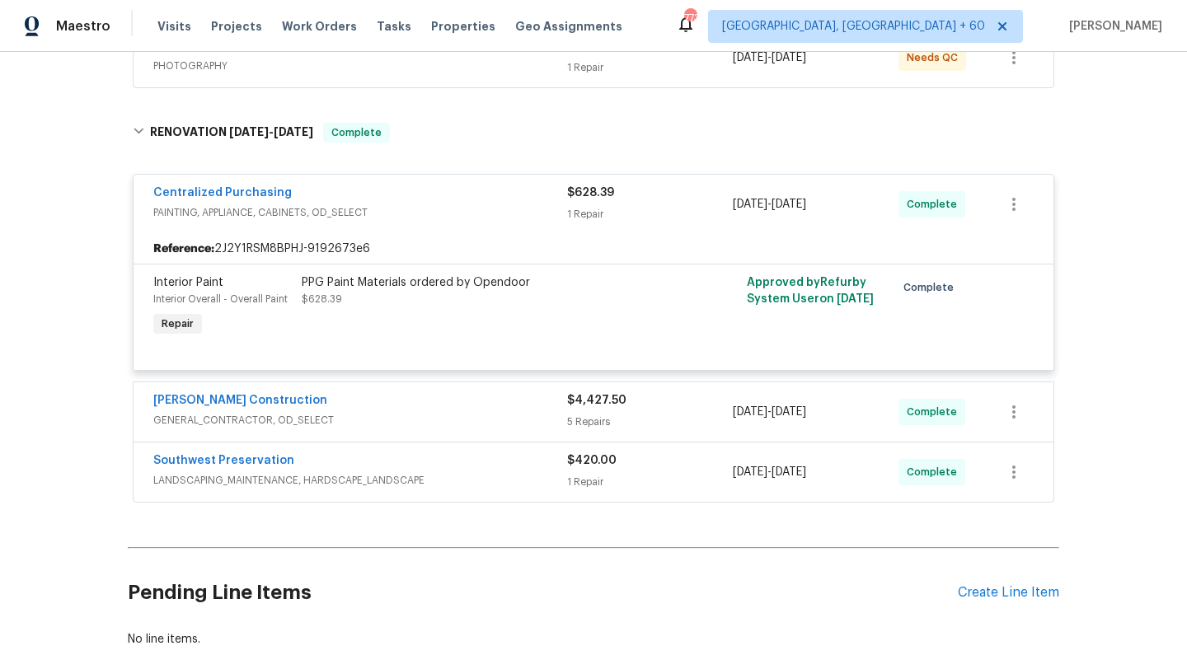
scroll to position [373, 0]
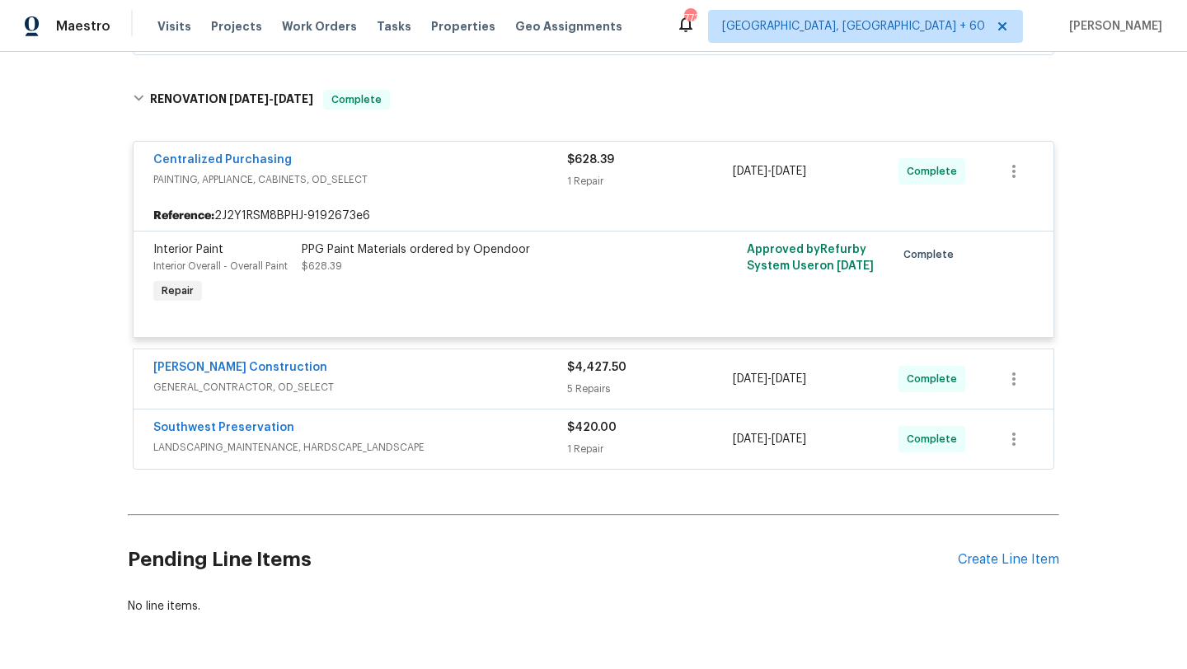
click at [330, 390] on span "GENERAL_CONTRACTOR, OD_SELECT" at bounding box center [360, 387] width 414 height 16
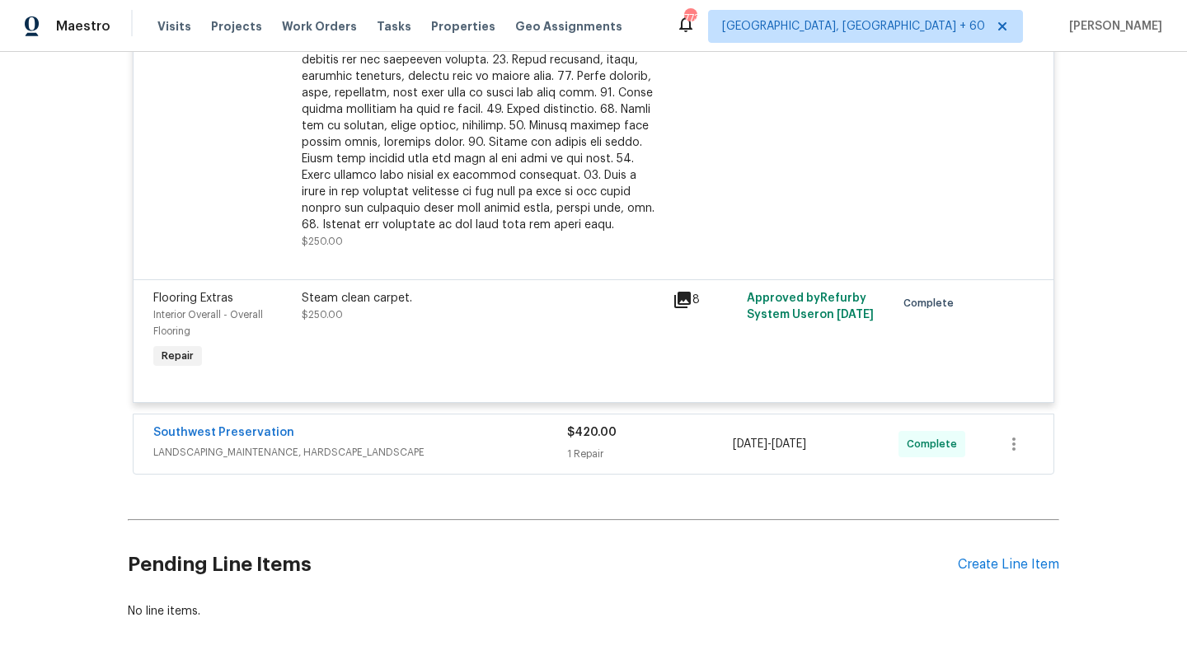
scroll to position [1650, 0]
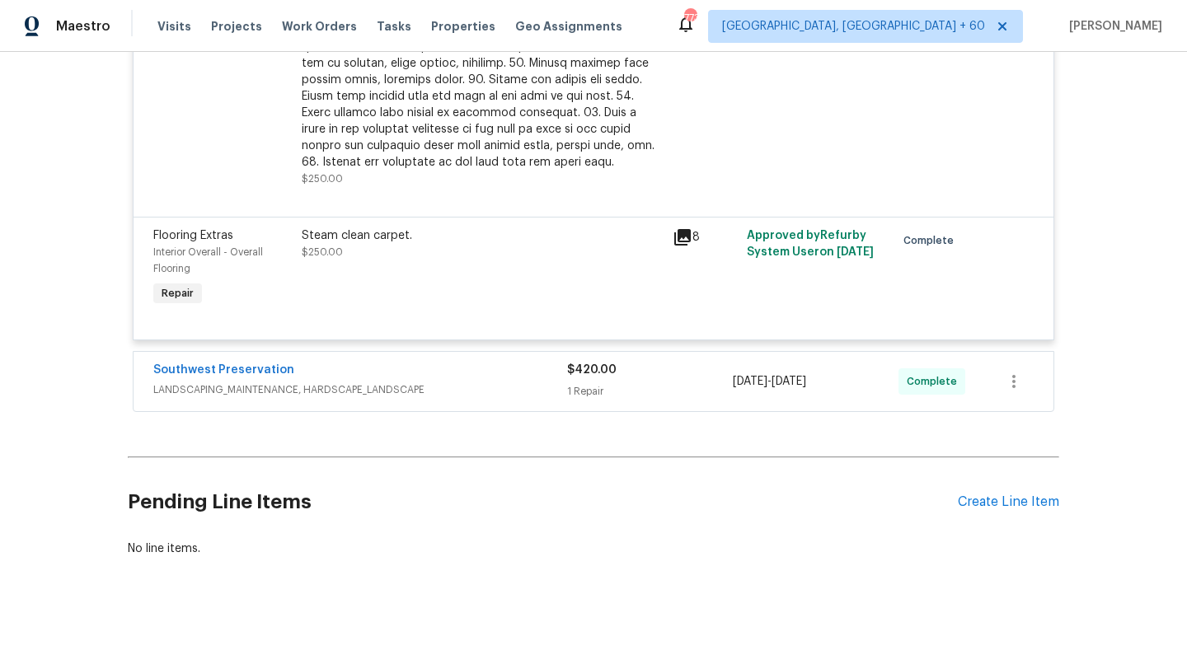
click at [326, 257] on div "Steam clean carpet. $250.00" at bounding box center [482, 243] width 361 height 33
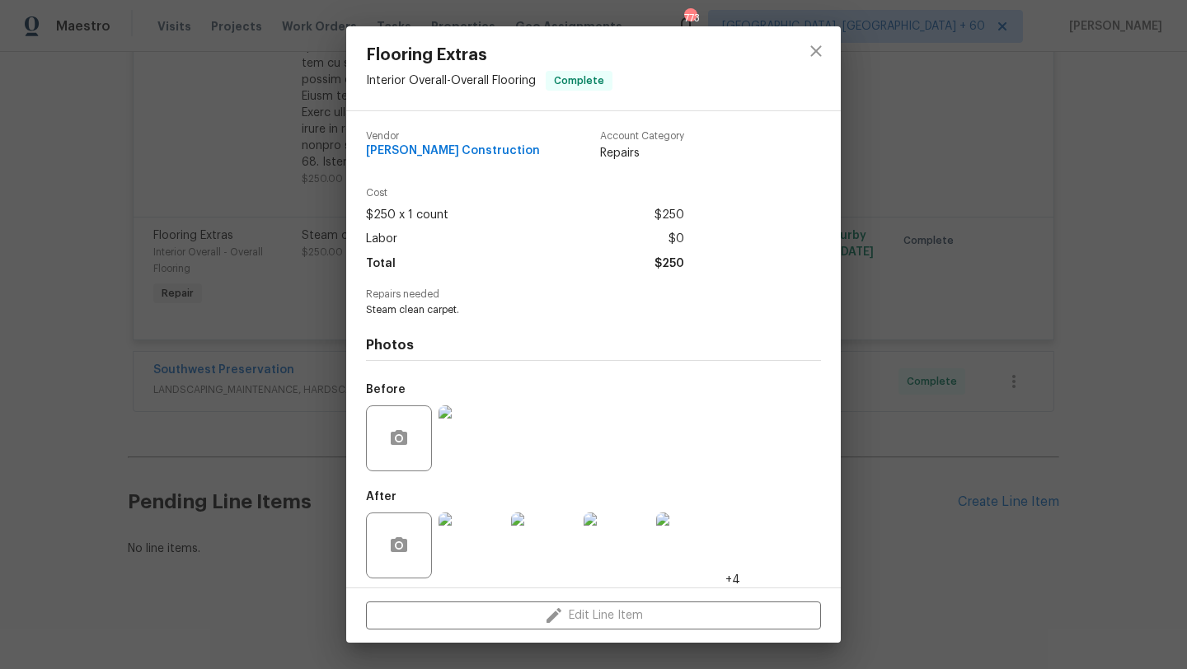
click at [272, 281] on div "Flooring Extras Interior Overall - Overall Flooring Complete Vendor [PERSON_NAM…" at bounding box center [593, 334] width 1187 height 669
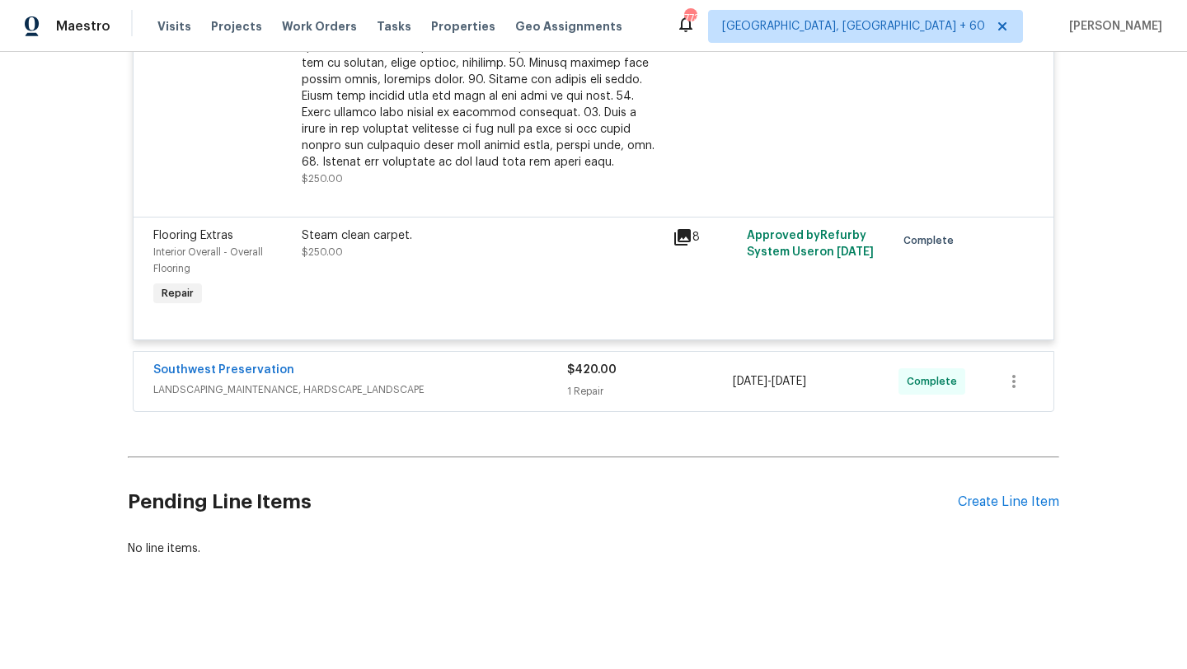
click at [262, 246] on div "Interior Overall - Overall Flooring" at bounding box center [222, 260] width 138 height 33
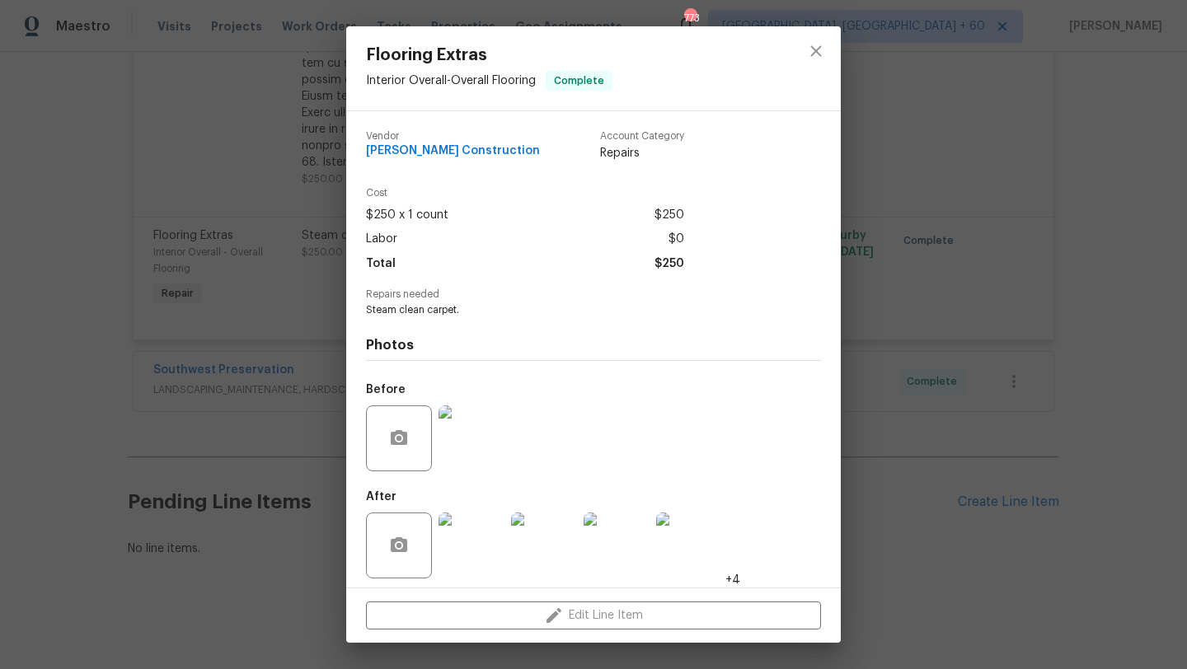
click at [295, 219] on div "Flooring Extras Interior Overall - Overall Flooring Complete Vendor [PERSON_NAM…" at bounding box center [593, 334] width 1187 height 669
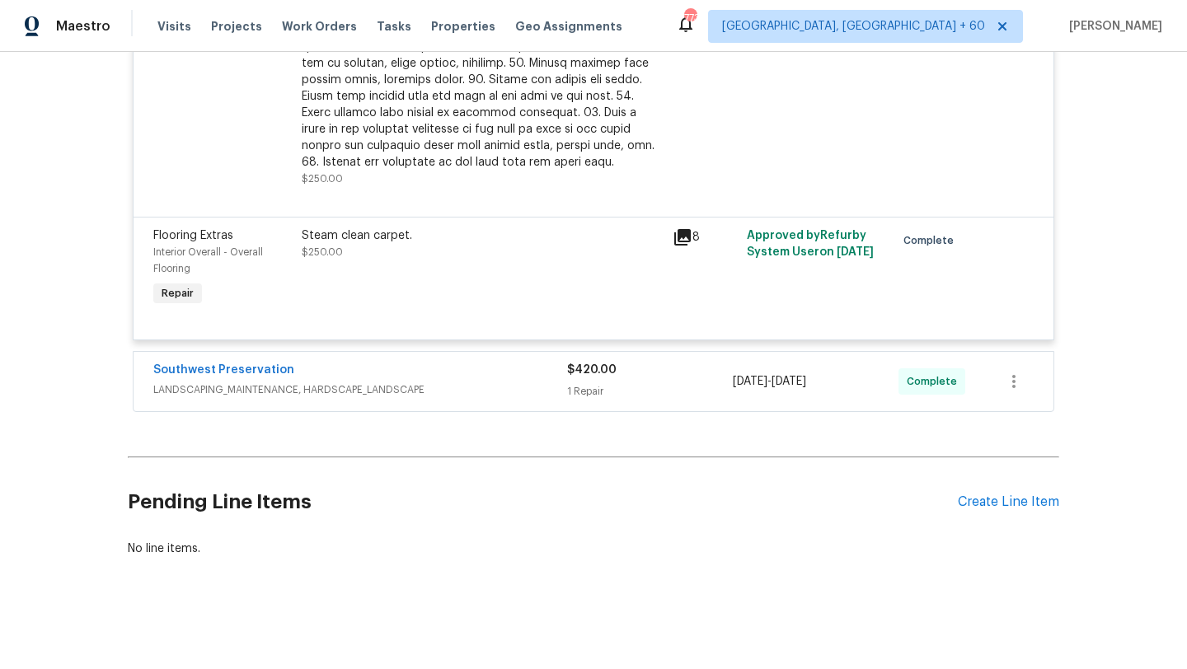
click at [337, 234] on div "Steam clean carpet." at bounding box center [482, 235] width 361 height 16
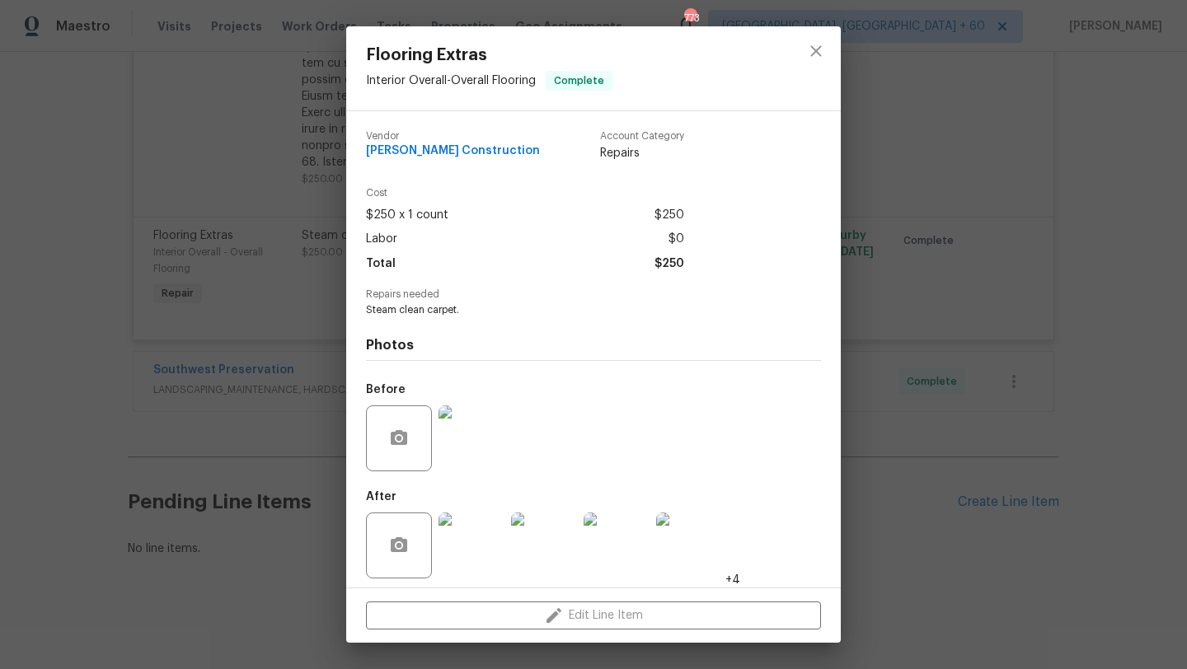
click at [286, 244] on div "Flooring Extras Interior Overall - Overall Flooring Complete Vendor [PERSON_NAM…" at bounding box center [593, 334] width 1187 height 669
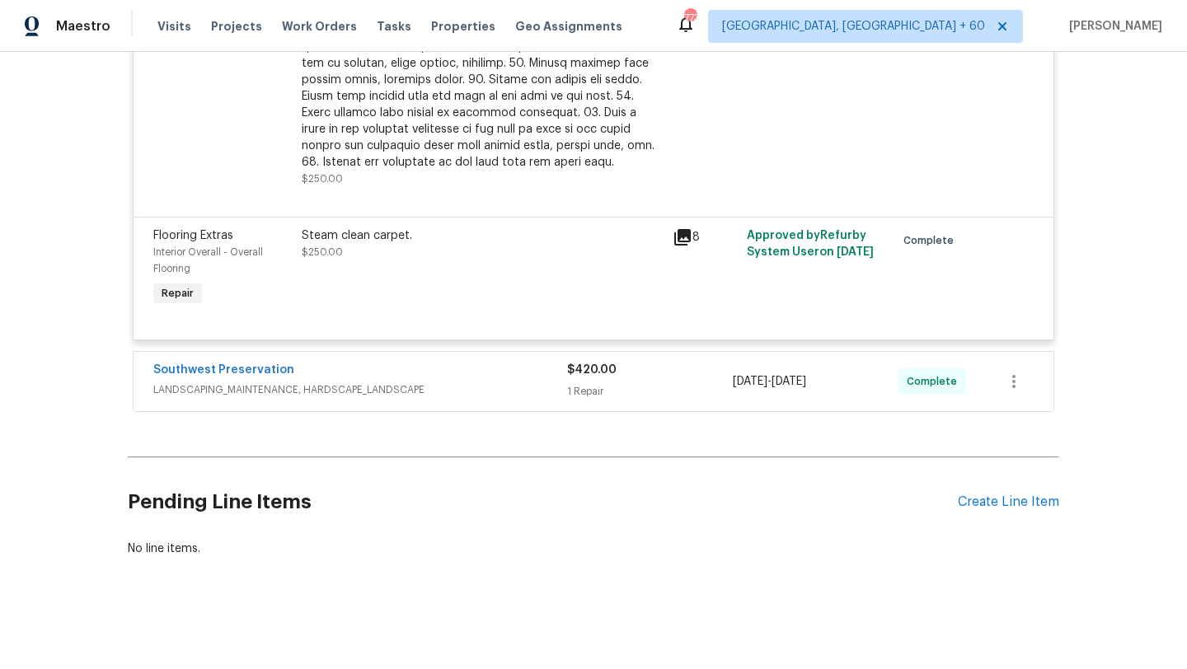
click at [215, 241] on div "Flooring Extras" at bounding box center [222, 235] width 138 height 16
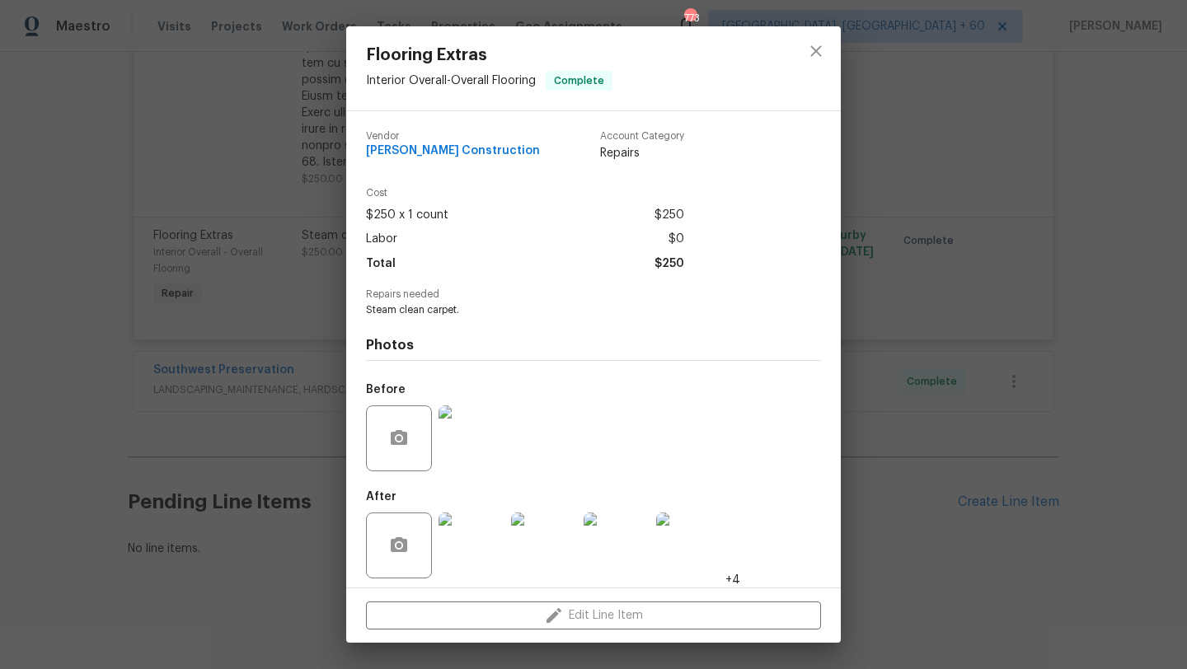
click at [204, 246] on div "Flooring Extras Interior Overall - Overall Flooring Complete Vendor [PERSON_NAM…" at bounding box center [593, 334] width 1187 height 669
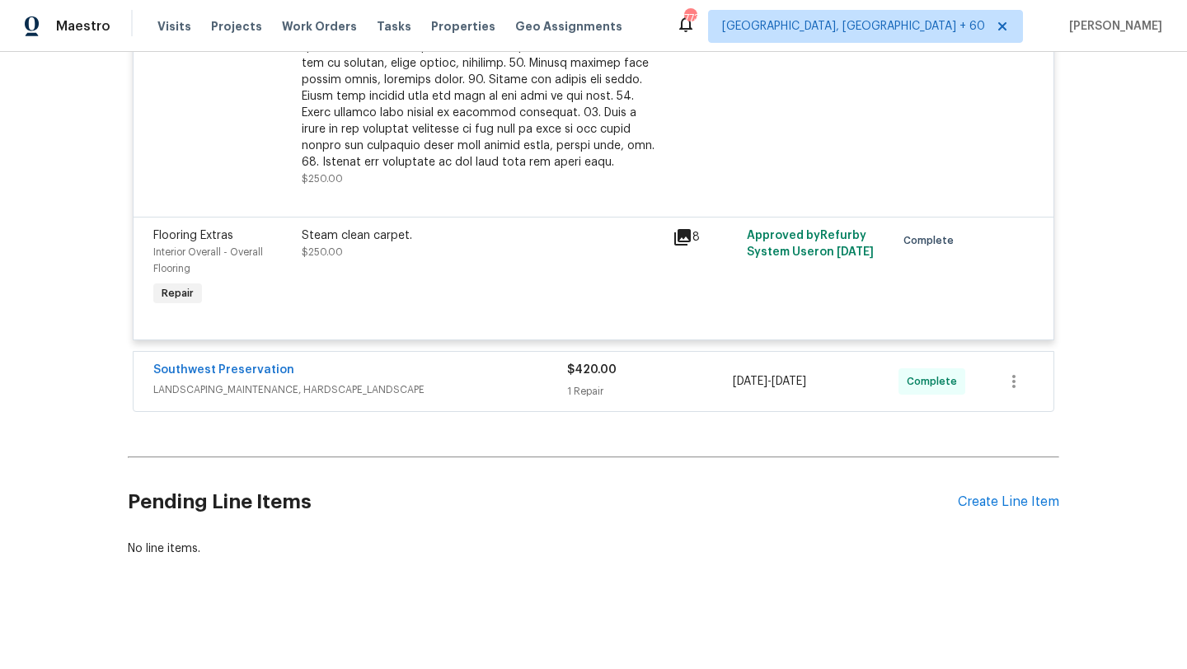
click at [288, 376] on div "Southwest Preservation" at bounding box center [360, 372] width 414 height 20
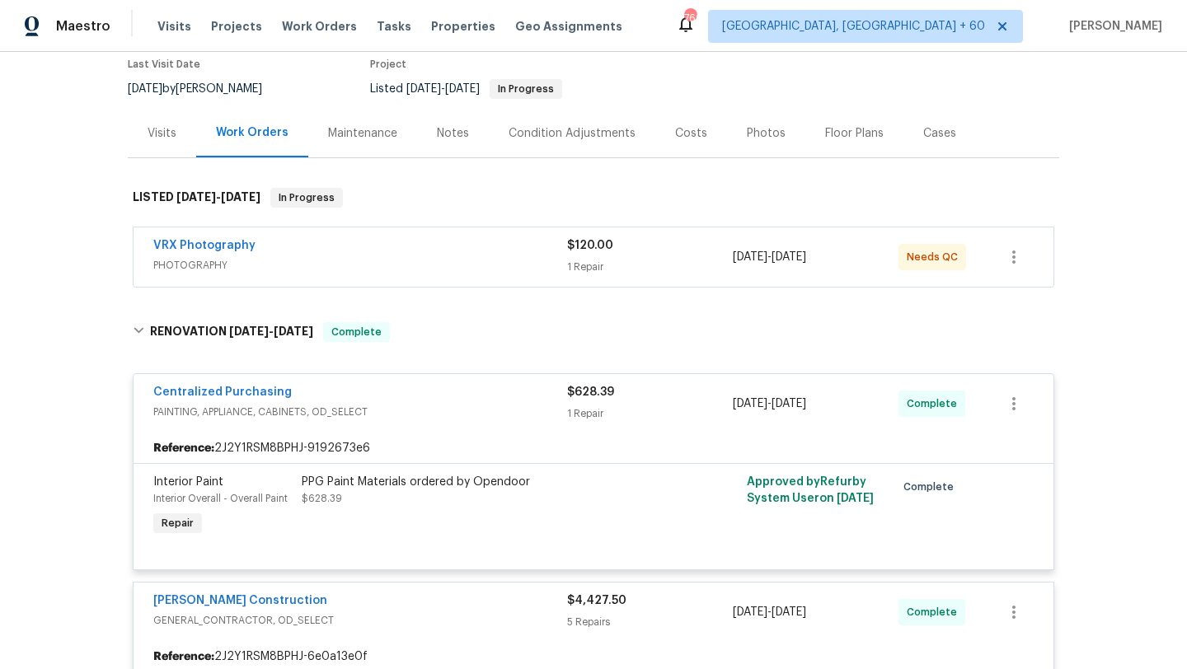
scroll to position [180, 0]
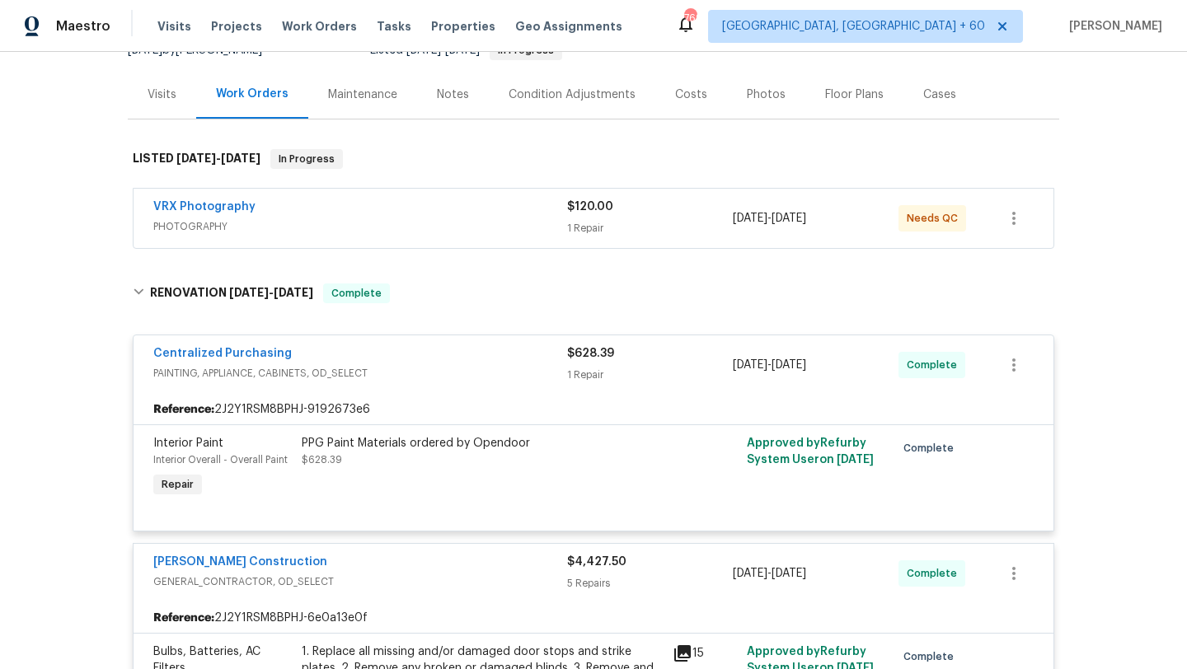
click at [421, 224] on span "PHOTOGRAPHY" at bounding box center [360, 226] width 414 height 16
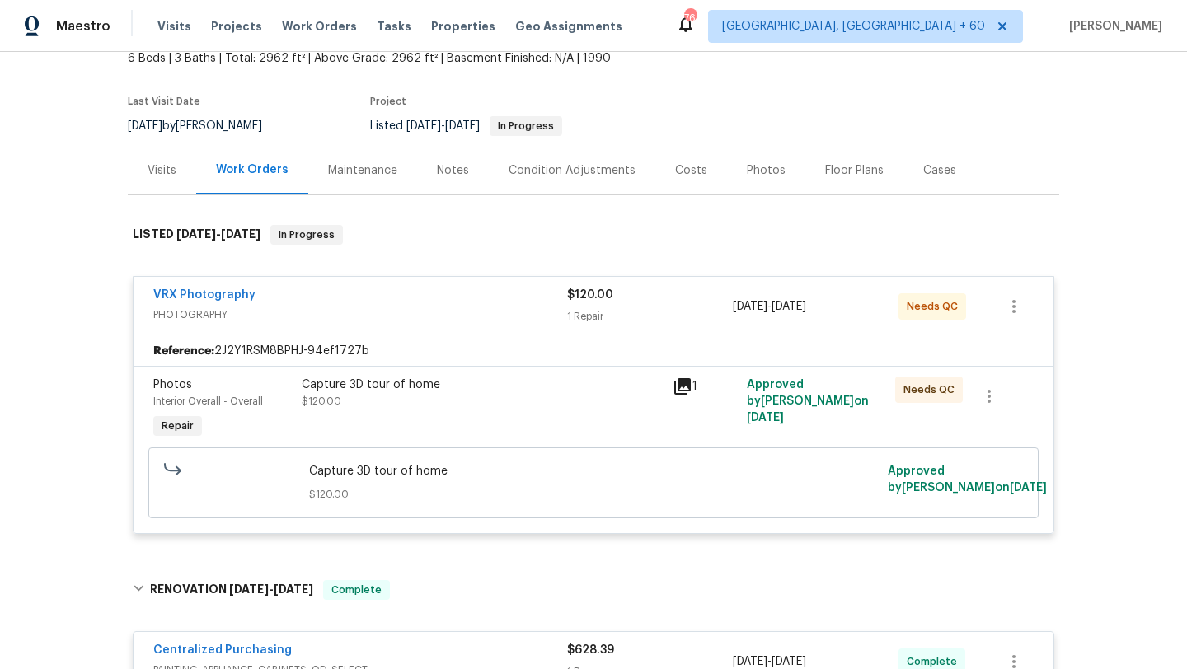
scroll to position [0, 0]
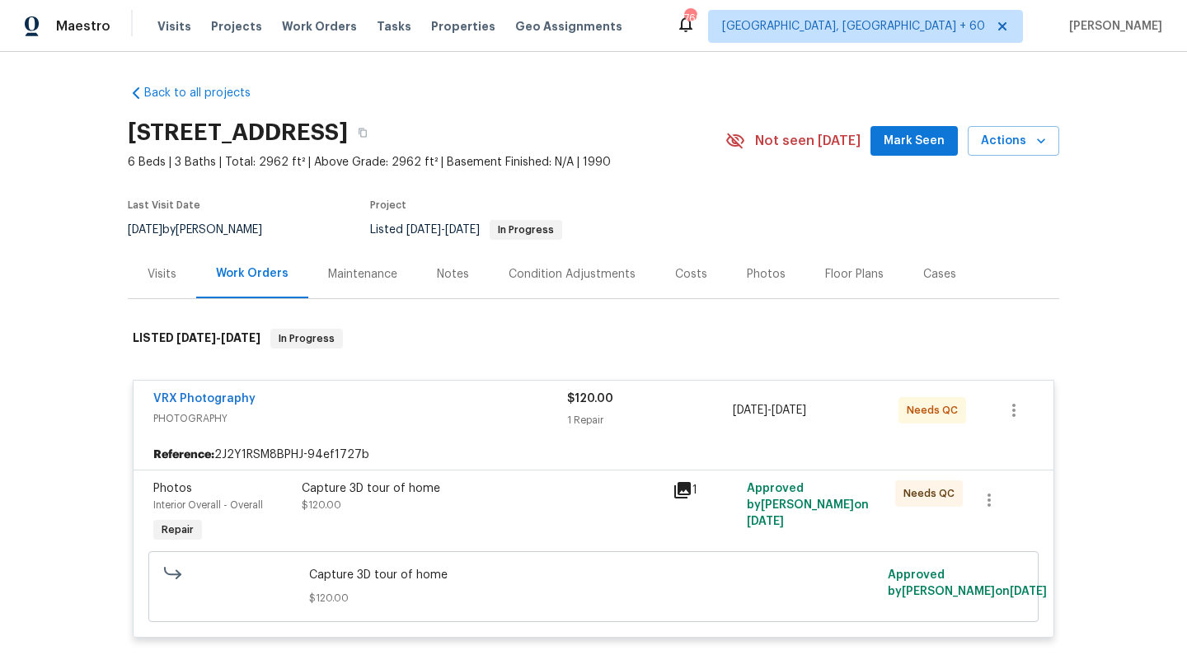
click at [363, 275] on div "Maintenance" at bounding box center [362, 274] width 69 height 16
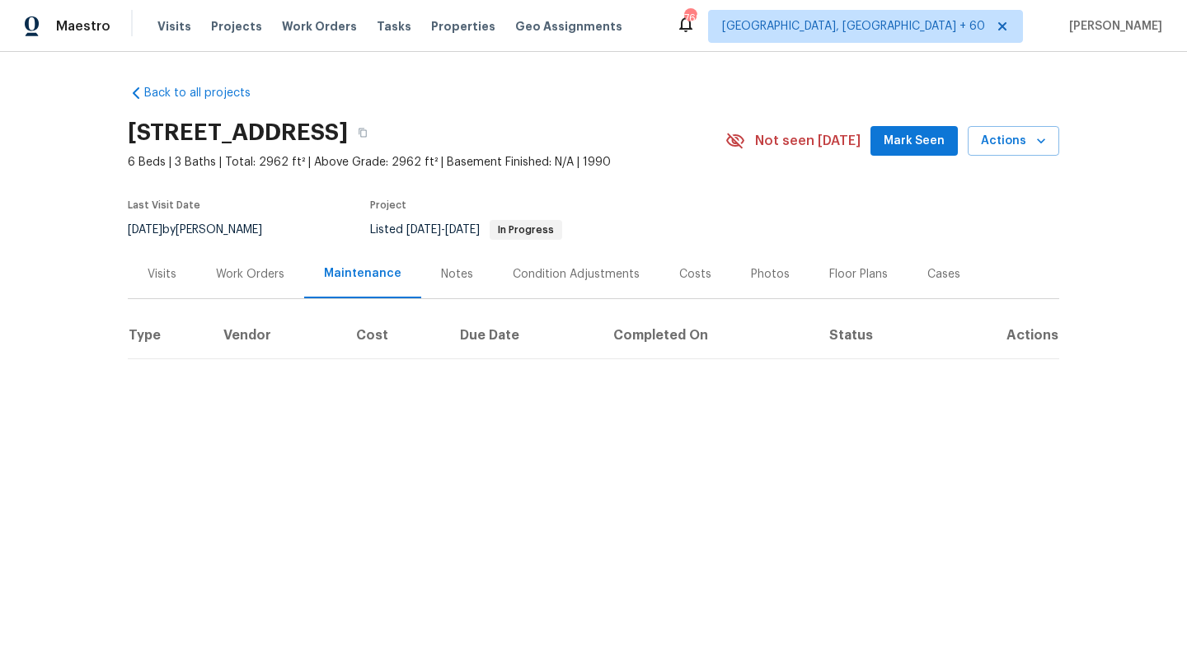
click at [263, 274] on div "Work Orders" at bounding box center [250, 274] width 68 height 16
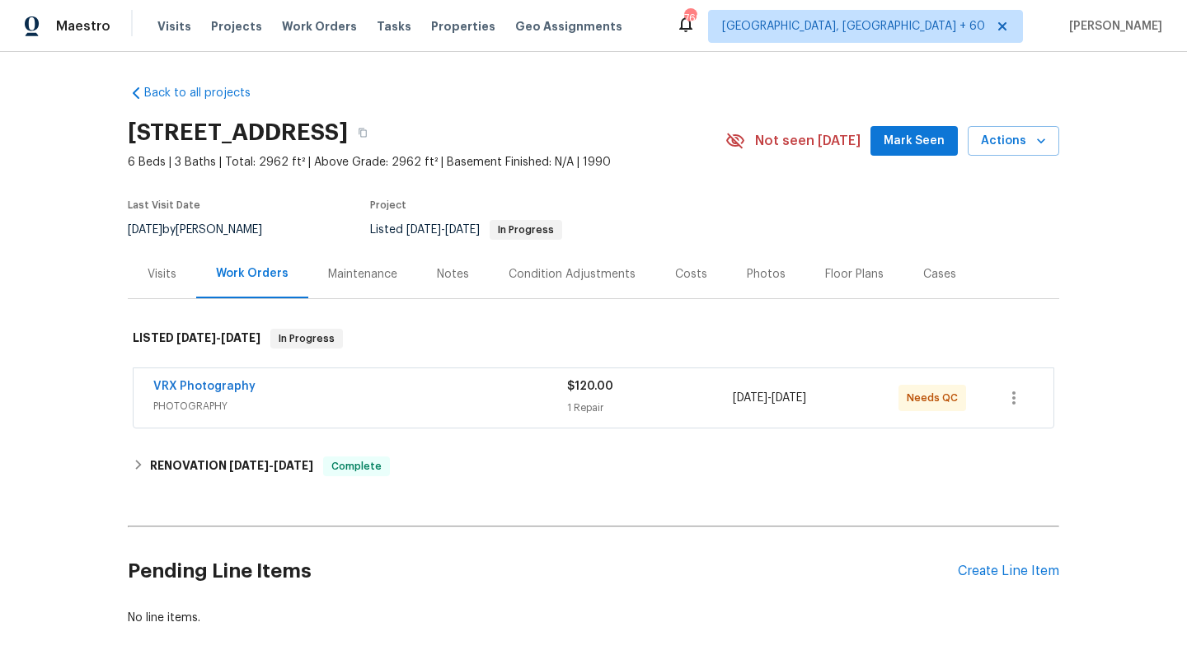
click at [380, 377] on div "VRX Photography PHOTOGRAPHY $120.00 1 Repair [DATE] - [DATE] Needs QC" at bounding box center [594, 397] width 920 height 59
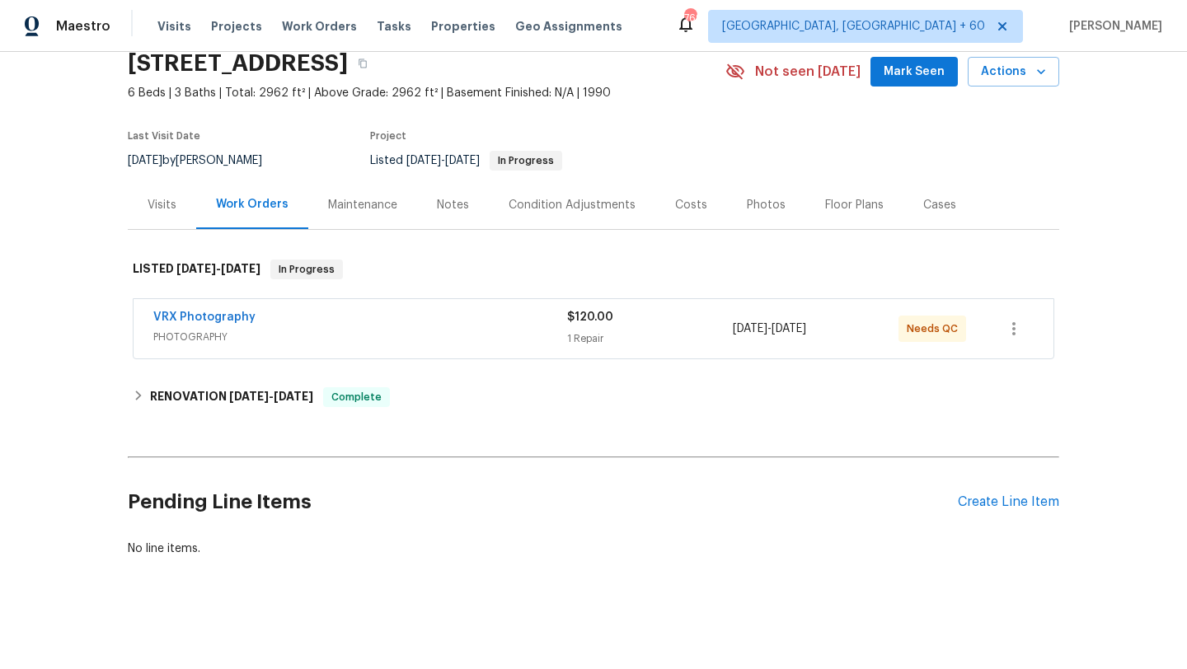
click at [380, 342] on span "PHOTOGRAPHY" at bounding box center [360, 337] width 414 height 16
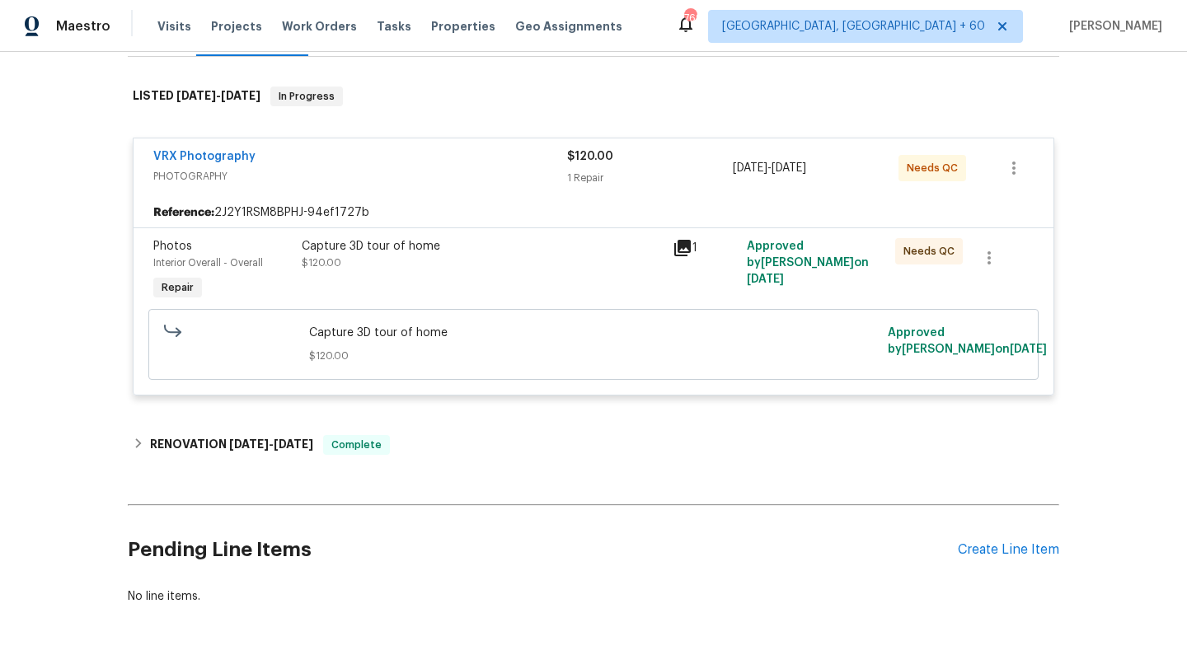
scroll to position [290, 0]
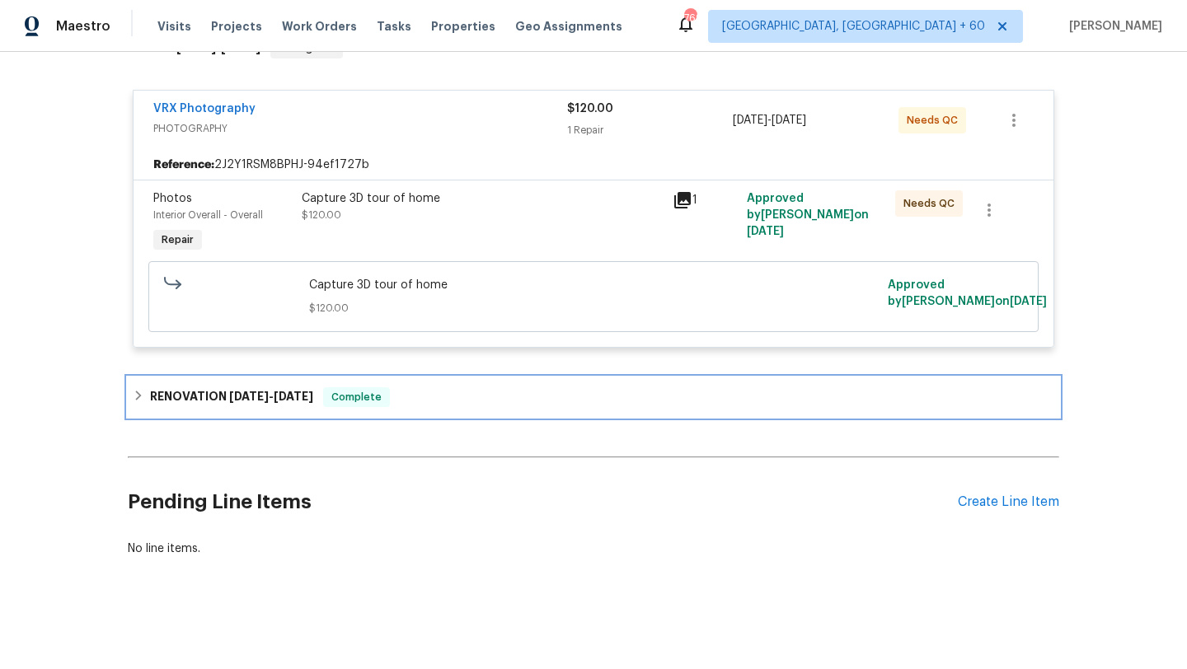
click at [390, 387] on div "Complete" at bounding box center [356, 397] width 67 height 20
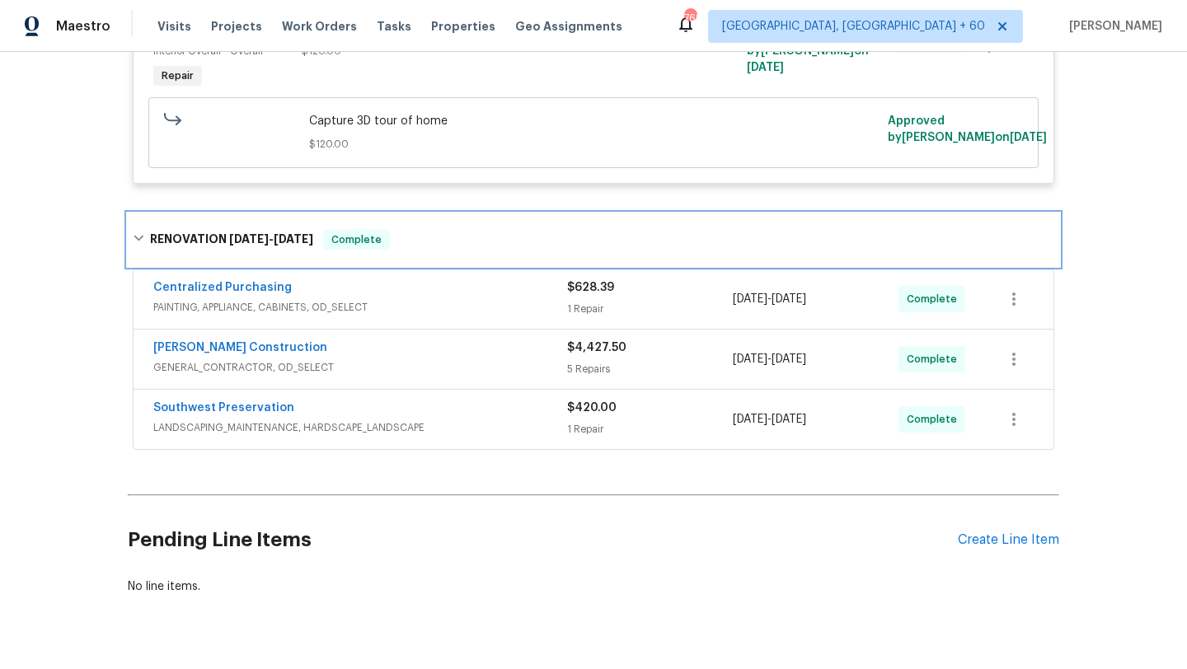
scroll to position [492, 0]
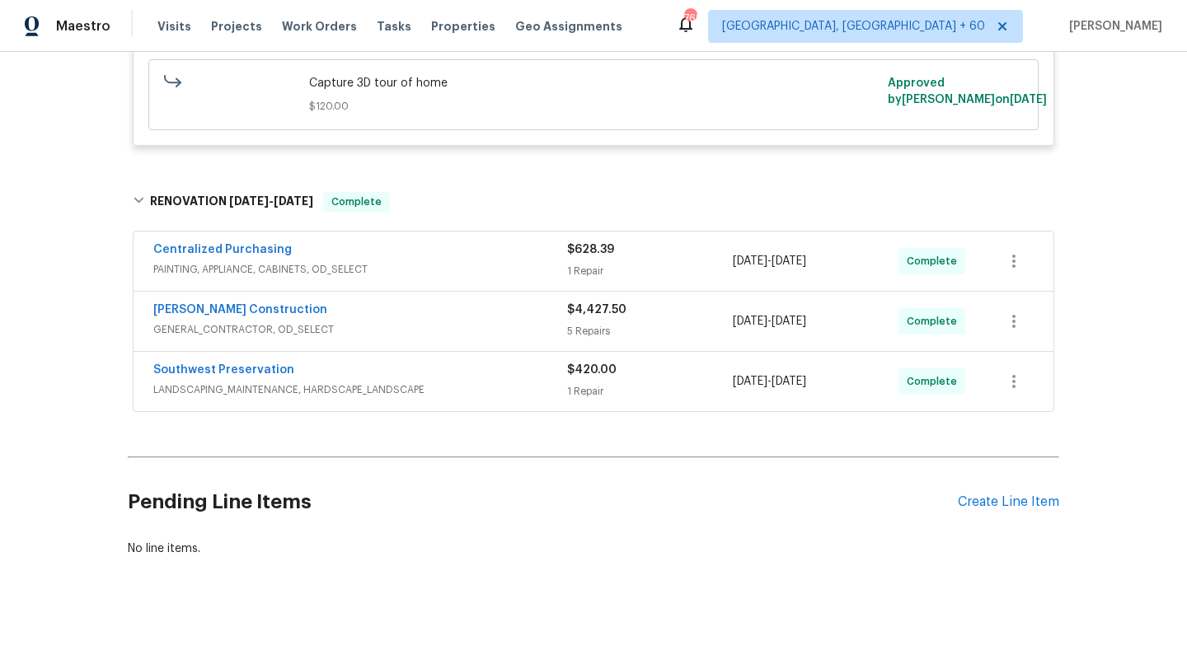
click at [389, 320] on div "[PERSON_NAME] Construction" at bounding box center [360, 312] width 414 height 20
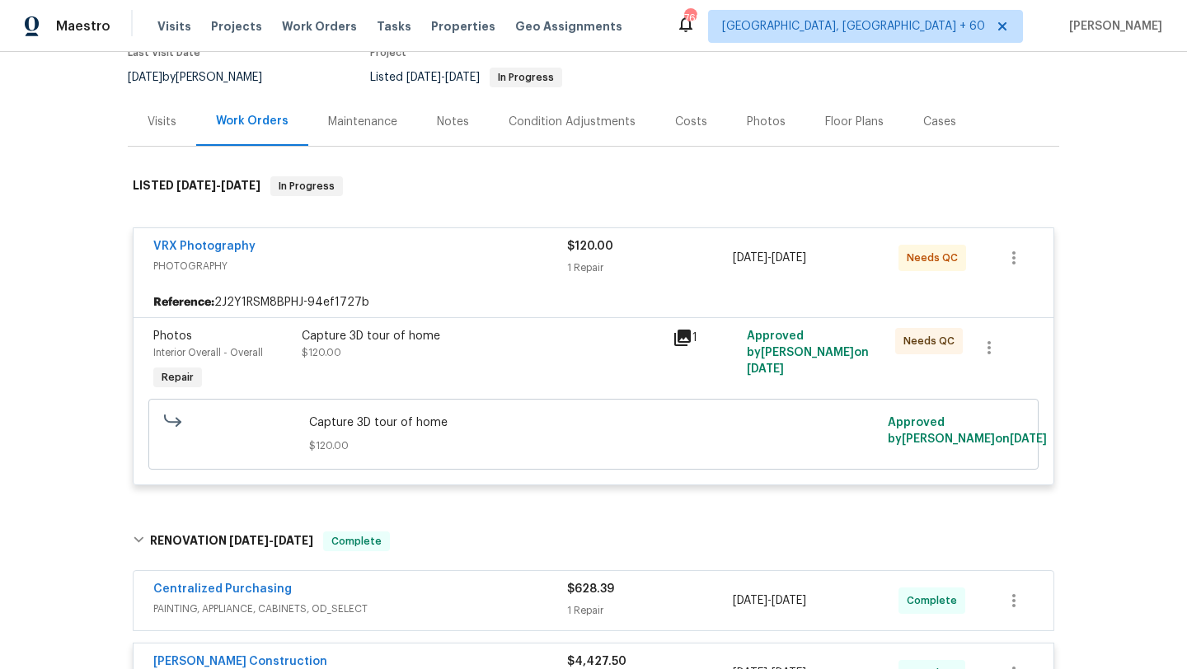
scroll to position [0, 0]
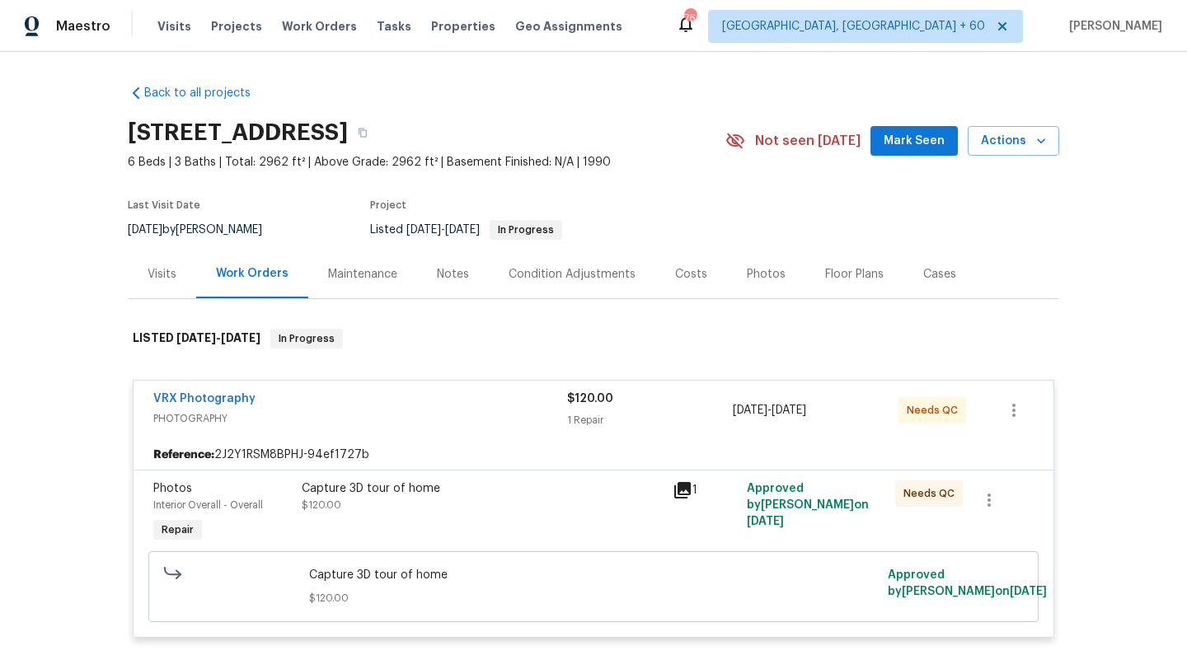
click at [162, 273] on div "Visits" at bounding box center [162, 274] width 29 height 16
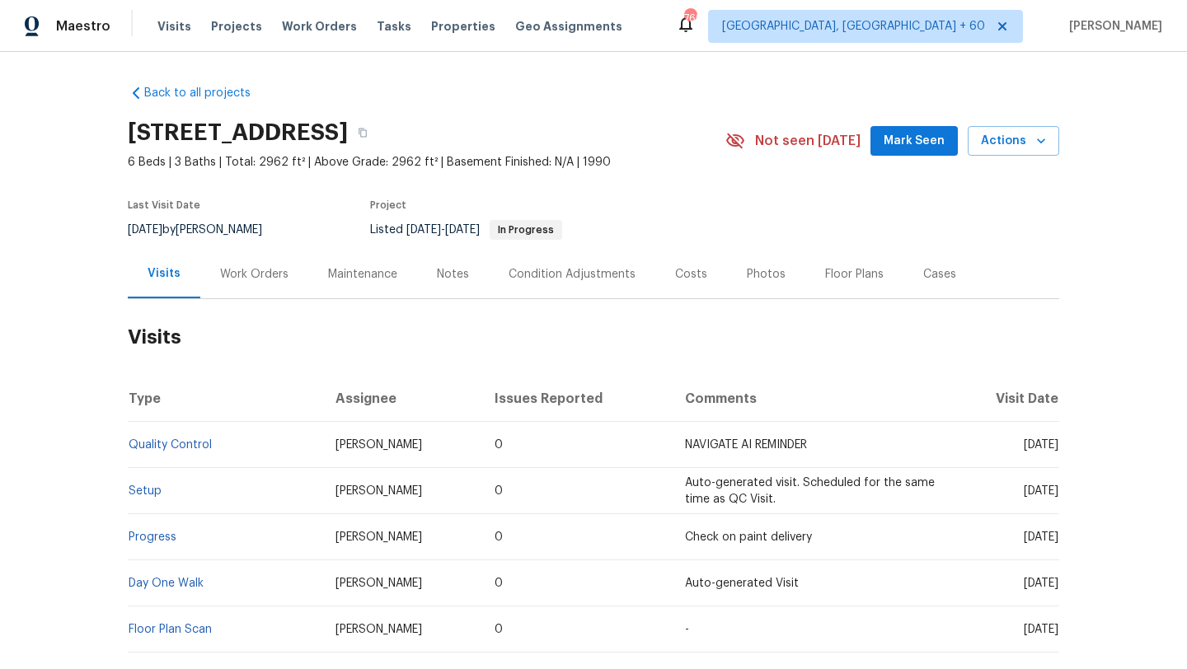
click at [187, 75] on div "Back to all projects [STREET_ADDRESS] 6 Beds | 3 Baths | Total: 2962 ft² | Abov…" at bounding box center [593, 392] width 931 height 640
click at [187, 87] on link "Back to all projects" at bounding box center [207, 93] width 158 height 16
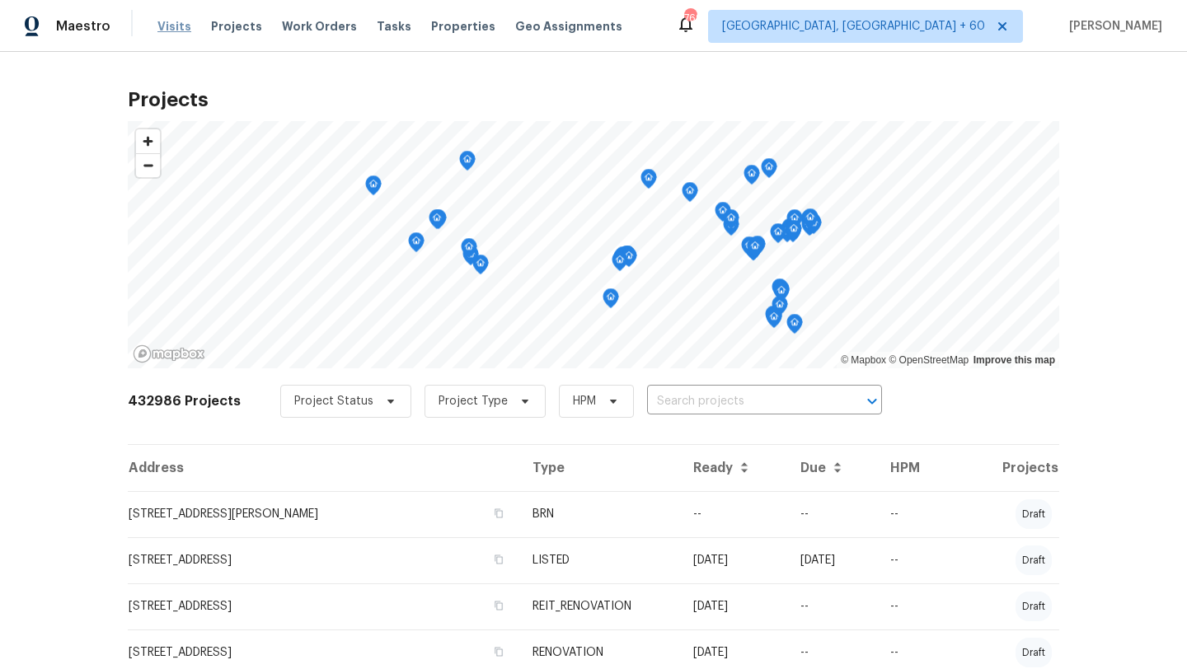
click at [160, 34] on span "Visits" at bounding box center [174, 26] width 34 height 16
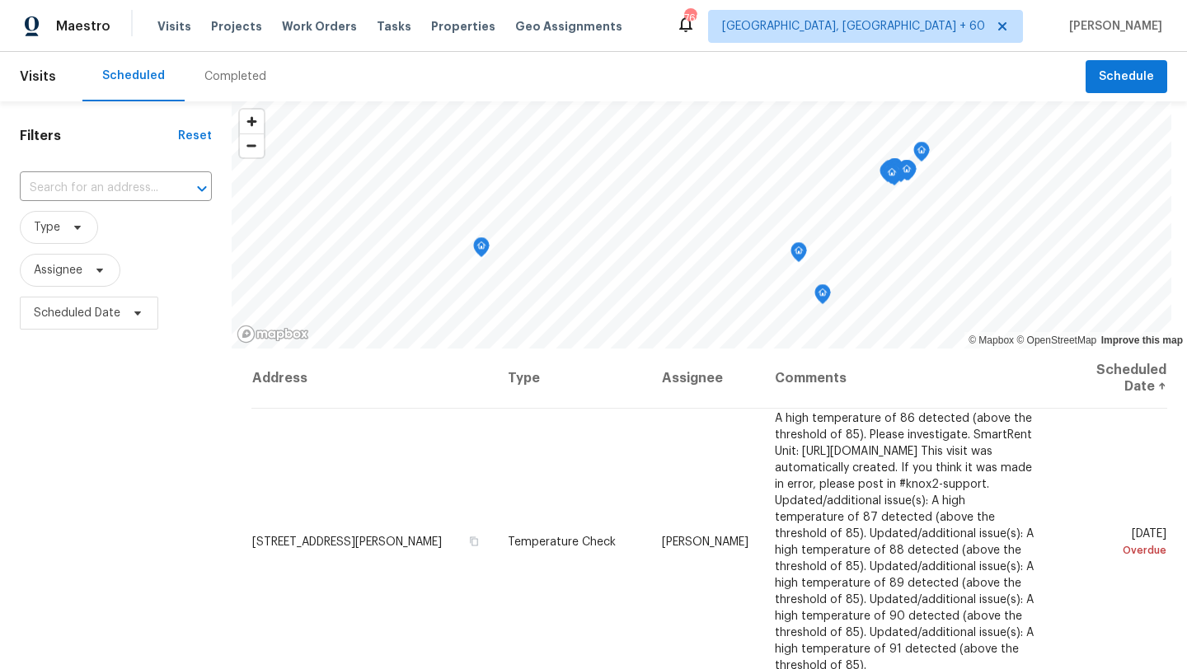
click at [210, 88] on div "Completed" at bounding box center [235, 76] width 101 height 49
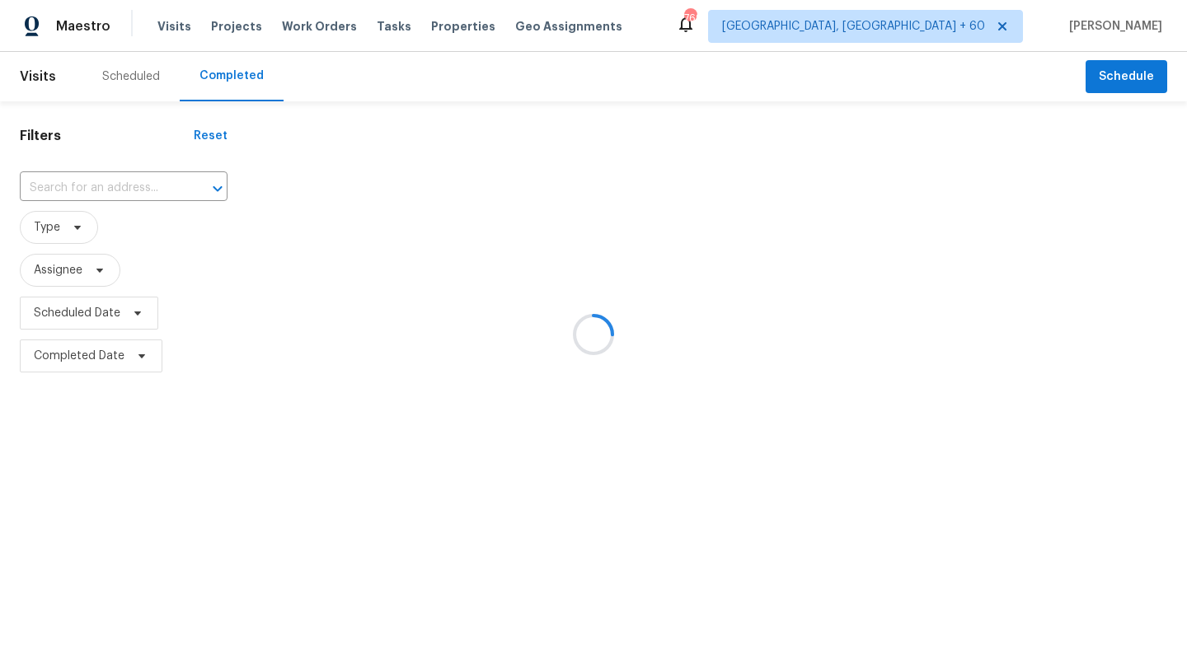
click at [155, 186] on div at bounding box center [593, 334] width 1187 height 669
click at [155, 185] on div at bounding box center [593, 334] width 1187 height 669
click at [128, 185] on div at bounding box center [593, 334] width 1187 height 669
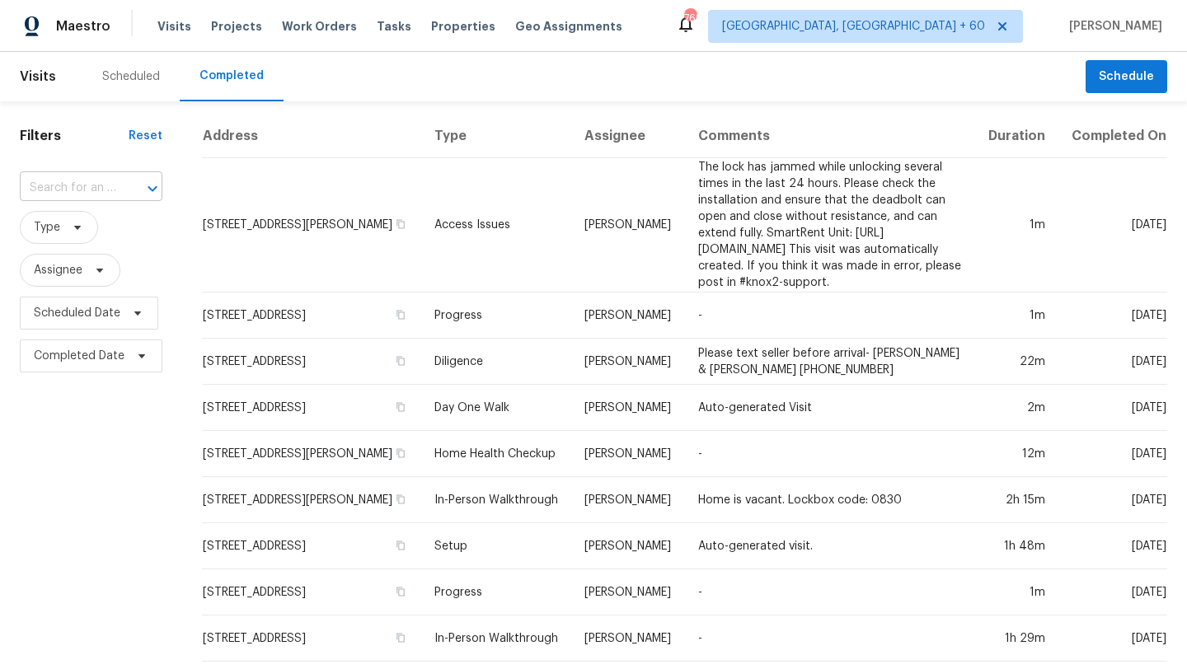
click at [107, 190] on input "text" at bounding box center [68, 189] width 96 height 26
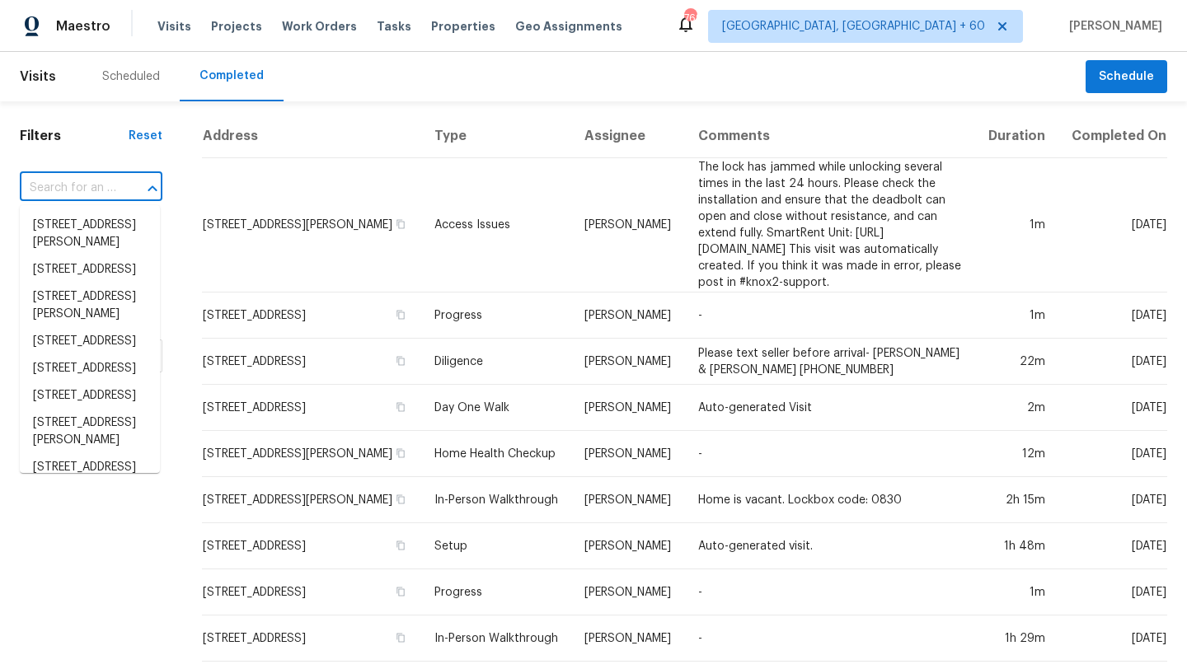
paste input "[STREET_ADDRESS]"
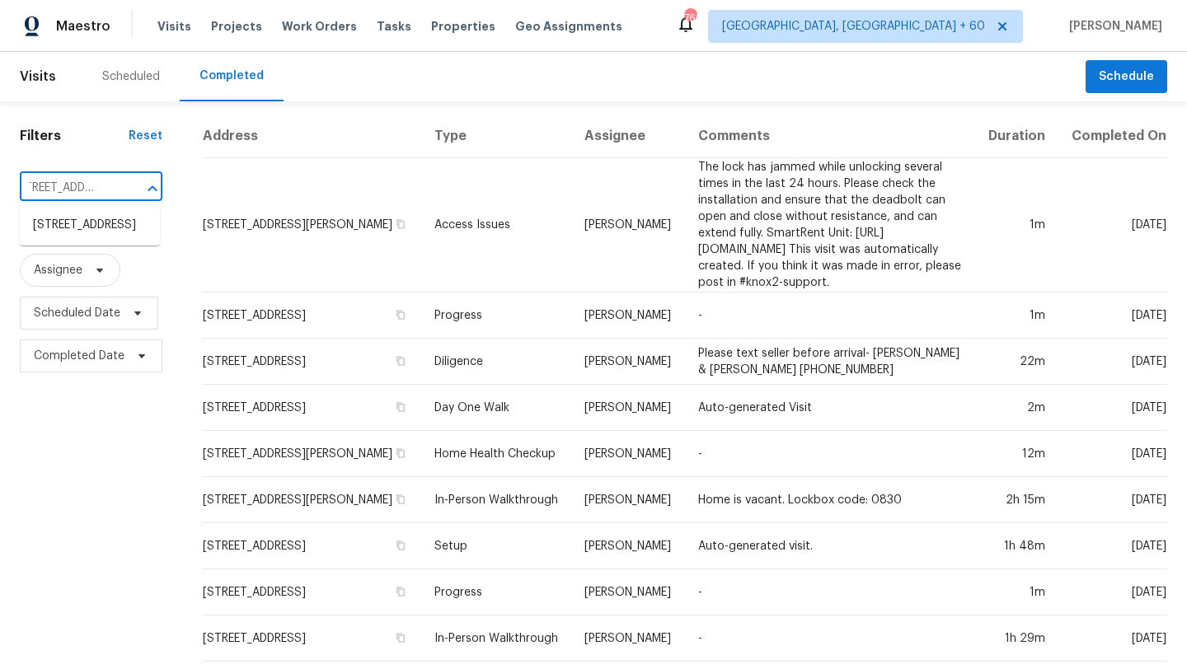
scroll to position [0, 102]
type input "[STREET_ADDRESS]"
click at [116, 239] on li "[STREET_ADDRESS]" at bounding box center [90, 225] width 140 height 27
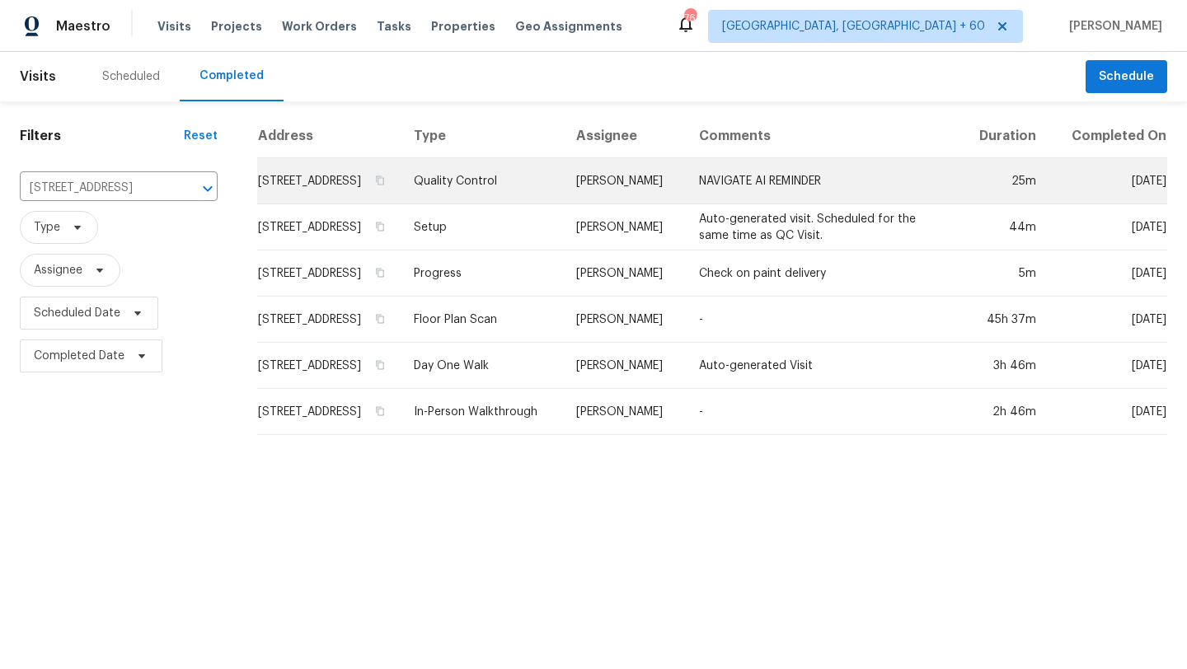
click at [337, 184] on td "[STREET_ADDRESS]" at bounding box center [328, 181] width 143 height 46
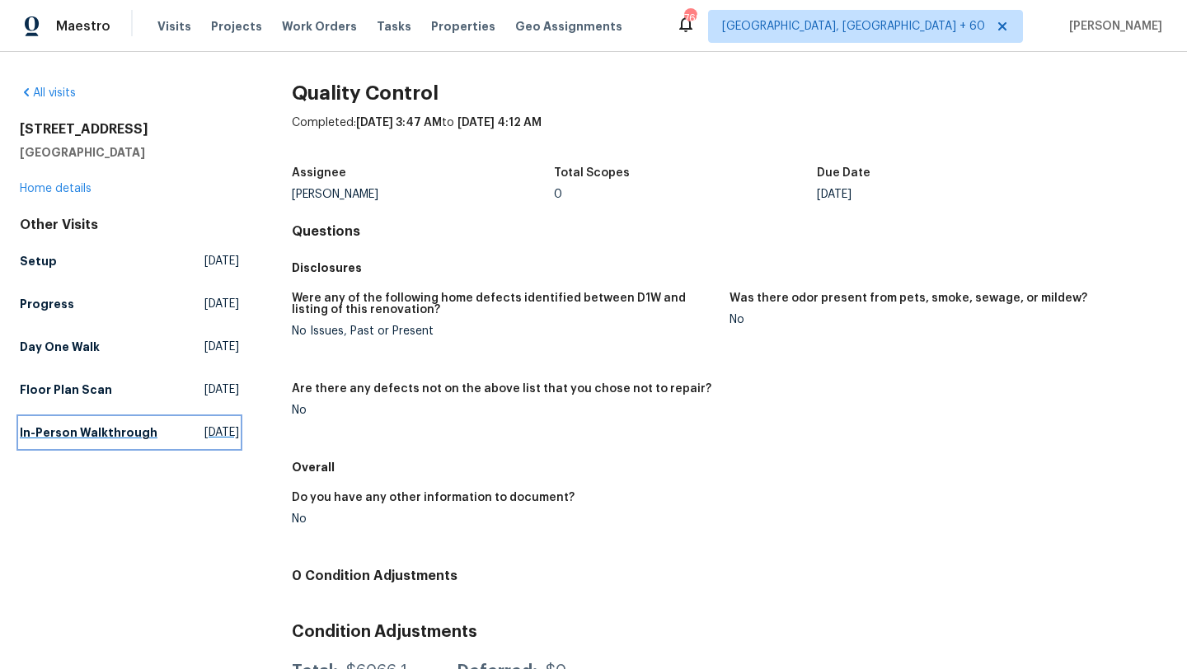
click at [73, 433] on h5 "In-Person Walkthrough" at bounding box center [89, 432] width 138 height 16
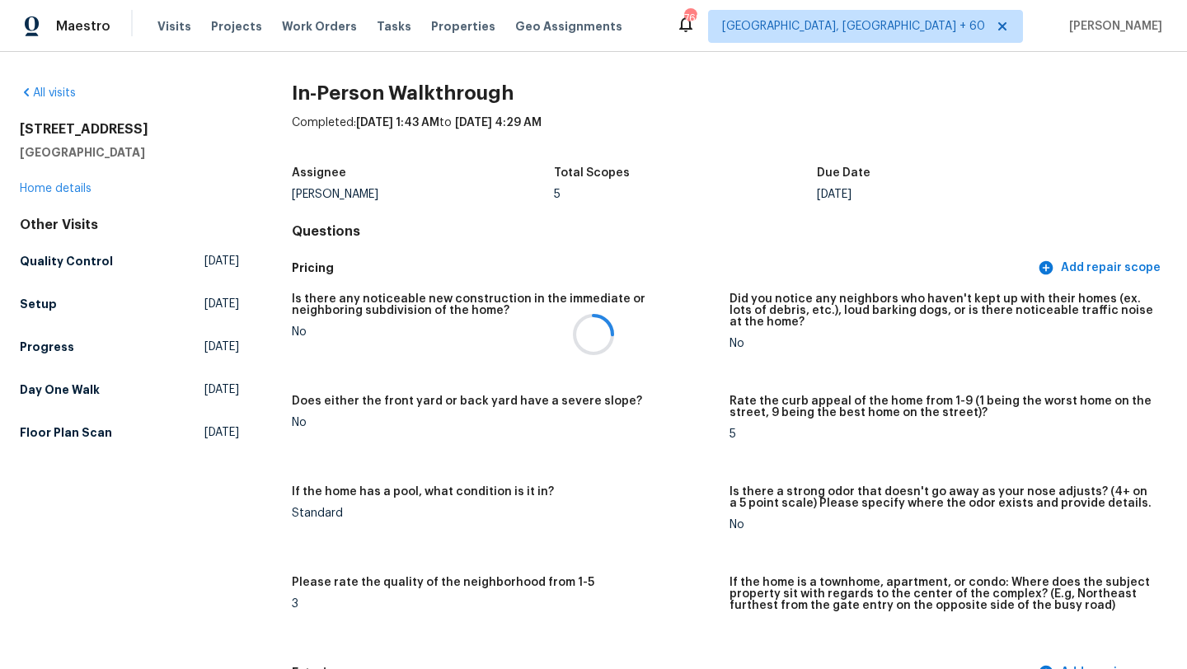
click at [63, 193] on div at bounding box center [593, 334] width 1187 height 669
click at [63, 183] on link "Home details" at bounding box center [56, 189] width 72 height 12
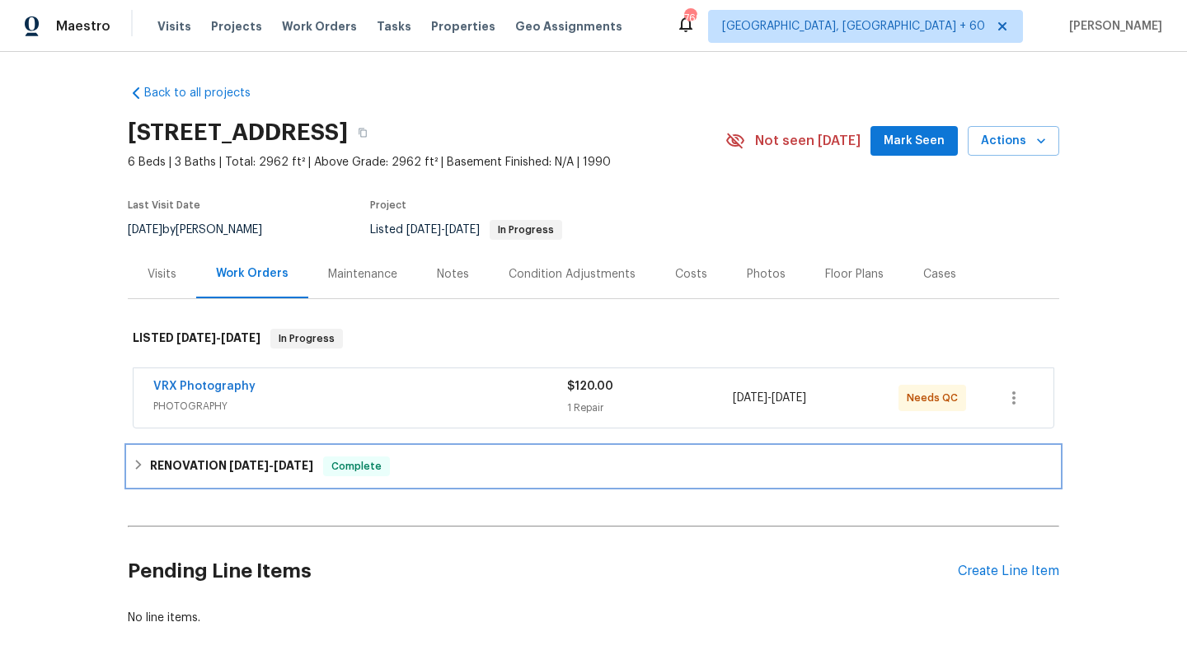
click at [294, 460] on span "[DATE]" at bounding box center [294, 466] width 40 height 12
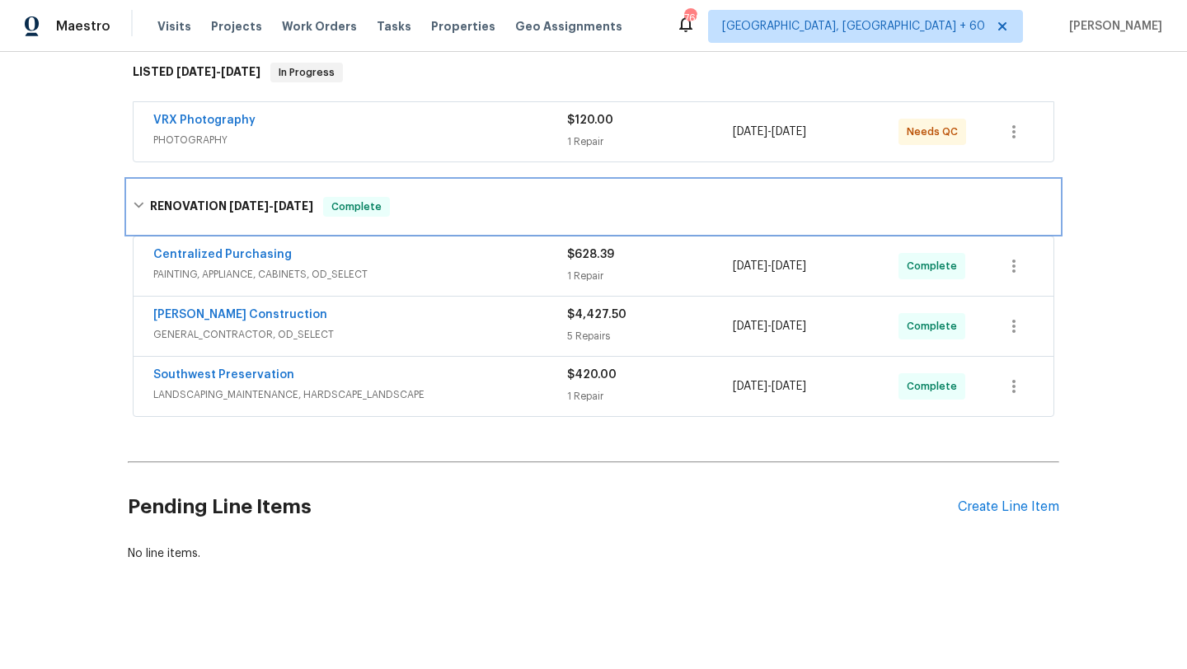
scroll to position [271, 0]
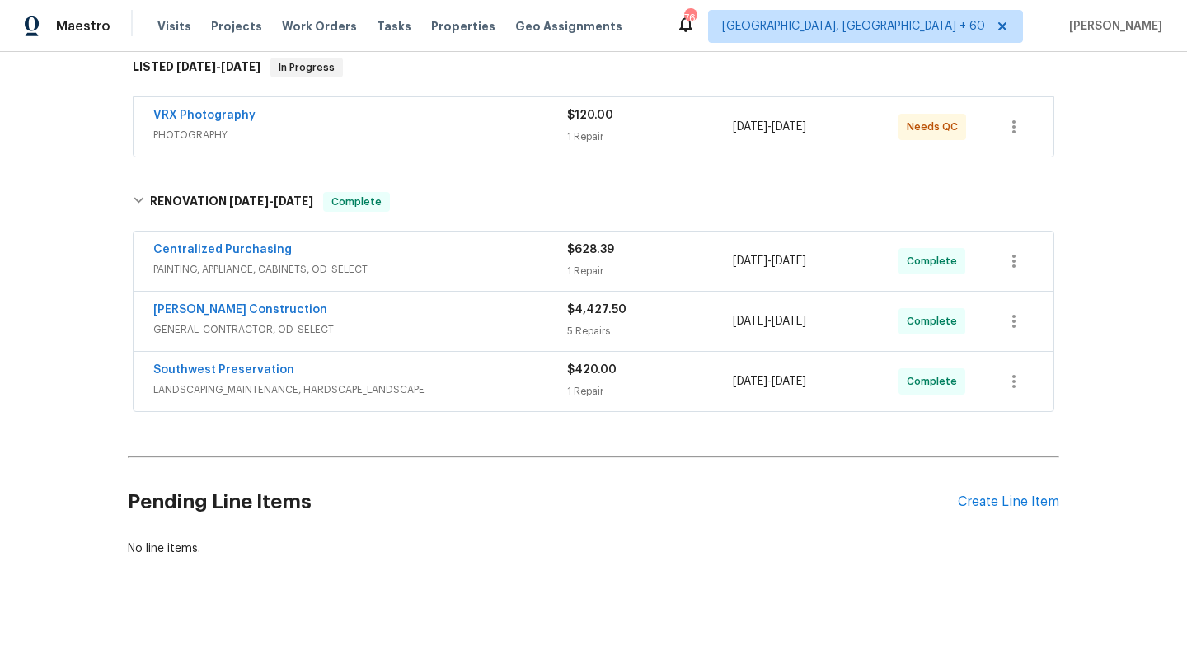
click at [387, 354] on div "Southwest Preservation LANDSCAPING_MAINTENANCE, HARDSCAPE_LANDSCAPE $420.00 1 R…" at bounding box center [594, 381] width 920 height 59
click at [383, 379] on div "Southwest Preservation" at bounding box center [360, 372] width 414 height 20
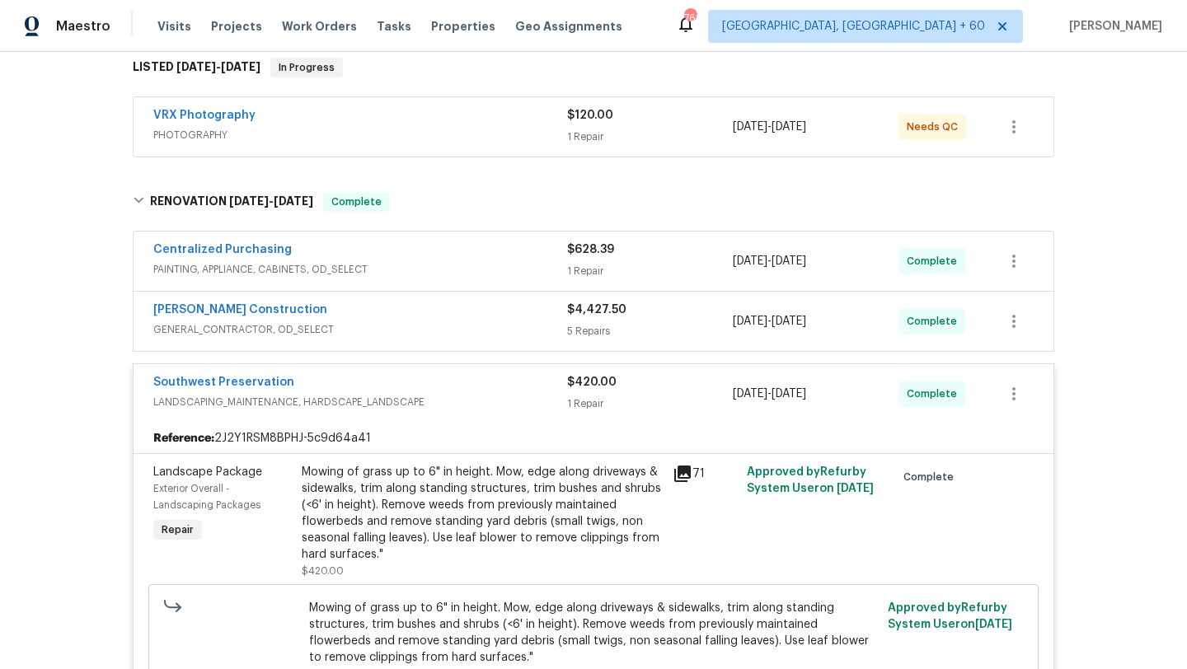
click at [394, 329] on span "GENERAL_CONTRACTOR, OD_SELECT" at bounding box center [360, 329] width 414 height 16
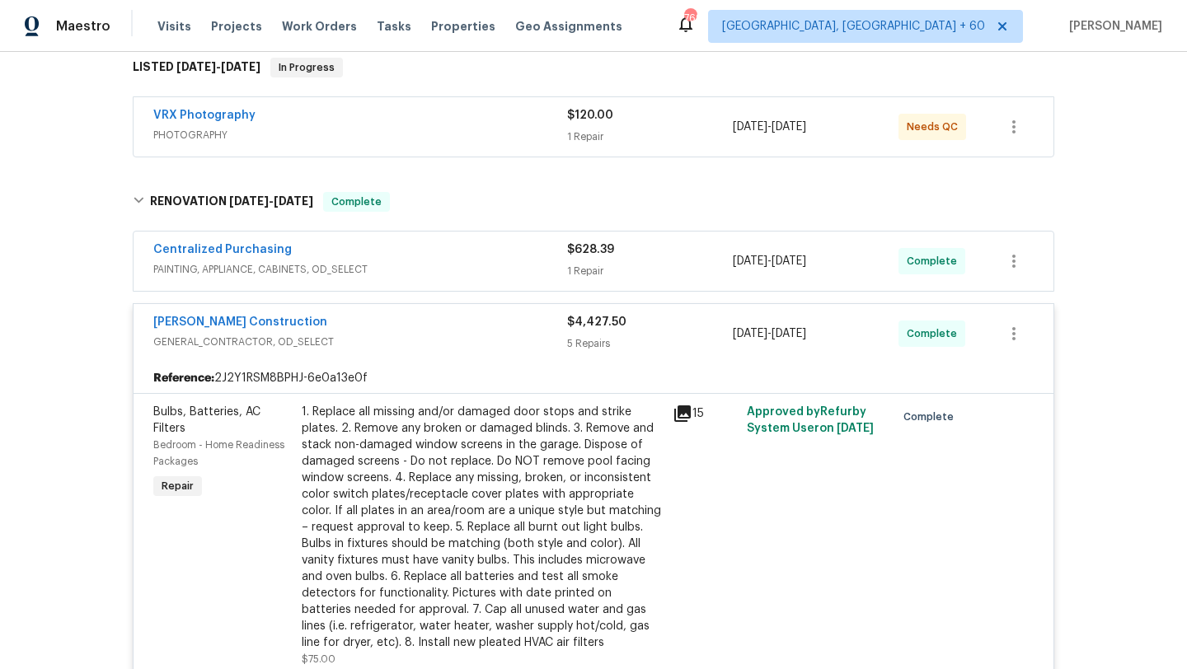
click at [420, 261] on span "PAINTING, APPLIANCE, CABINETS, OD_SELECT" at bounding box center [360, 269] width 414 height 16
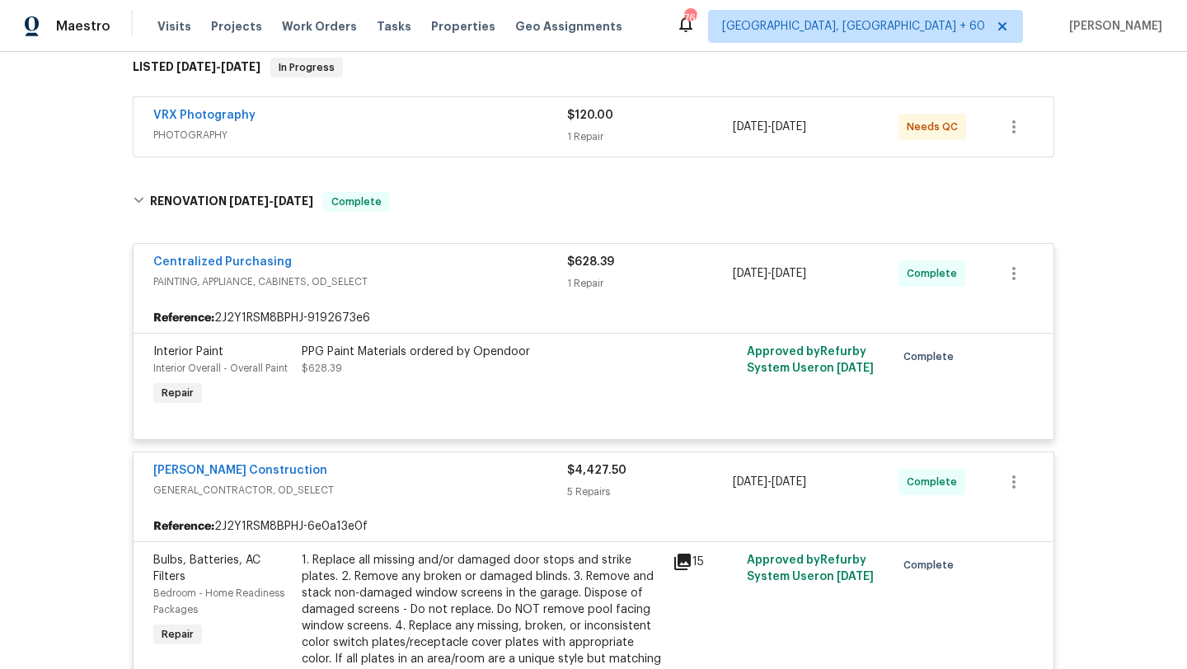
scroll to position [265, 0]
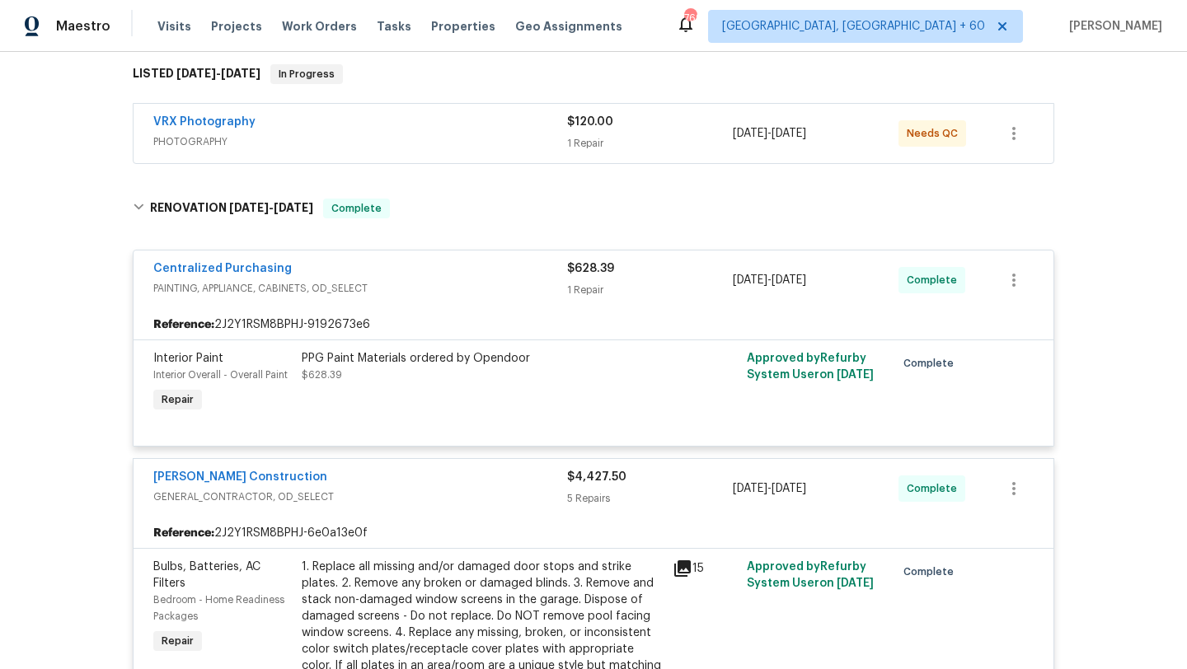
click at [378, 138] on span "PHOTOGRAPHY" at bounding box center [360, 142] width 414 height 16
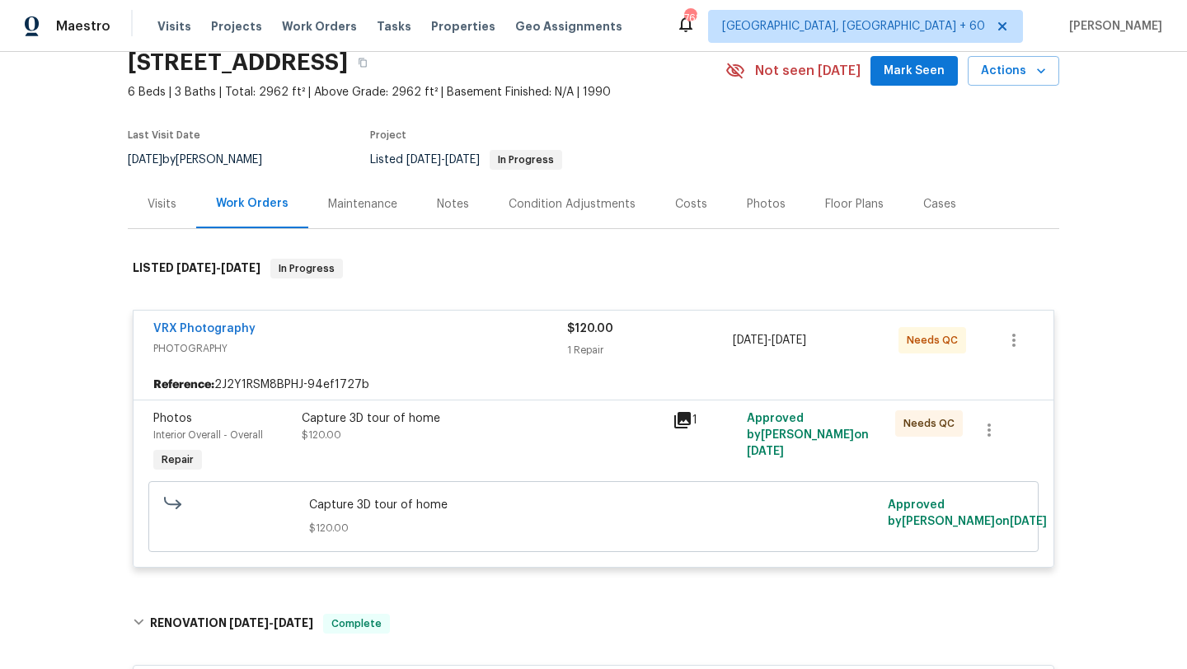
scroll to position [45, 0]
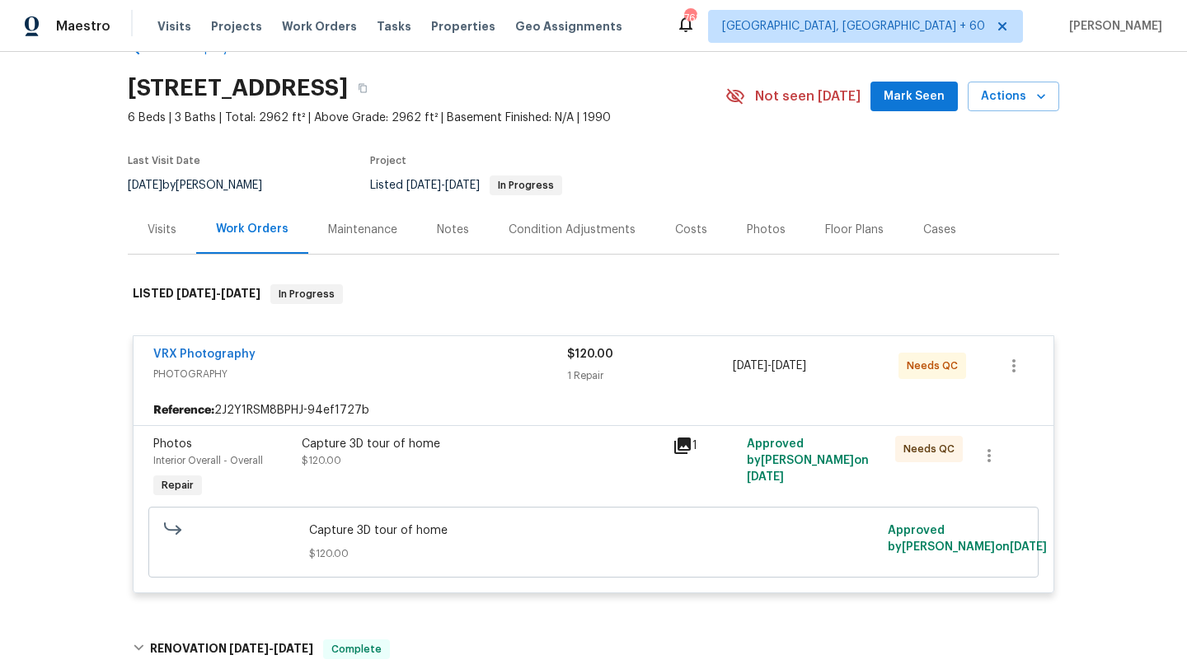
click at [158, 232] on div "Visits" at bounding box center [162, 230] width 29 height 16
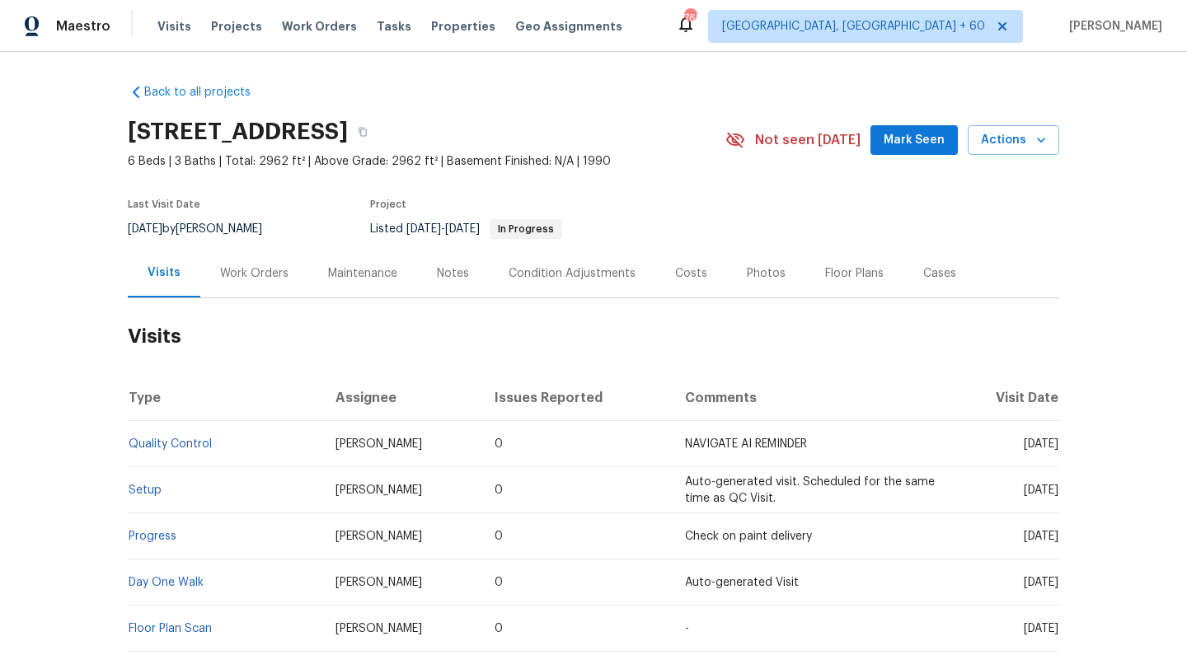
scroll to position [142, 0]
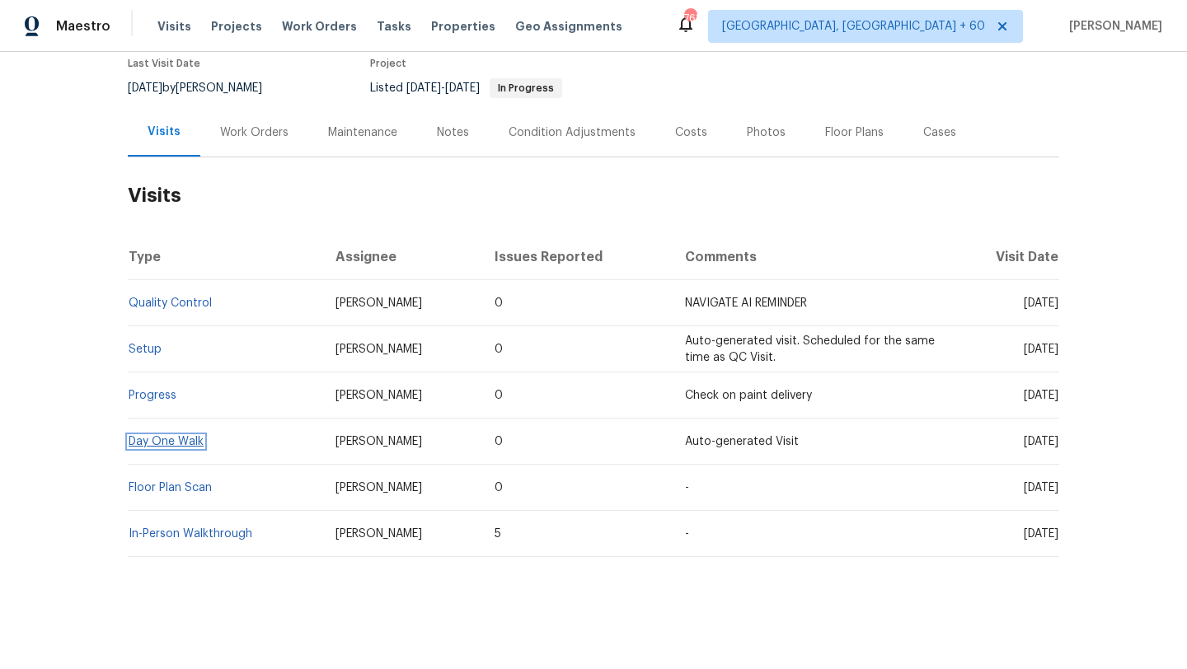
click at [174, 445] on link "Day One Walk" at bounding box center [166, 442] width 75 height 12
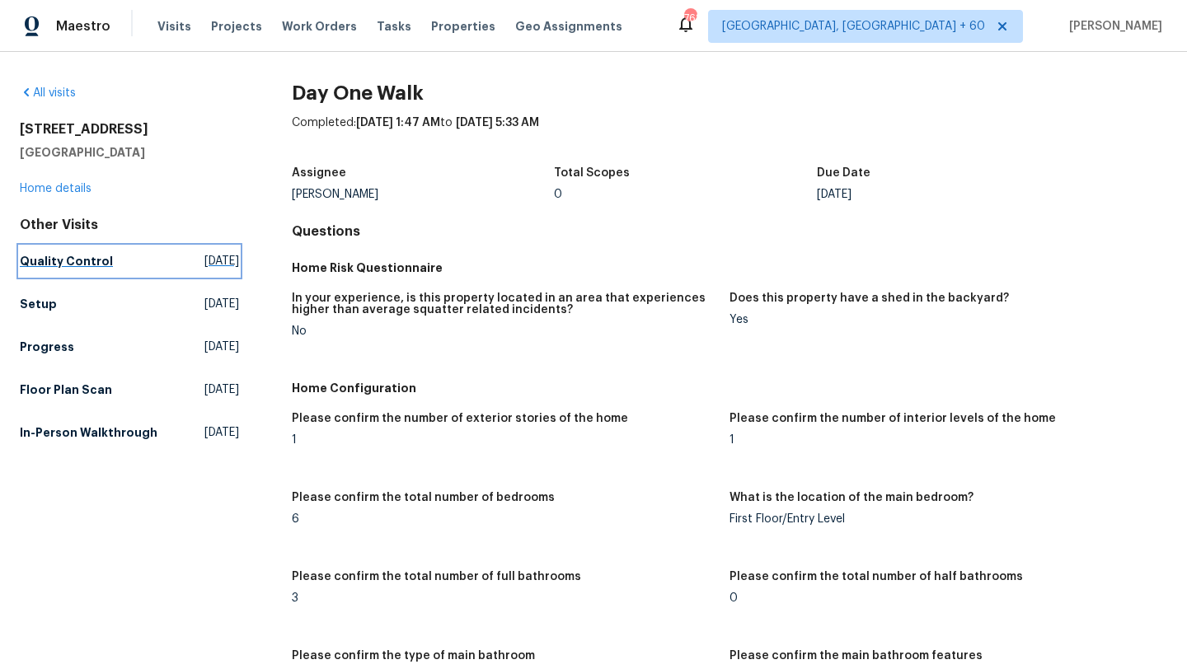
click at [57, 264] on h5 "Quality Control" at bounding box center [66, 261] width 93 height 16
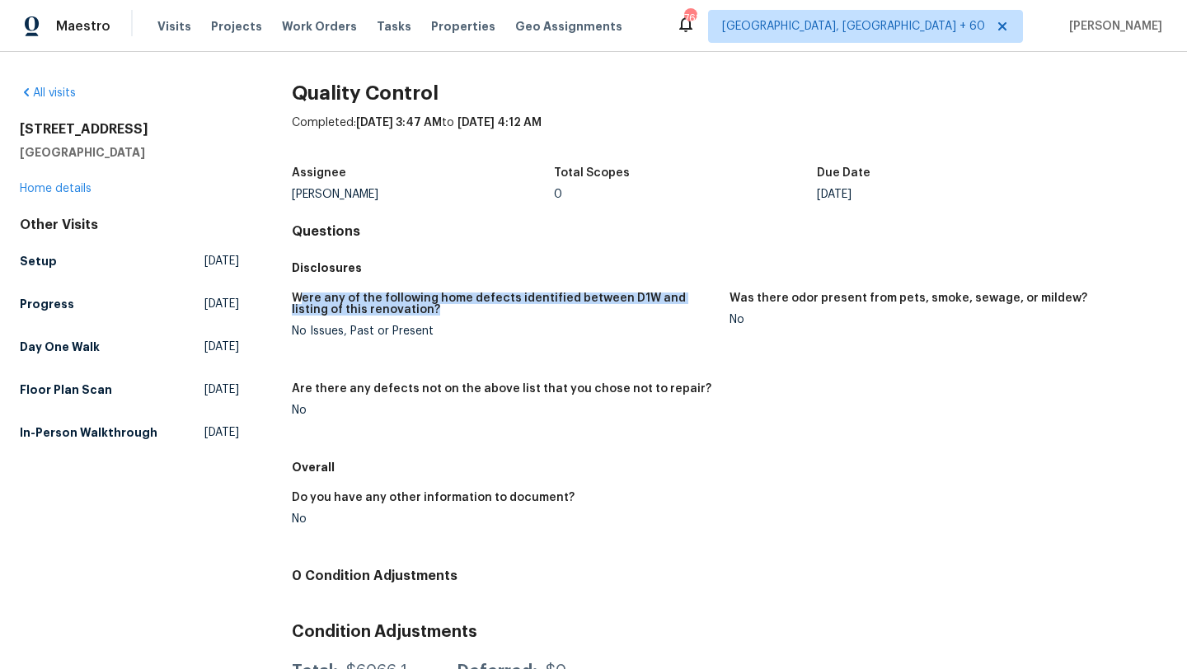
drag, startPoint x: 396, startPoint y: 305, endPoint x: 304, endPoint y: 293, distance: 93.1
click at [304, 293] on h5 "Were any of the following home defects identified between D1W and listing of th…" at bounding box center [504, 304] width 424 height 23
